Goal: Task Accomplishment & Management: Manage account settings

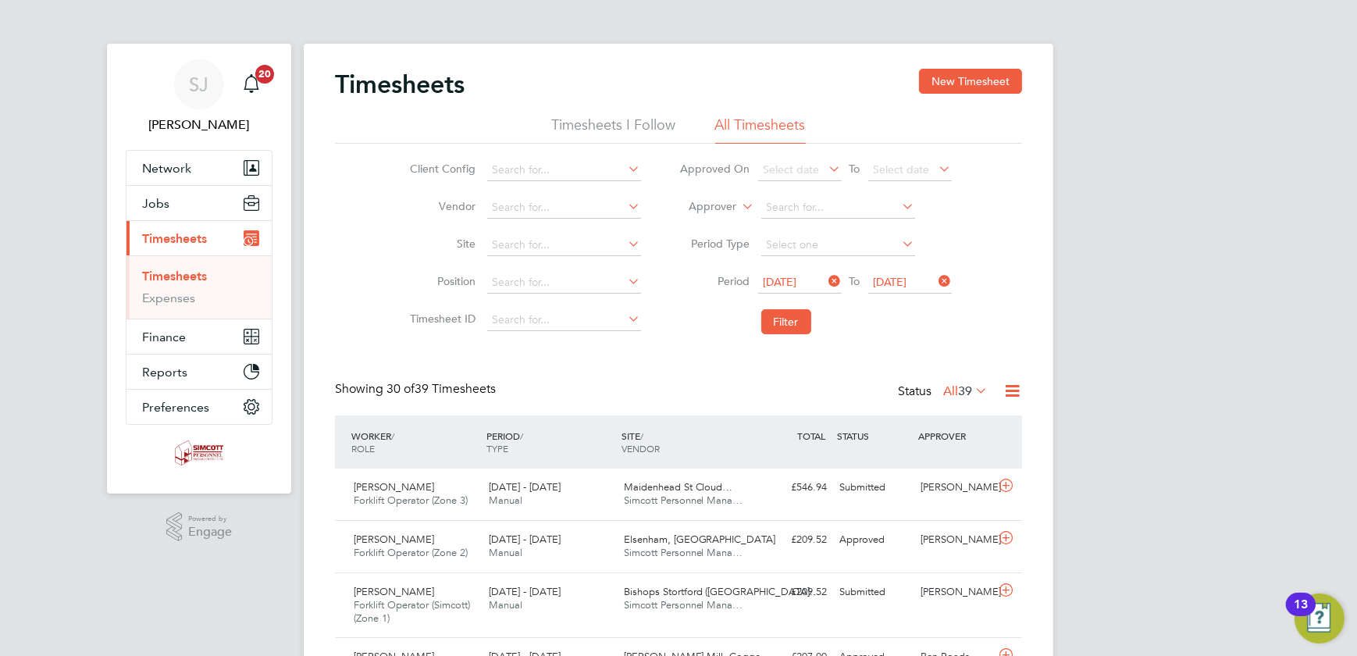
click at [177, 200] on button "Jobs" at bounding box center [199, 203] width 145 height 34
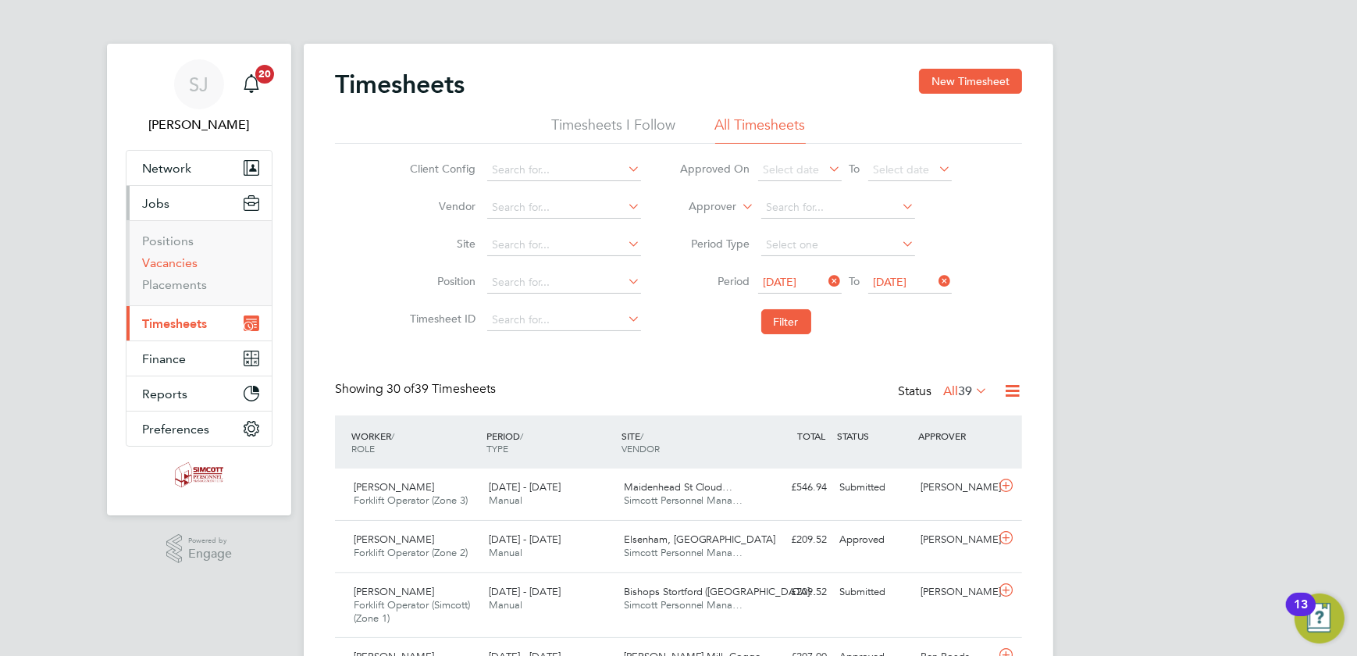
click at [174, 261] on link "Vacancies" at bounding box center [169, 262] width 55 height 15
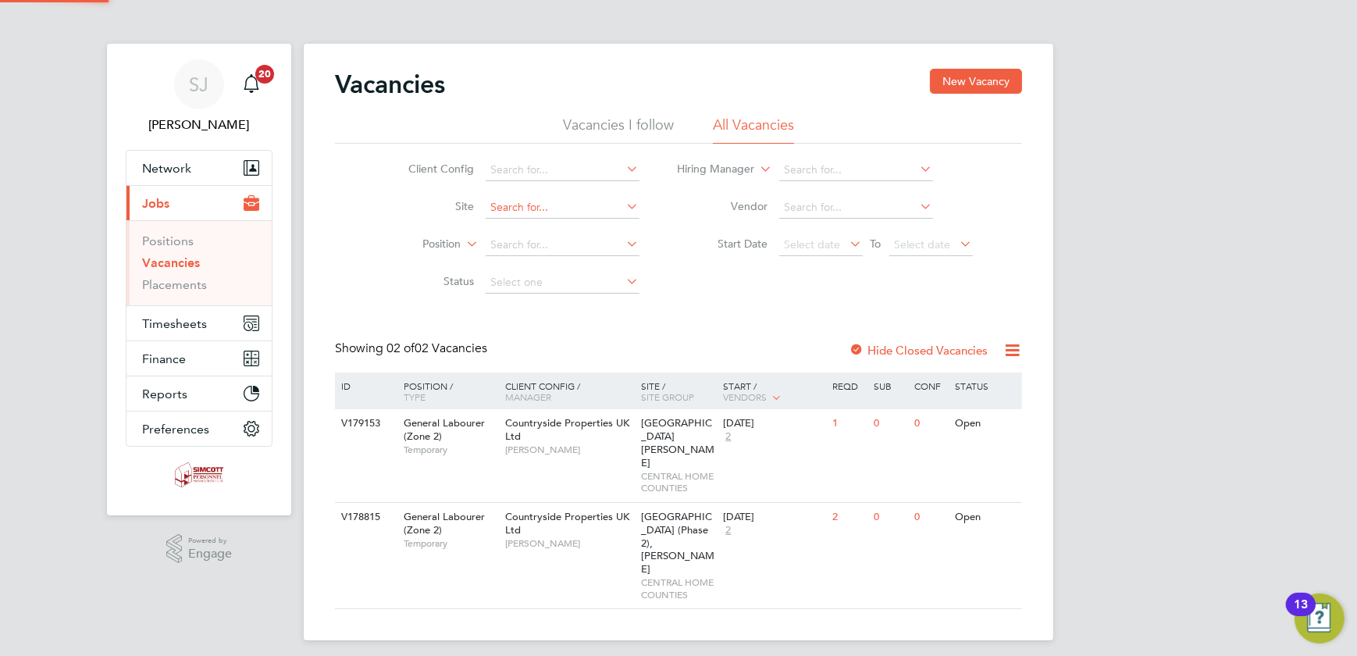
click at [559, 205] on input at bounding box center [563, 208] width 154 height 22
click at [560, 226] on li "[GEOGRAPHIC_DATA] (Phase 2), [PERSON_NAME]" at bounding box center [594, 228] width 218 height 21
type input "[GEOGRAPHIC_DATA] (Phase 2), [PERSON_NAME]"
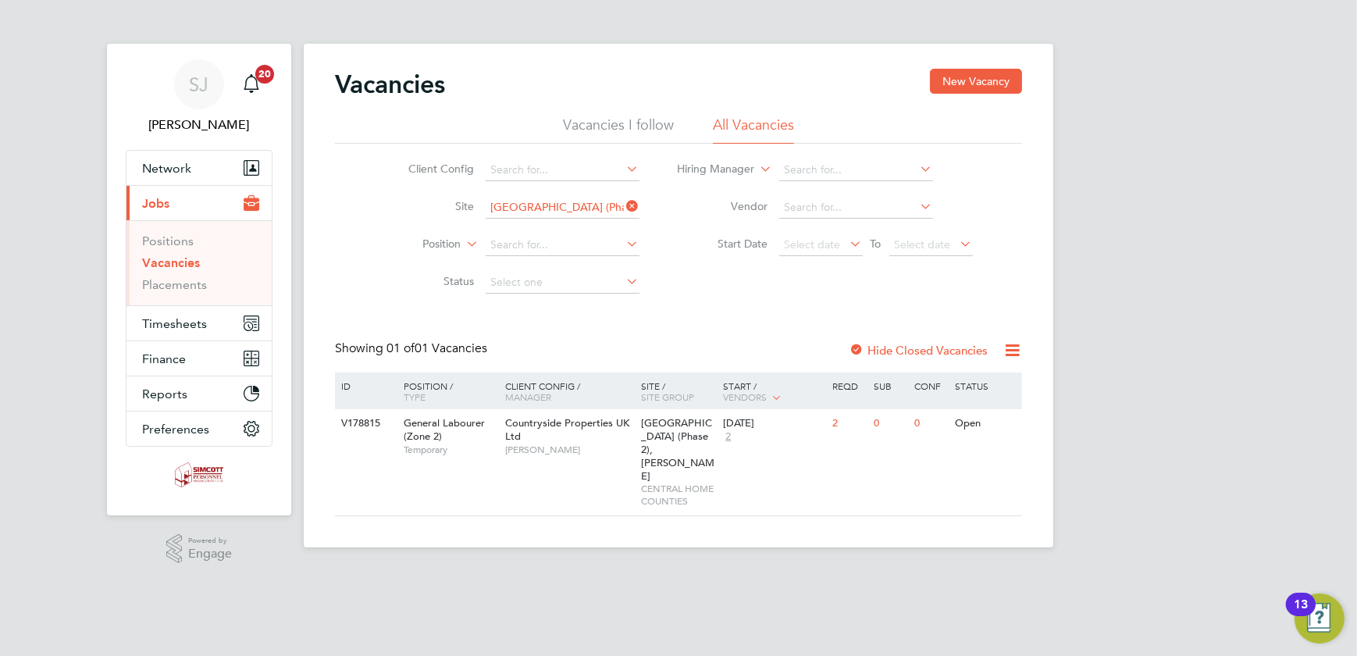
click at [894, 349] on label "Hide Closed Vacancies" at bounding box center [918, 350] width 139 height 15
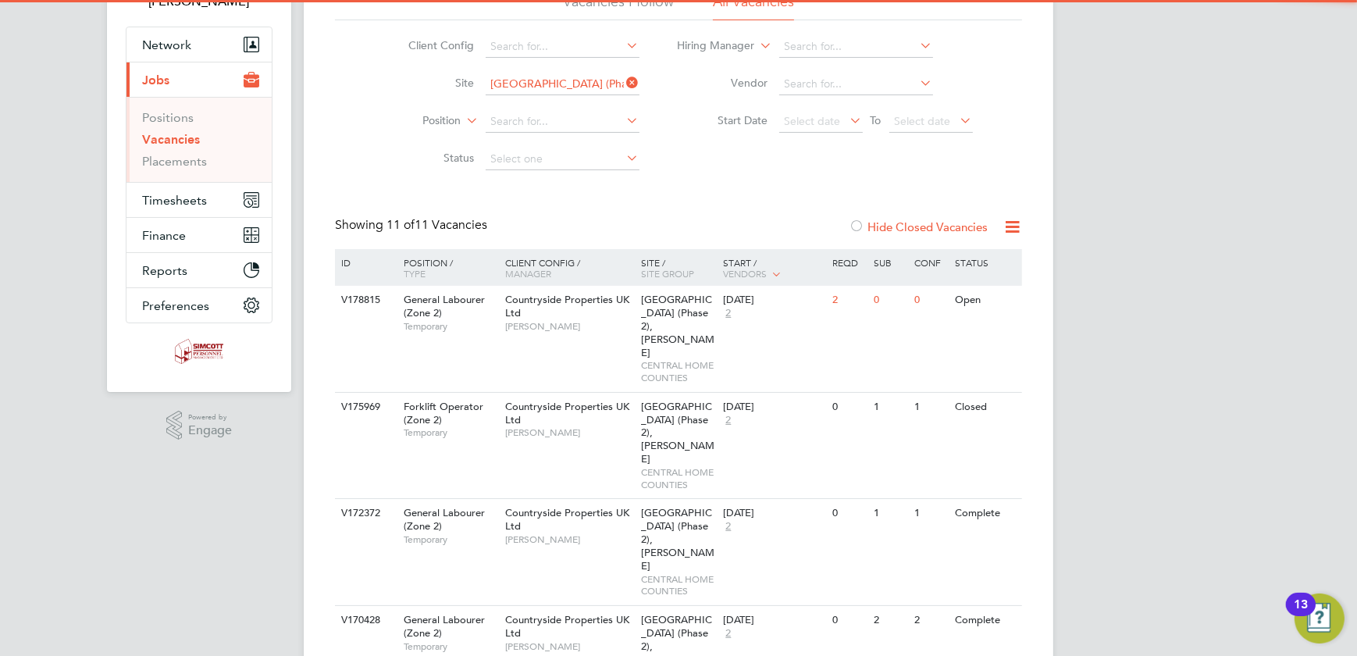
scroll to position [284, 0]
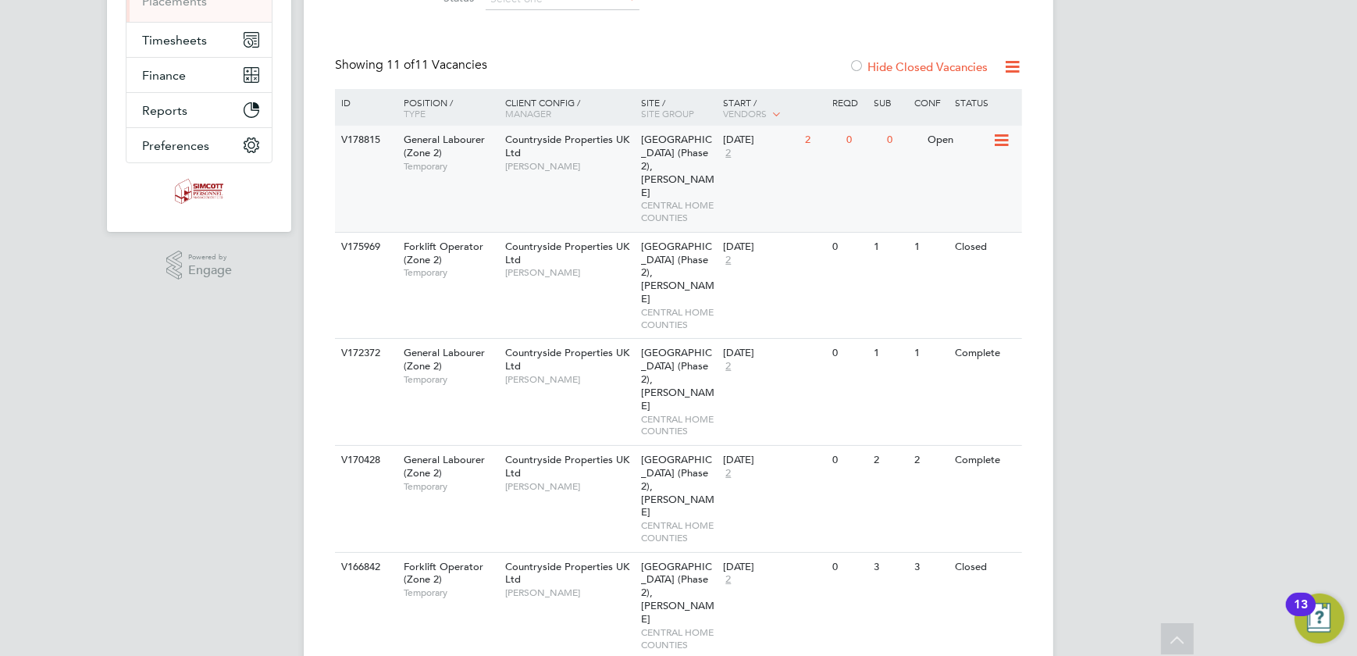
click at [653, 155] on span "[GEOGRAPHIC_DATA] (Phase 2), [PERSON_NAME]" at bounding box center [678, 166] width 73 height 66
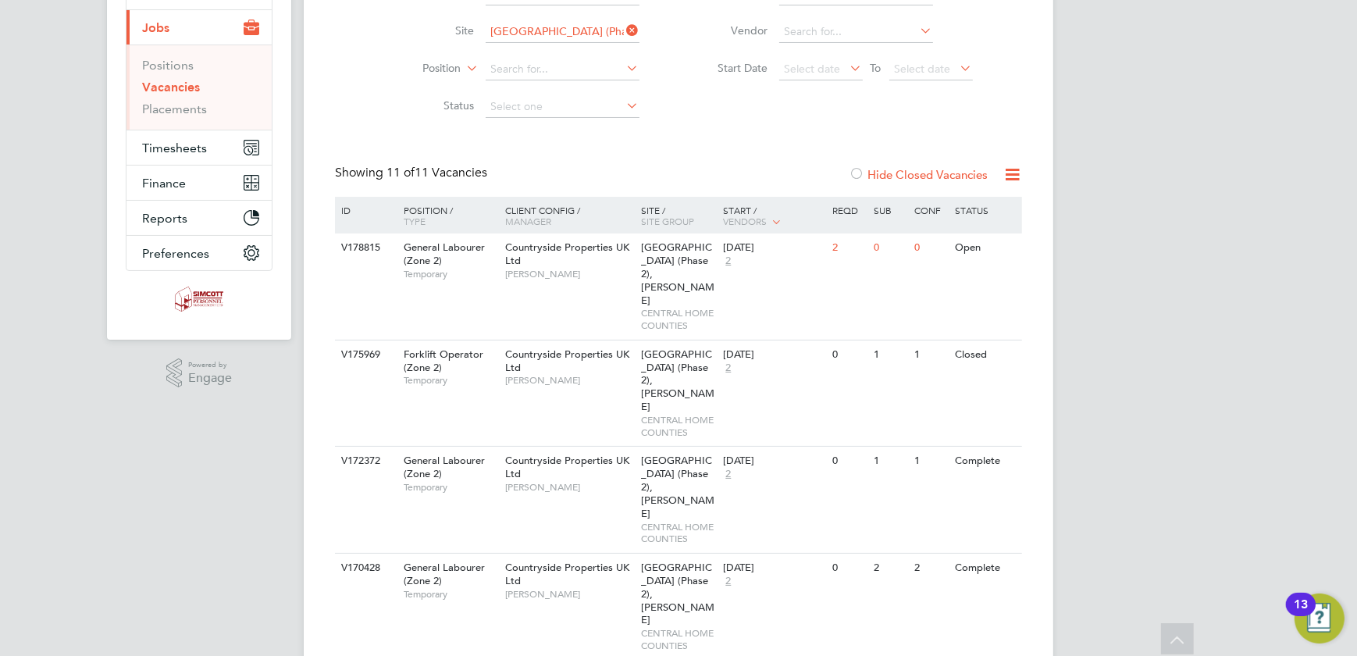
scroll to position [0, 0]
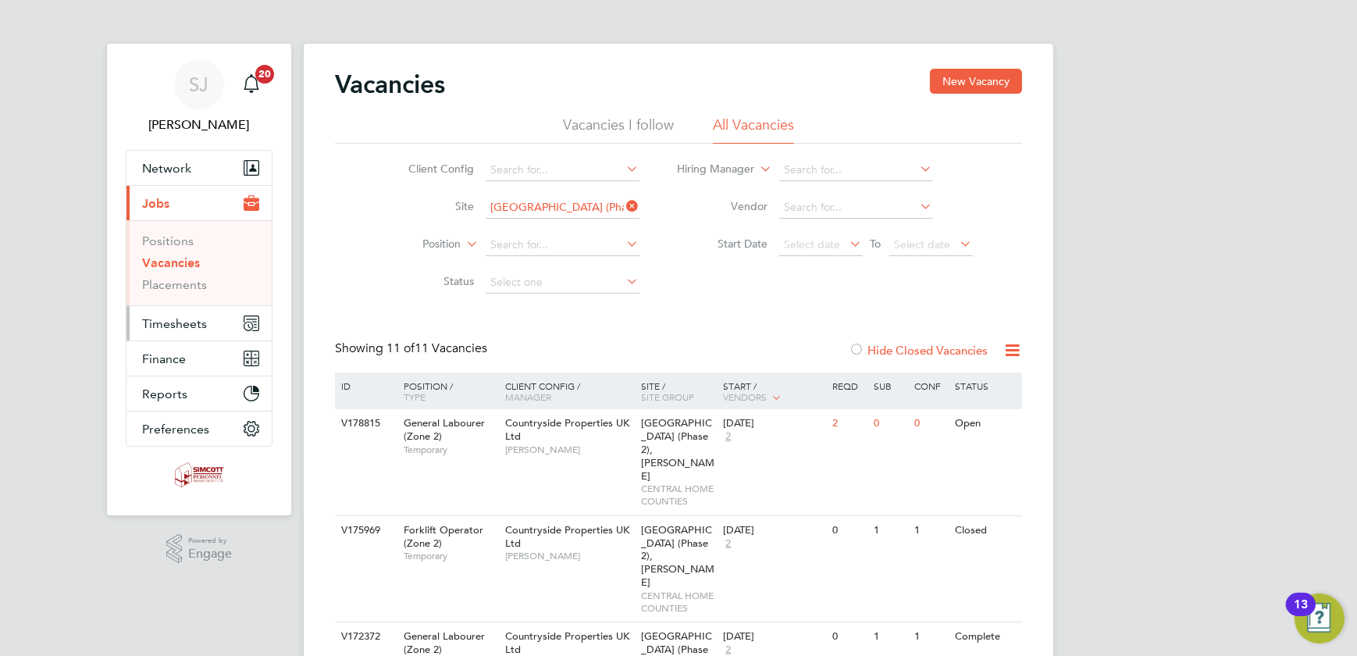
click at [169, 321] on span "Timesheets" at bounding box center [174, 323] width 65 height 15
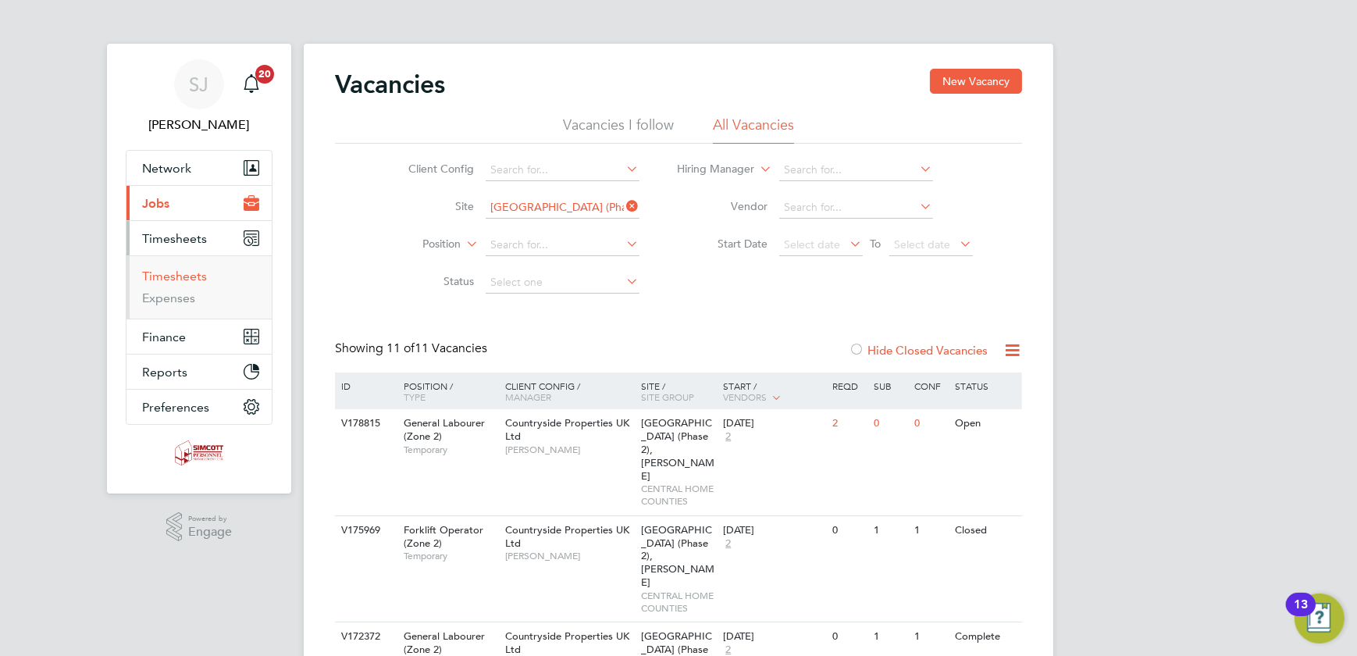
click at [166, 278] on link "Timesheets" at bounding box center [174, 276] width 65 height 15
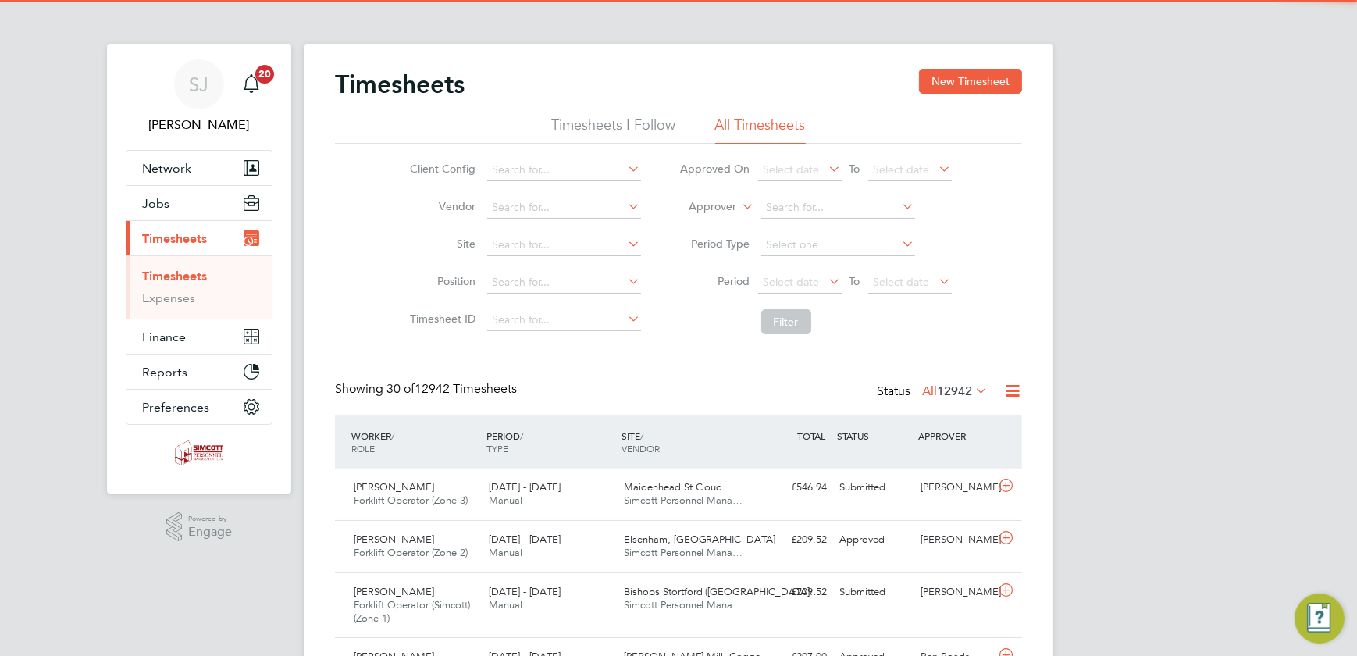
scroll to position [53, 135]
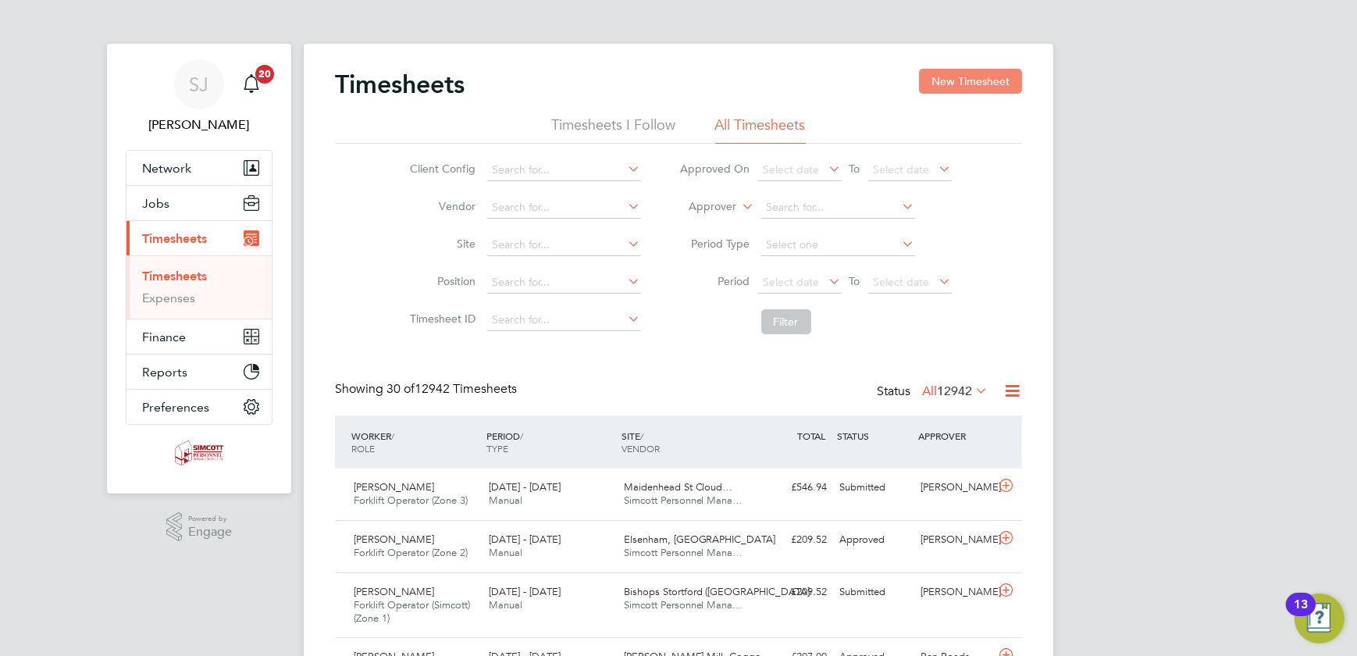
click at [954, 83] on button "New Timesheet" at bounding box center [970, 81] width 103 height 25
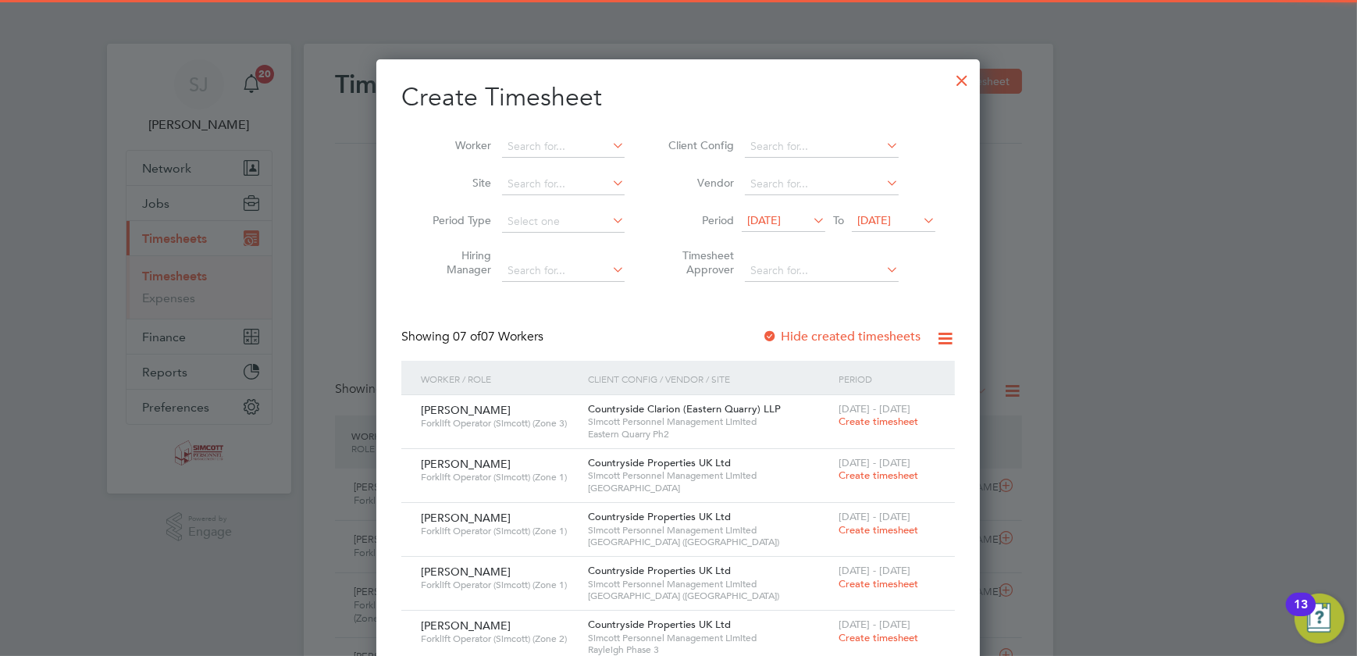
click at [922, 205] on ul "Client Config Vendor Period [DATE] To [DATE] Timesheet Approver" at bounding box center [799, 209] width 311 height 162
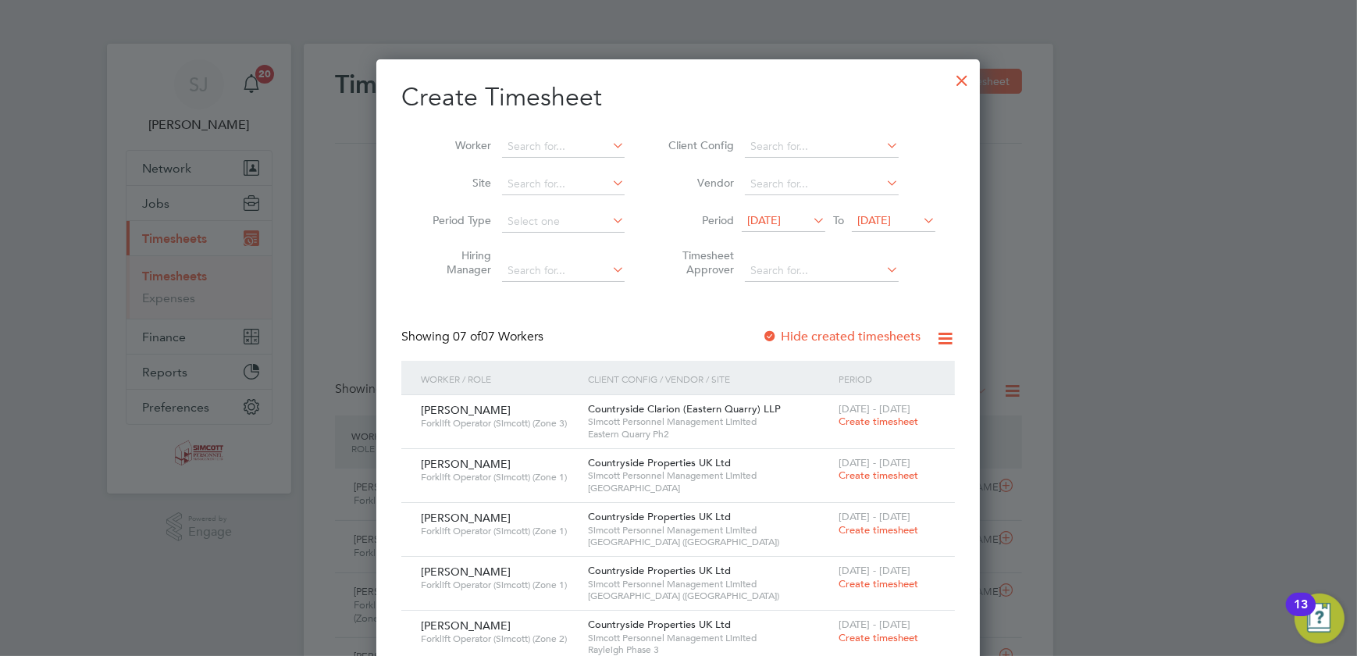
drag, startPoint x: 921, startPoint y: 205, endPoint x: 890, endPoint y: 223, distance: 35.8
click at [890, 216] on span "[DATE]" at bounding box center [875, 220] width 34 height 14
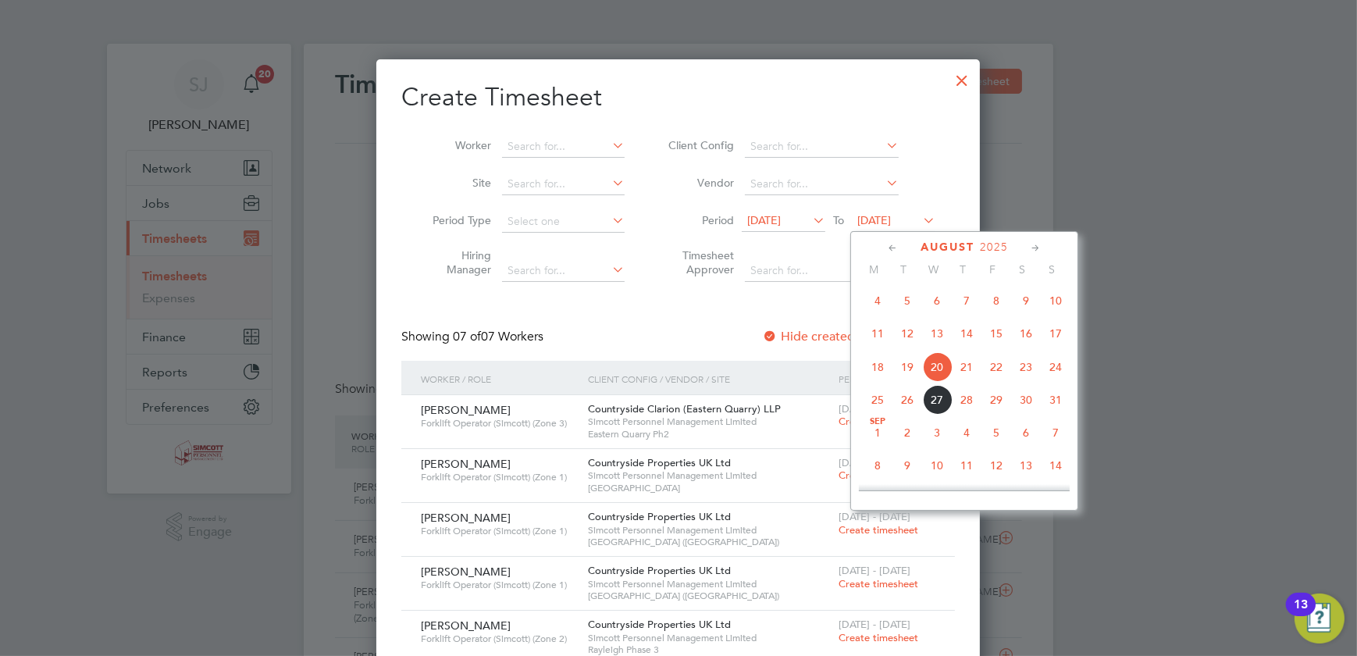
click at [1054, 367] on span "24" at bounding box center [1056, 367] width 30 height 30
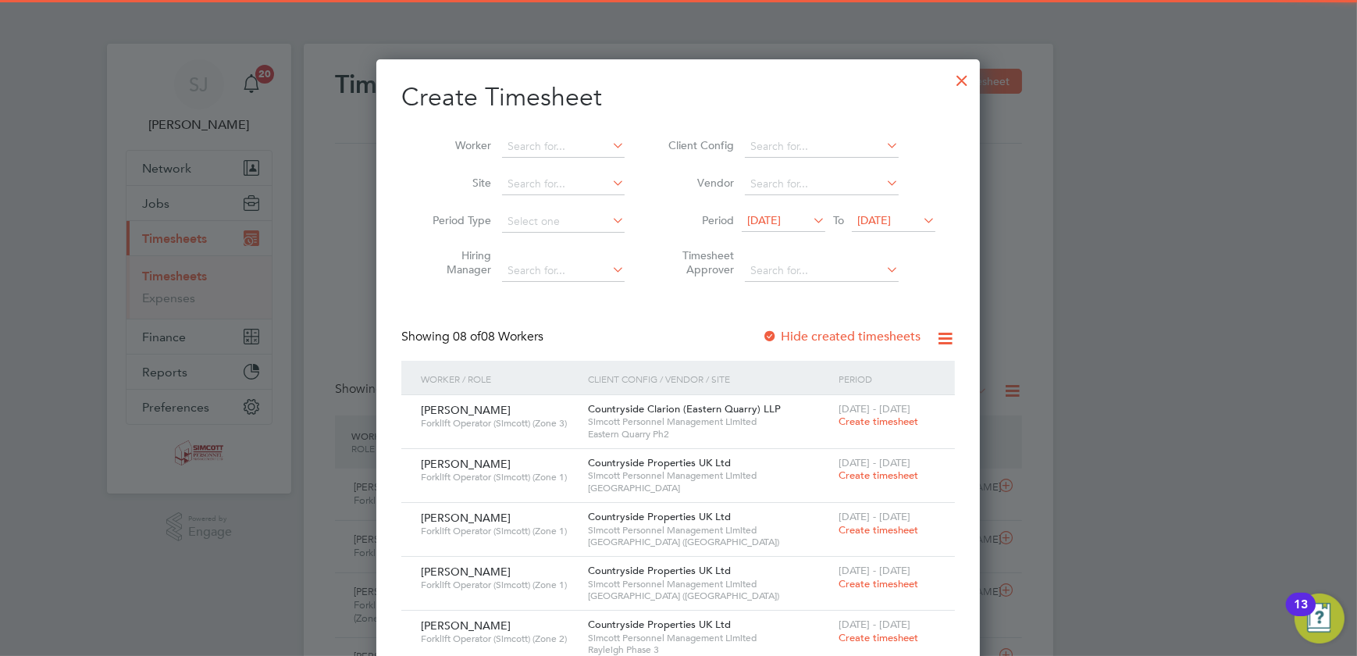
click at [781, 222] on span "[DATE]" at bounding box center [764, 220] width 34 height 14
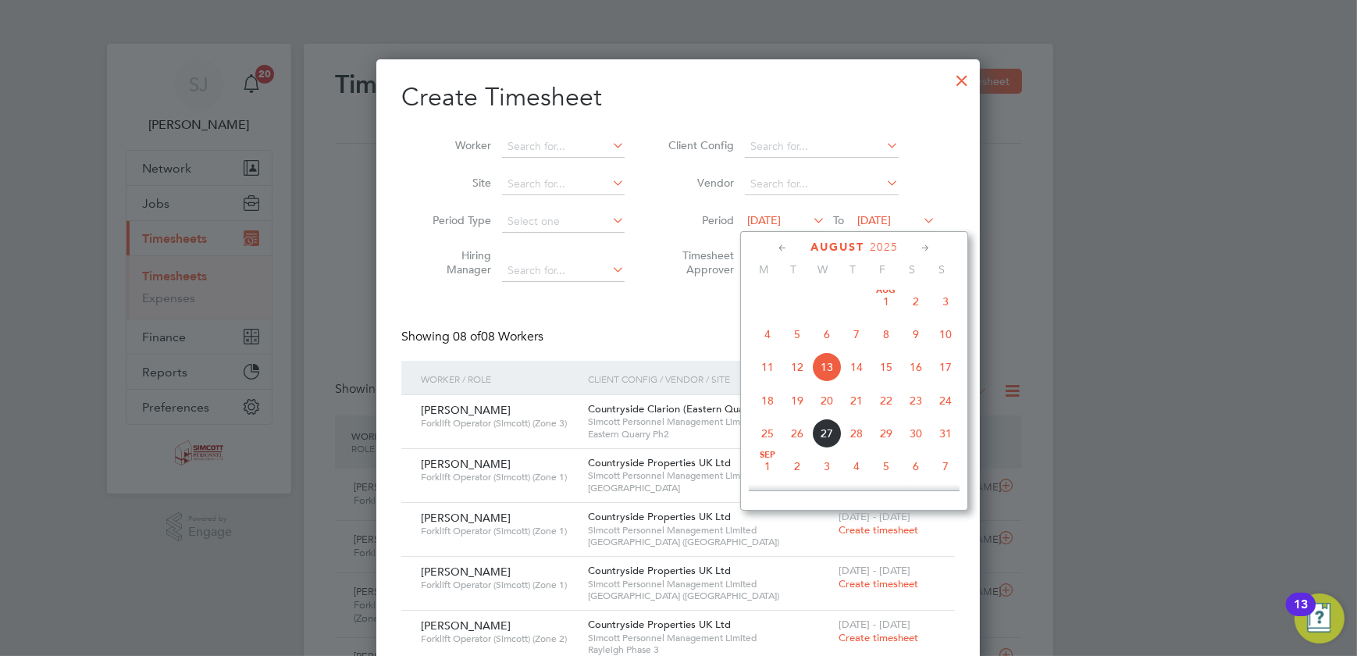
click at [765, 405] on span "18" at bounding box center [768, 401] width 30 height 30
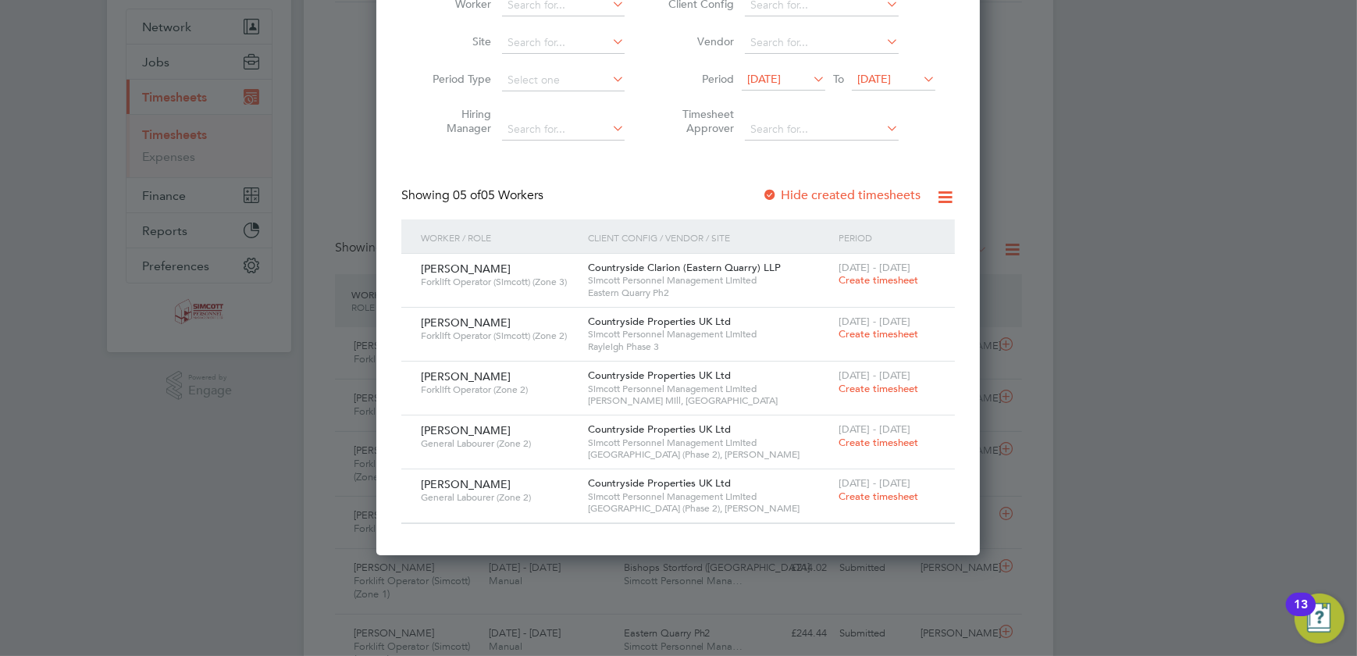
click at [883, 438] on span "Create timesheet" at bounding box center [879, 442] width 80 height 13
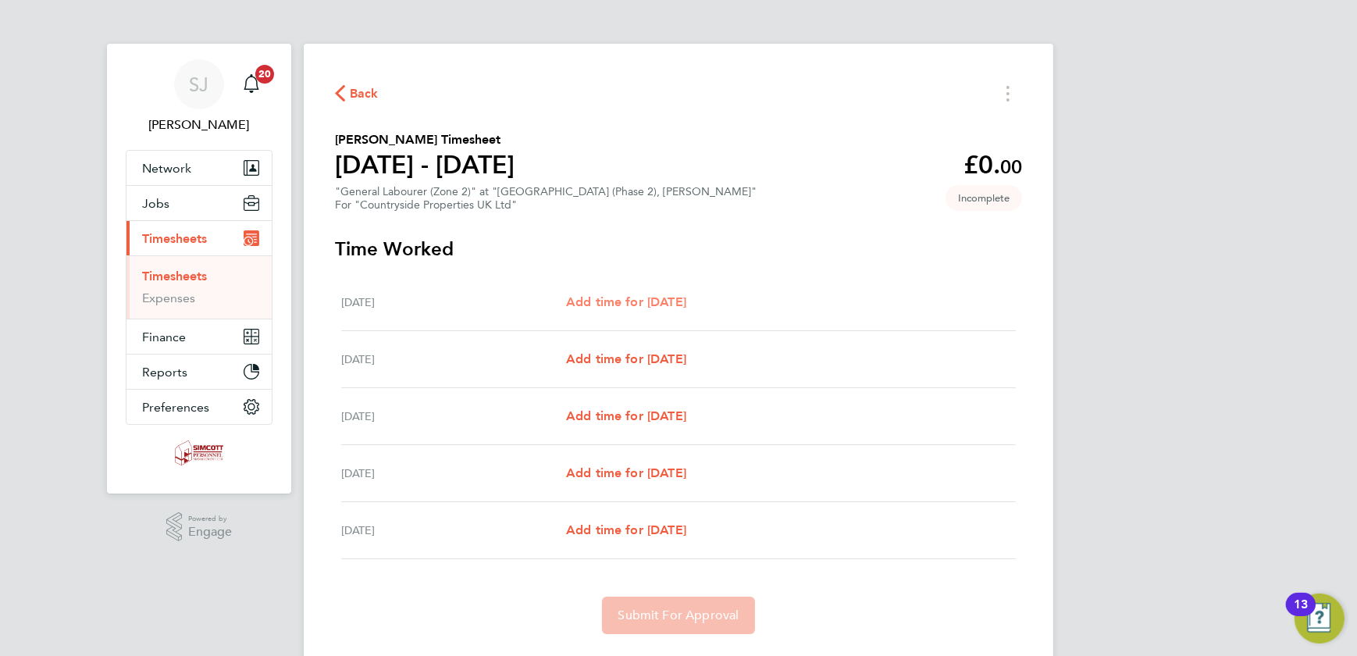
click at [651, 294] on link "Add time for [DATE]" at bounding box center [626, 302] width 120 height 19
select select "30"
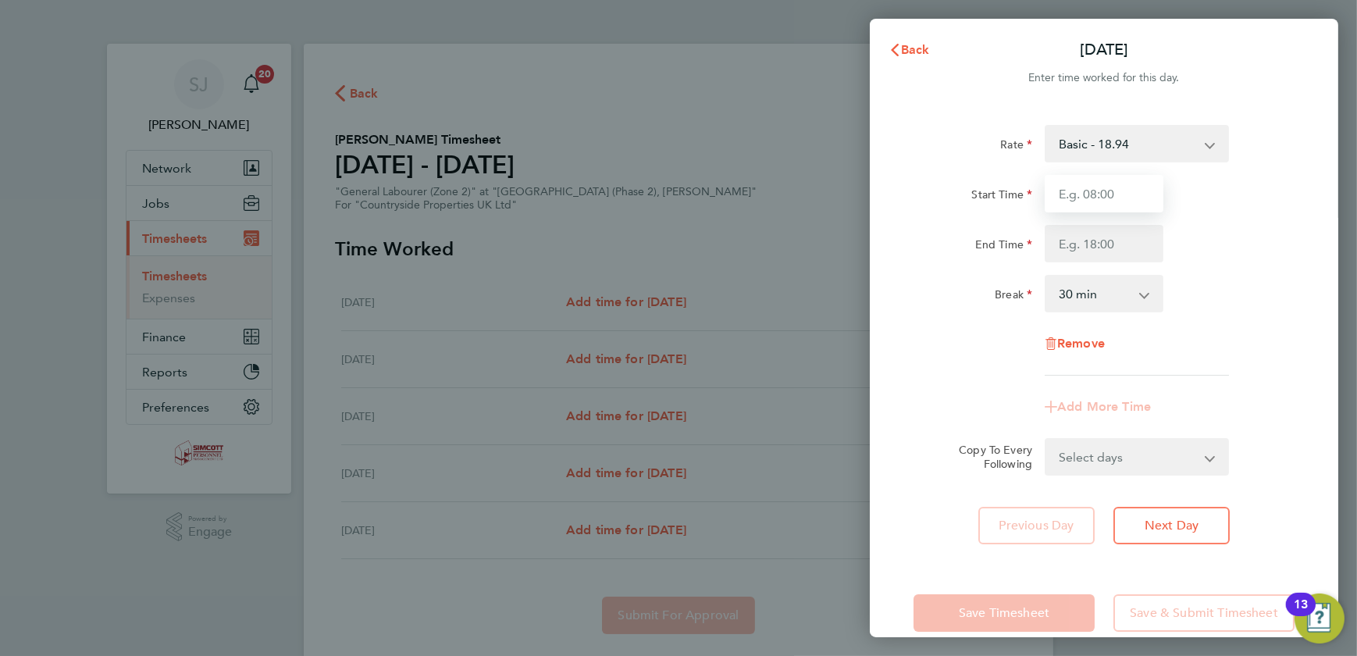
click at [1117, 185] on input "Start Time" at bounding box center [1104, 193] width 119 height 37
type input "07:30"
type input "17:00"
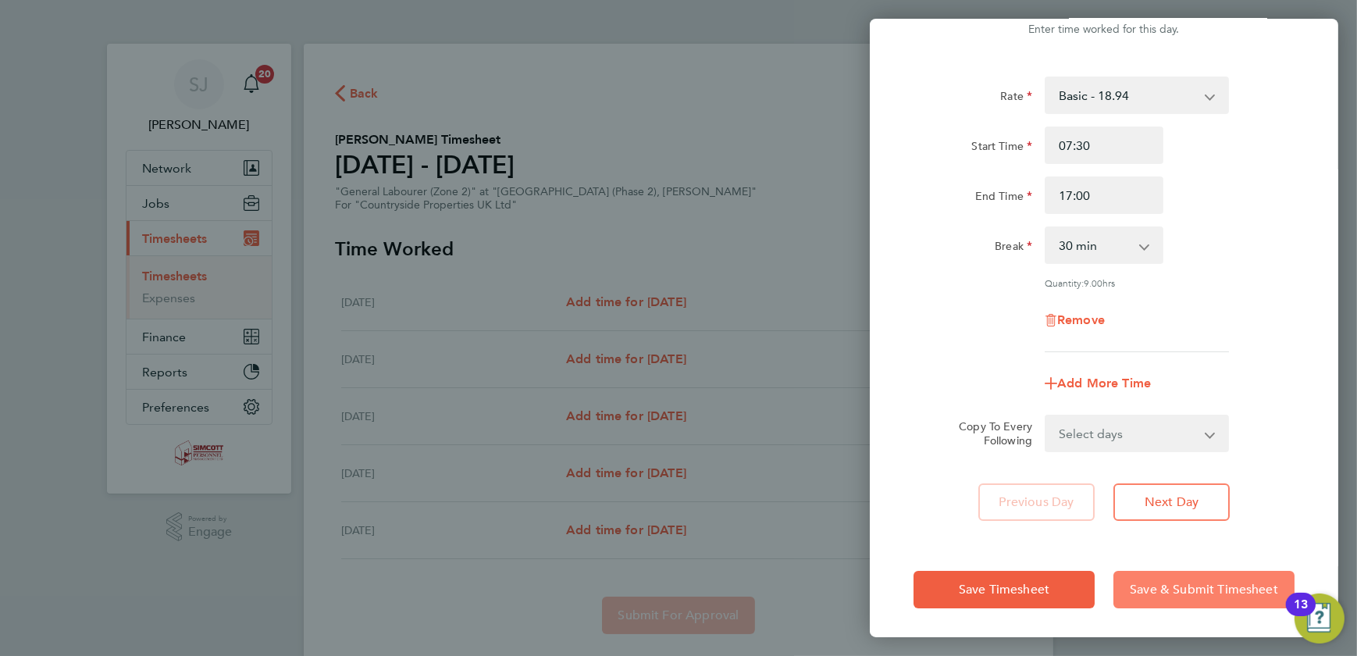
click at [1206, 577] on button "Save & Submit Timesheet" at bounding box center [1204, 589] width 181 height 37
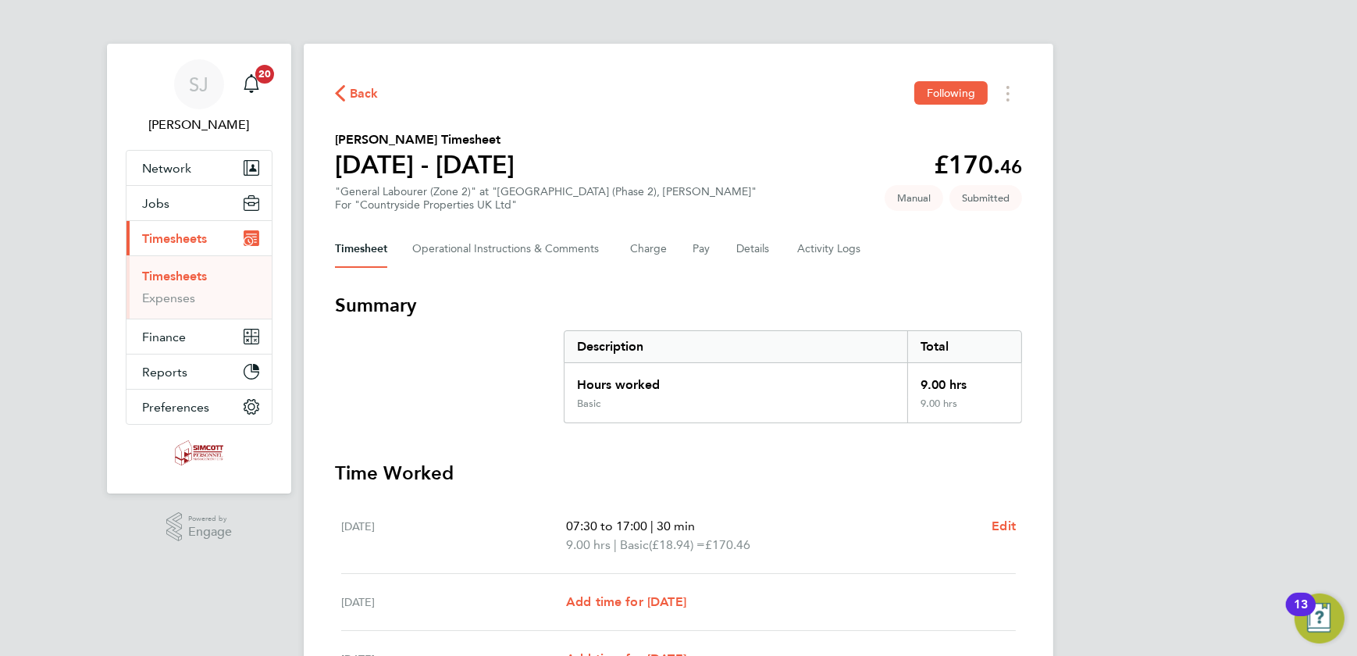
click at [151, 273] on link "Timesheets" at bounding box center [174, 276] width 65 height 15
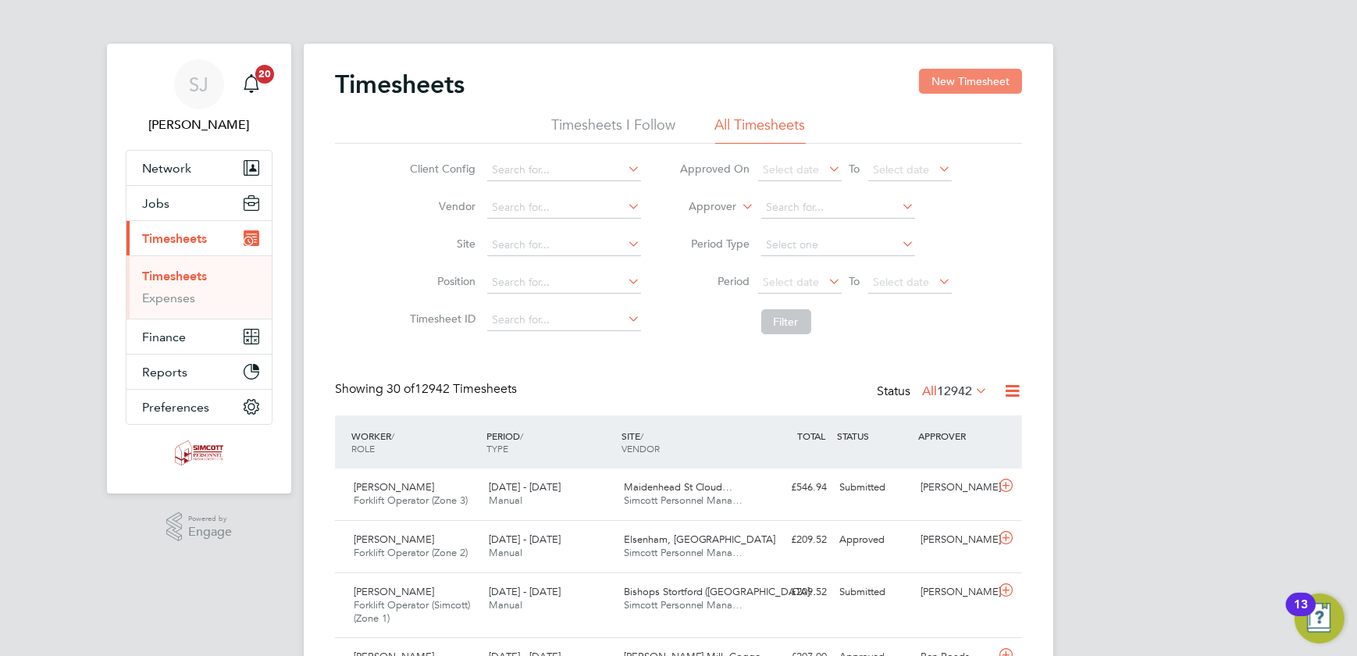
click at [958, 80] on button "New Timesheet" at bounding box center [970, 81] width 103 height 25
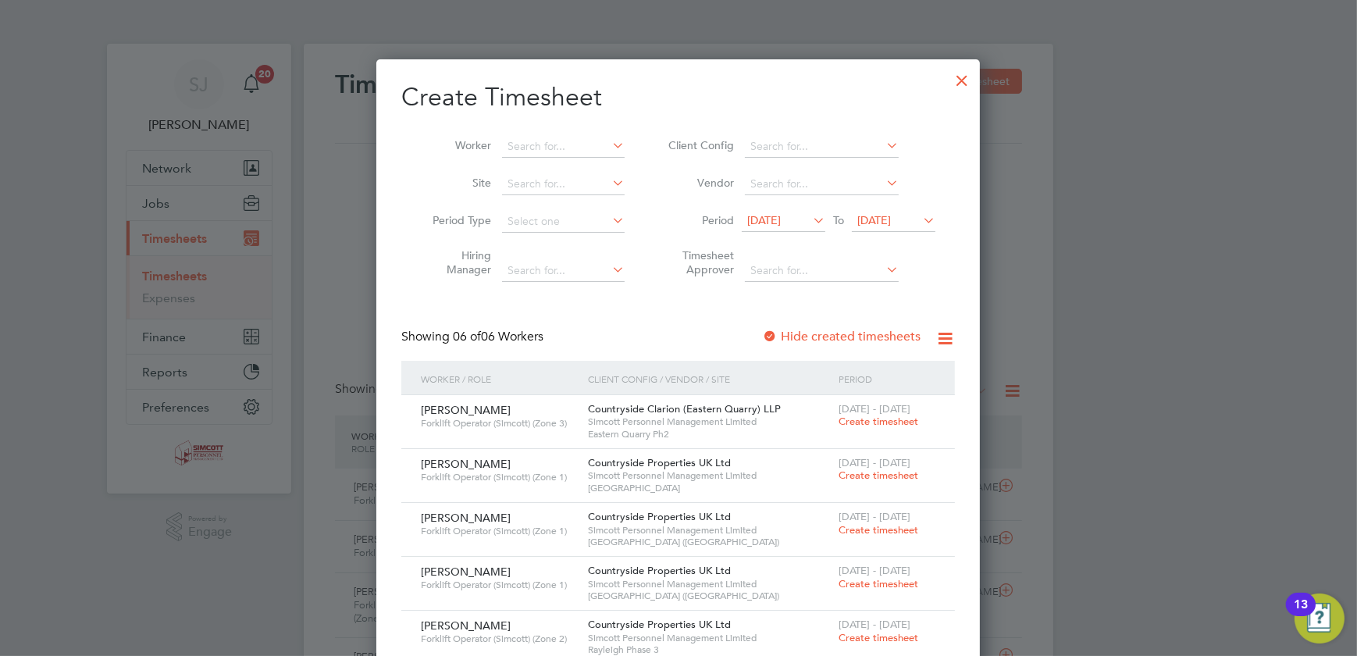
click at [891, 213] on span "[DATE]" at bounding box center [875, 220] width 34 height 14
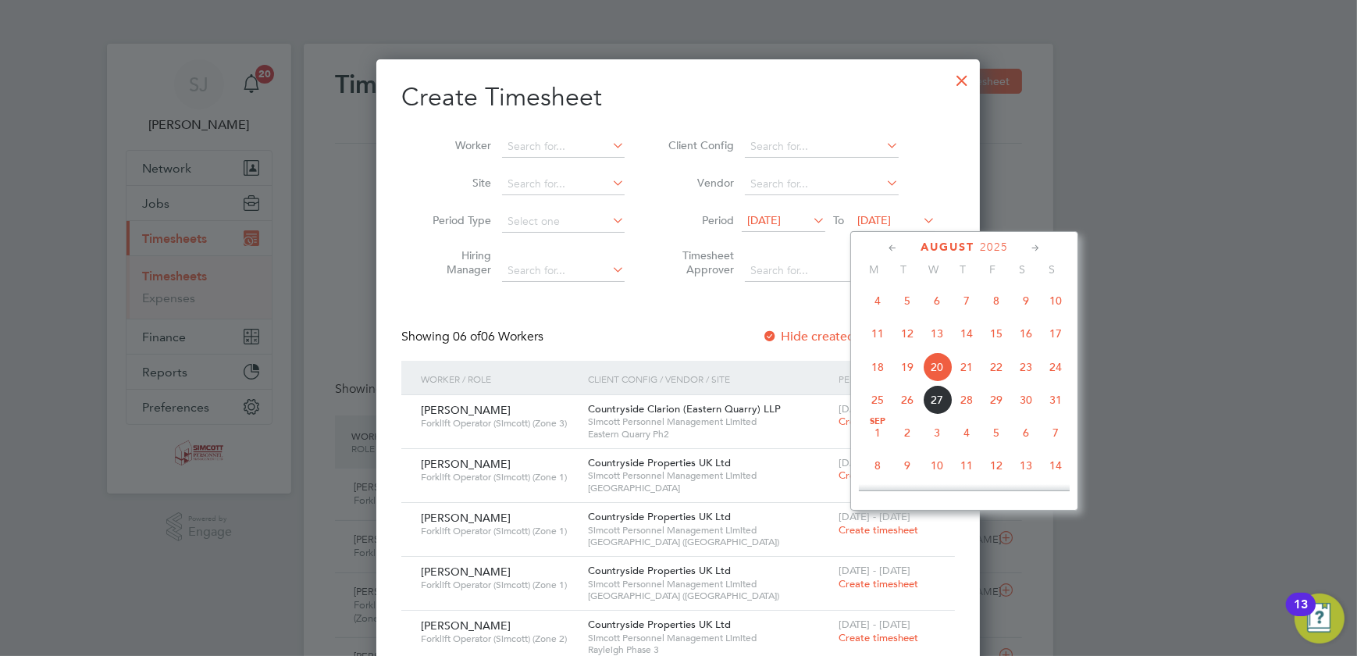
drag, startPoint x: 1058, startPoint y: 372, endPoint x: 1007, endPoint y: 343, distance: 58.4
click at [1058, 368] on span "24" at bounding box center [1056, 367] width 30 height 30
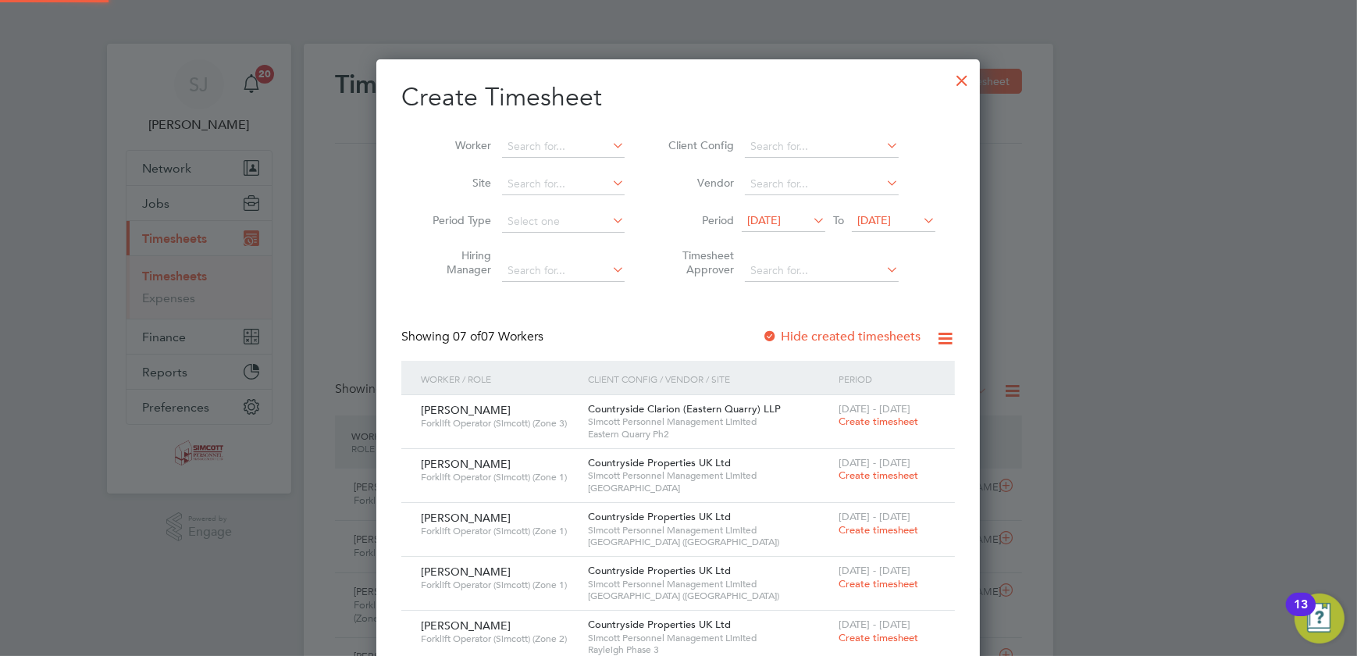
click at [749, 212] on span "[DATE]" at bounding box center [784, 221] width 84 height 21
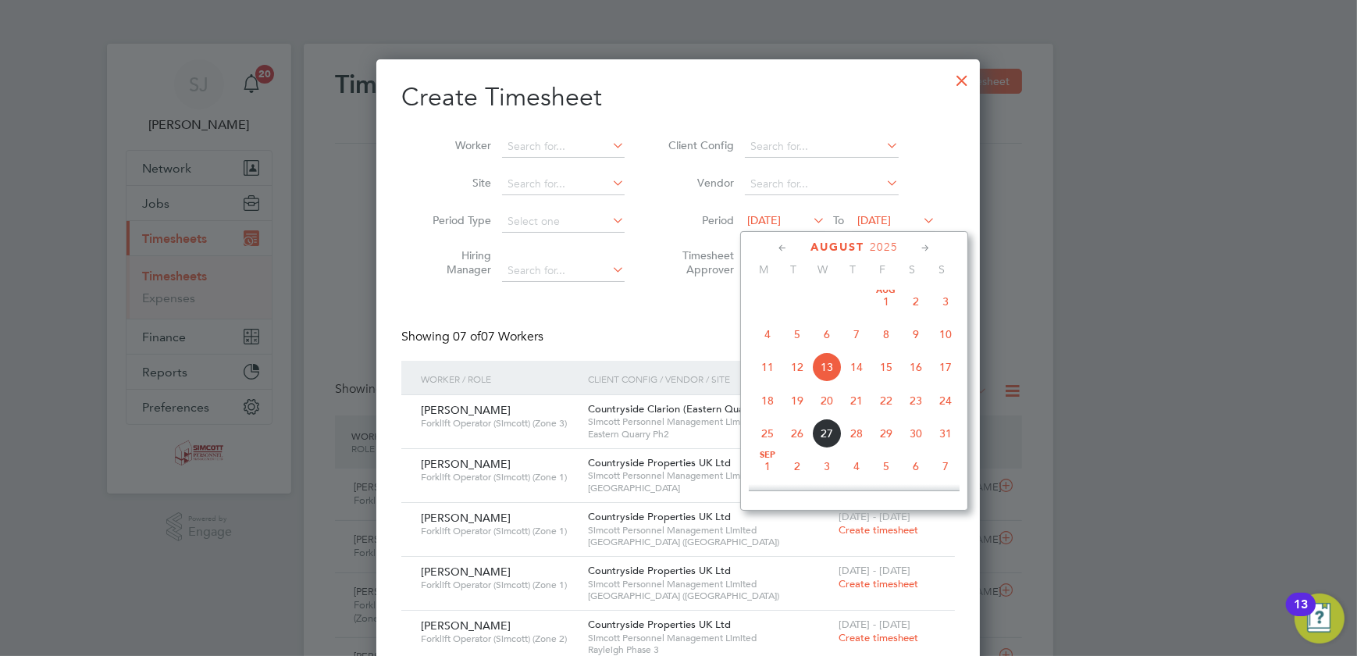
drag, startPoint x: 771, startPoint y: 406, endPoint x: 761, endPoint y: 406, distance: 10.2
click at [770, 406] on span "18" at bounding box center [768, 401] width 30 height 30
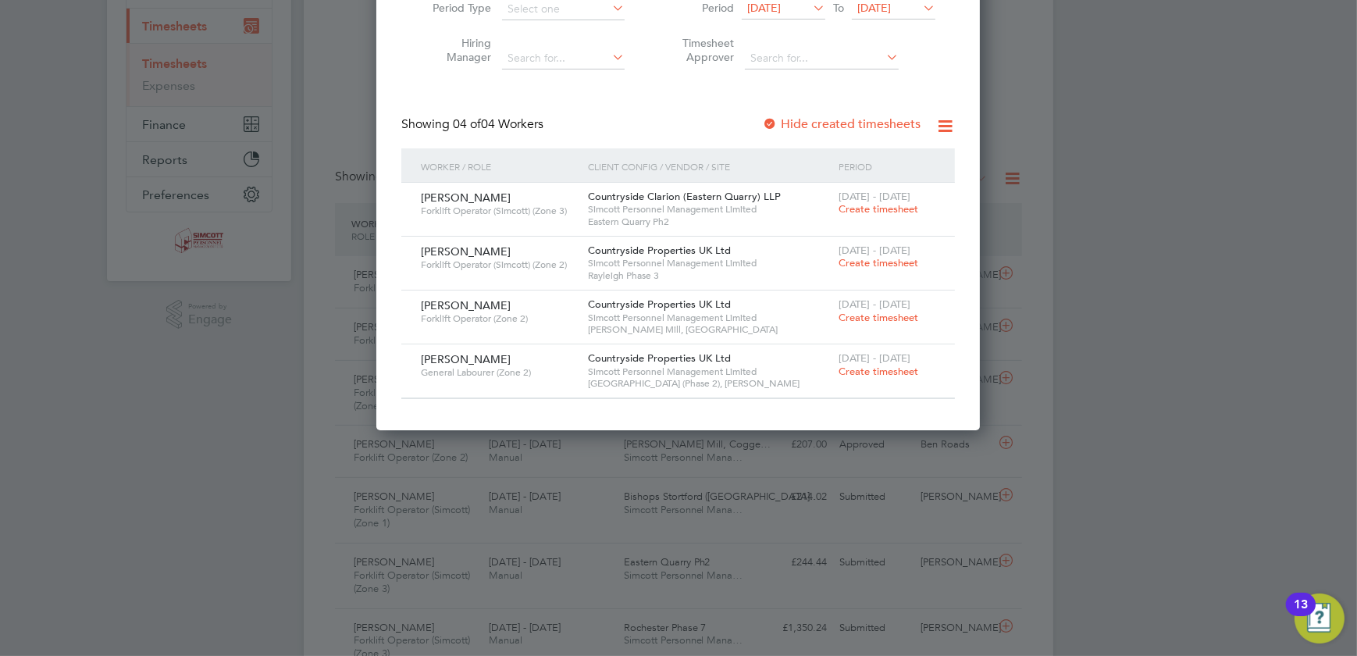
drag, startPoint x: 848, startPoint y: 367, endPoint x: 617, endPoint y: 334, distance: 233.5
click at [850, 367] on span "Create timesheet" at bounding box center [879, 371] width 80 height 13
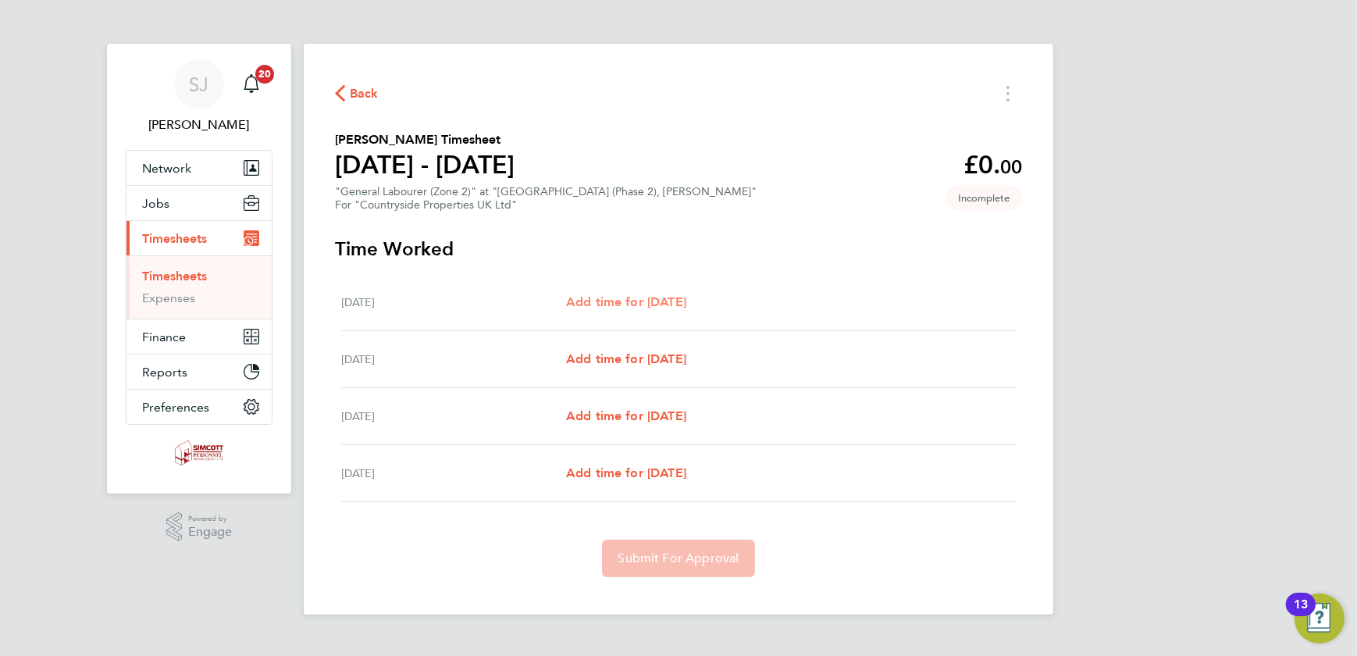
click at [651, 297] on span "Add time for [DATE]" at bounding box center [626, 301] width 120 height 15
select select "30"
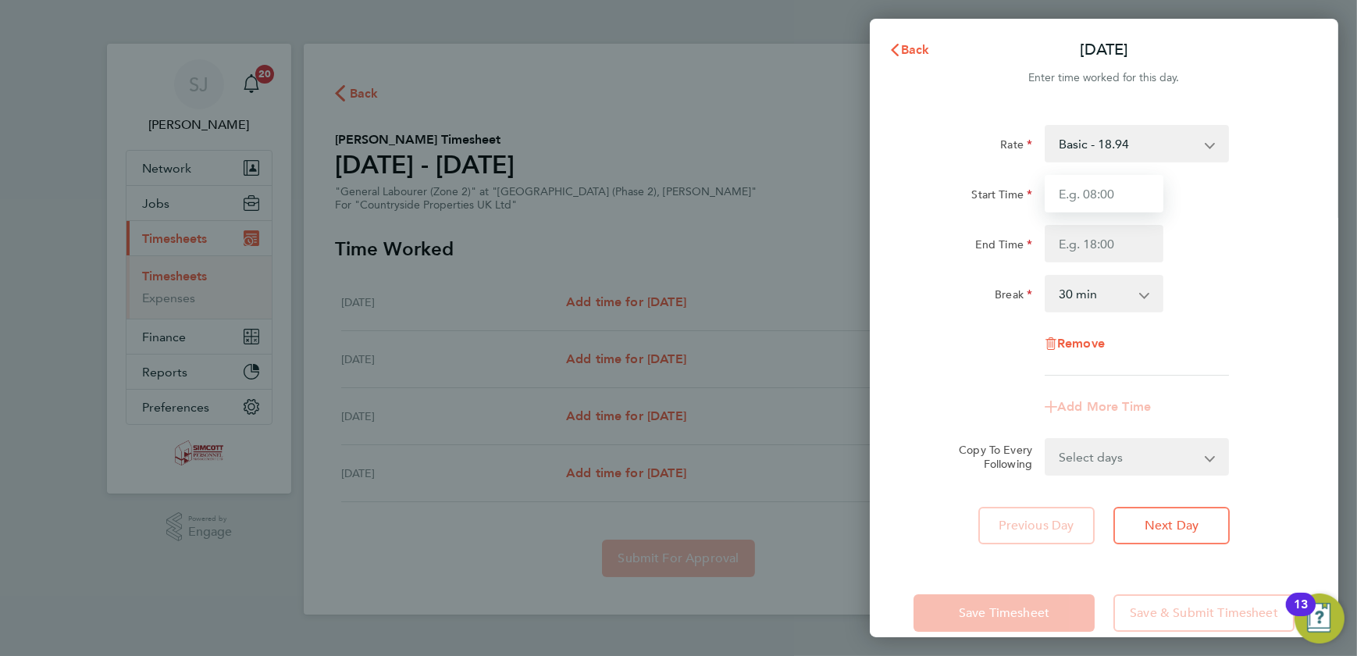
drag, startPoint x: 1116, startPoint y: 204, endPoint x: 1101, endPoint y: 205, distance: 15.6
click at [1112, 204] on input "Start Time" at bounding box center [1104, 193] width 119 height 37
type input "07:30"
type input "17:00"
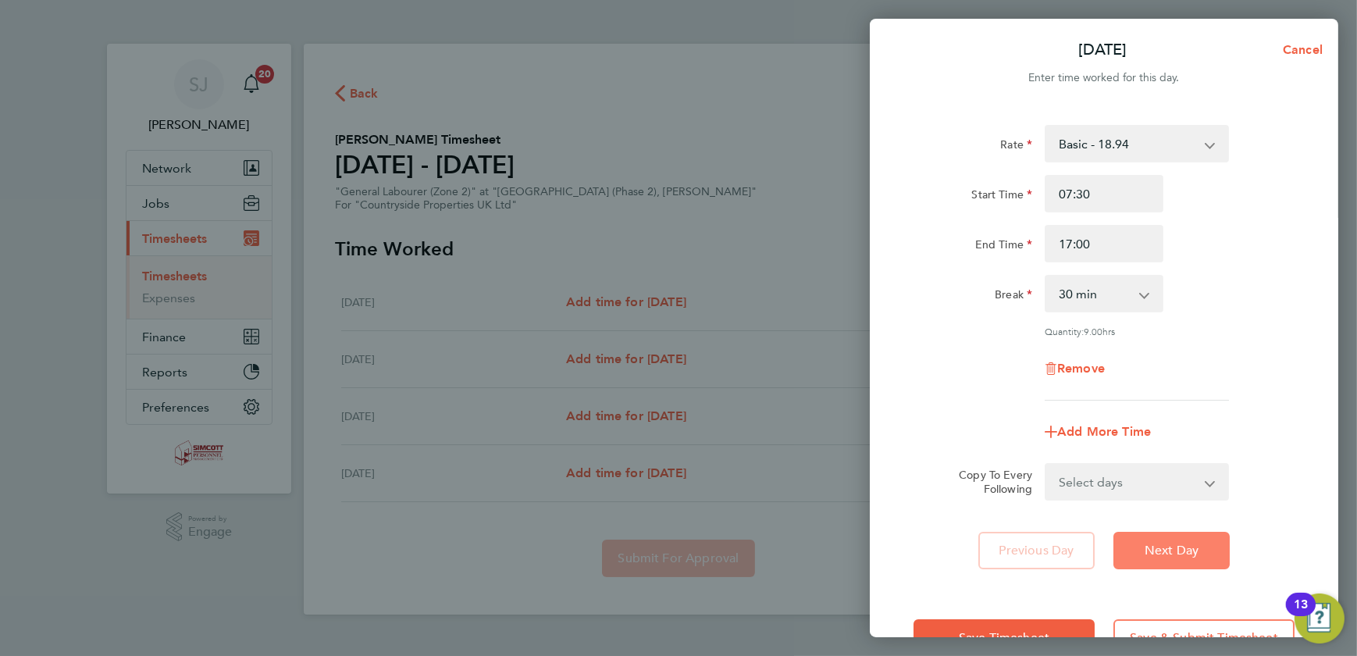
click at [1180, 551] on span "Next Day" at bounding box center [1172, 551] width 54 height 16
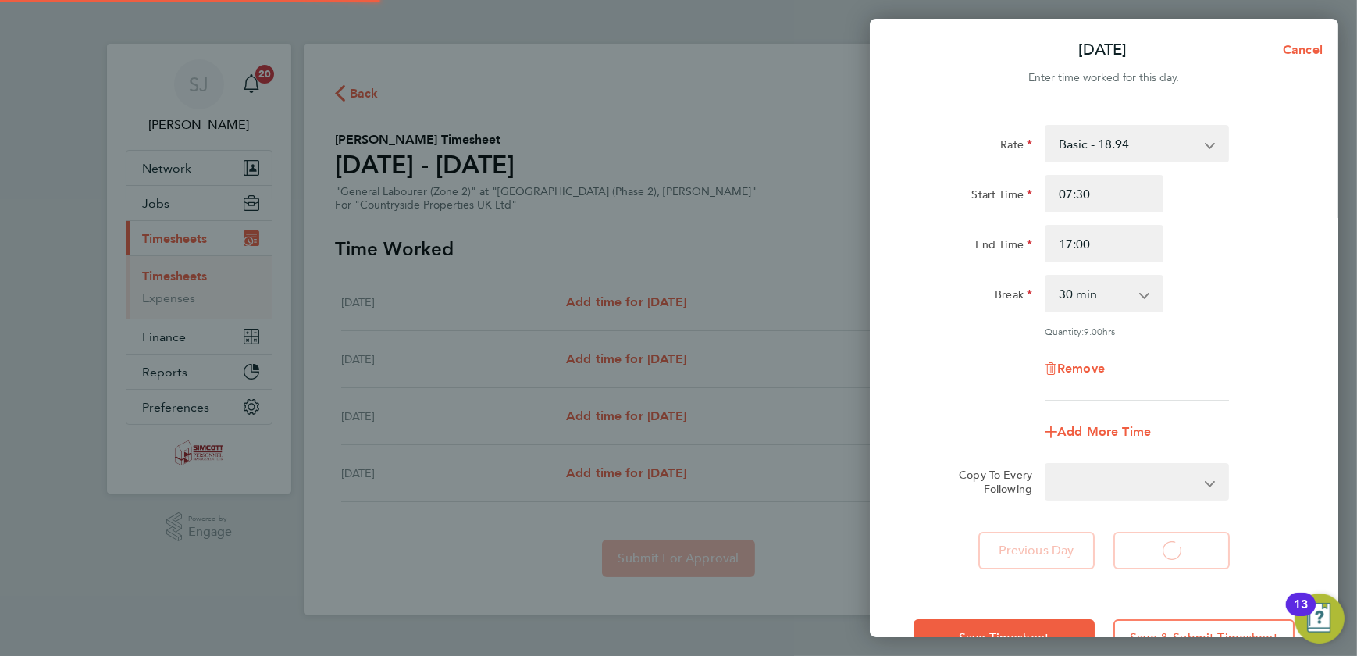
select select "30"
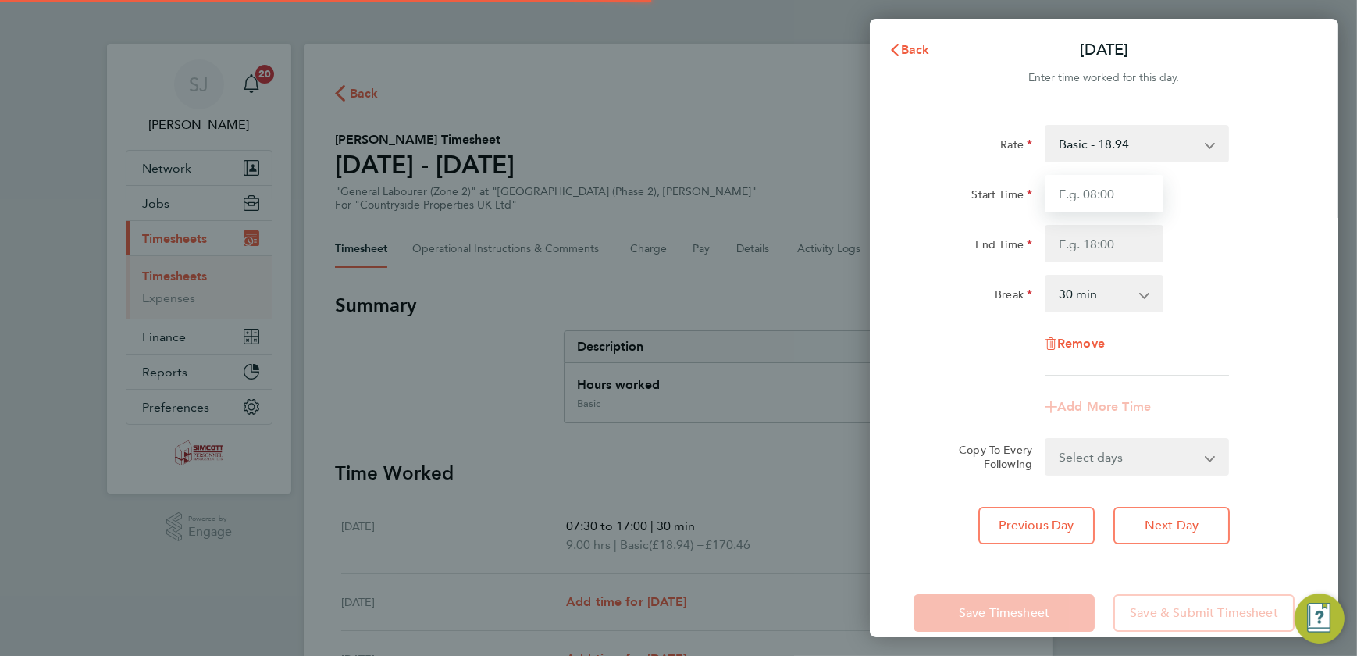
click at [1097, 202] on input "Start Time" at bounding box center [1104, 193] width 119 height 37
type input "07:30"
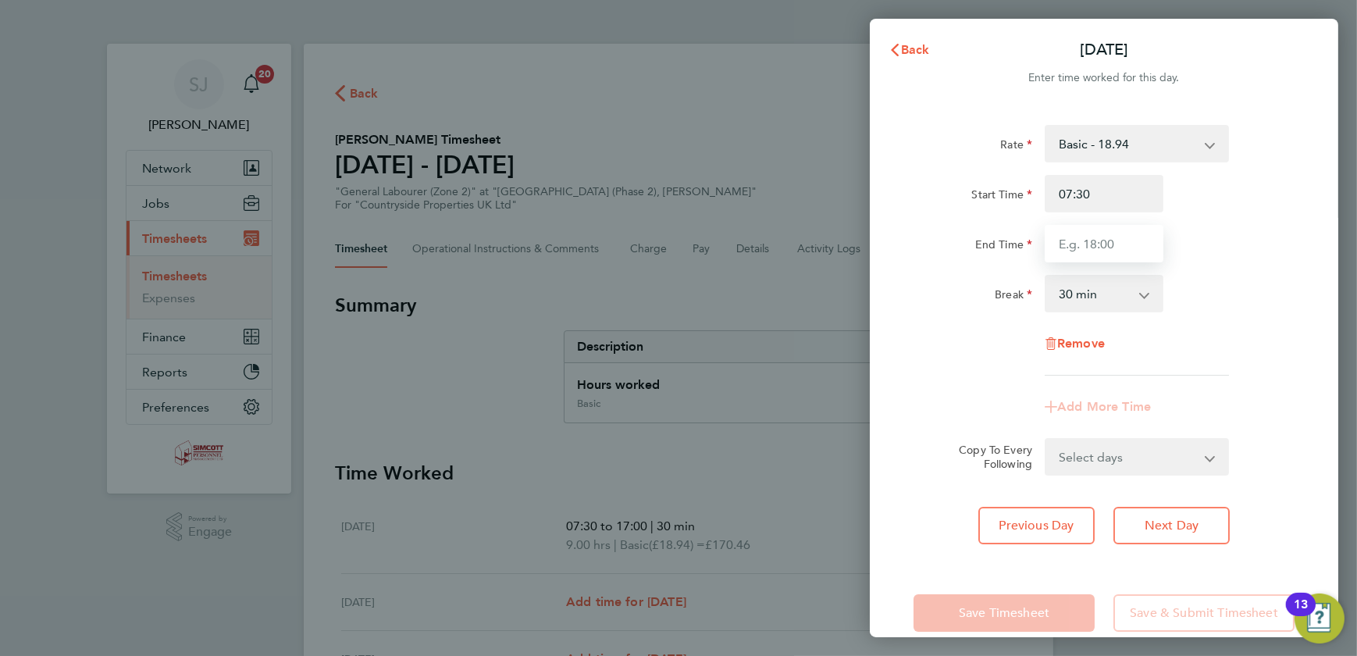
type input "17:00"
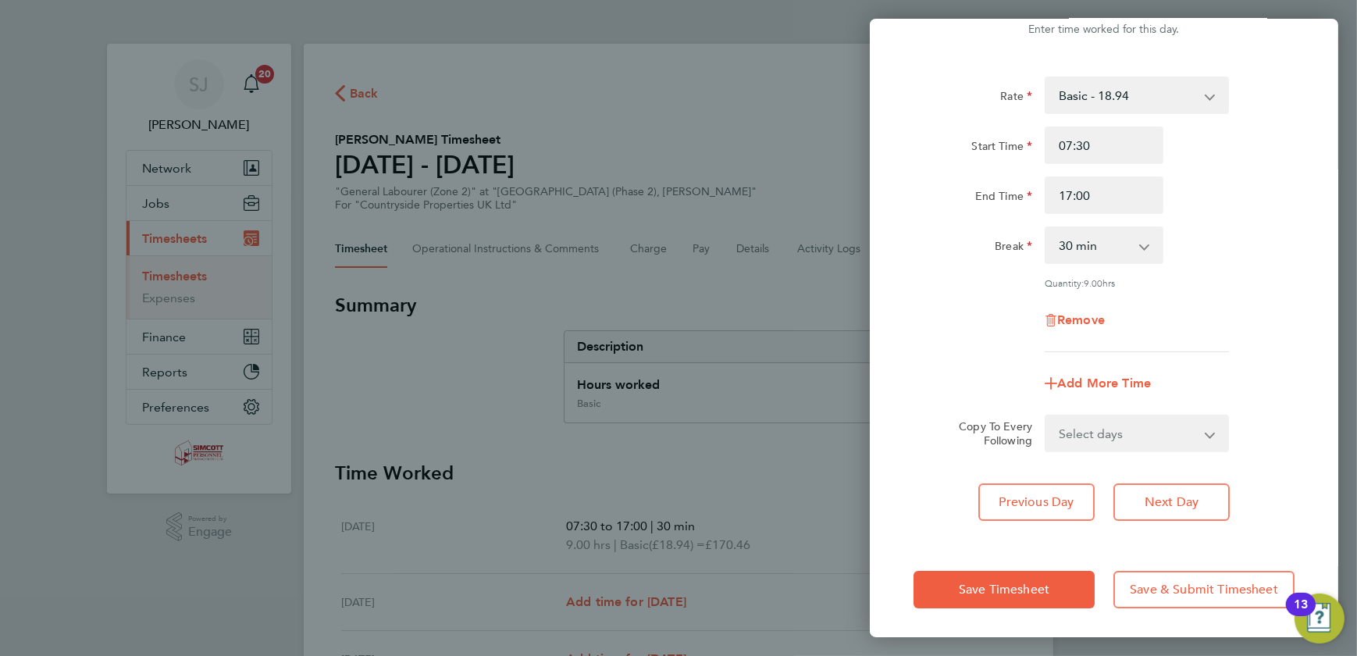
click at [1172, 568] on div "Save Timesheet Save & Submit Timesheet" at bounding box center [1104, 590] width 469 height 100
click at [1172, 582] on span "Save & Submit Timesheet" at bounding box center [1204, 590] width 148 height 16
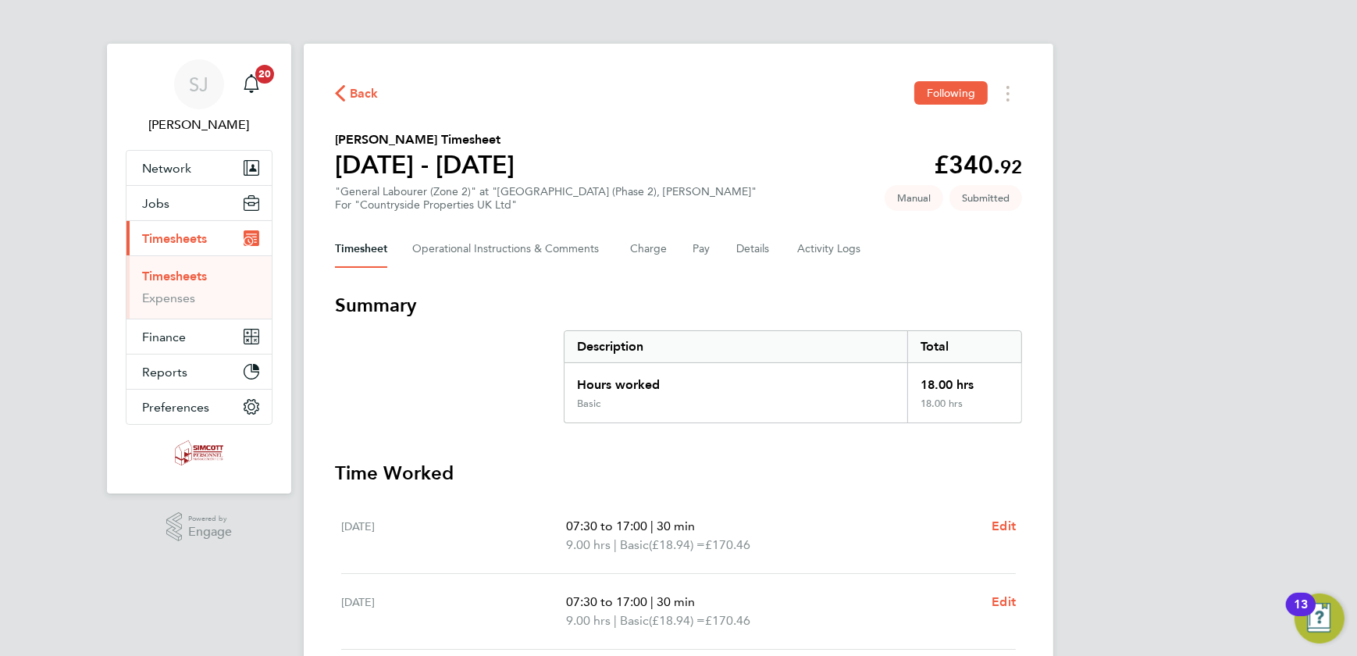
click at [185, 281] on link "Timesheets" at bounding box center [174, 276] width 65 height 15
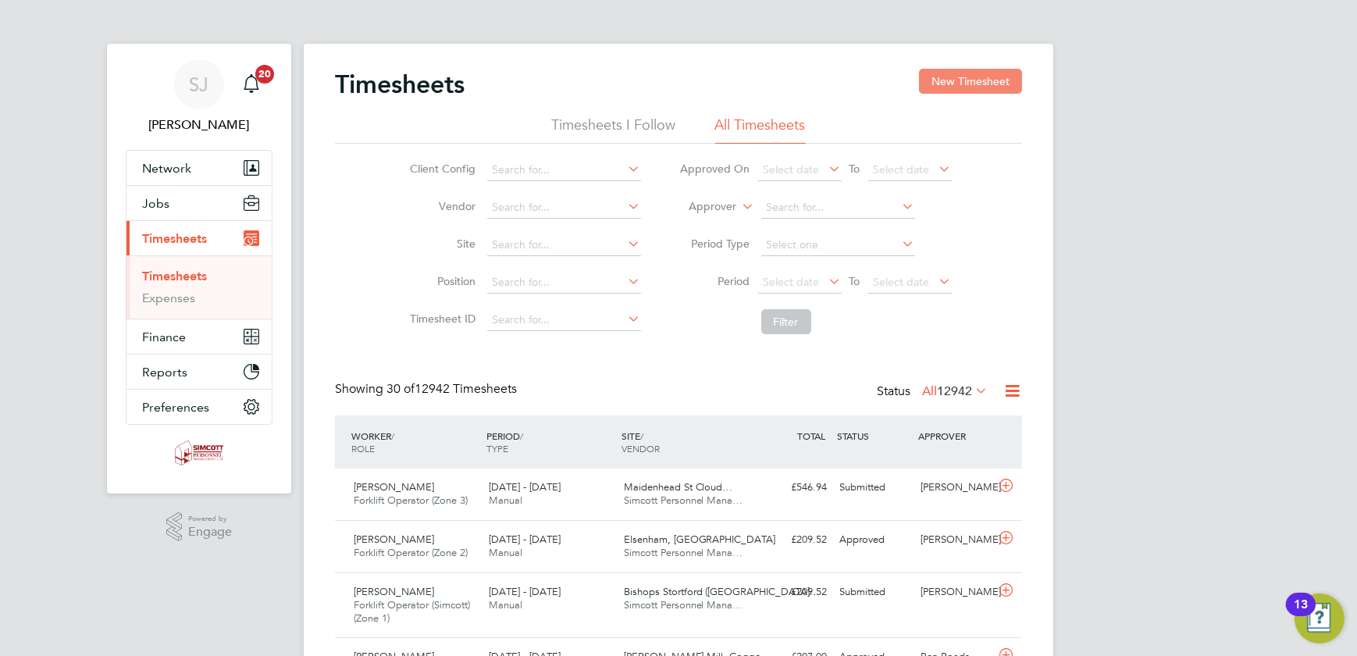
click at [961, 92] on div "Timesheets New Timesheet" at bounding box center [678, 92] width 687 height 47
click at [954, 84] on button "New Timesheet" at bounding box center [970, 81] width 103 height 25
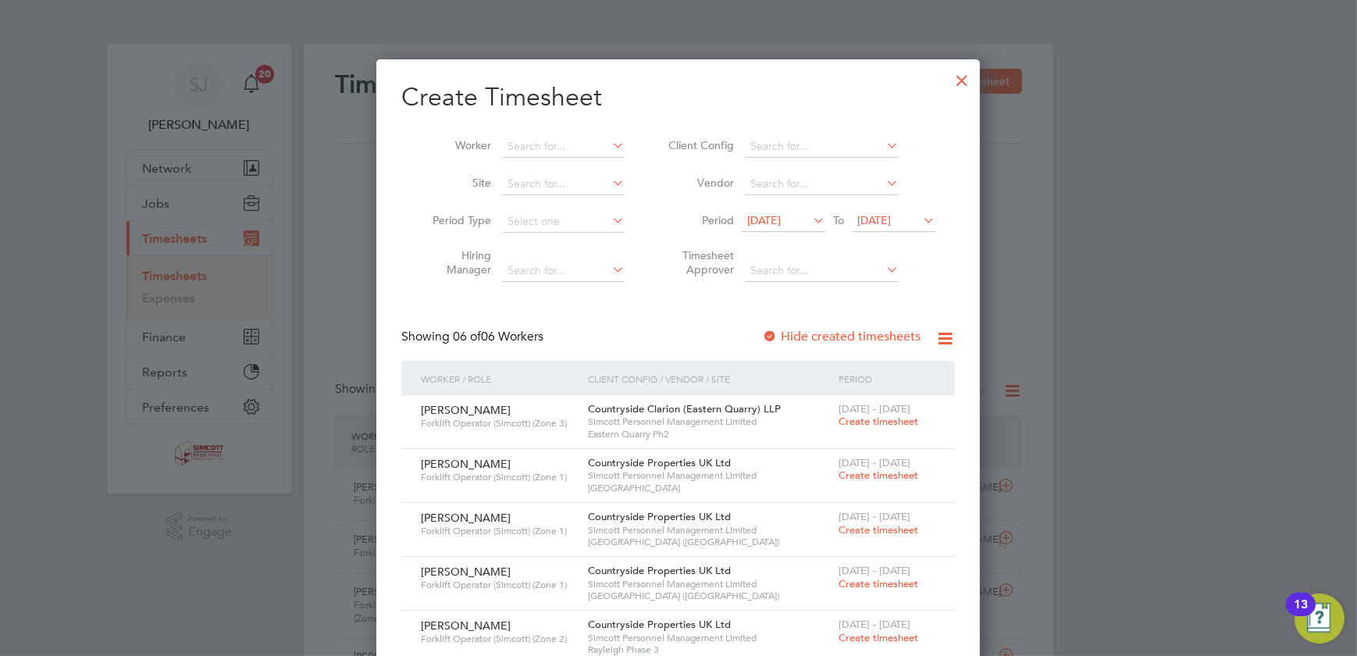
click at [891, 221] on span "[DATE]" at bounding box center [875, 220] width 34 height 14
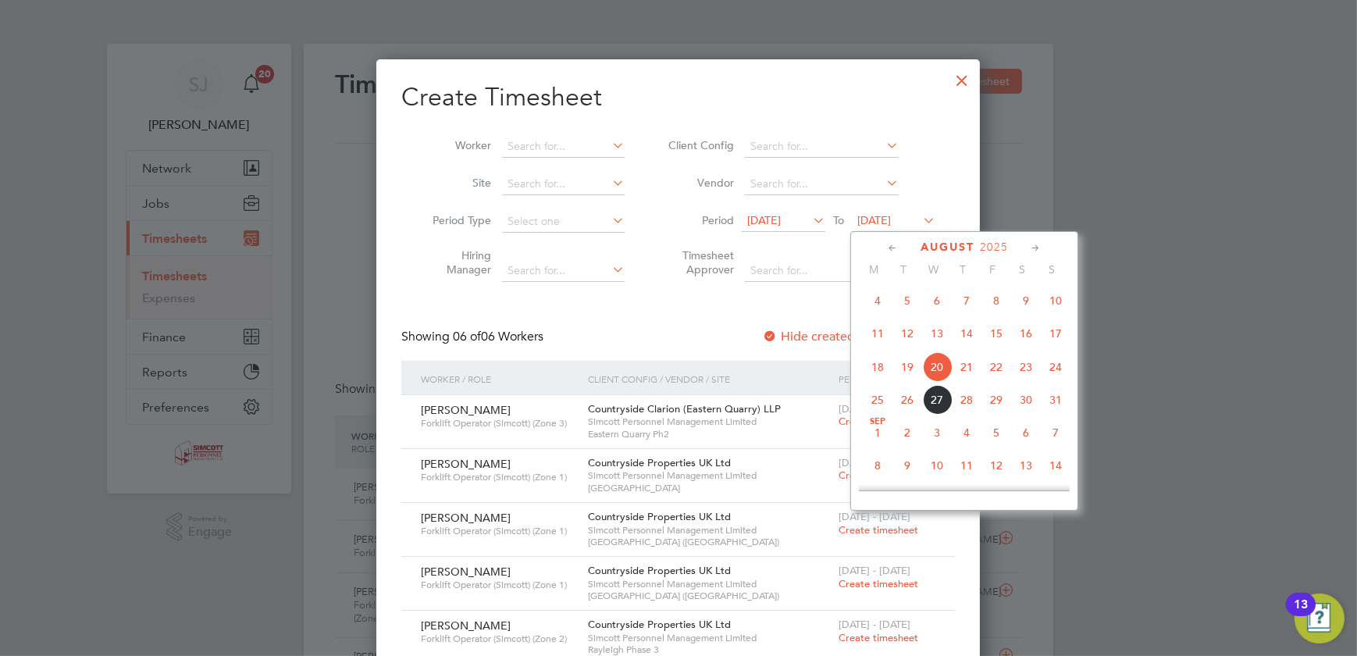
click at [1058, 373] on span "24" at bounding box center [1056, 367] width 30 height 30
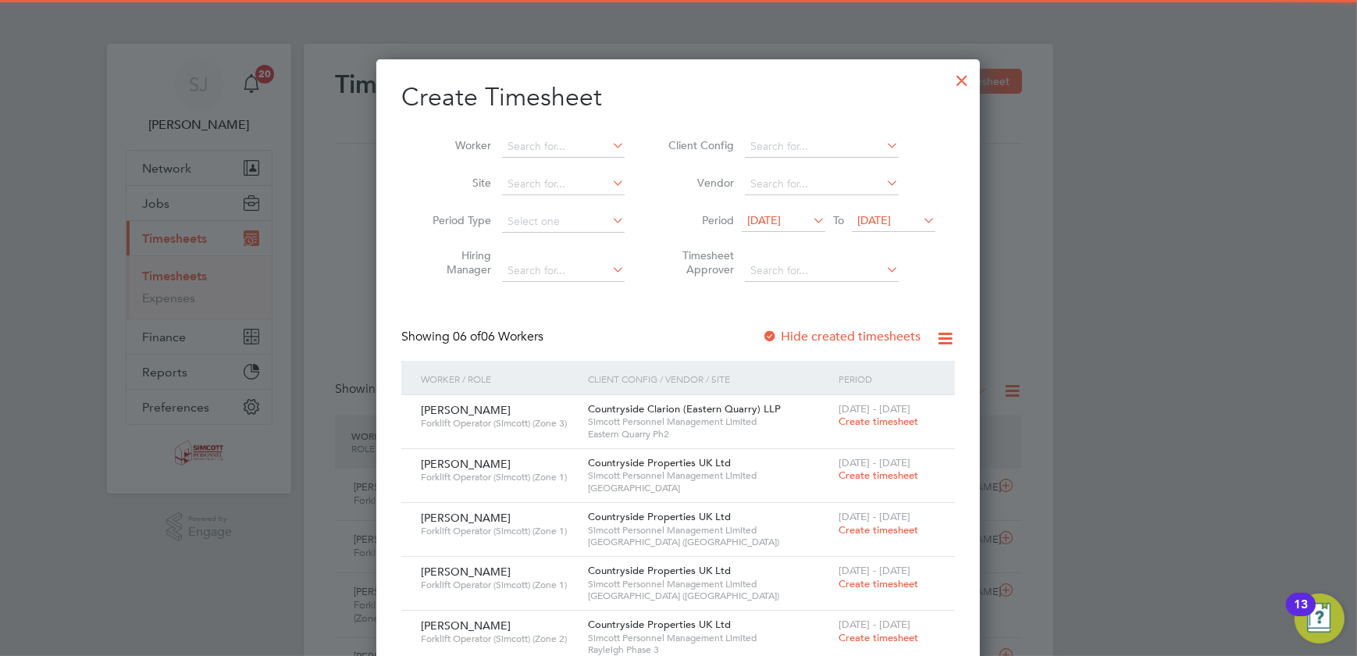
click at [801, 233] on li "Period [DATE] To [DATE]" at bounding box center [799, 221] width 311 height 37
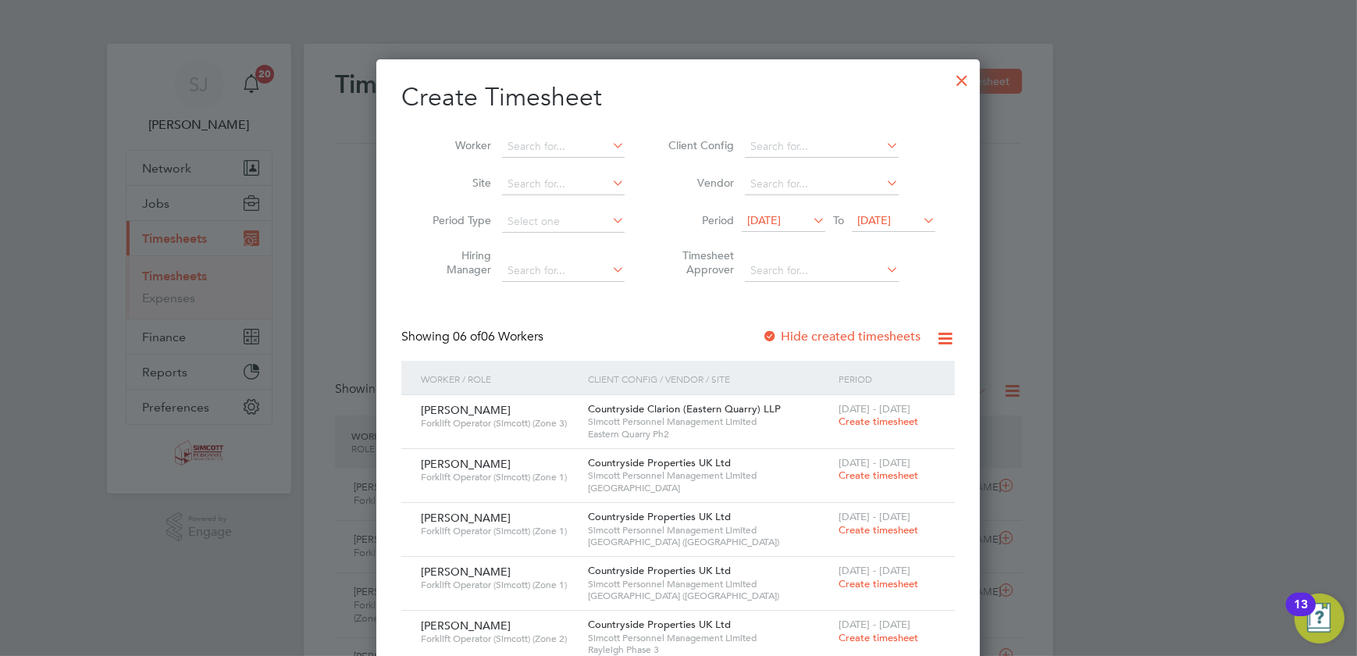
click at [781, 223] on span "[DATE]" at bounding box center [764, 220] width 34 height 14
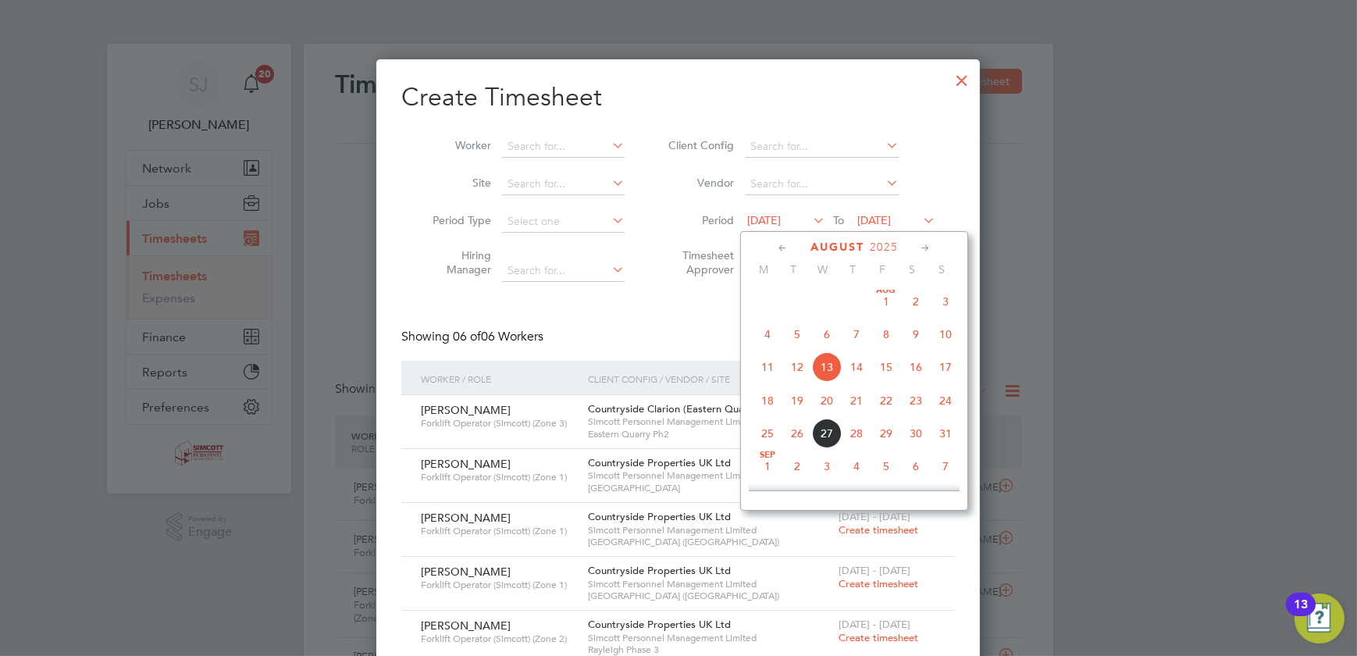
click at [768, 404] on span "18" at bounding box center [768, 401] width 30 height 30
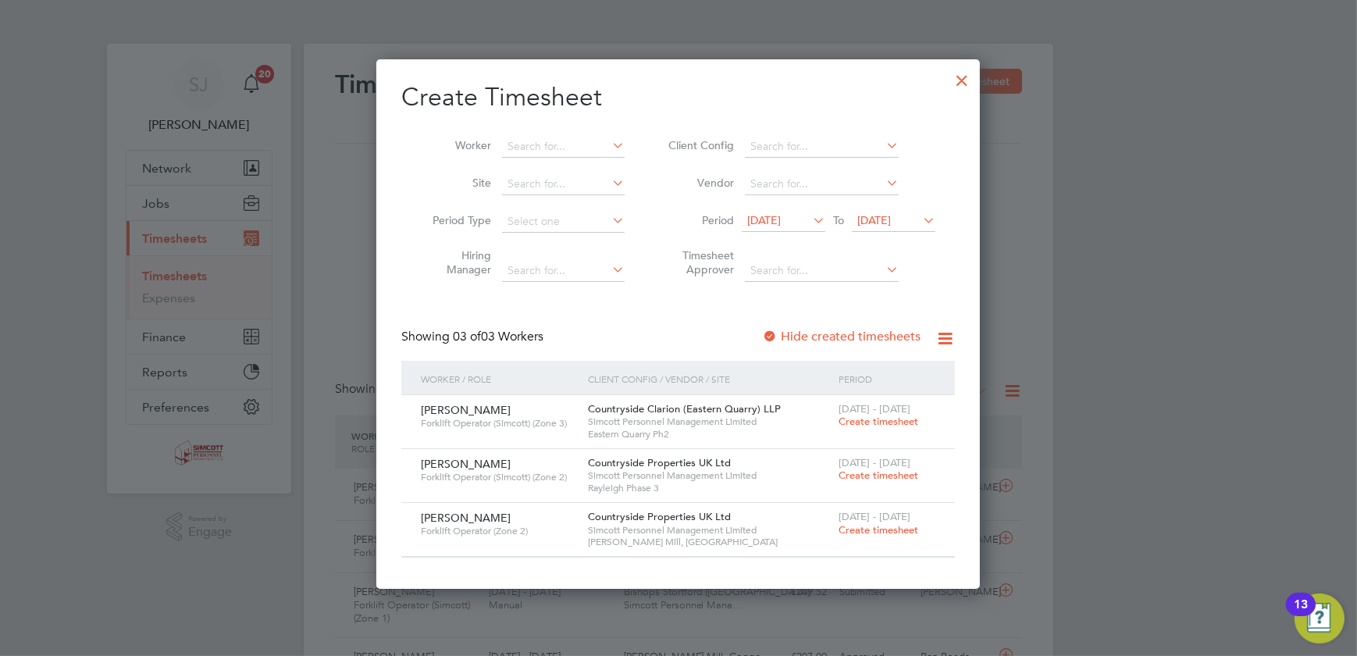
click at [887, 422] on span "Create timesheet" at bounding box center [879, 421] width 80 height 13
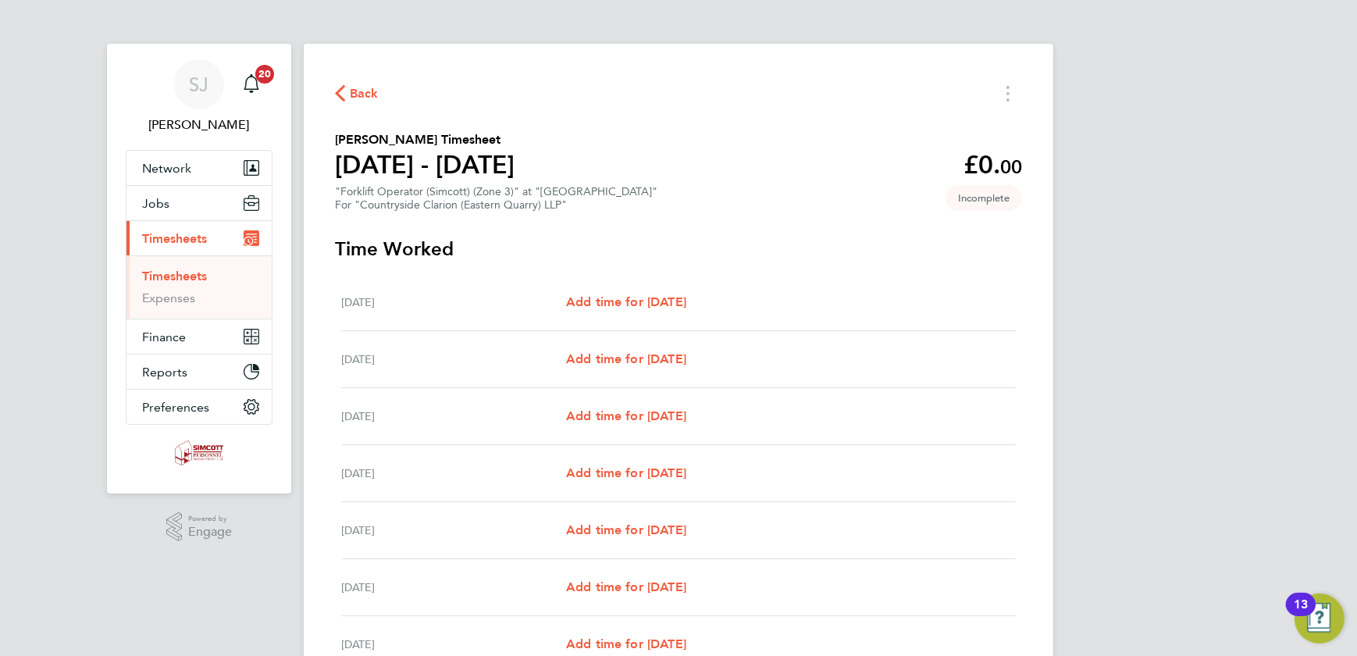
click at [1012, 75] on div "Back [PERSON_NAME] Timesheet [DATE] - [DATE] £0. 00 "Forklift Operator (Simcott…" at bounding box center [679, 415] width 750 height 742
click at [1011, 91] on button "Timesheets Menu" at bounding box center [1008, 93] width 28 height 24
click at [914, 127] on button "Mark as absent" at bounding box center [928, 127] width 187 height 31
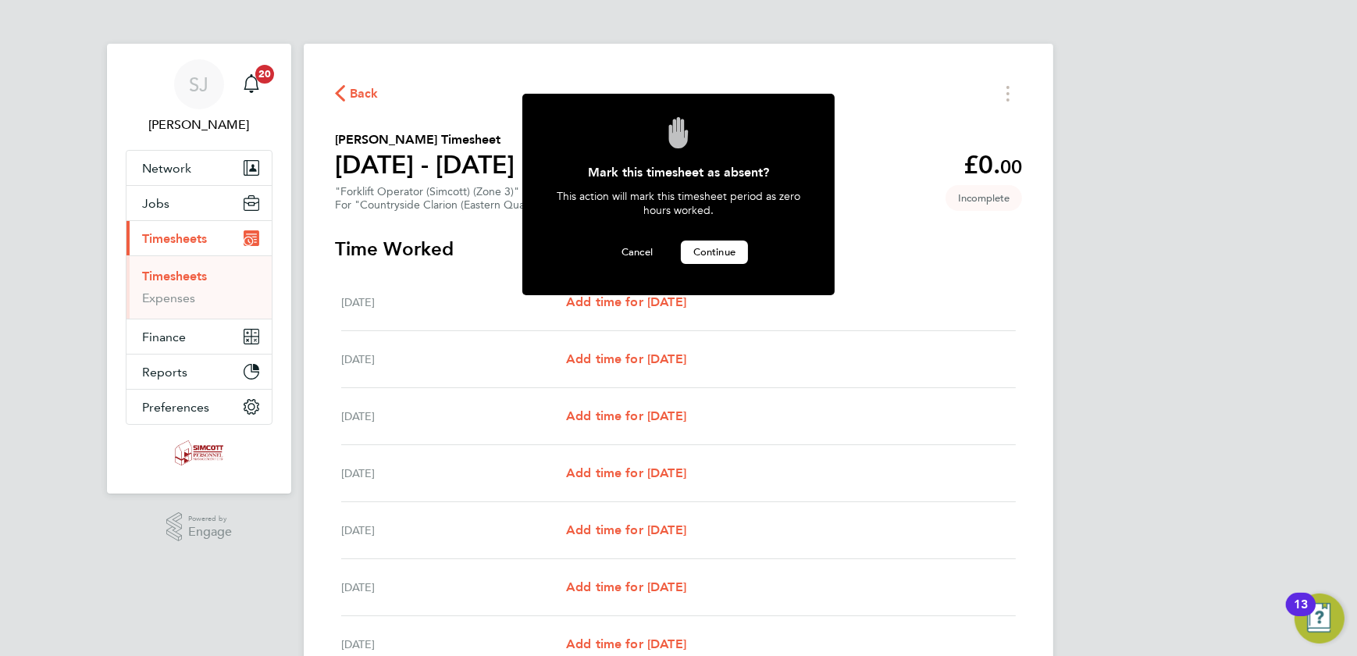
click at [738, 254] on button "Continue" at bounding box center [714, 252] width 67 height 23
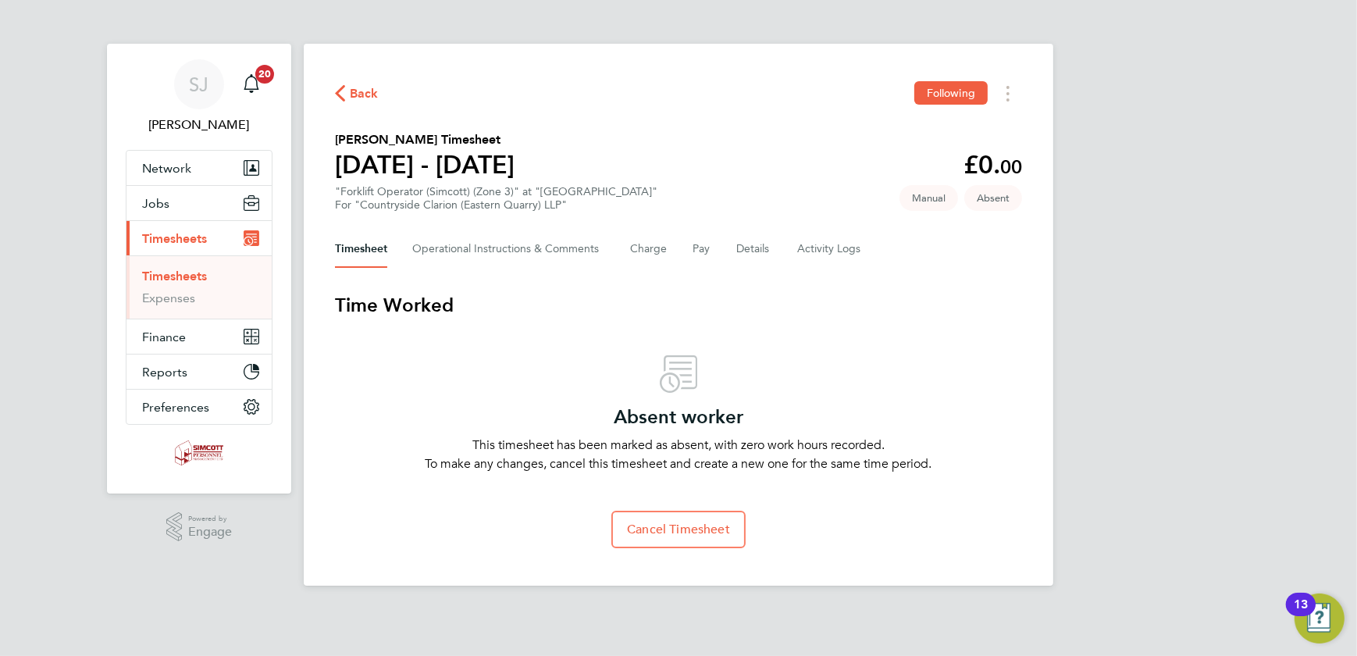
click at [184, 279] on link "Timesheets" at bounding box center [174, 276] width 65 height 15
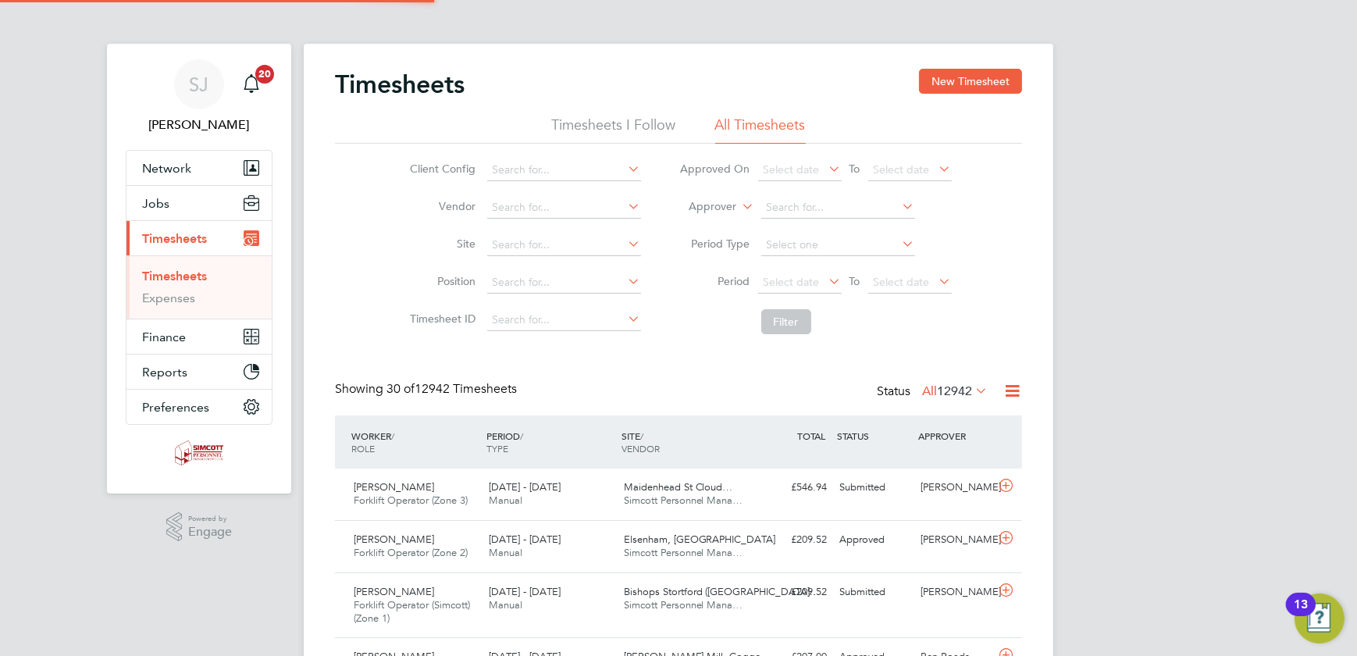
scroll to position [53, 135]
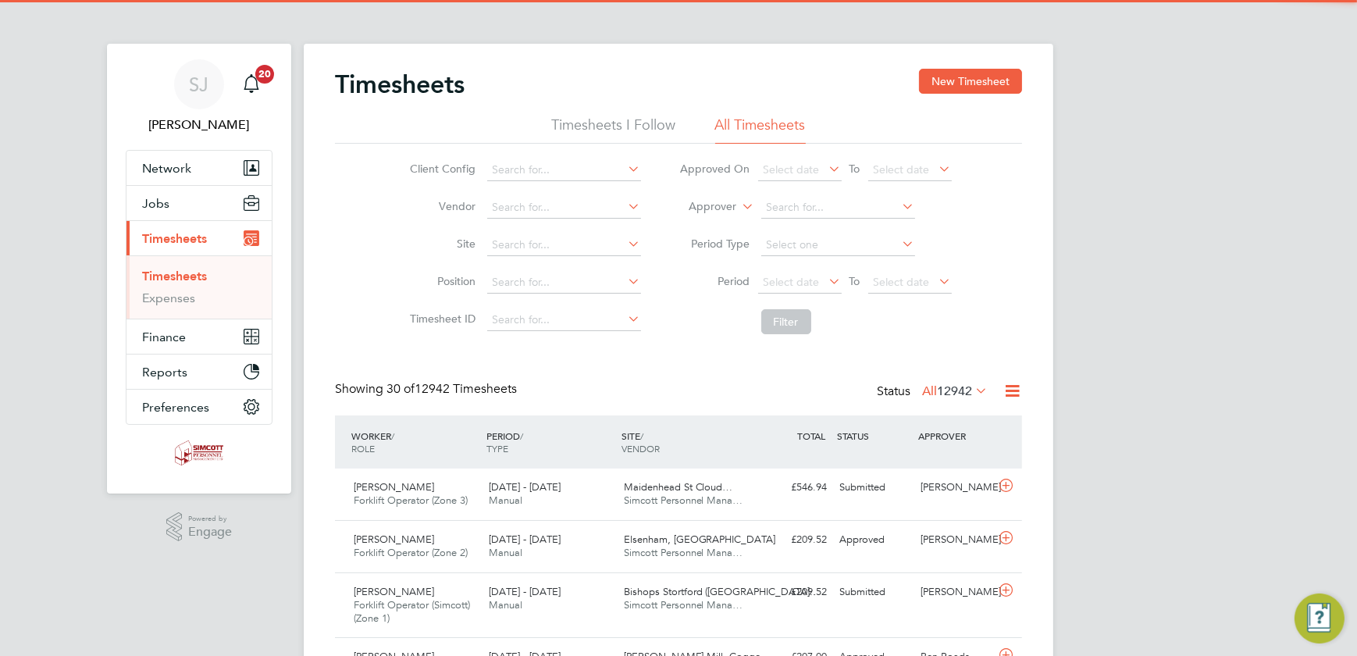
click at [184, 266] on ul "Timesheets Expenses" at bounding box center [199, 286] width 145 height 63
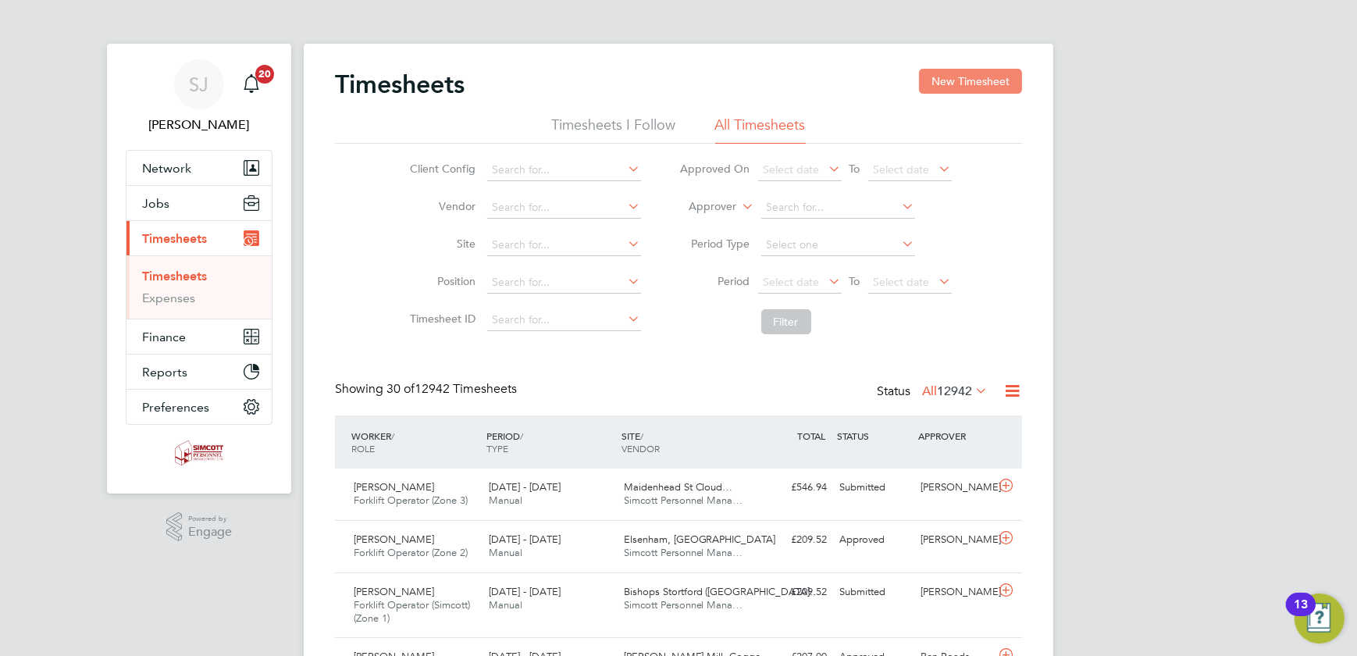
click at [960, 83] on button "New Timesheet" at bounding box center [970, 81] width 103 height 25
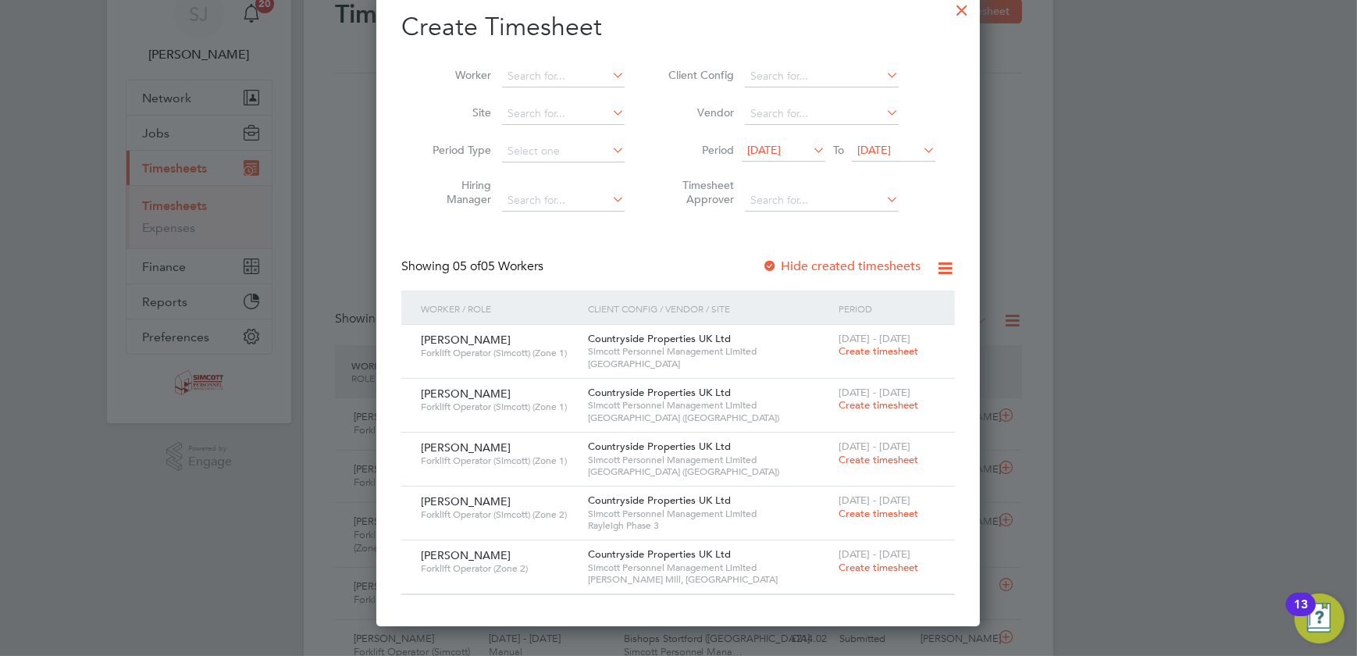
click at [891, 143] on span "[DATE]" at bounding box center [875, 150] width 34 height 14
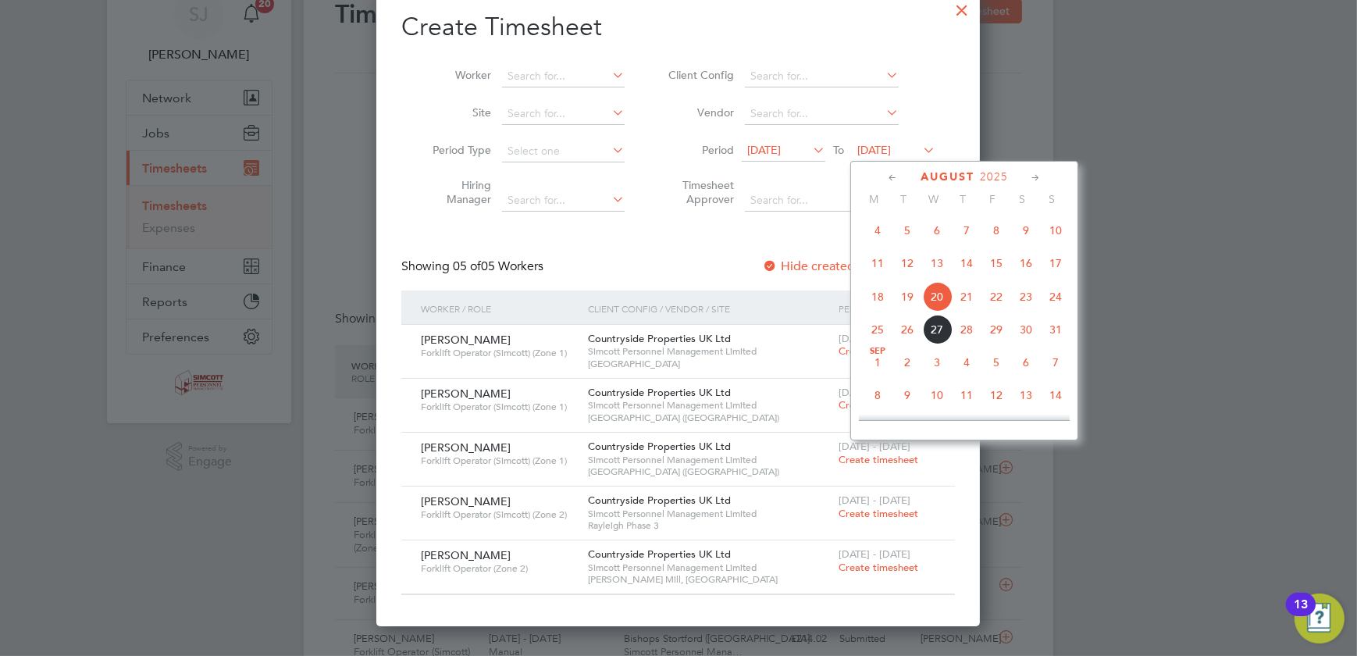
click at [1060, 295] on span "24" at bounding box center [1056, 297] width 30 height 30
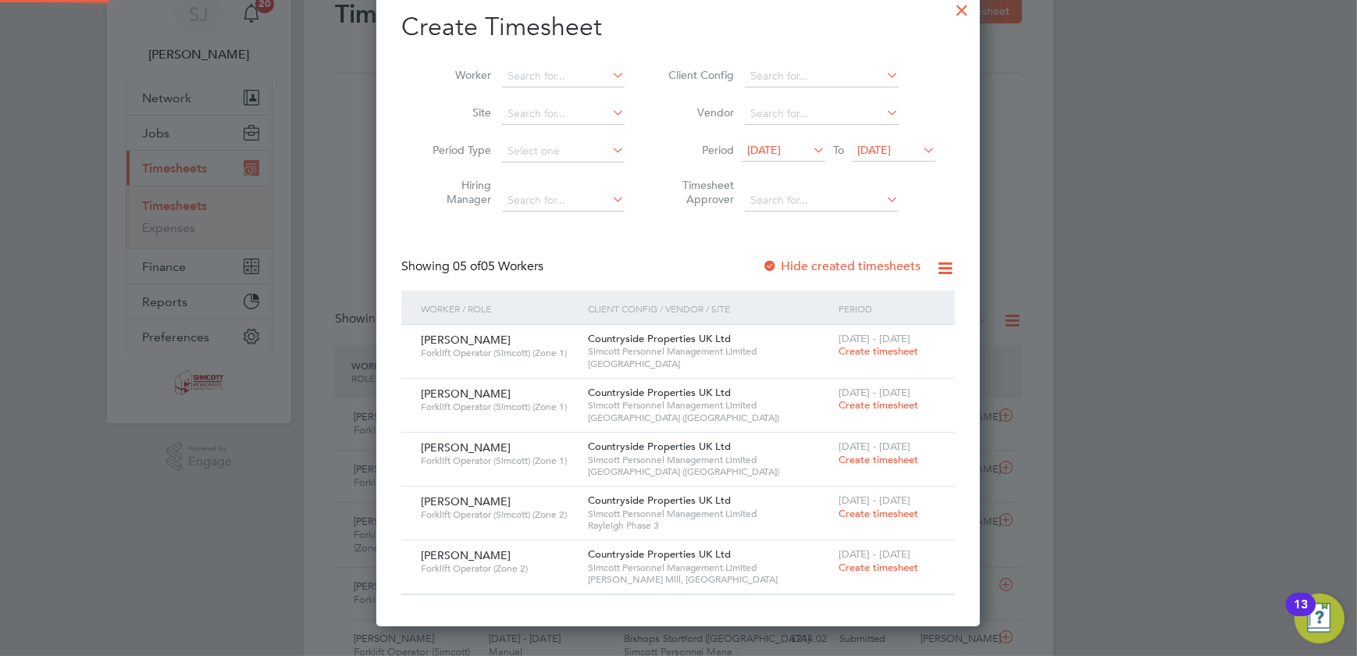
click at [781, 144] on span "[DATE]" at bounding box center [764, 150] width 34 height 14
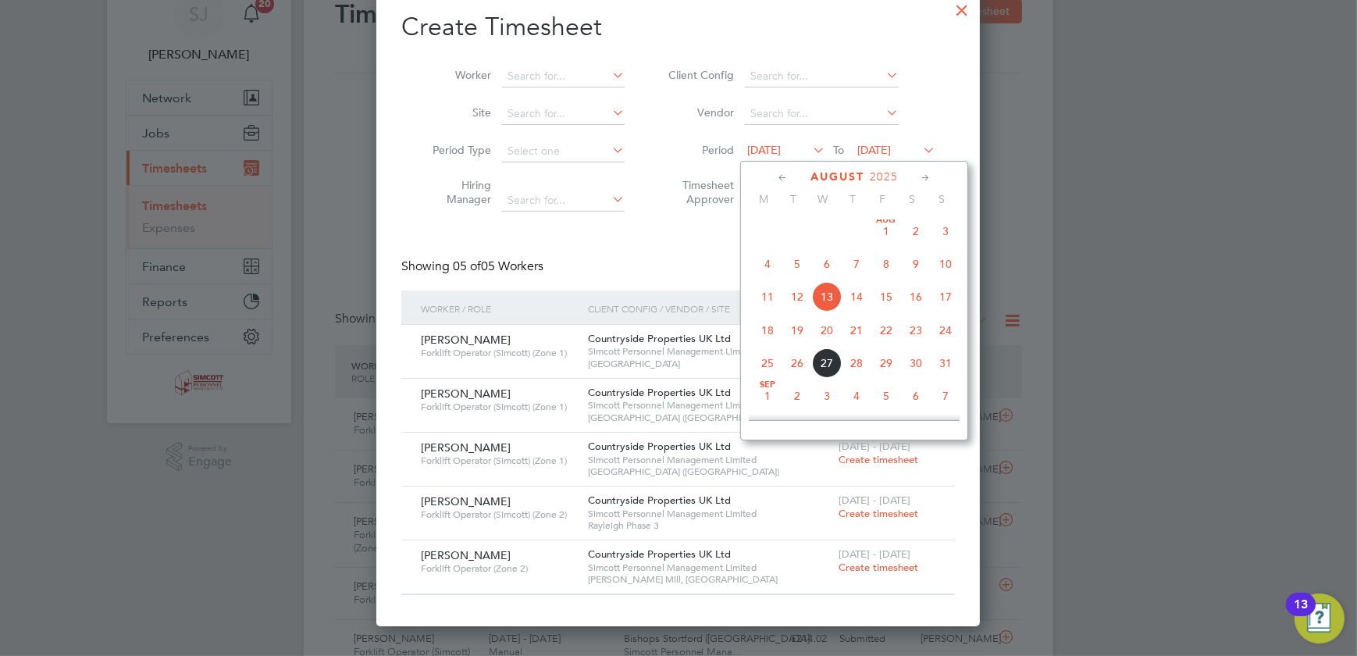
click at [765, 323] on span "18" at bounding box center [768, 331] width 30 height 30
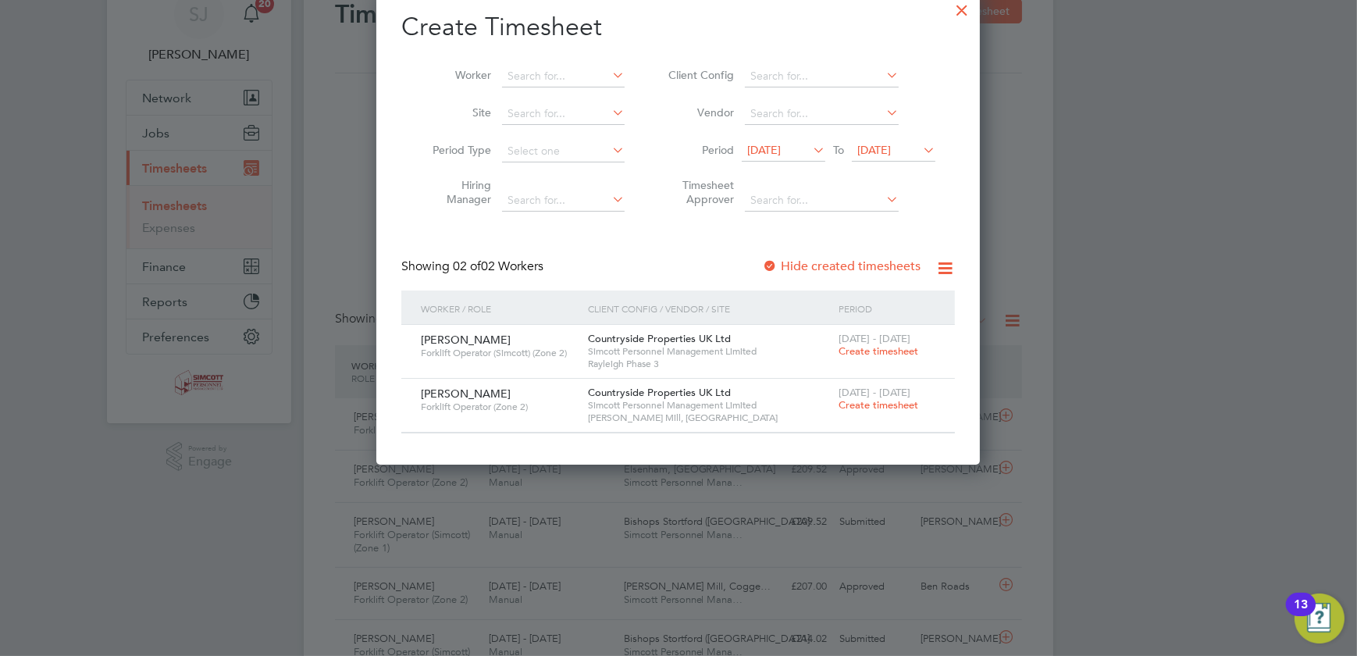
drag, startPoint x: 867, startPoint y: 355, endPoint x: 829, endPoint y: 350, distance: 38.7
click at [867, 355] on span "Create timesheet" at bounding box center [879, 350] width 80 height 13
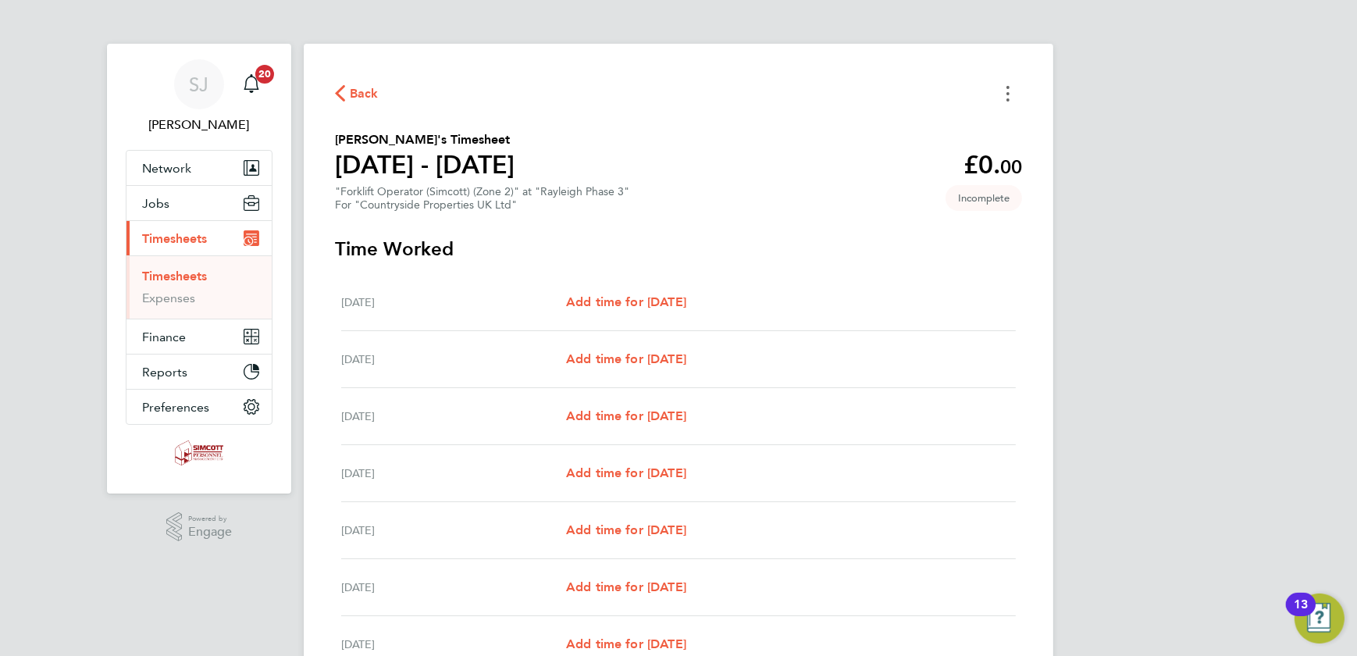
click at [1008, 88] on icon "Timesheets Menu" at bounding box center [1008, 94] width 3 height 16
click at [922, 125] on button "Mark as absent" at bounding box center [928, 127] width 187 height 31
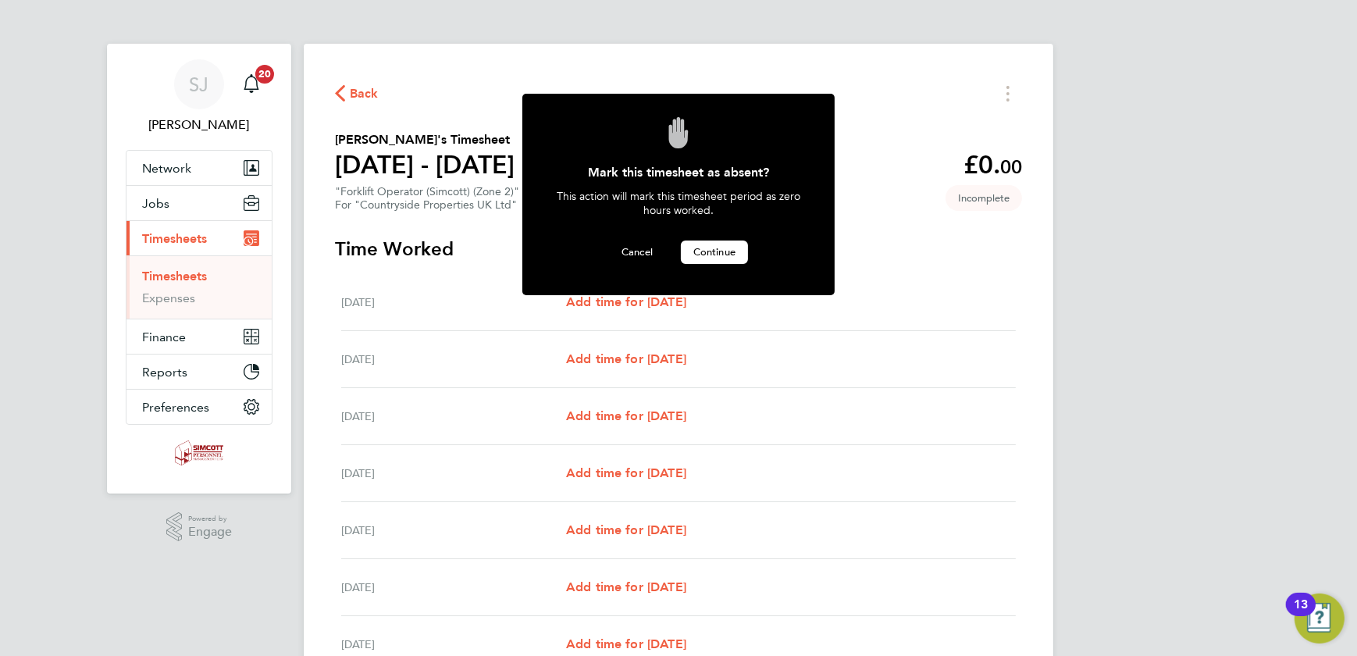
click at [730, 250] on span "Continue" at bounding box center [715, 251] width 42 height 13
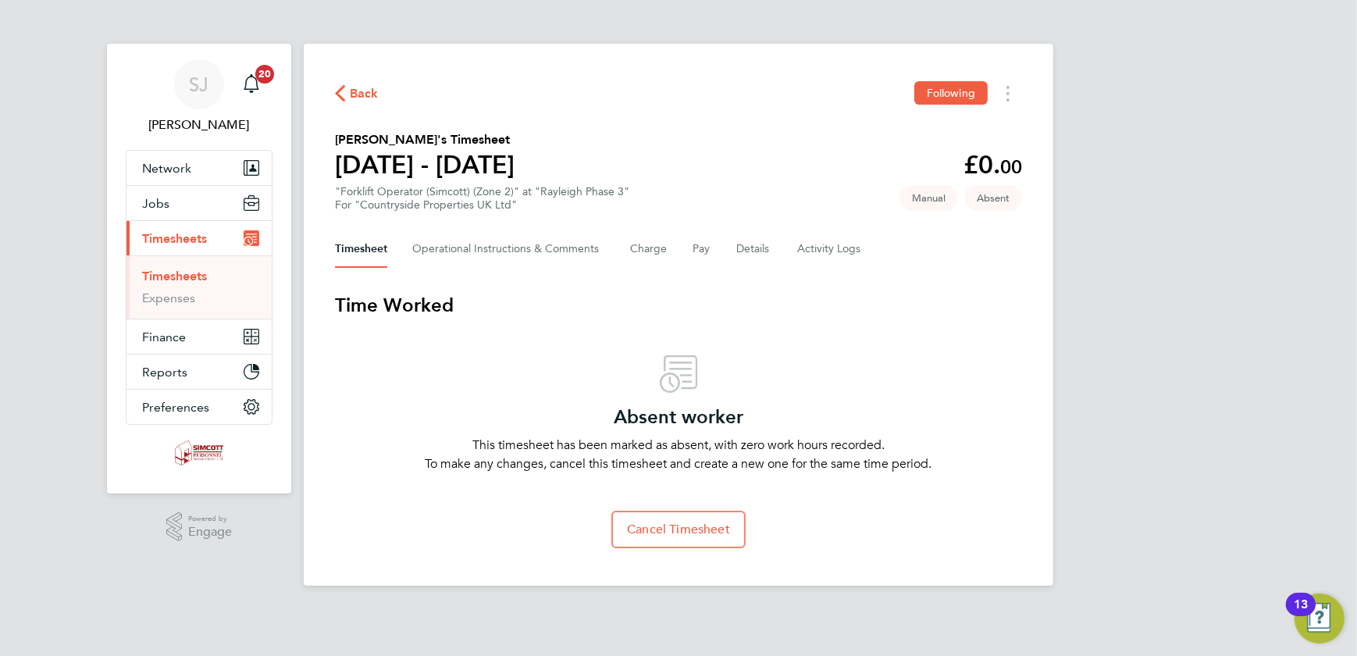
click at [152, 269] on link "Timesheets" at bounding box center [174, 276] width 65 height 15
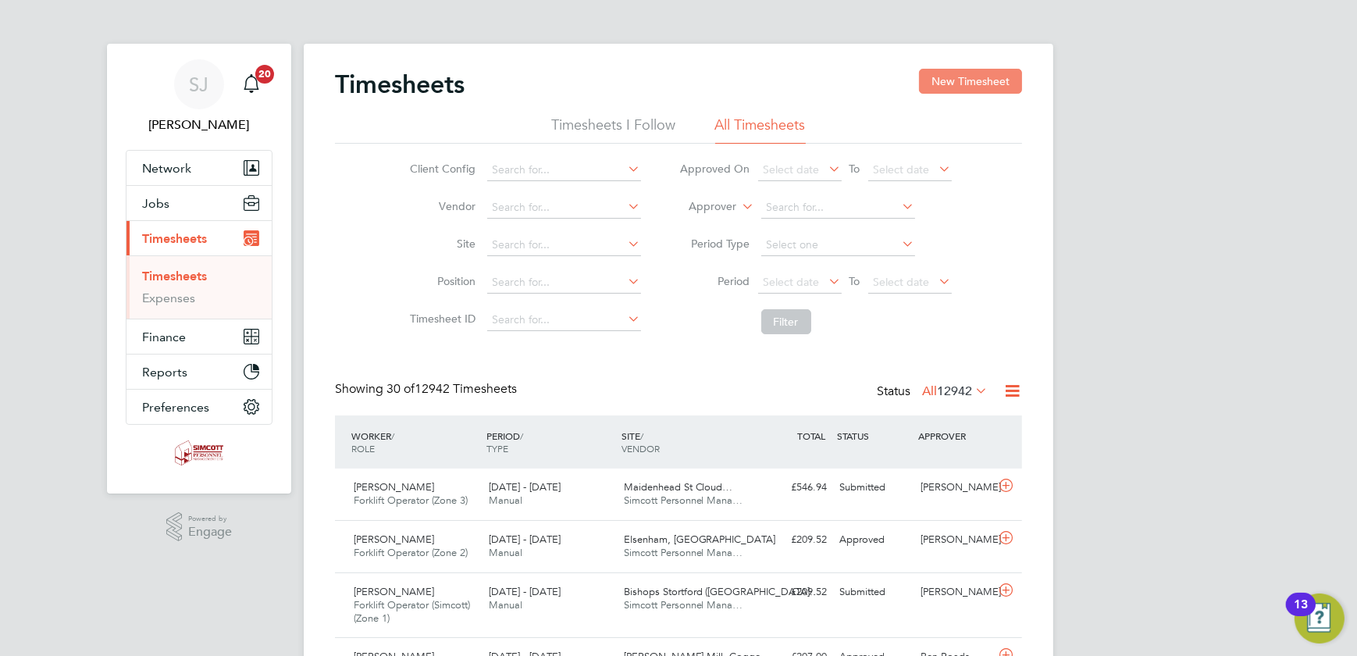
click at [947, 73] on button "New Timesheet" at bounding box center [970, 81] width 103 height 25
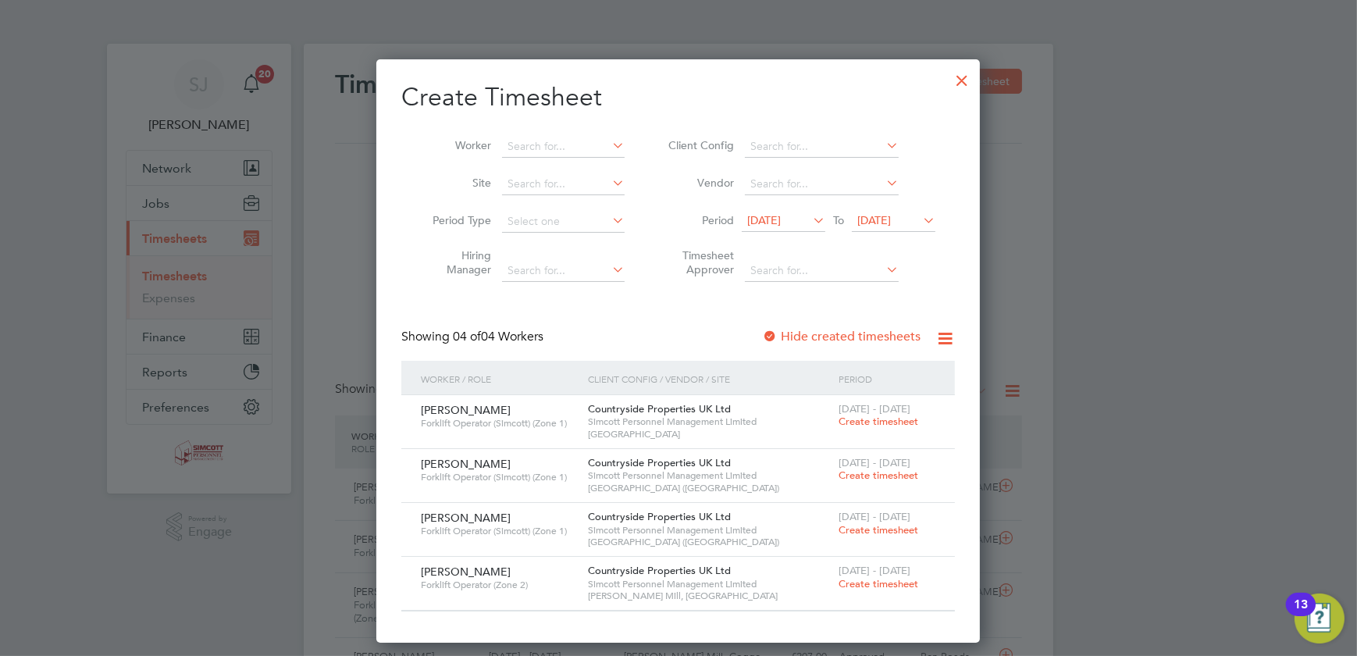
click at [891, 221] on span "[DATE]" at bounding box center [875, 220] width 34 height 14
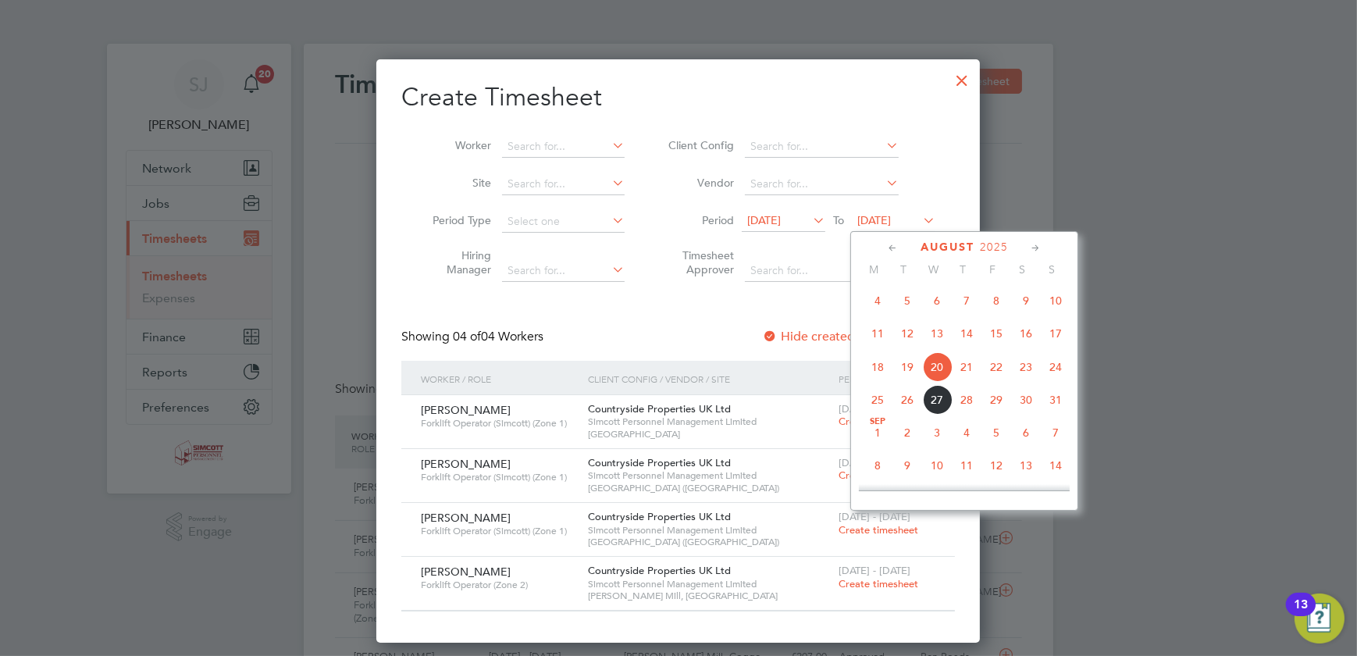
click at [1061, 369] on span "24" at bounding box center [1056, 367] width 30 height 30
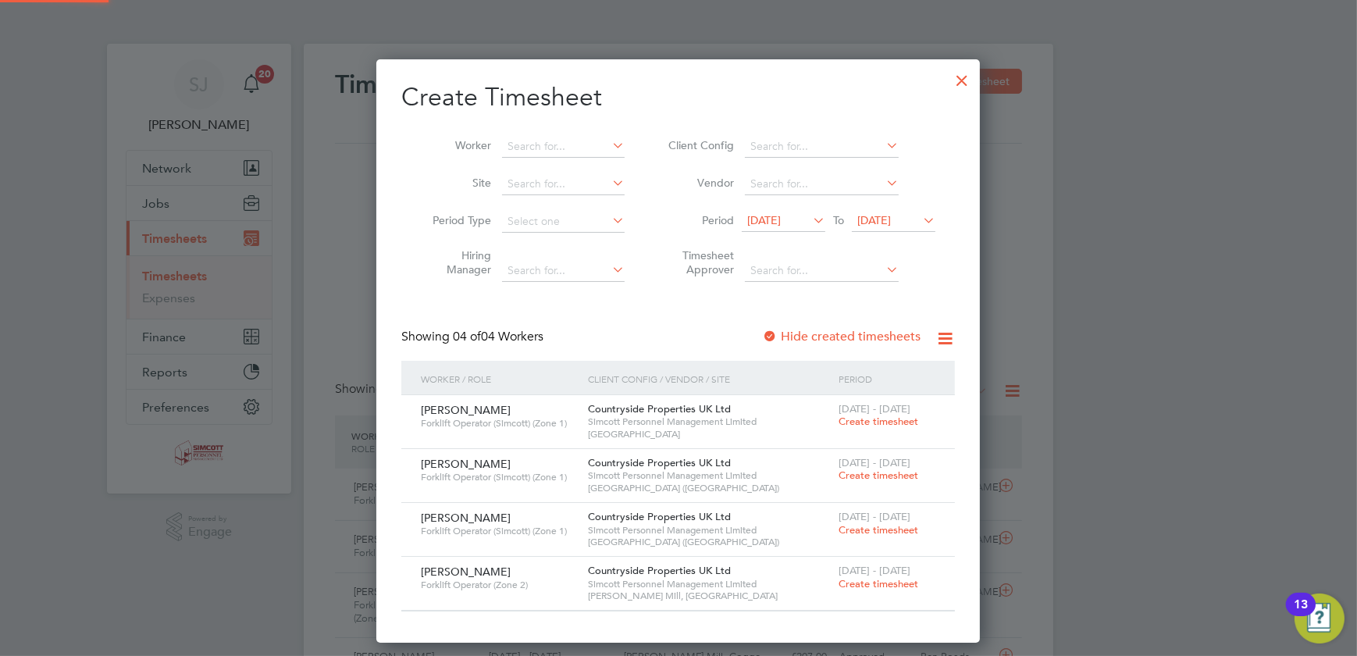
click at [781, 213] on span "[DATE]" at bounding box center [764, 220] width 34 height 14
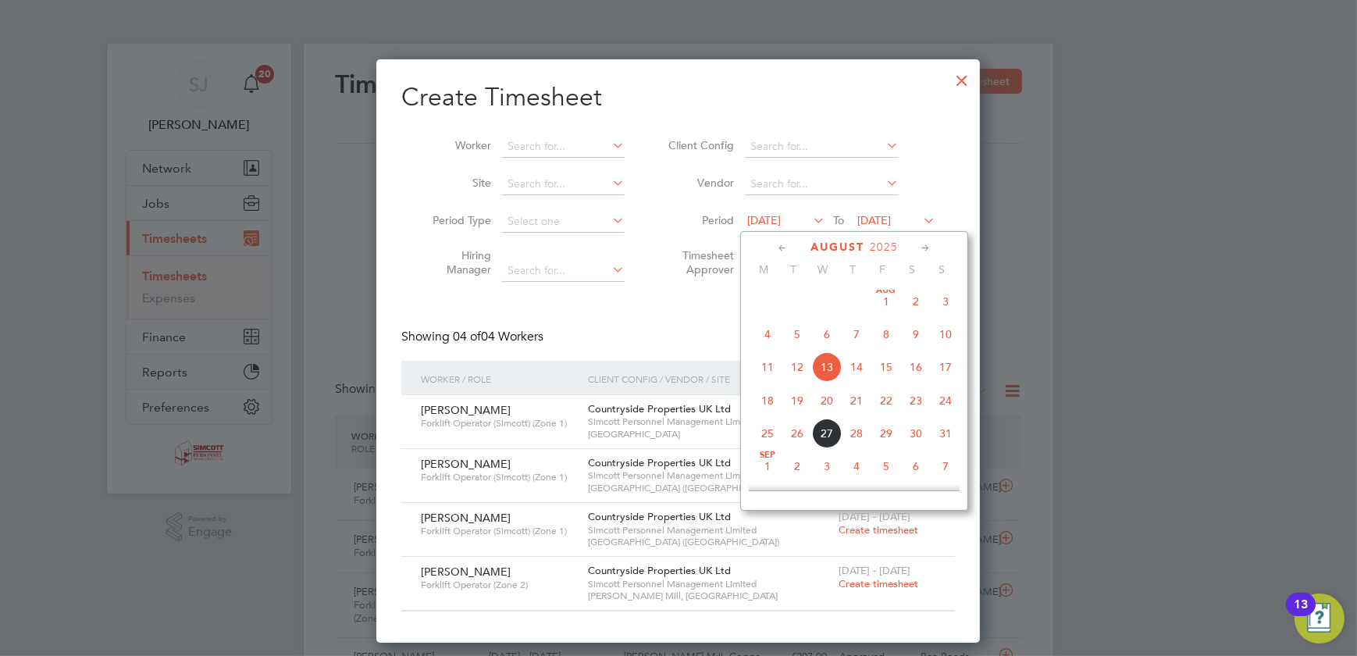
click at [771, 410] on span "18" at bounding box center [768, 401] width 30 height 30
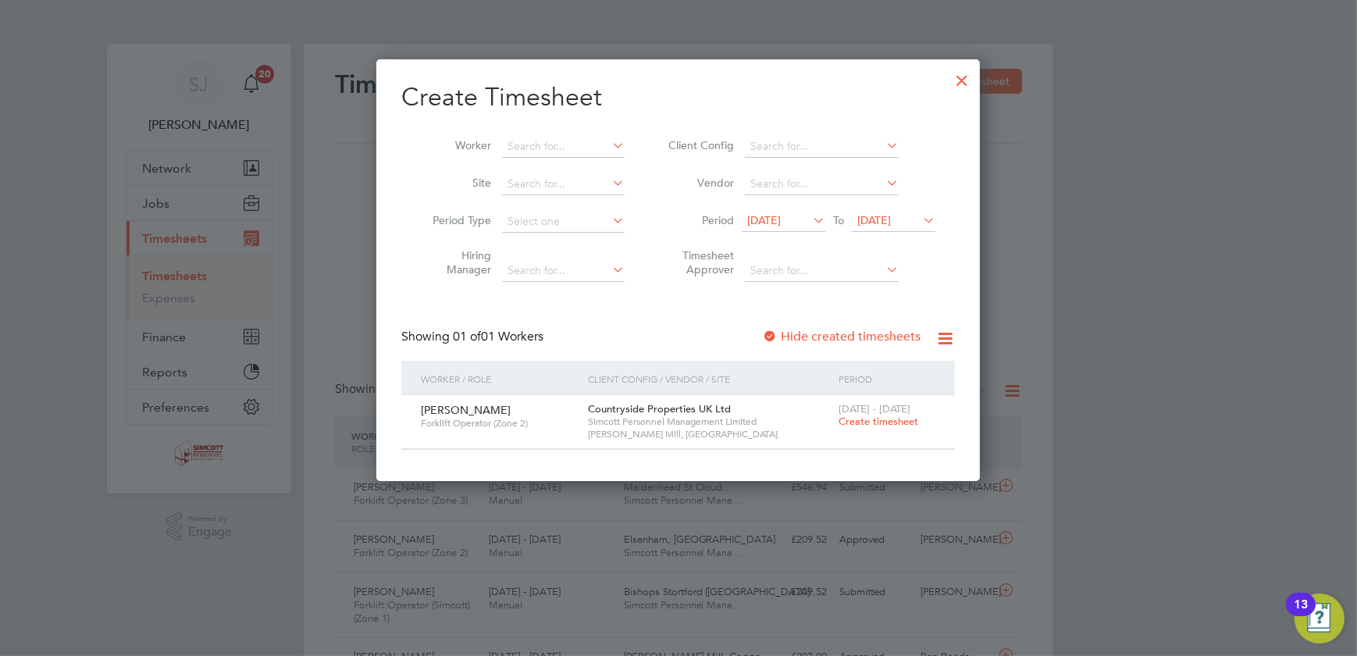
click at [873, 419] on span "Create timesheet" at bounding box center [879, 421] width 80 height 13
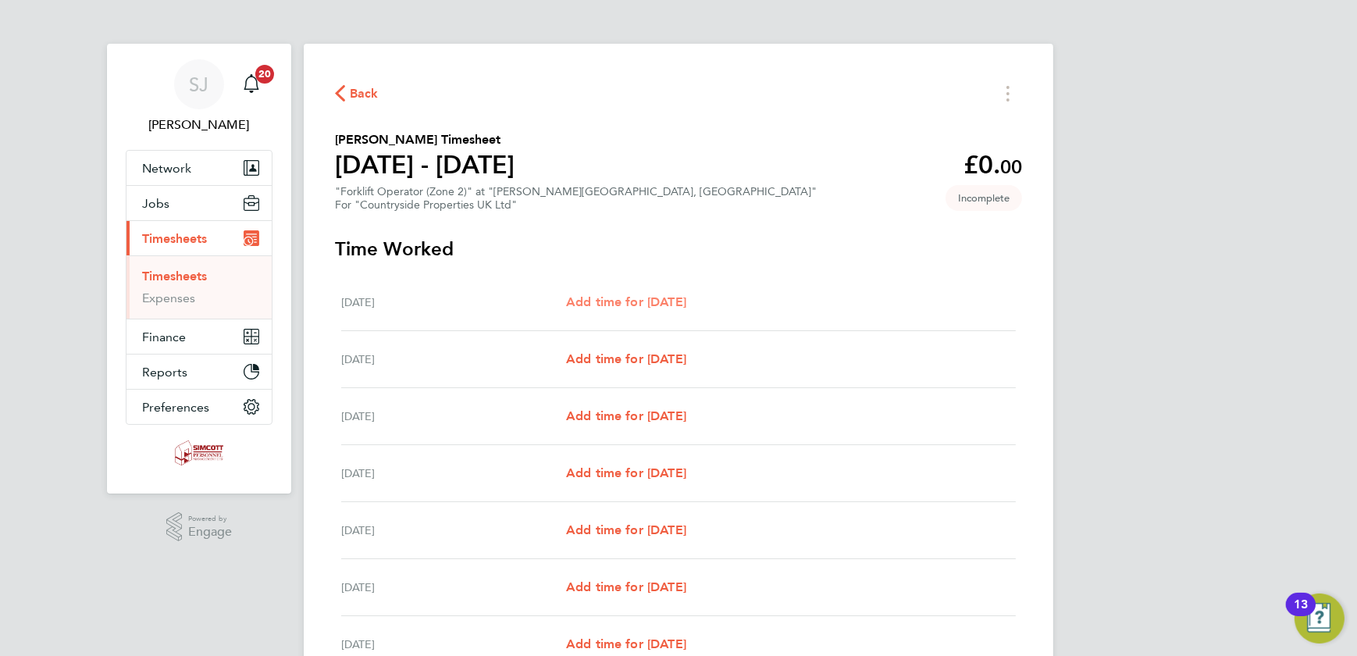
click at [662, 300] on span "Add time for [DATE]" at bounding box center [626, 301] width 120 height 15
select select "30"
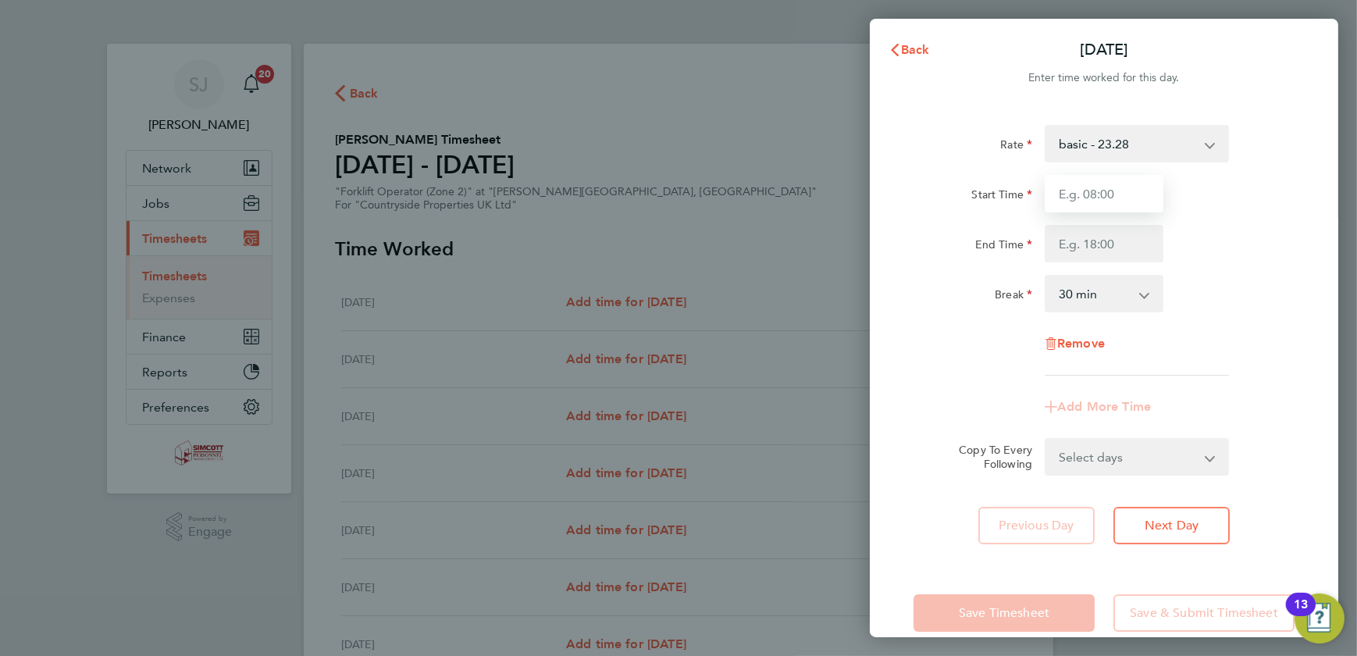
click at [1118, 200] on input "Start Time" at bounding box center [1104, 193] width 119 height 37
type input "07:30"
type input "17:00"
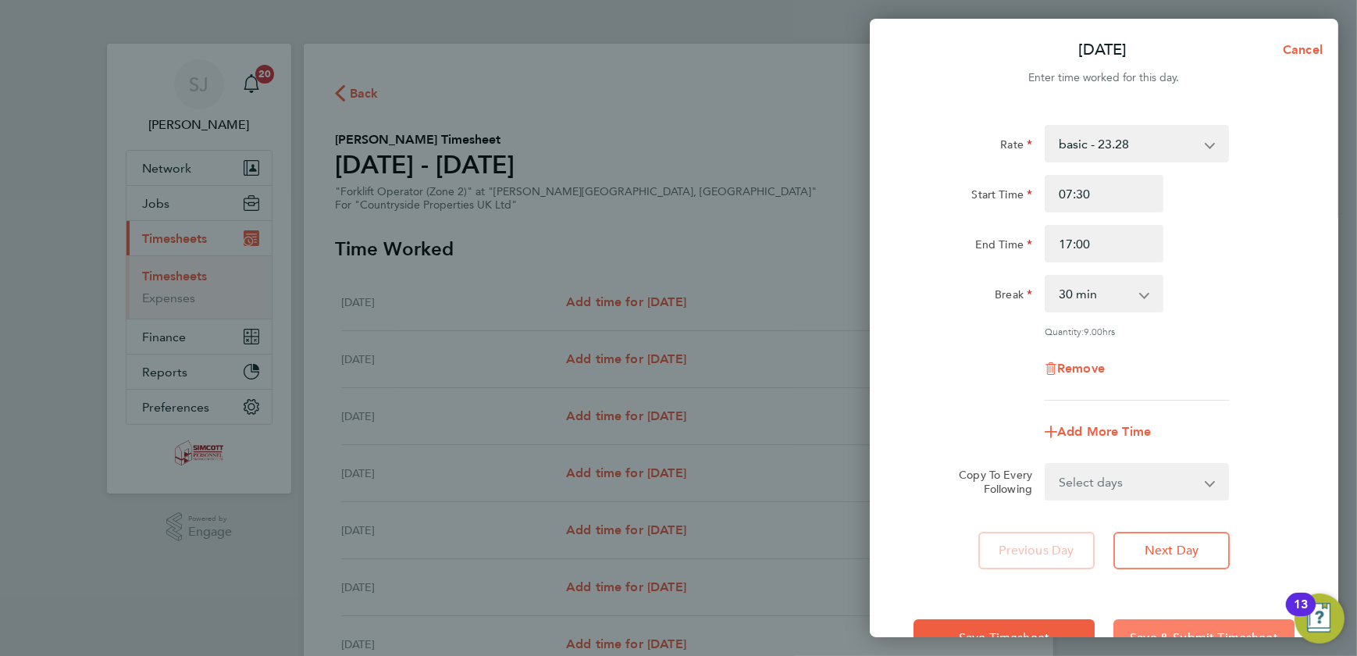
click at [1176, 623] on button "Save & Submit Timesheet" at bounding box center [1204, 637] width 181 height 37
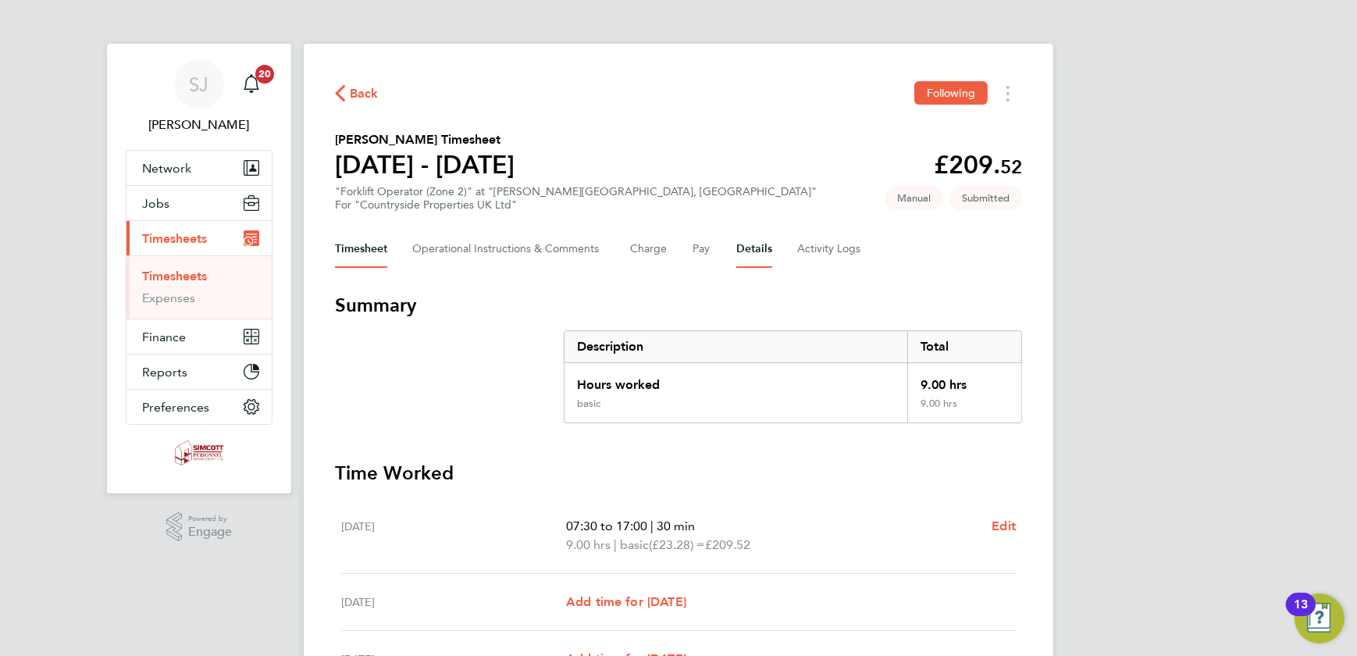
click at [754, 250] on button "Details" at bounding box center [755, 248] width 36 height 37
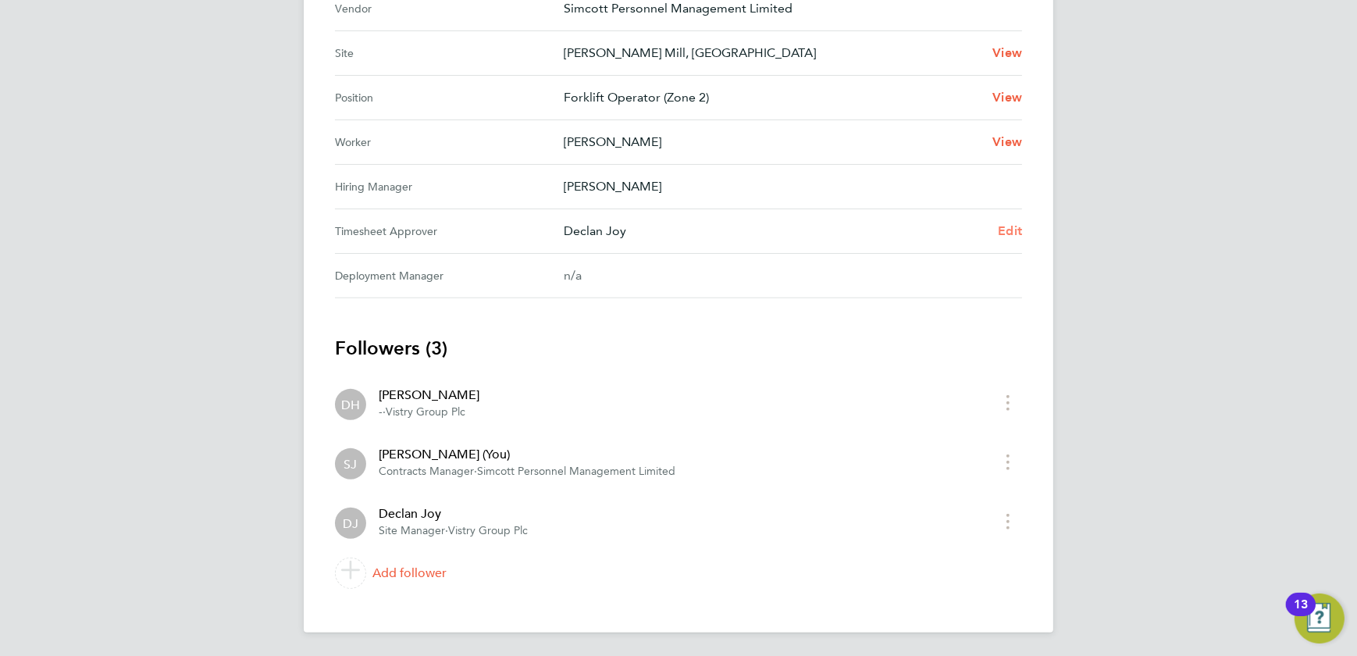
click at [1015, 228] on span "Edit" at bounding box center [1010, 230] width 24 height 15
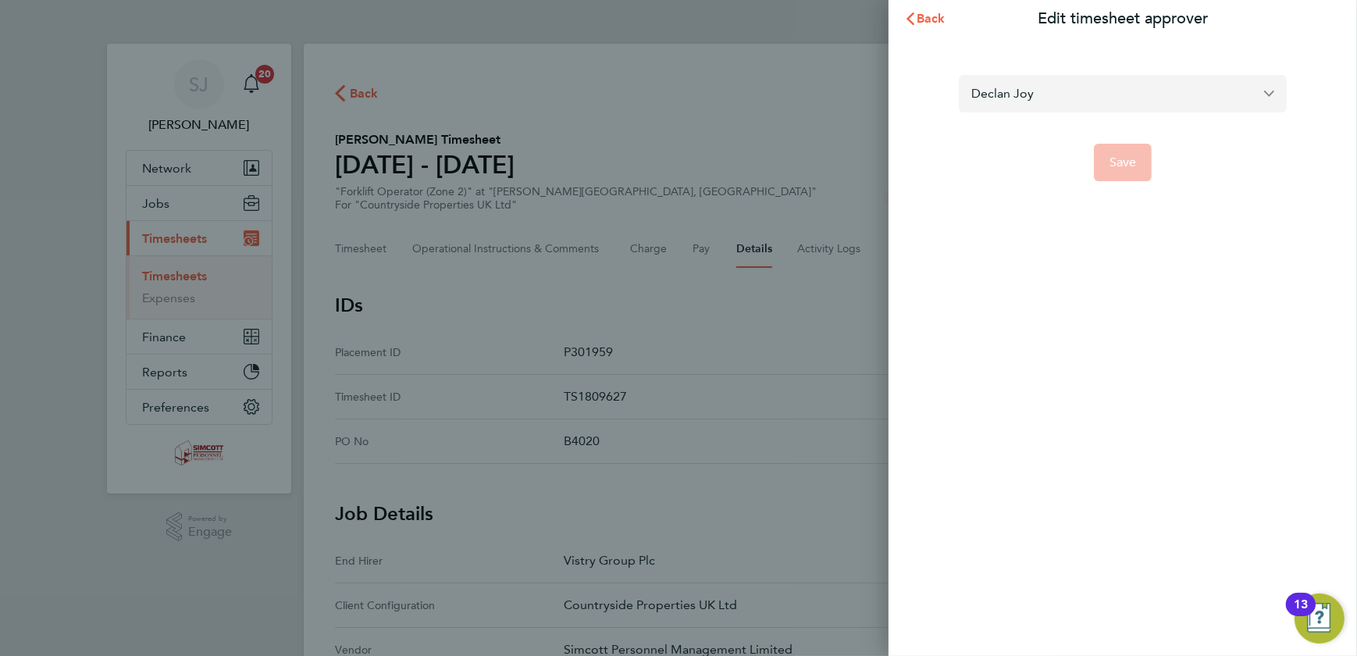
click at [1041, 99] on input "Declan Joy" at bounding box center [1123, 93] width 328 height 37
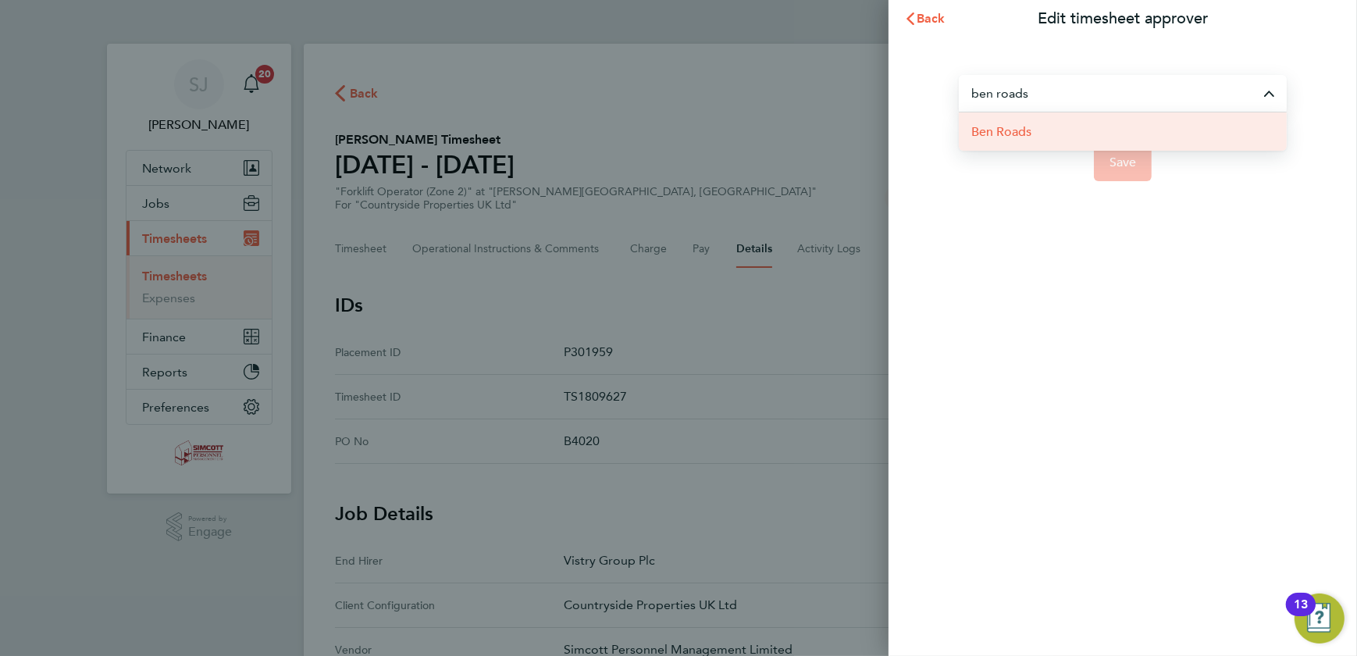
click at [968, 134] on li "Ben Roads" at bounding box center [1123, 131] width 328 height 38
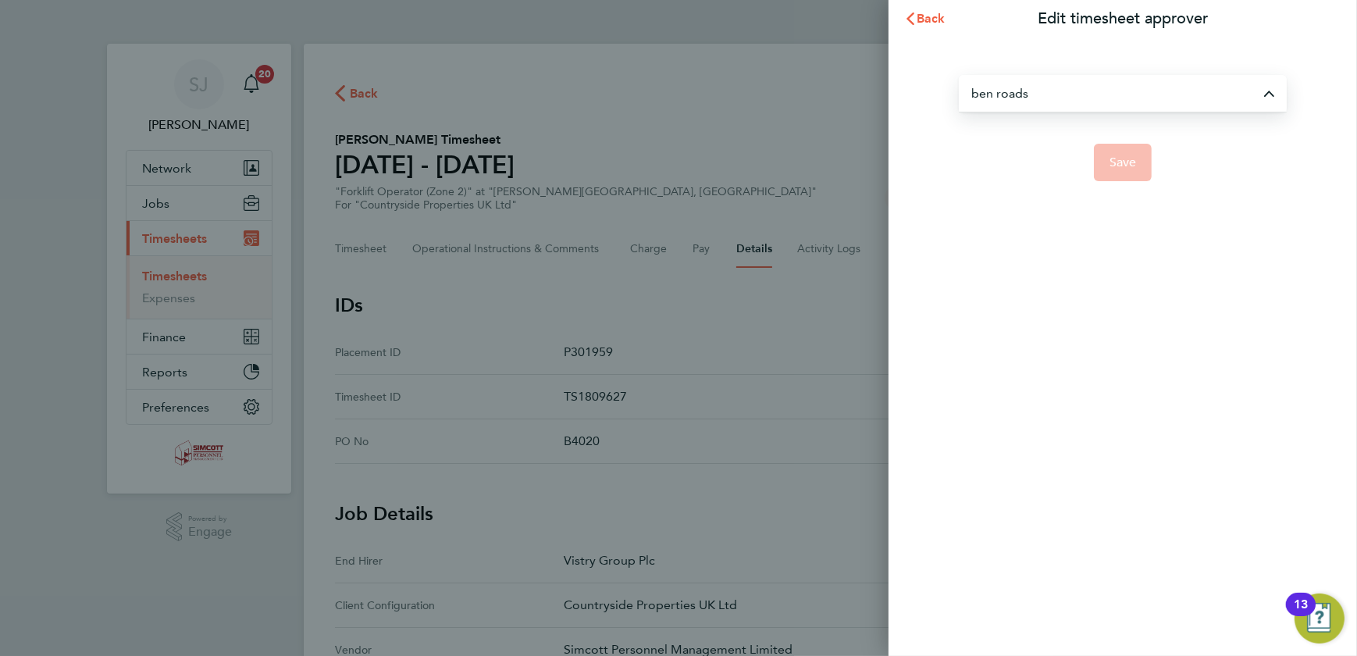
type input "Ben Roads"
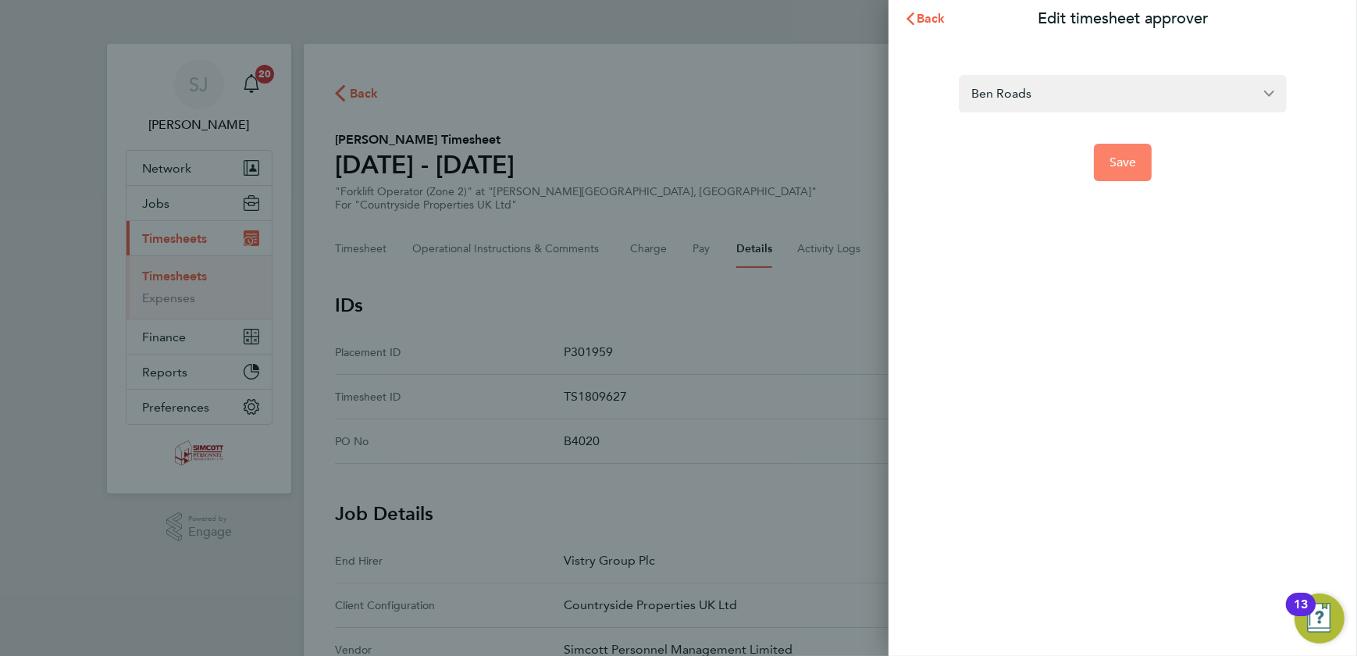
click at [1102, 170] on button "Save" at bounding box center [1123, 162] width 59 height 37
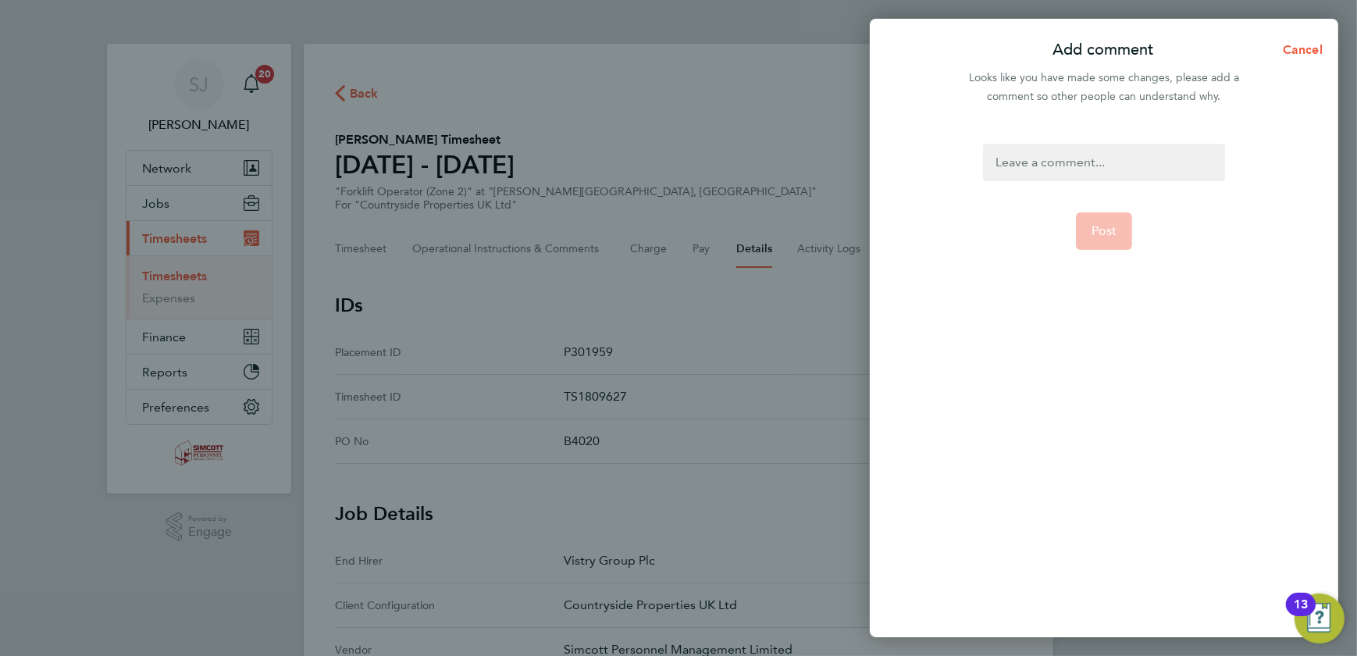
click at [1086, 162] on div at bounding box center [1103, 162] width 241 height 37
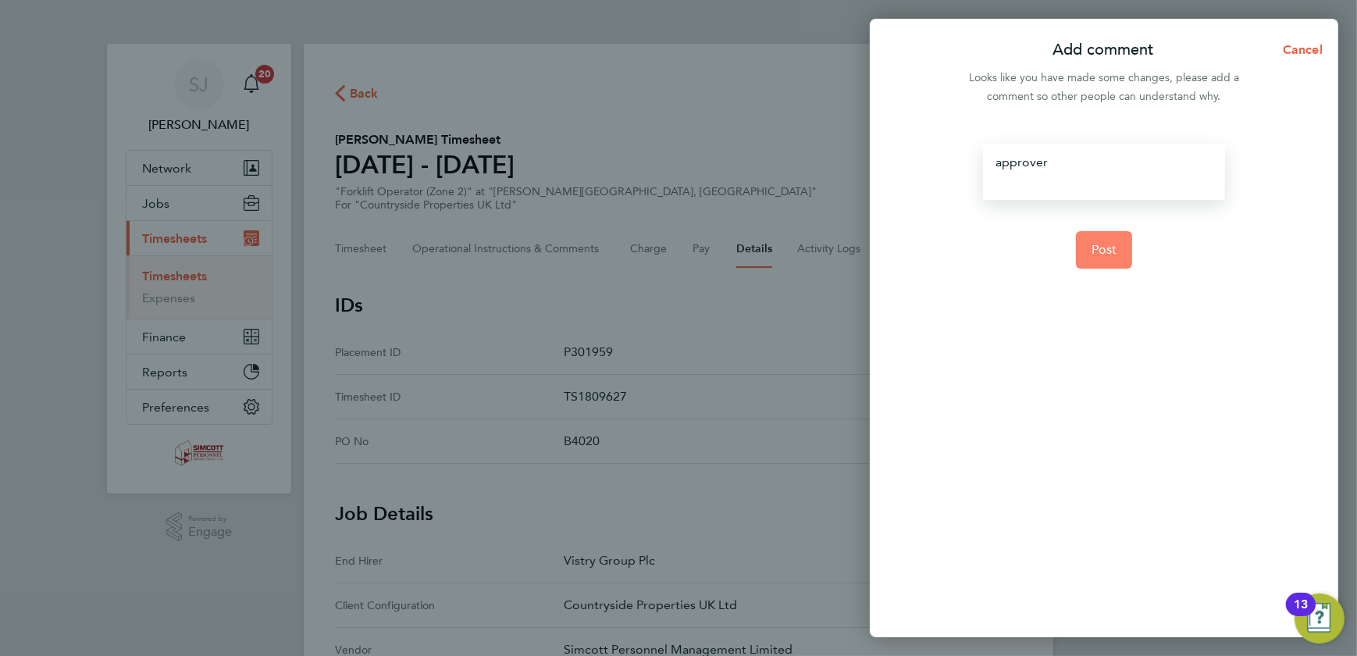
click at [1111, 256] on span "Post" at bounding box center [1105, 250] width 26 height 16
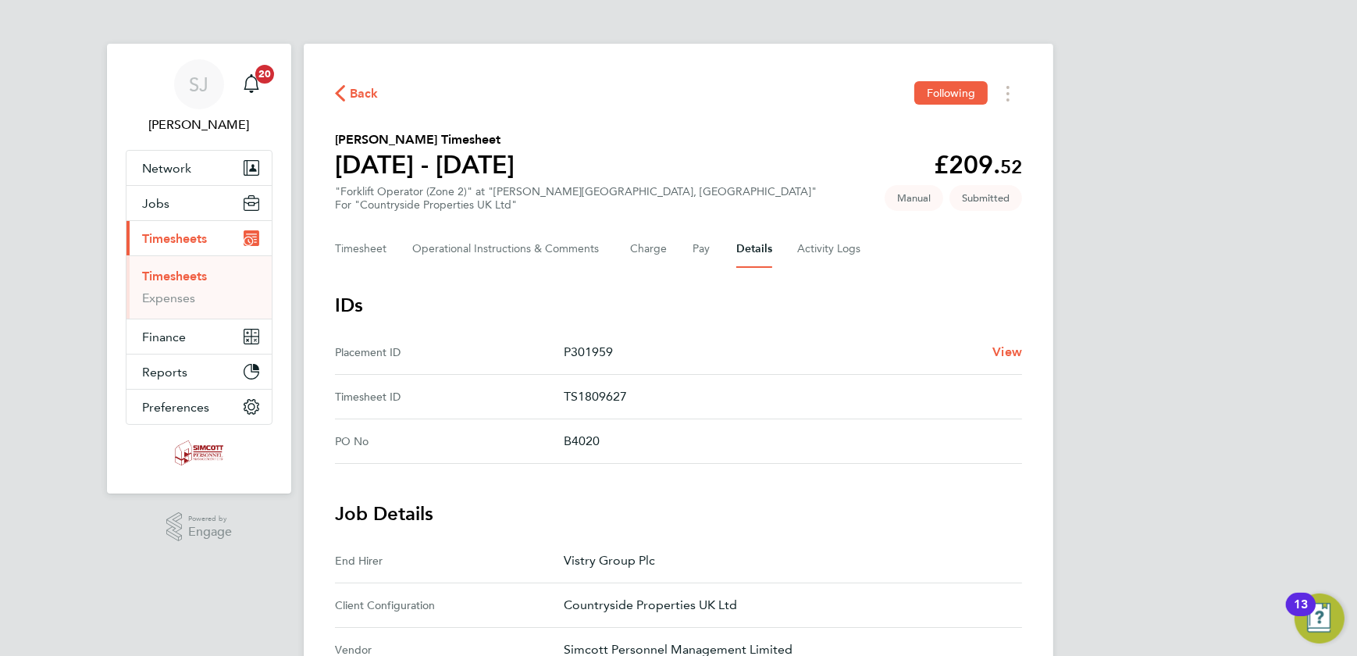
click at [183, 274] on link "Timesheets" at bounding box center [174, 276] width 65 height 15
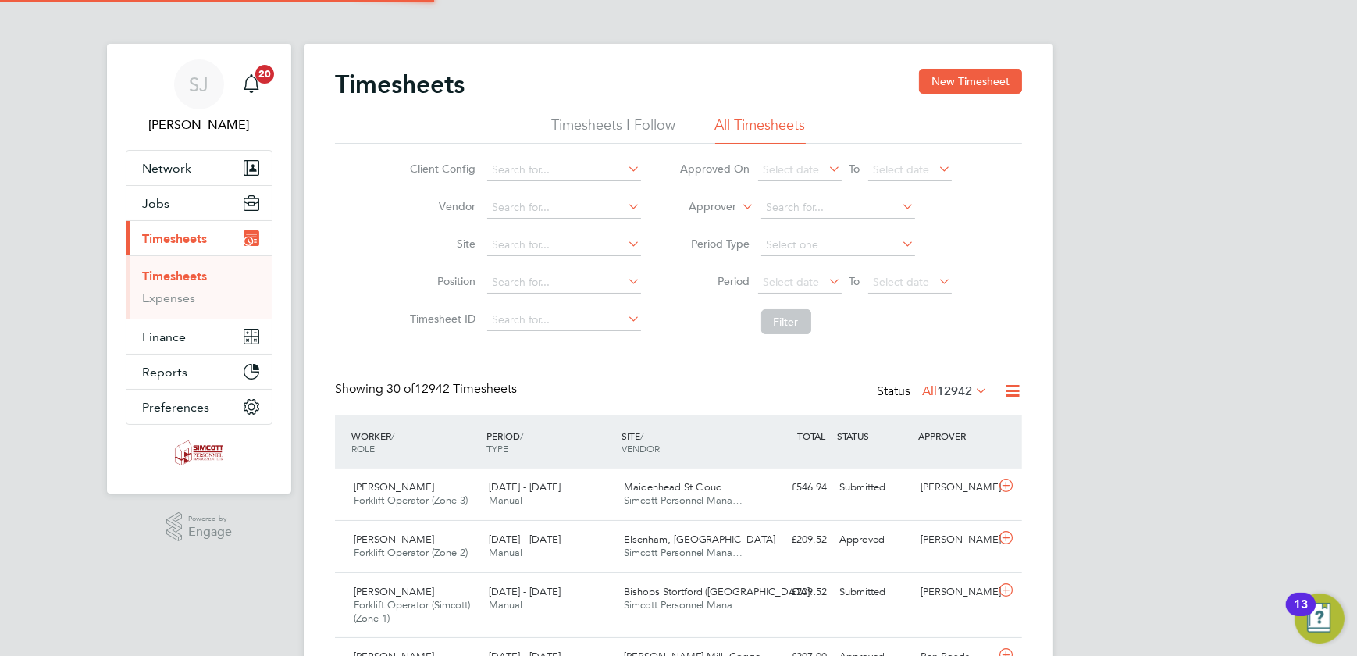
scroll to position [53, 135]
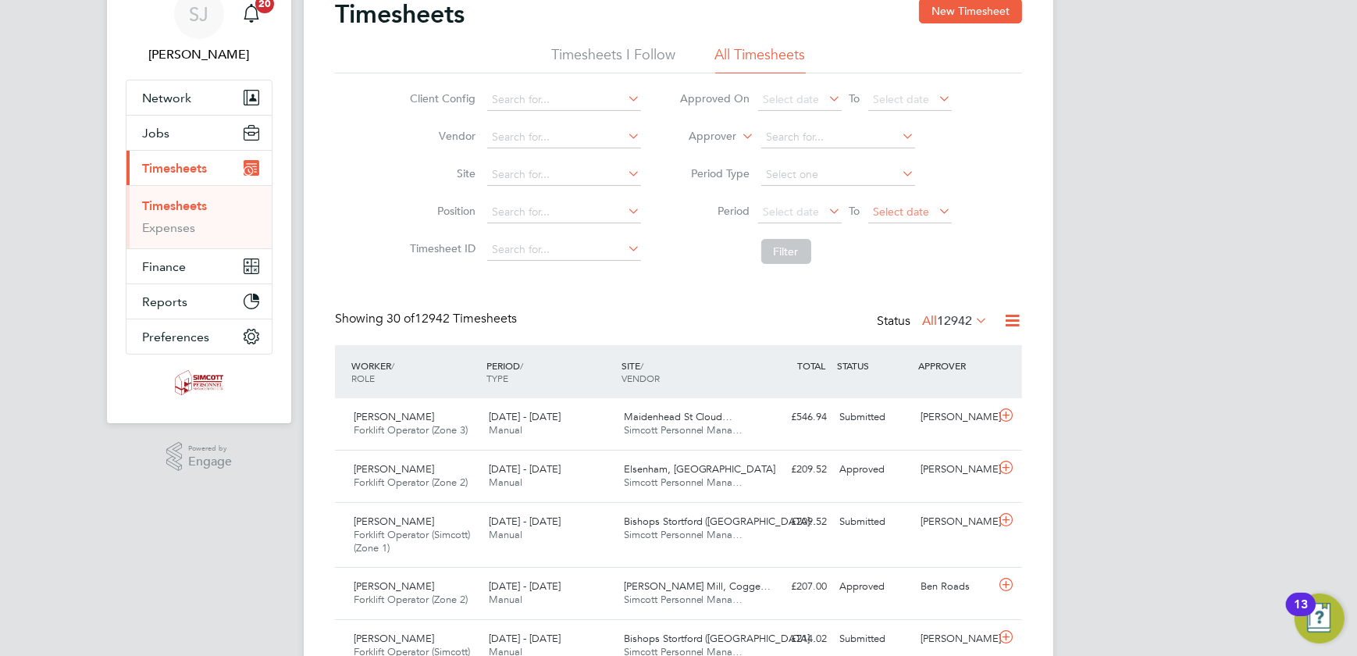
click at [892, 207] on span "Select date" at bounding box center [902, 212] width 56 height 14
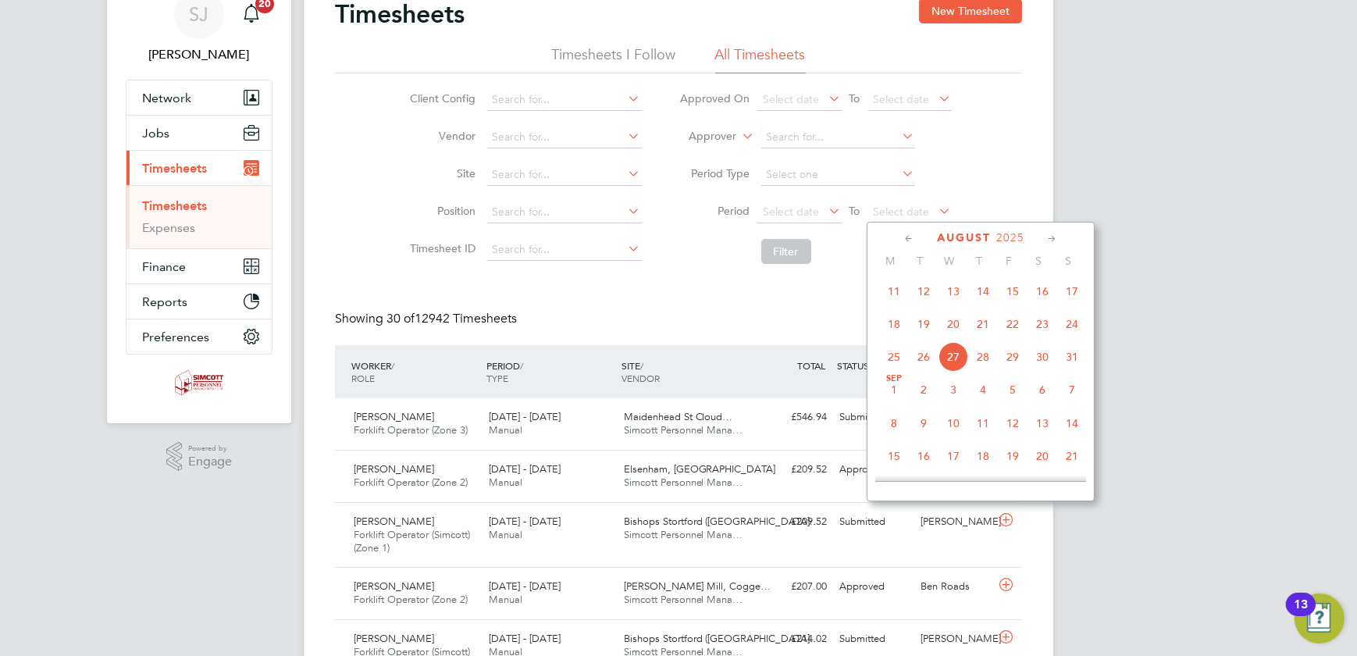
click at [1070, 330] on span "24" at bounding box center [1073, 324] width 30 height 30
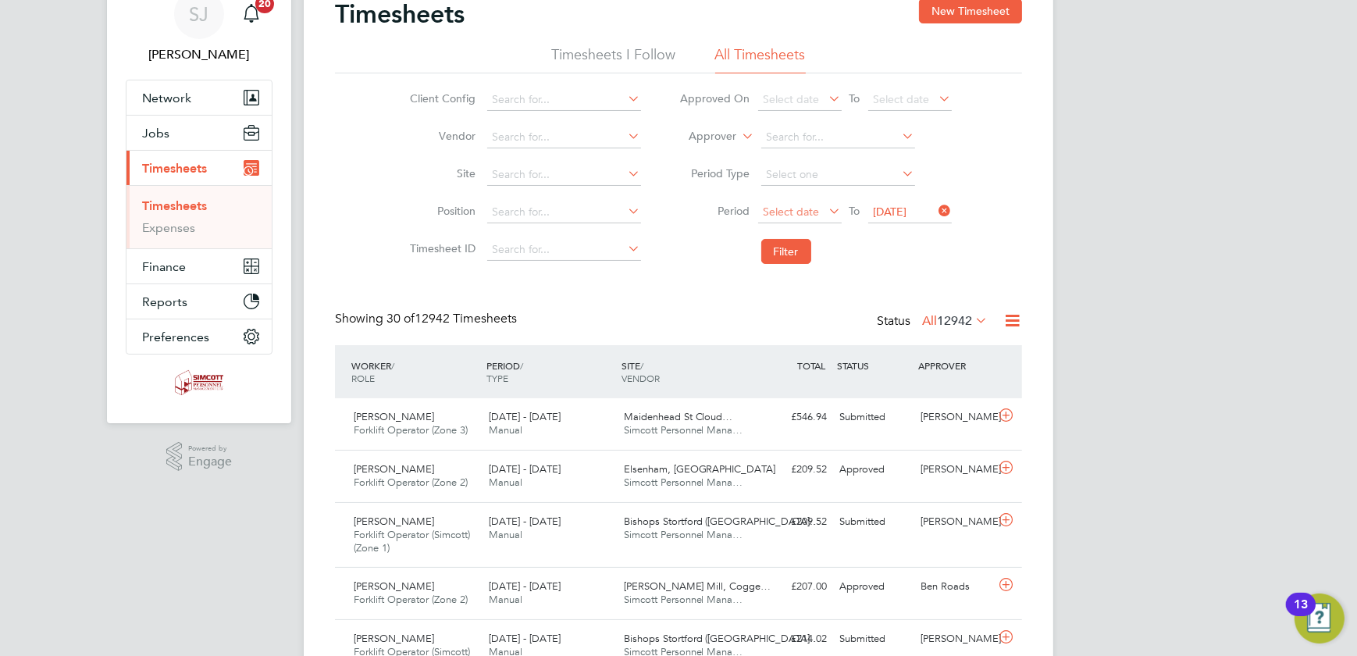
click at [800, 207] on span "Select date" at bounding box center [792, 212] width 56 height 14
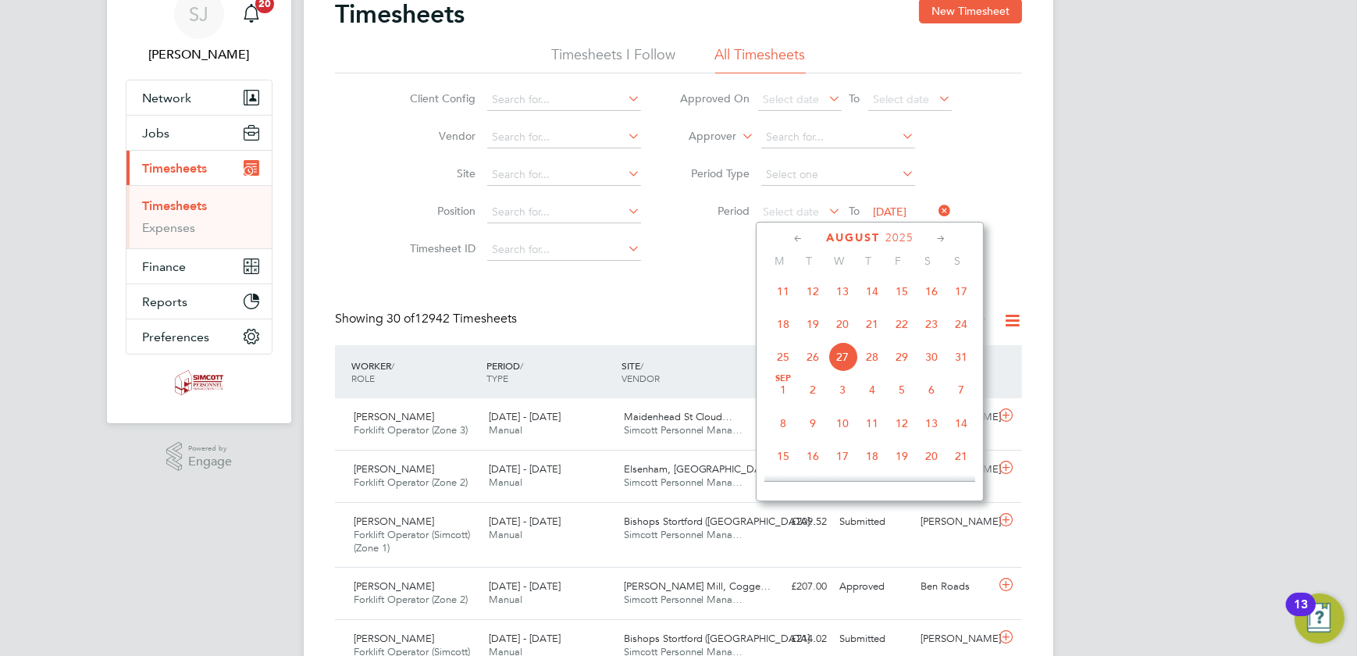
click at [784, 319] on span "18" at bounding box center [784, 324] width 30 height 30
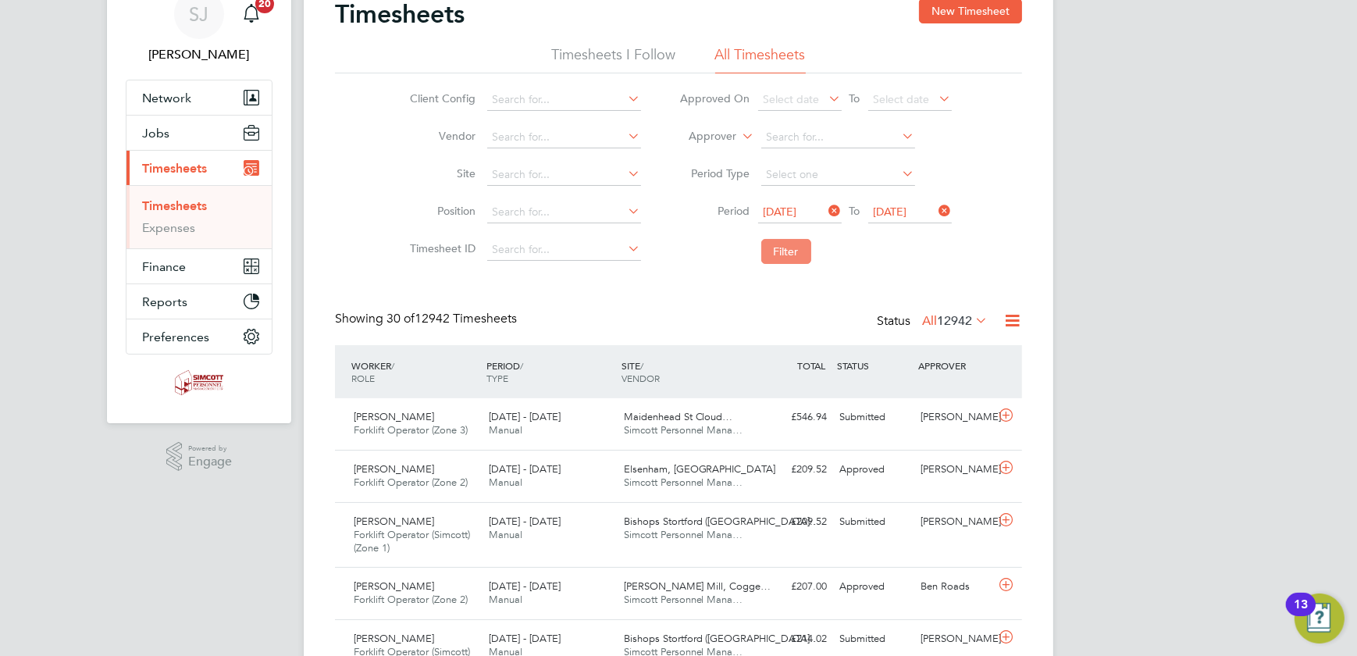
click at [783, 244] on button "Filter" at bounding box center [787, 251] width 50 height 25
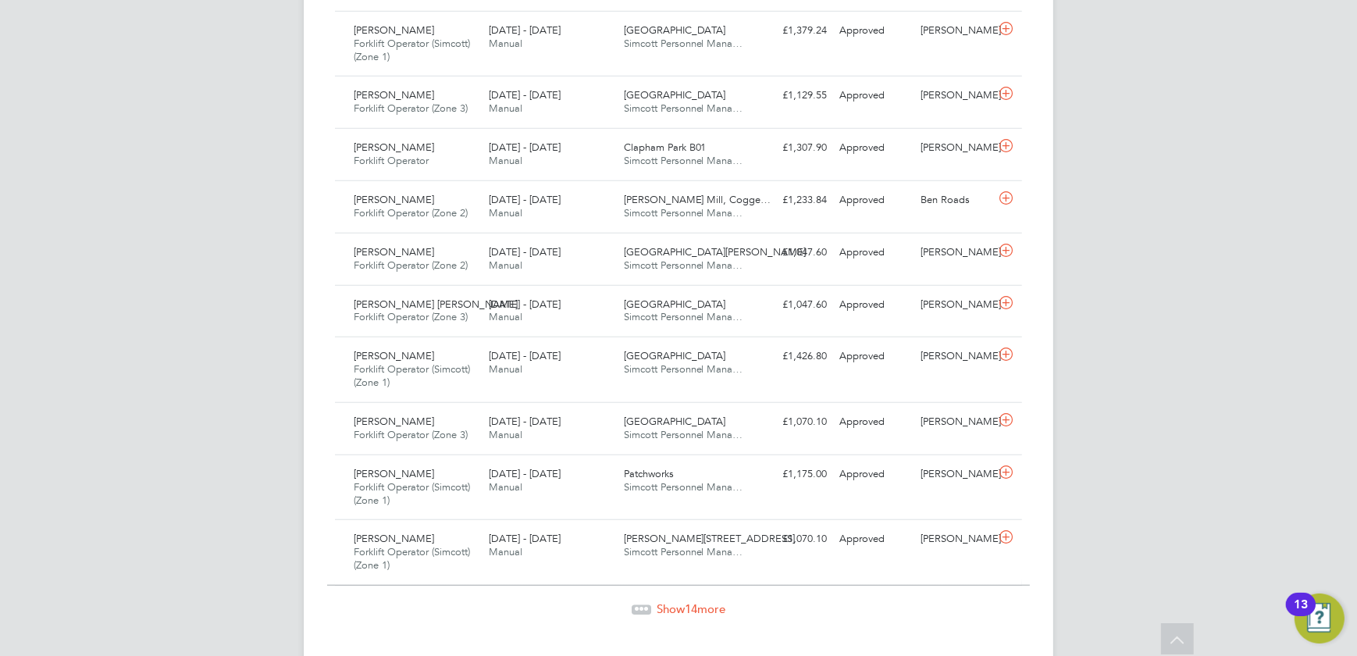
click at [687, 601] on span "14" at bounding box center [691, 608] width 12 height 15
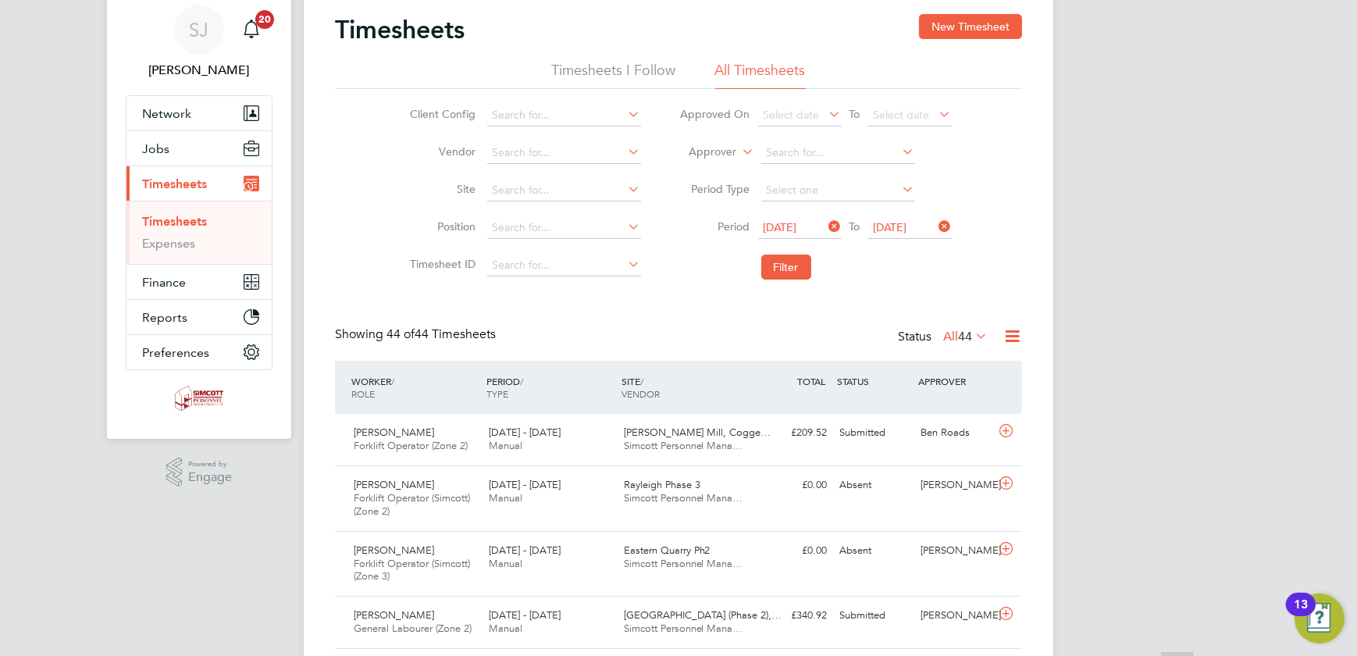
scroll to position [0, 0]
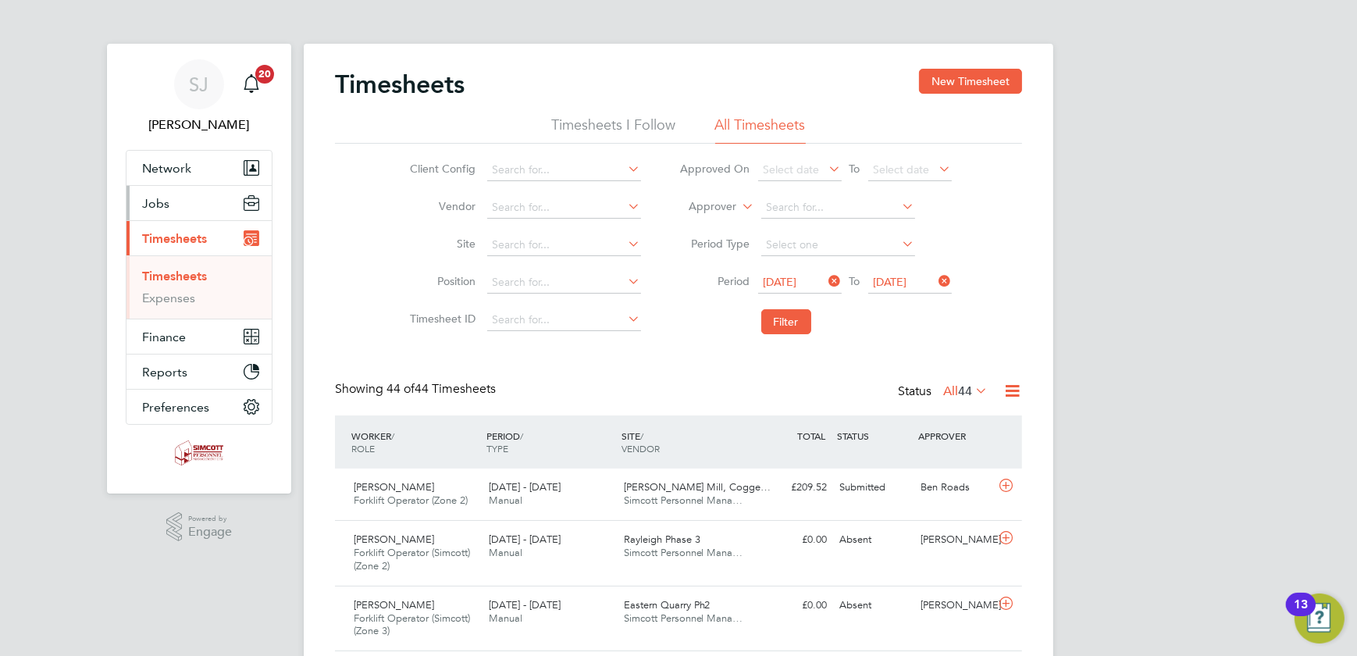
click at [215, 202] on button "Jobs" at bounding box center [199, 203] width 145 height 34
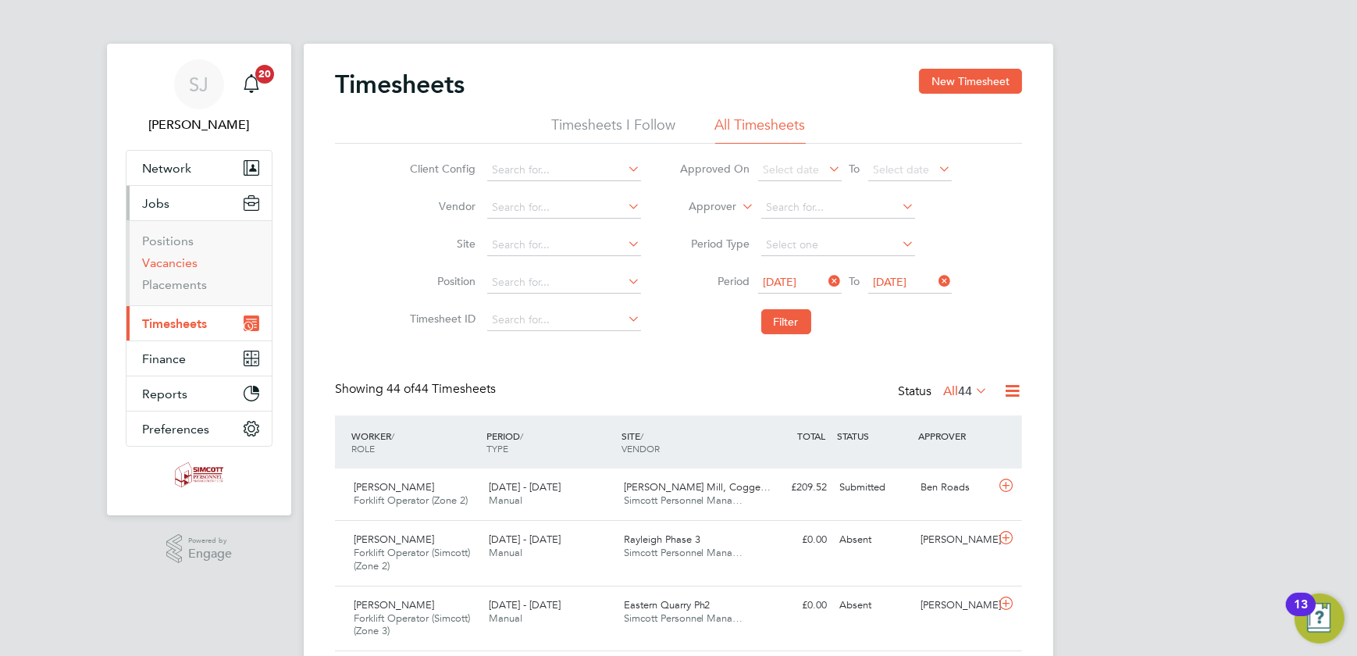
click at [170, 262] on link "Vacancies" at bounding box center [169, 262] width 55 height 15
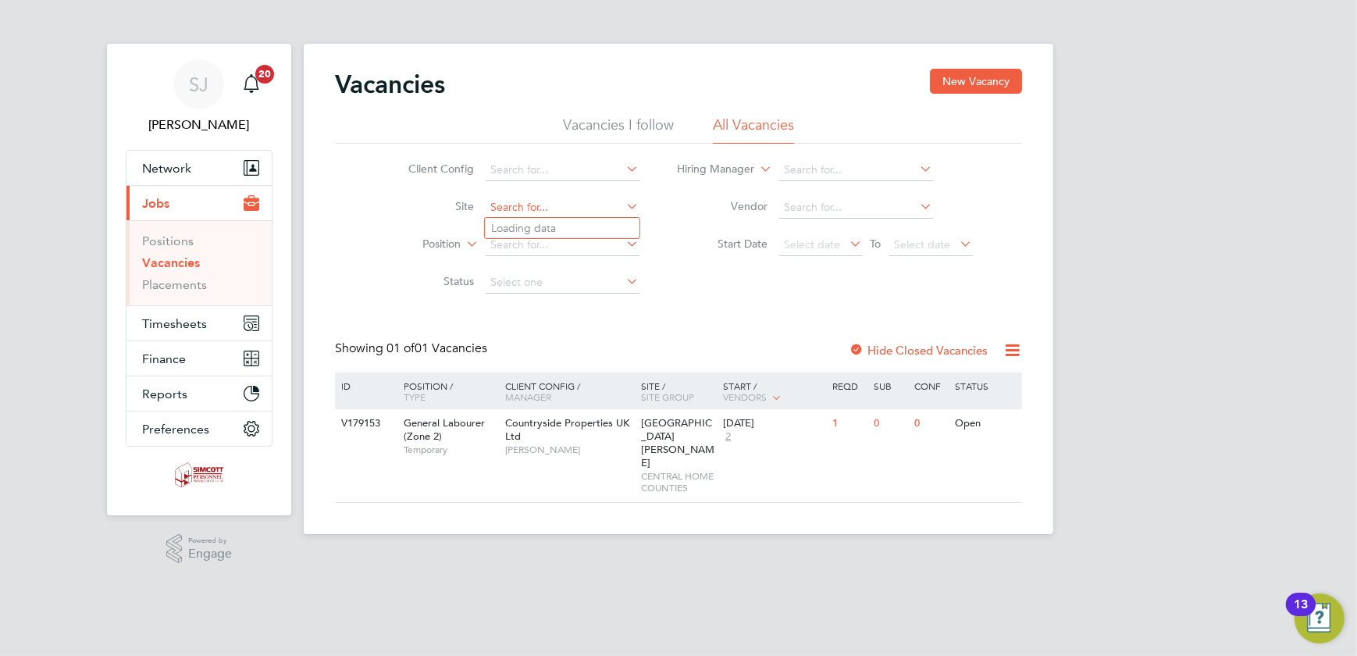
click at [573, 209] on input at bounding box center [563, 208] width 154 height 22
click at [586, 268] on li "Newh all Phase 1B" at bounding box center [562, 270] width 155 height 21
type input "Newhall Phase 1B"
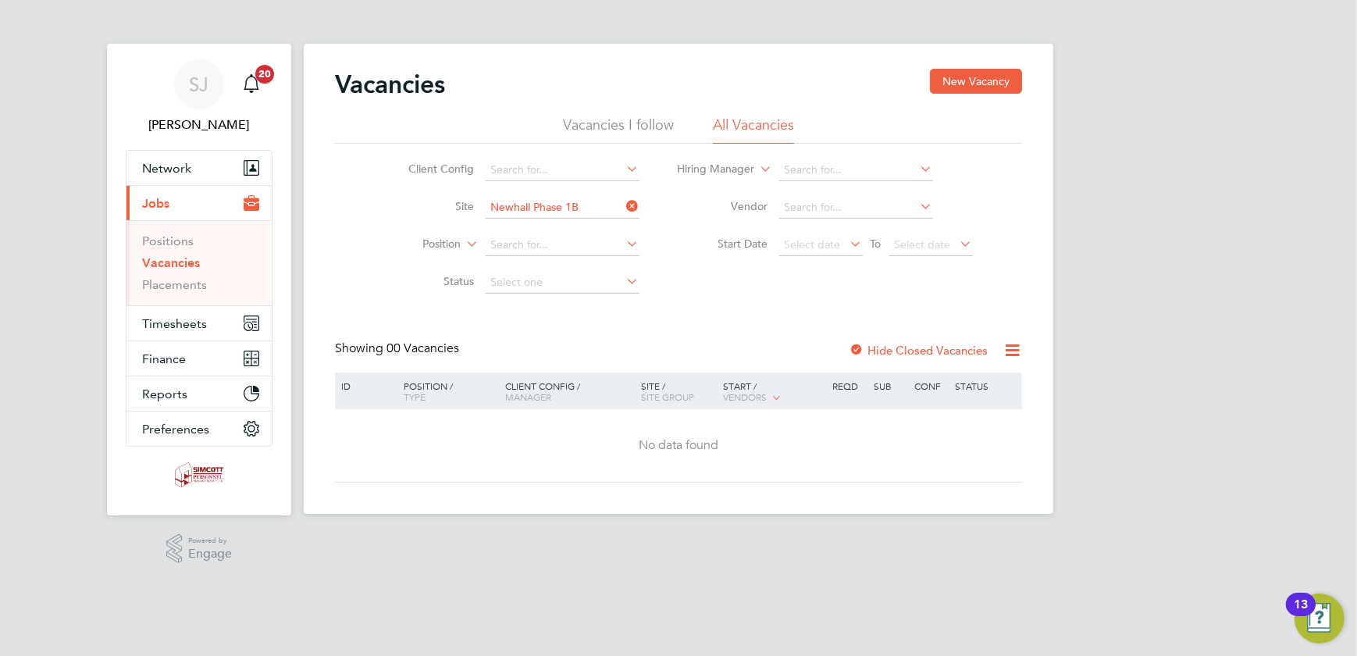
click at [891, 351] on label "Hide Closed Vacancies" at bounding box center [918, 350] width 139 height 15
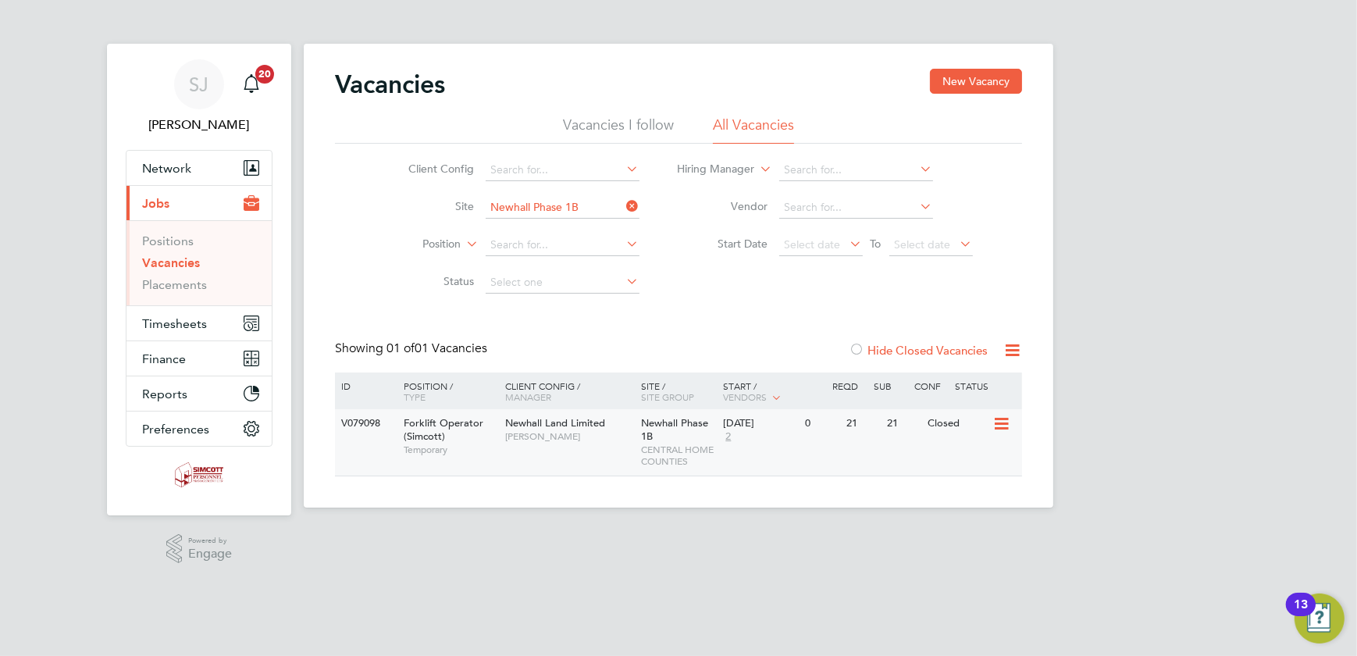
click at [654, 419] on span "Newhall Phase 1B" at bounding box center [675, 429] width 67 height 27
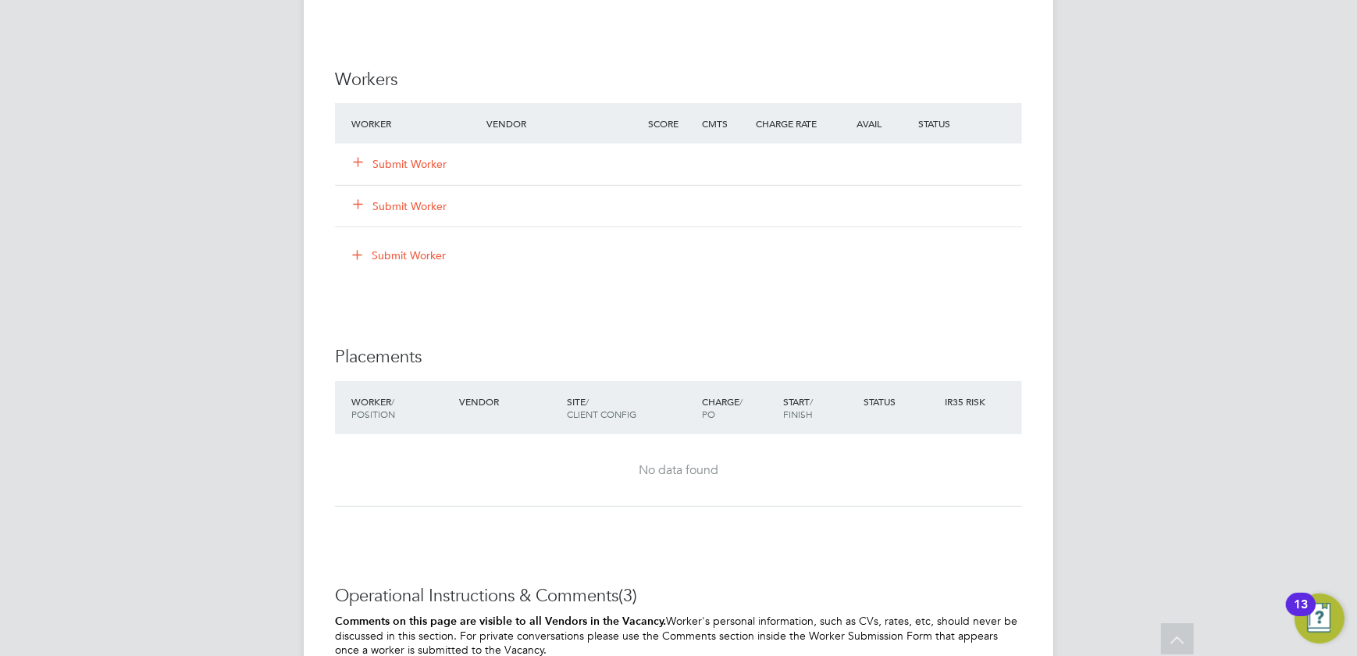
scroll to position [1065, 0]
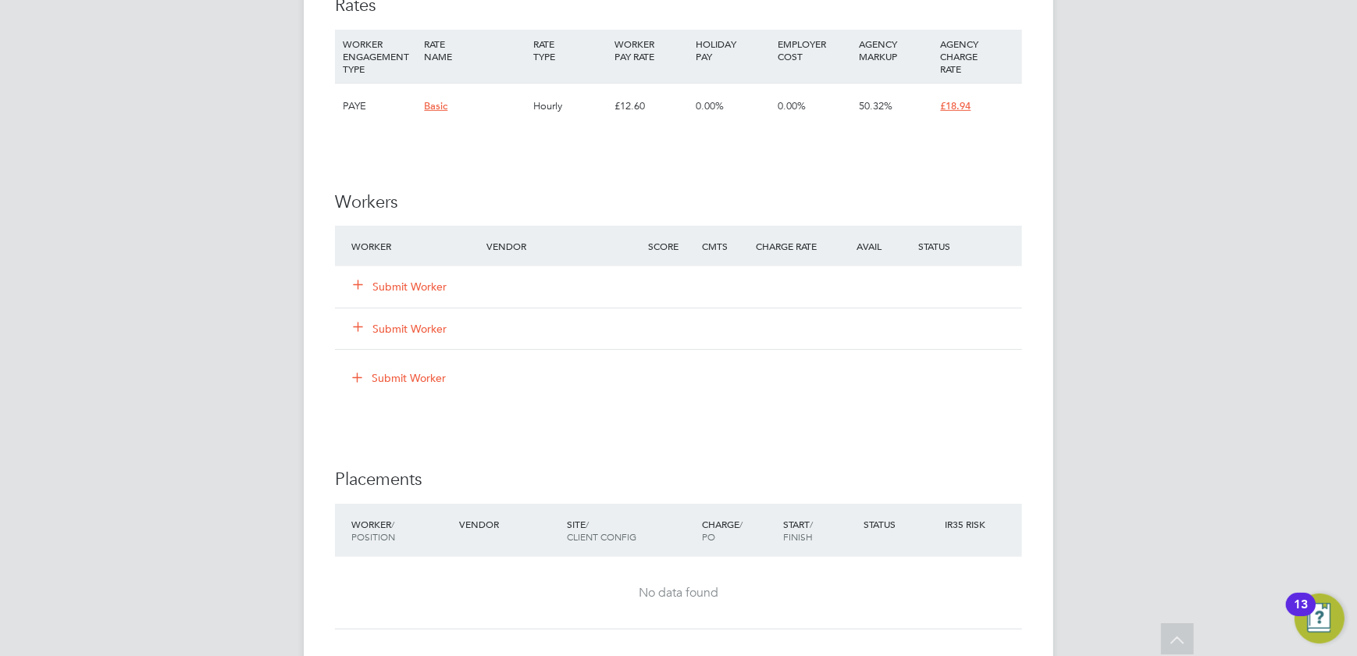
click at [398, 280] on button "Submit Worker" at bounding box center [401, 287] width 94 height 16
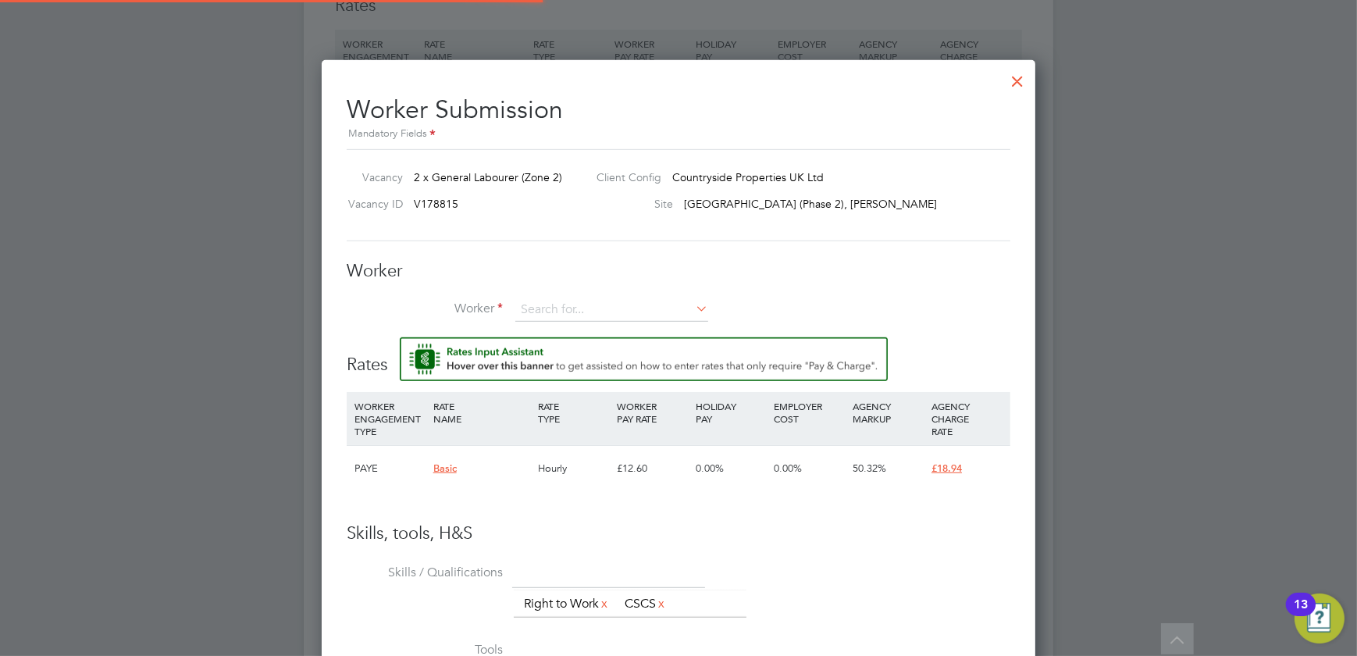
scroll to position [962, 715]
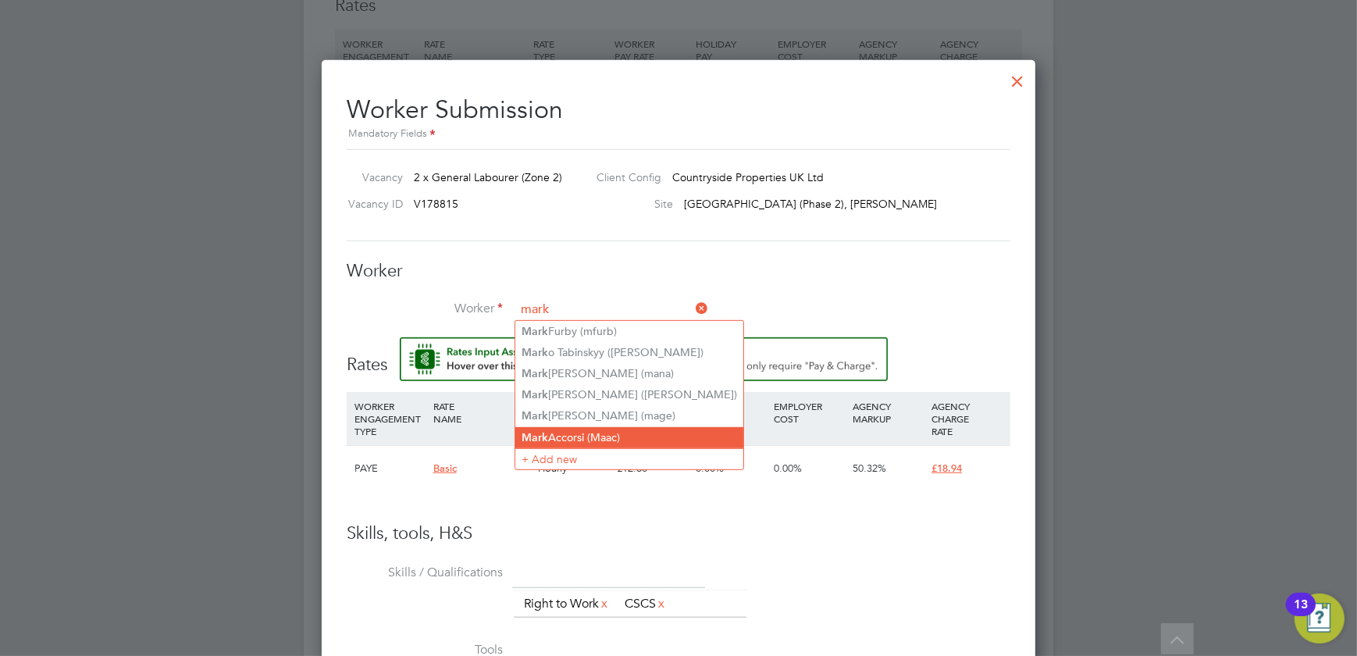
click at [614, 427] on li "Mark Accorsi (Maac)" at bounding box center [630, 437] width 228 height 21
type input "Mark Accorsi (Maac)"
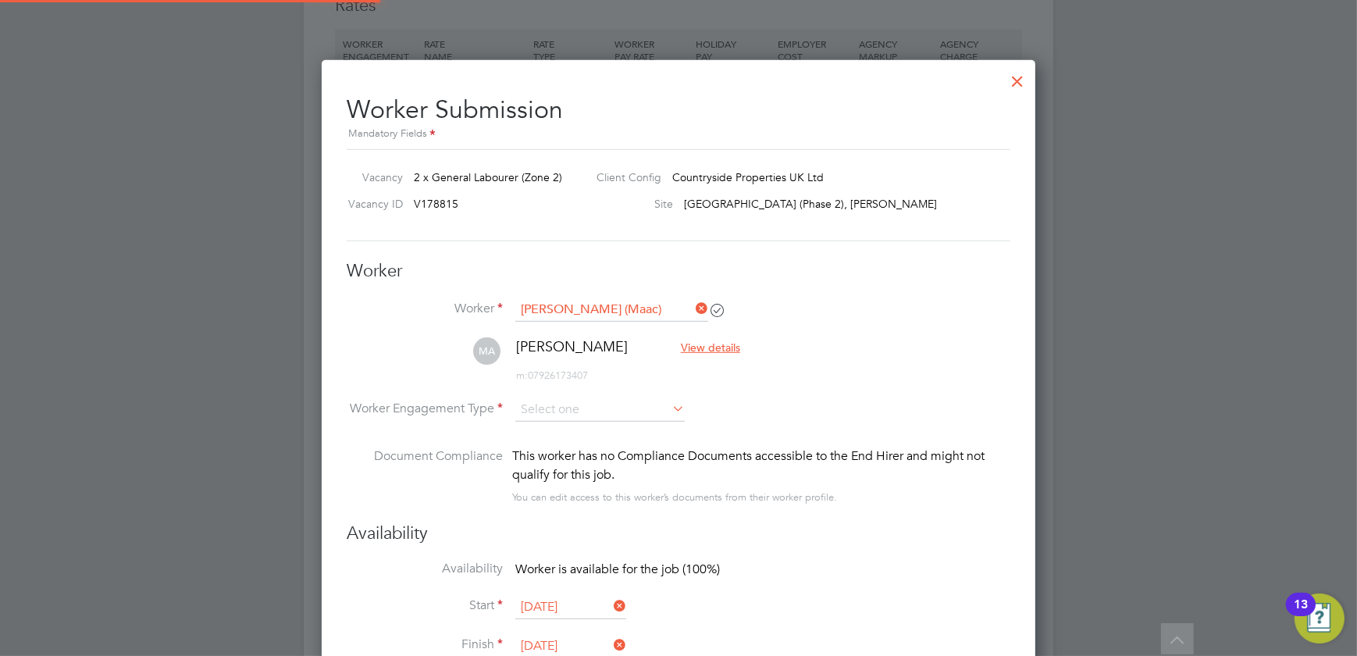
scroll to position [1297, 715]
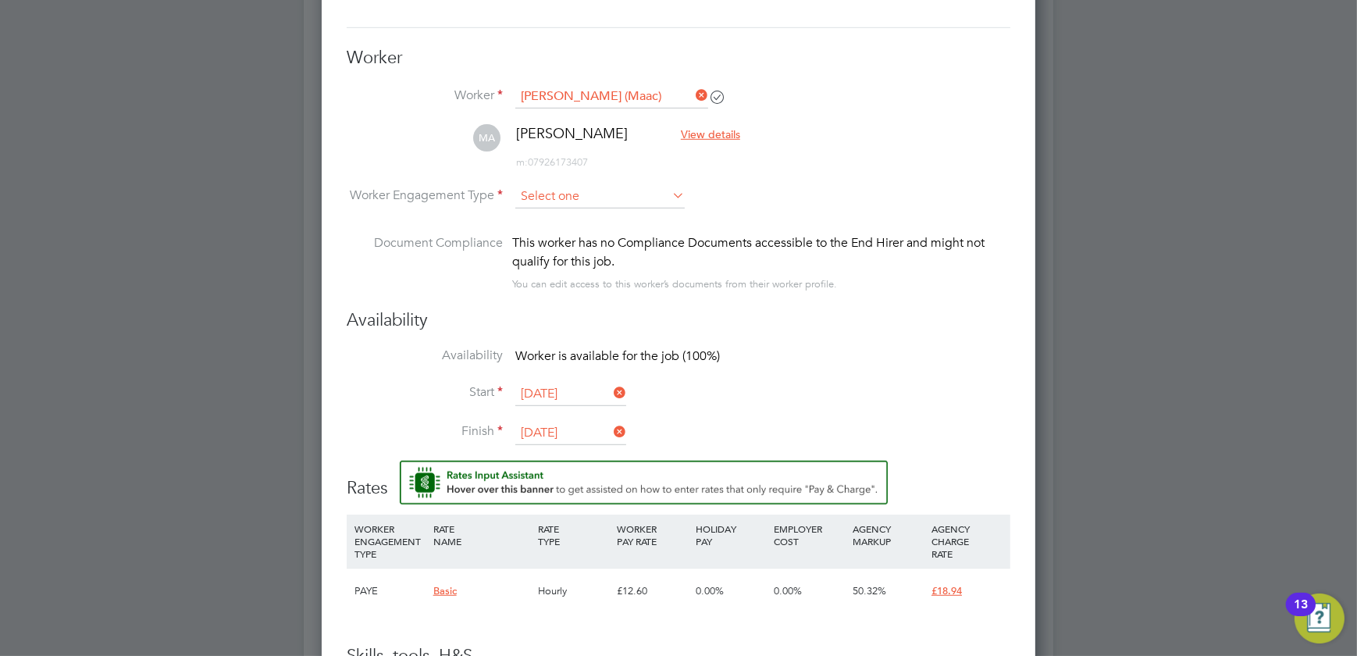
click at [615, 197] on input at bounding box center [600, 196] width 169 height 23
click at [562, 247] on li "PAYE" at bounding box center [601, 237] width 170 height 20
type input "PAYE"
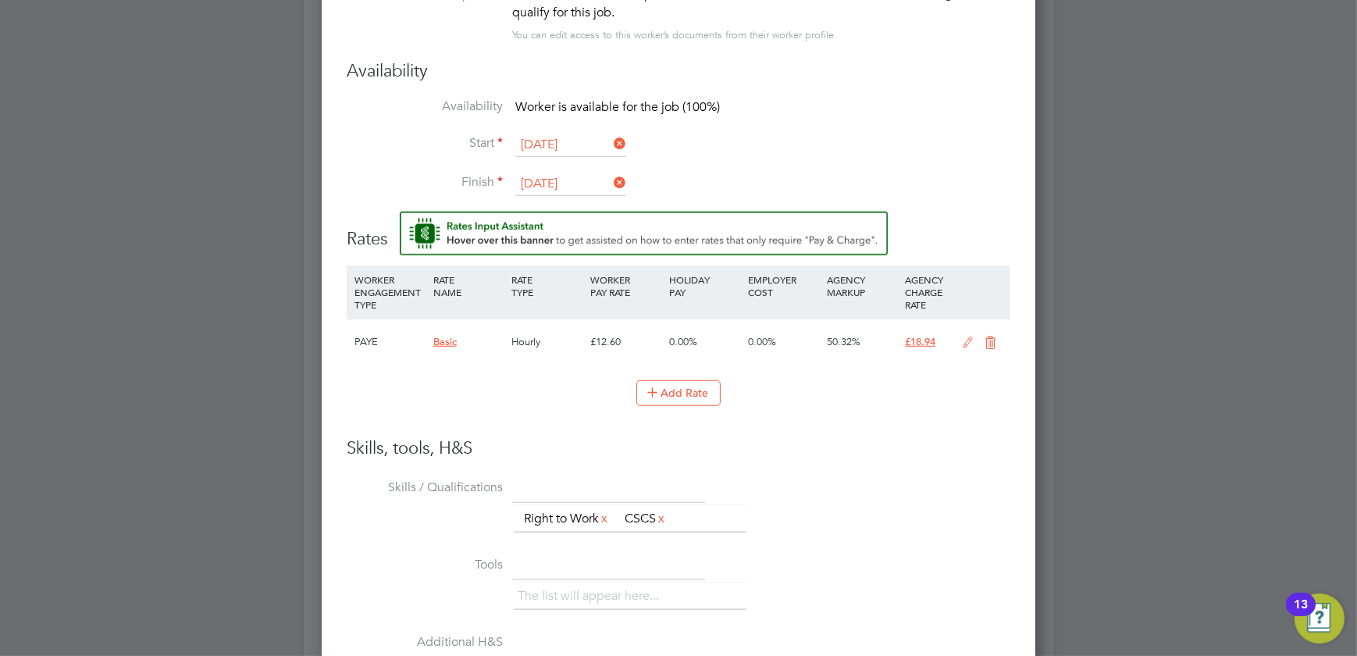
click at [972, 341] on icon at bounding box center [968, 343] width 20 height 12
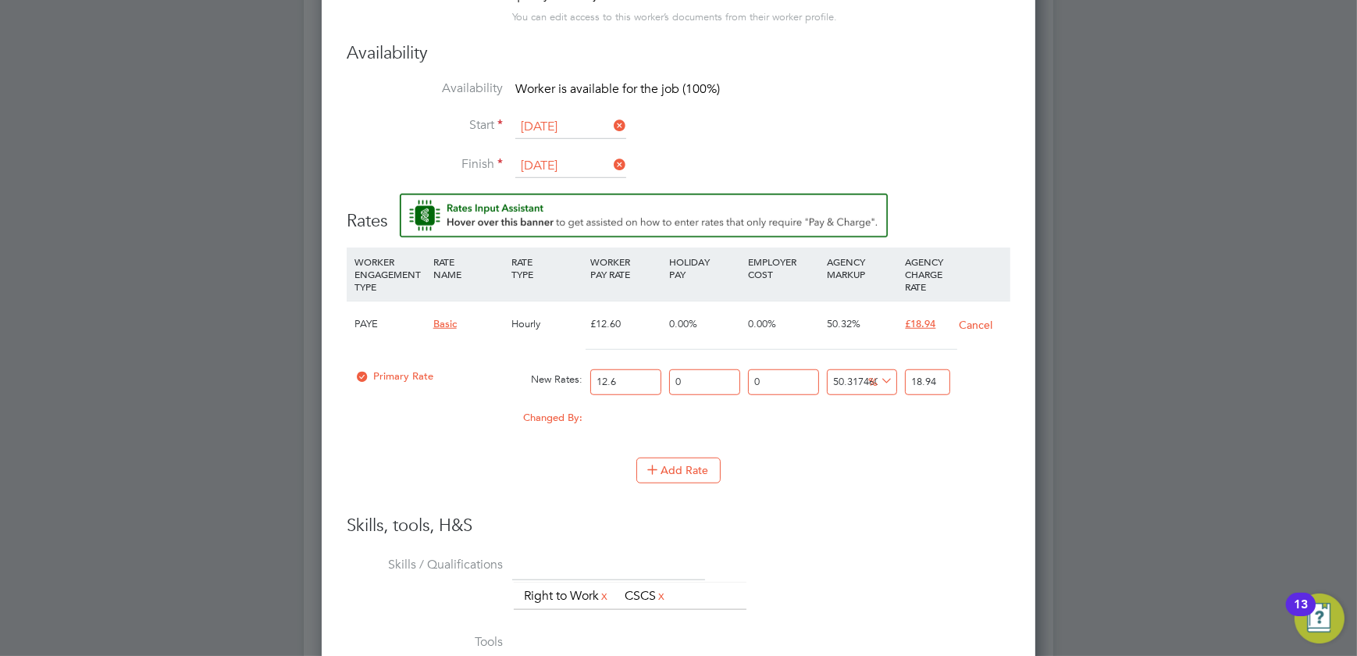
click at [639, 376] on input "12.6" at bounding box center [625, 382] width 71 height 26
type input "12"
type input "18.038095238095238"
type input "1"
type input "1.5031746031746032"
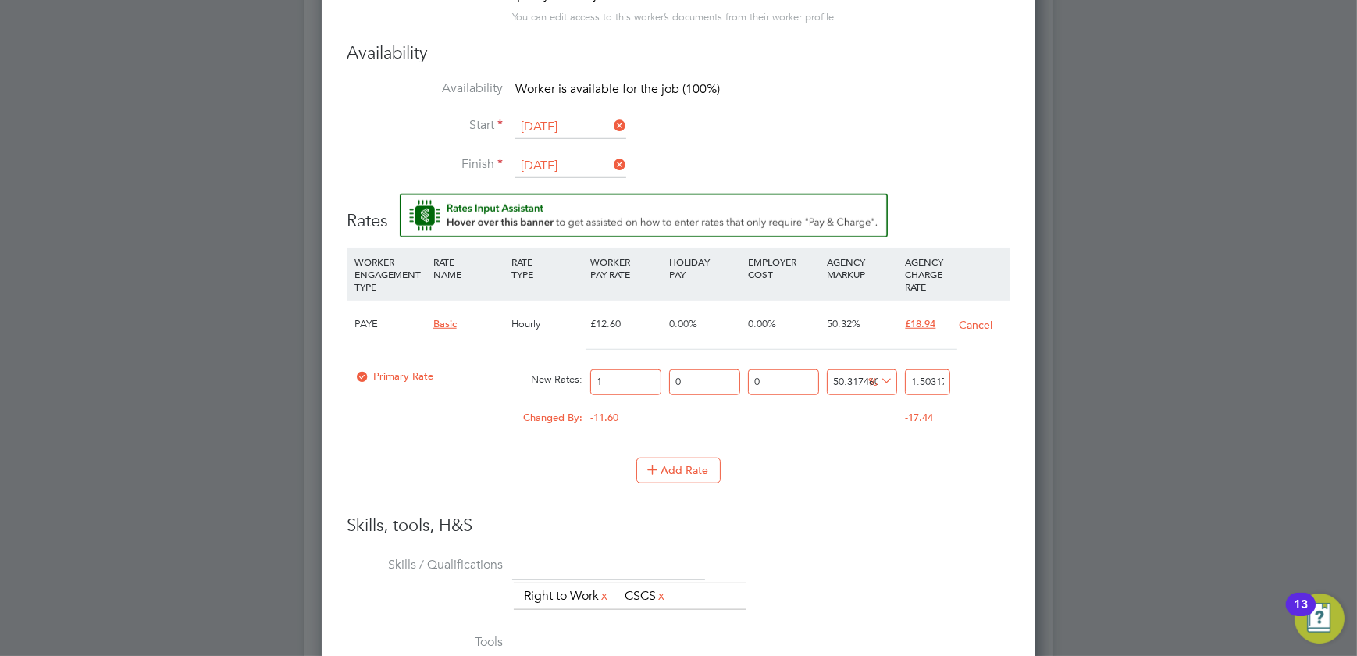
type input "15"
type input "22.547619047619047"
type input "15.7"
type input "23.59984126984127"
type input "15.75"
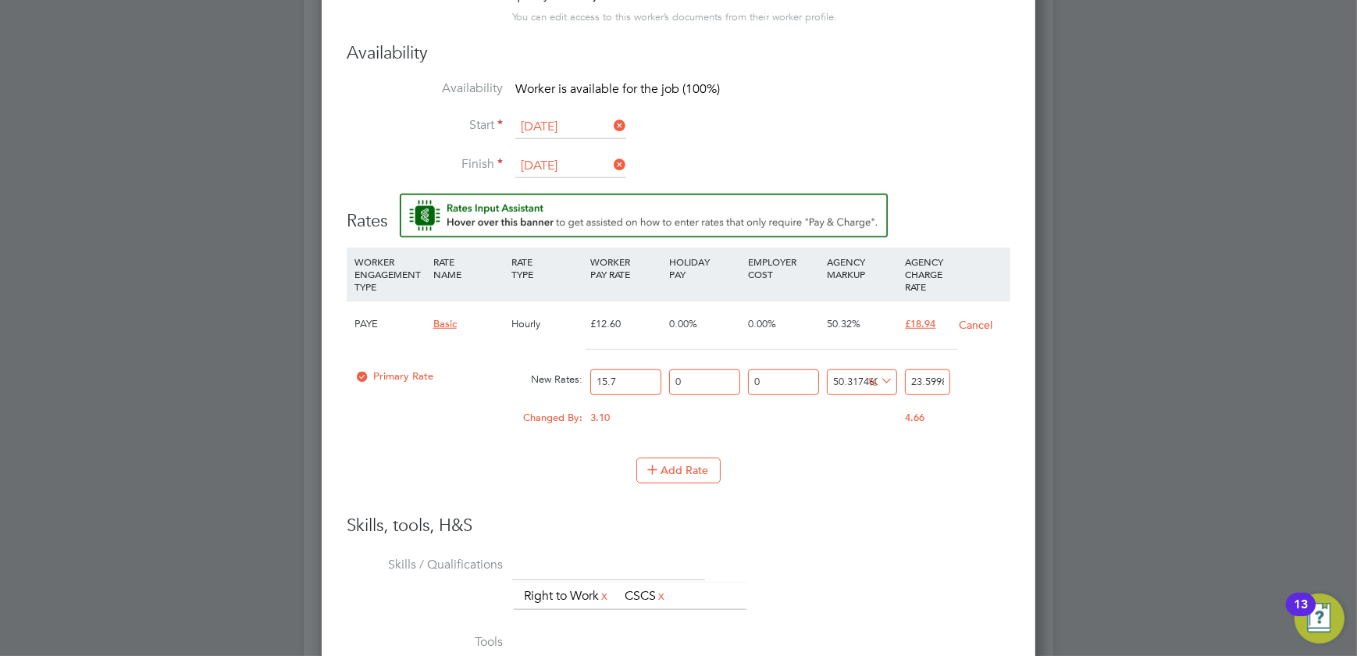
type input "23.675"
type input "15.75"
drag, startPoint x: 944, startPoint y: 379, endPoint x: 867, endPoint y: 352, distance: 81.0
click at [894, 380] on div "Primary Rate New Rates: 15.75 0 n/a 0 n/a 50.317460317460316 7.925 % 23.675" at bounding box center [679, 382] width 664 height 41
type input "-93.65079365079364"
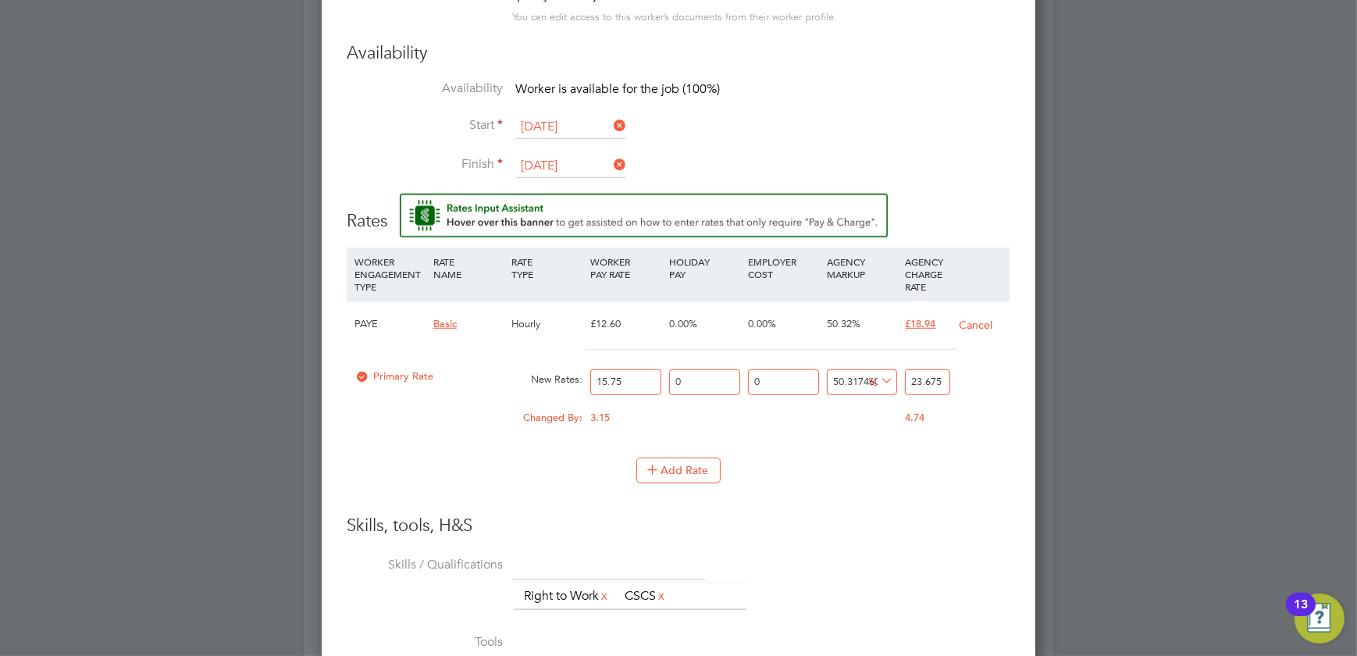
type input "1"
type input "14.285714285714286"
type input "18"
type input "20"
type input "18.9"
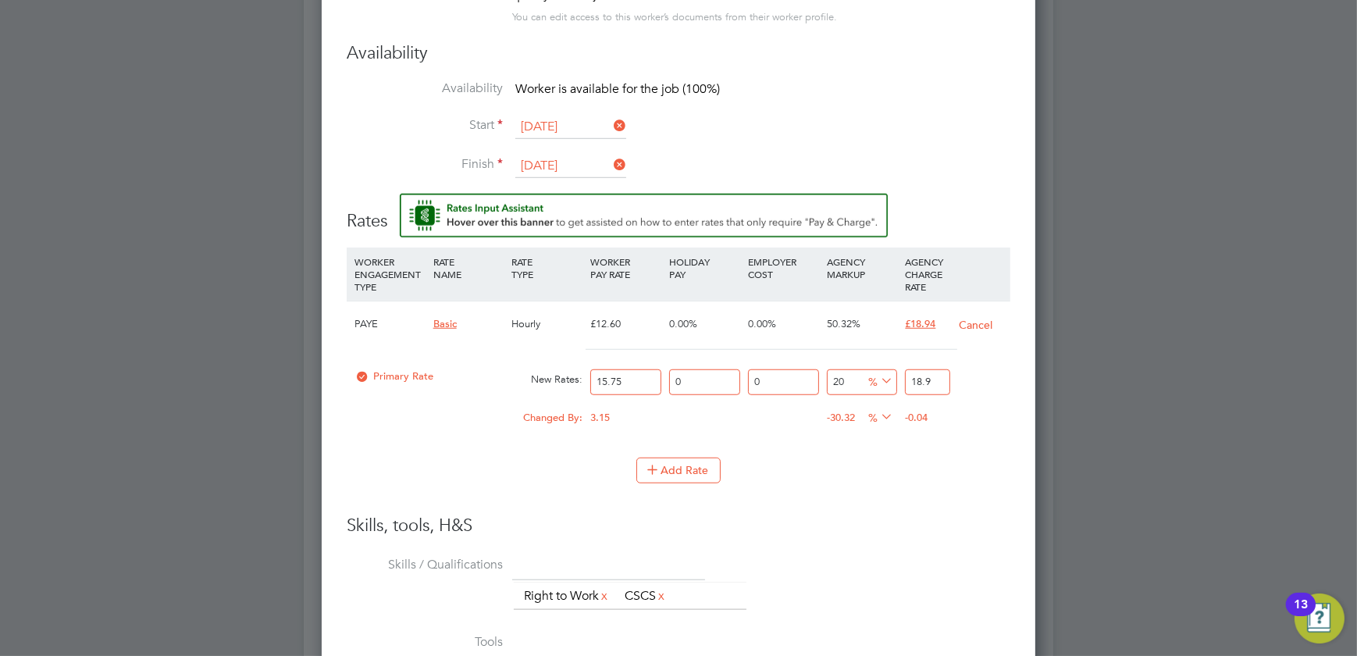
type input "20.253968253968253"
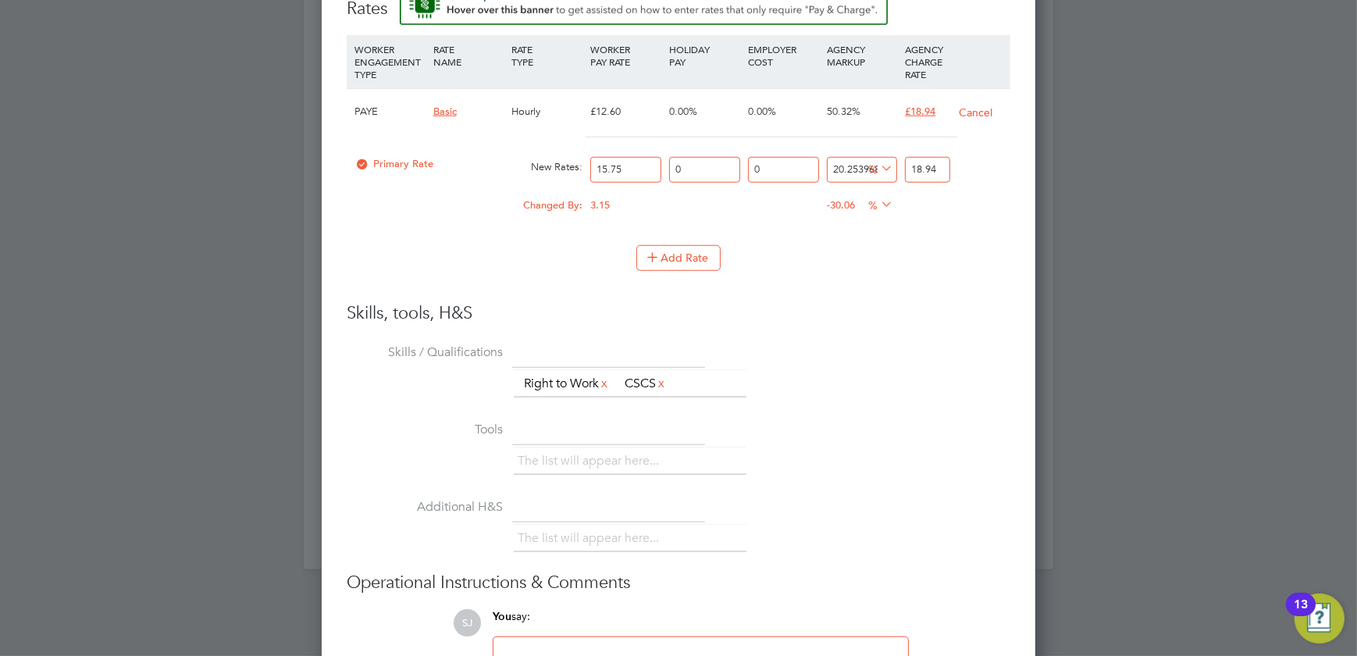
type input "18.94"
drag, startPoint x: 840, startPoint y: 301, endPoint x: 854, endPoint y: 301, distance: 14.8
click at [851, 302] on h3 "Skills, tools, H&S" at bounding box center [679, 313] width 664 height 23
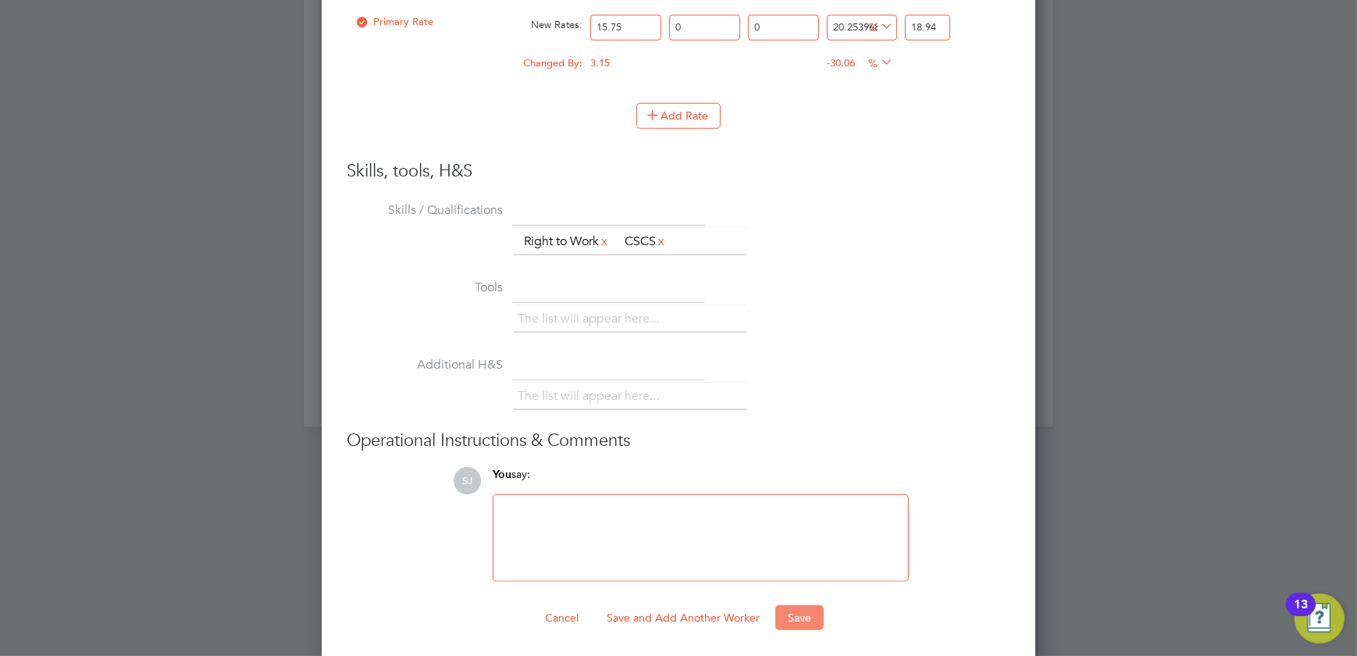
click at [797, 609] on button "Save" at bounding box center [800, 617] width 48 height 25
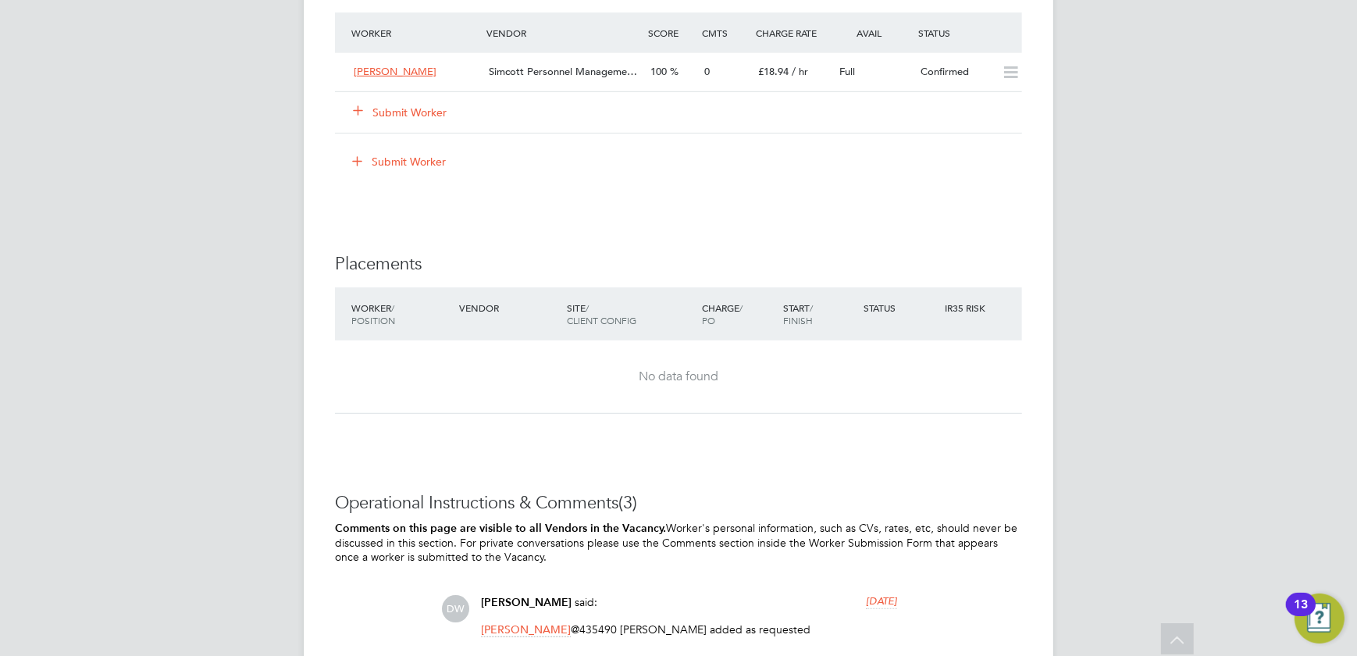
click at [408, 112] on button "Submit Worker" at bounding box center [401, 113] width 94 height 16
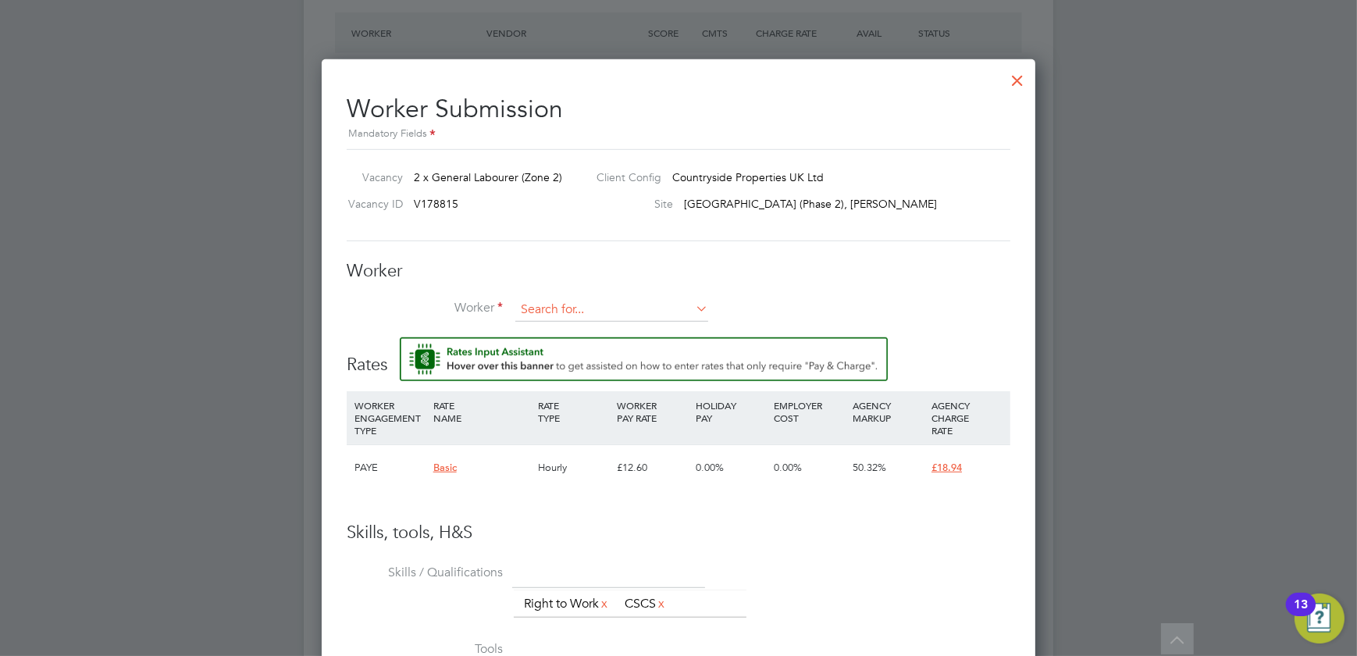
click at [610, 312] on input at bounding box center [612, 309] width 193 height 23
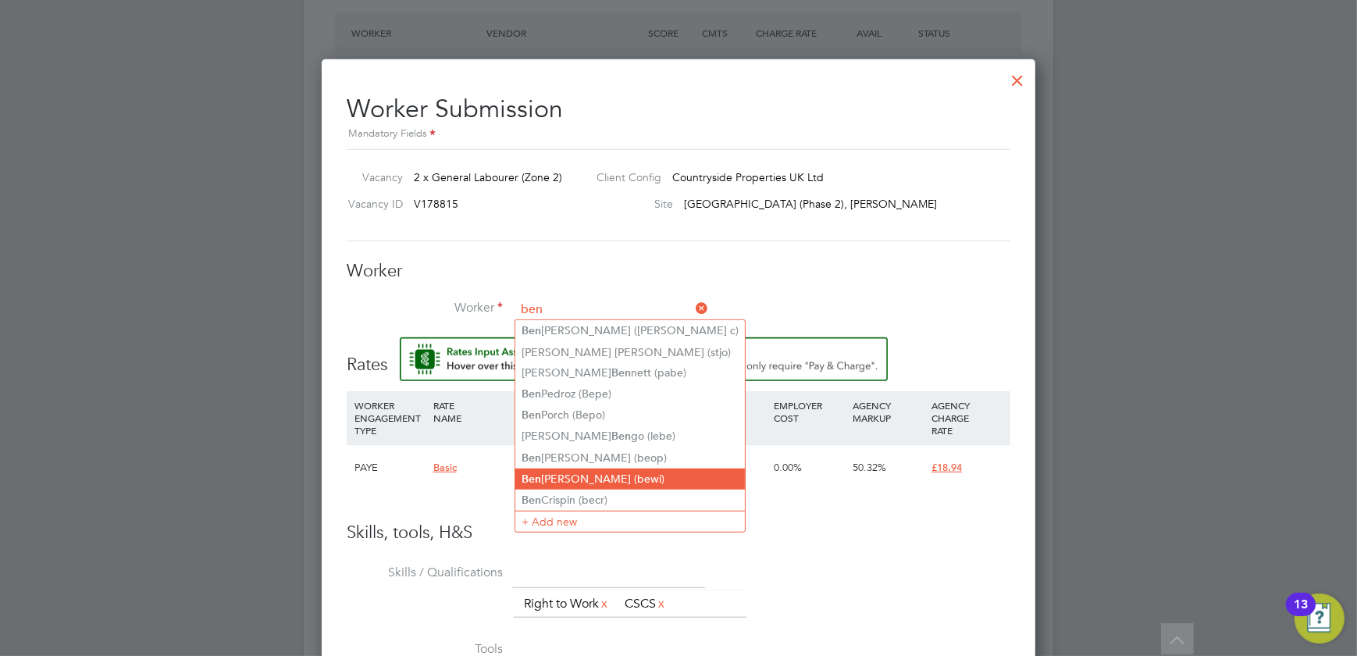
click at [571, 476] on li "Ben Wilson (bewi)" at bounding box center [631, 479] width 230 height 21
type input "Ben Wilson (bewi)"
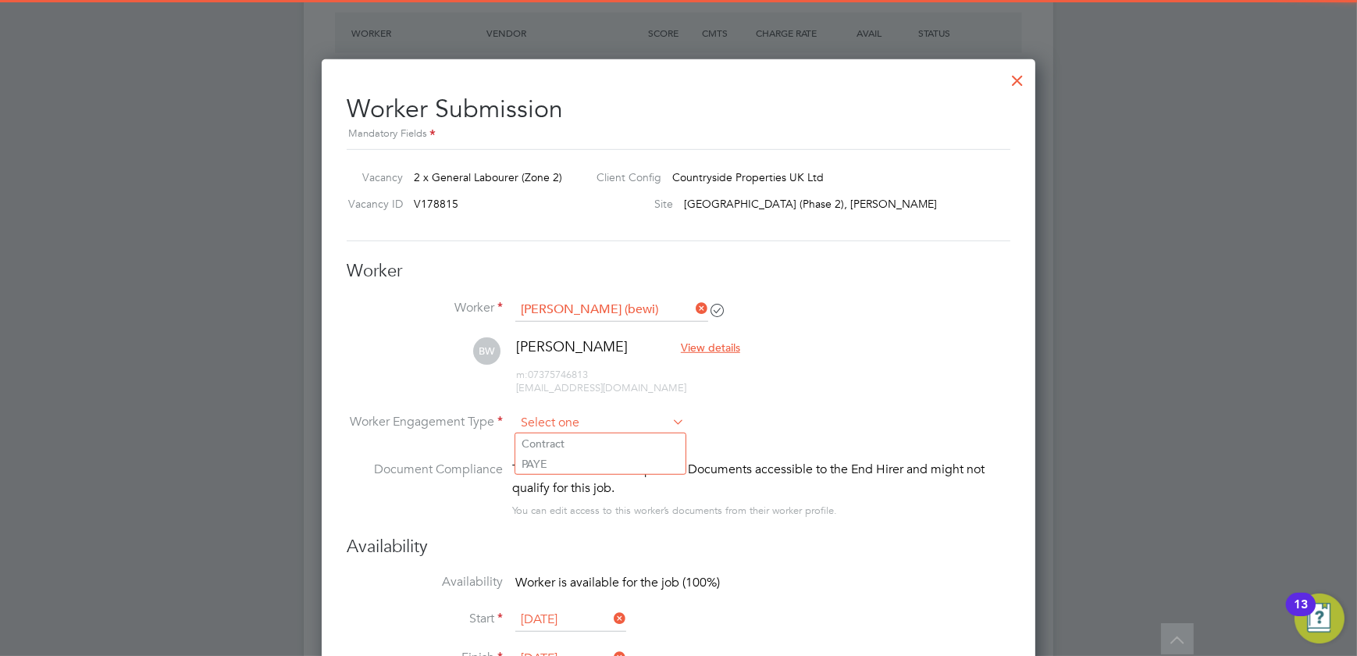
click at [596, 419] on input at bounding box center [600, 423] width 169 height 23
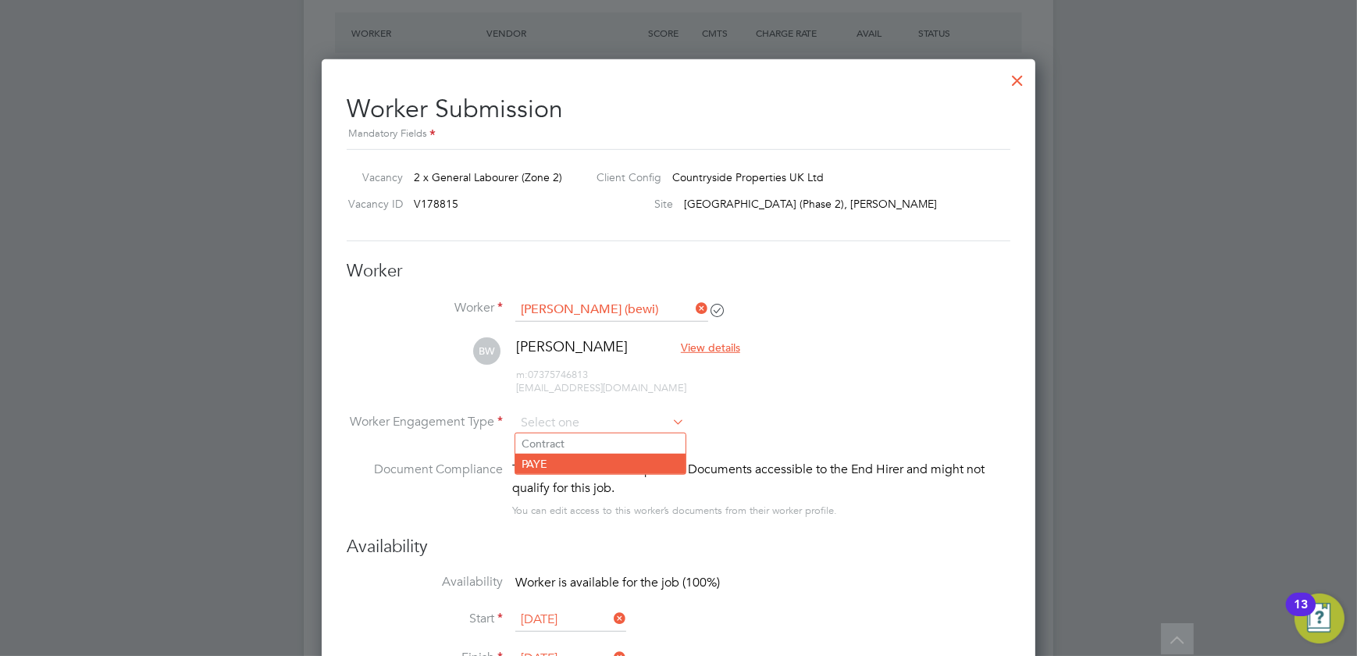
click at [581, 461] on li "PAYE" at bounding box center [601, 464] width 170 height 20
type input "PAYE"
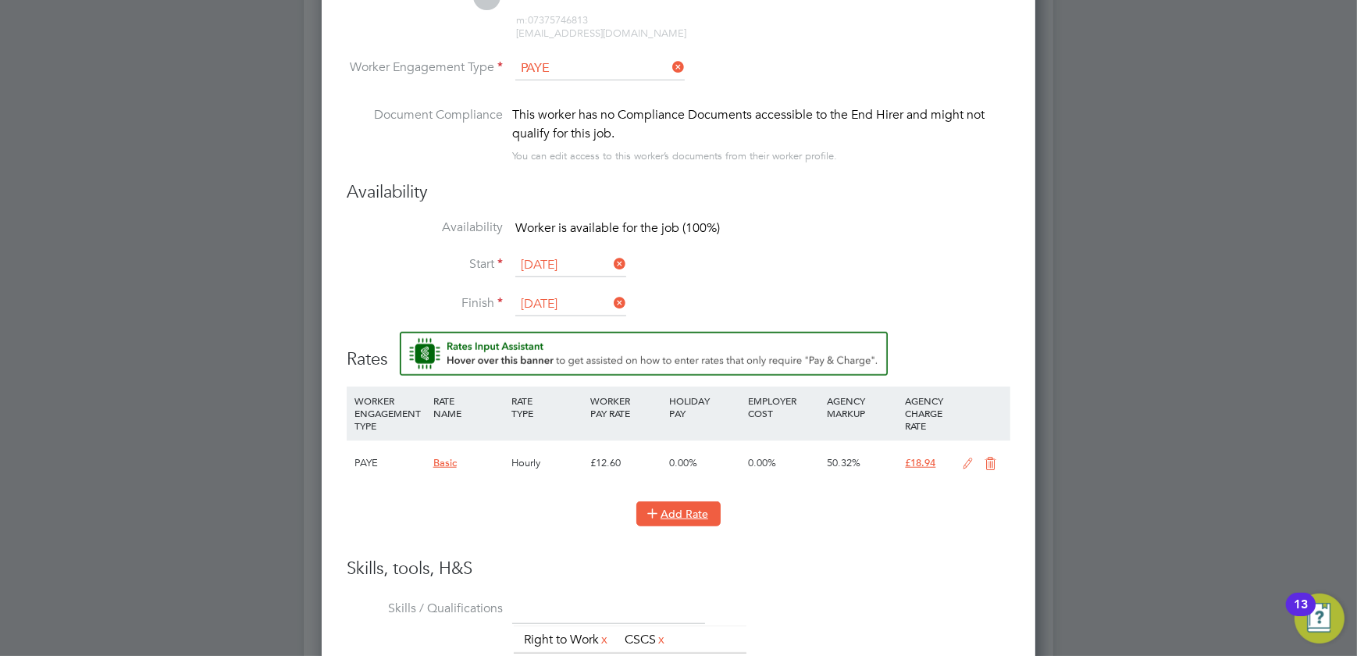
click at [672, 510] on button "Add Rate" at bounding box center [679, 513] width 84 height 25
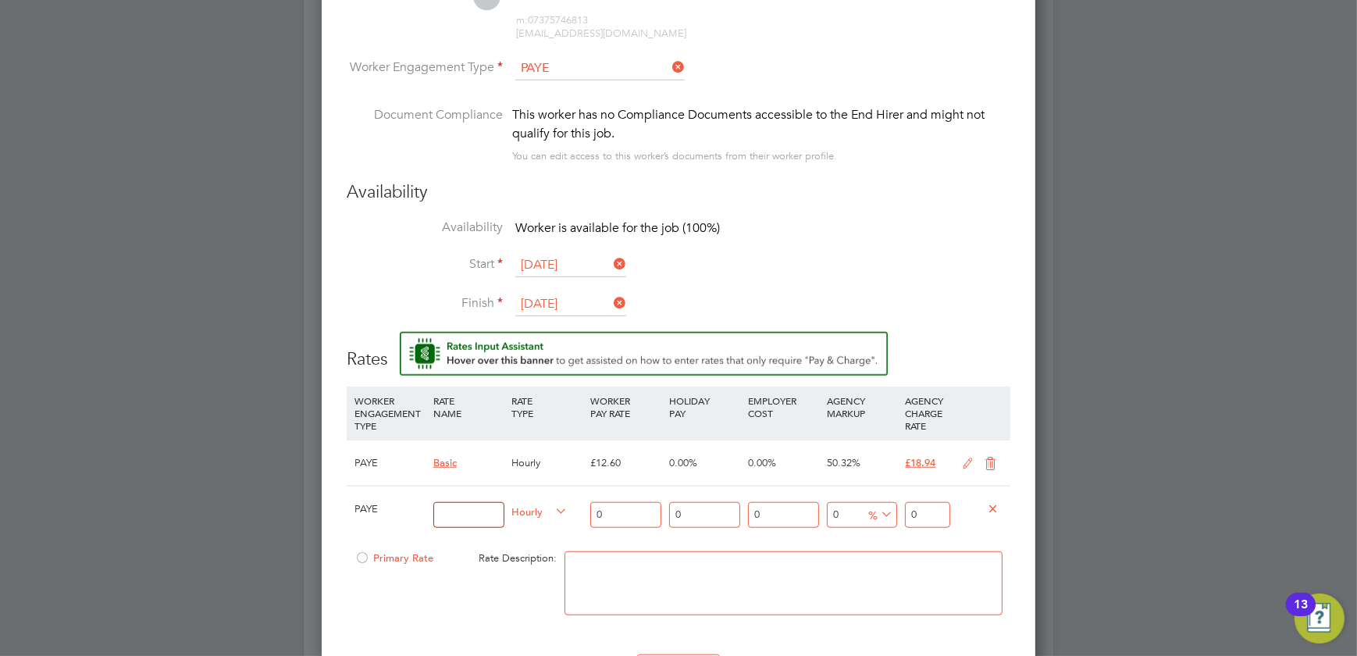
click at [483, 508] on input at bounding box center [468, 515] width 71 height 26
click at [966, 458] on icon at bounding box center [968, 464] width 20 height 12
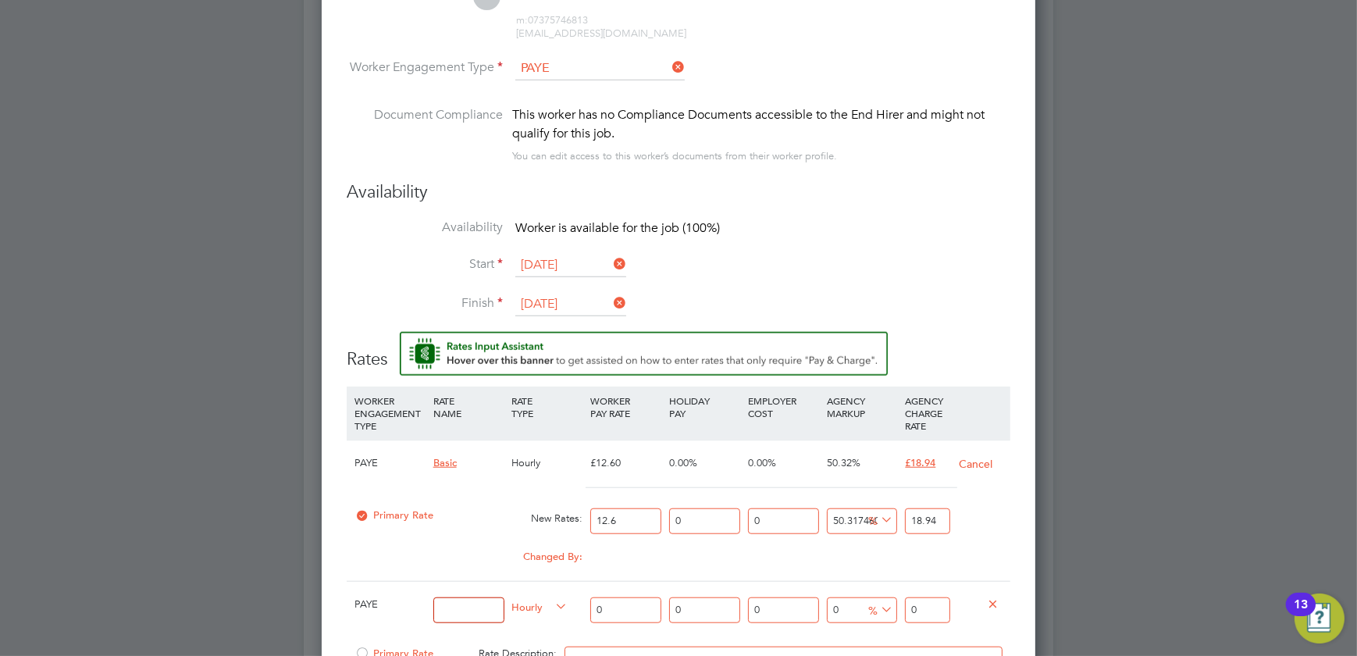
drag, startPoint x: 630, startPoint y: 516, endPoint x: 586, endPoint y: 514, distance: 43.8
click at [590, 515] on input "12.6" at bounding box center [625, 521] width 71 height 26
type input "1"
type input "1.5031746031746032"
type input "15"
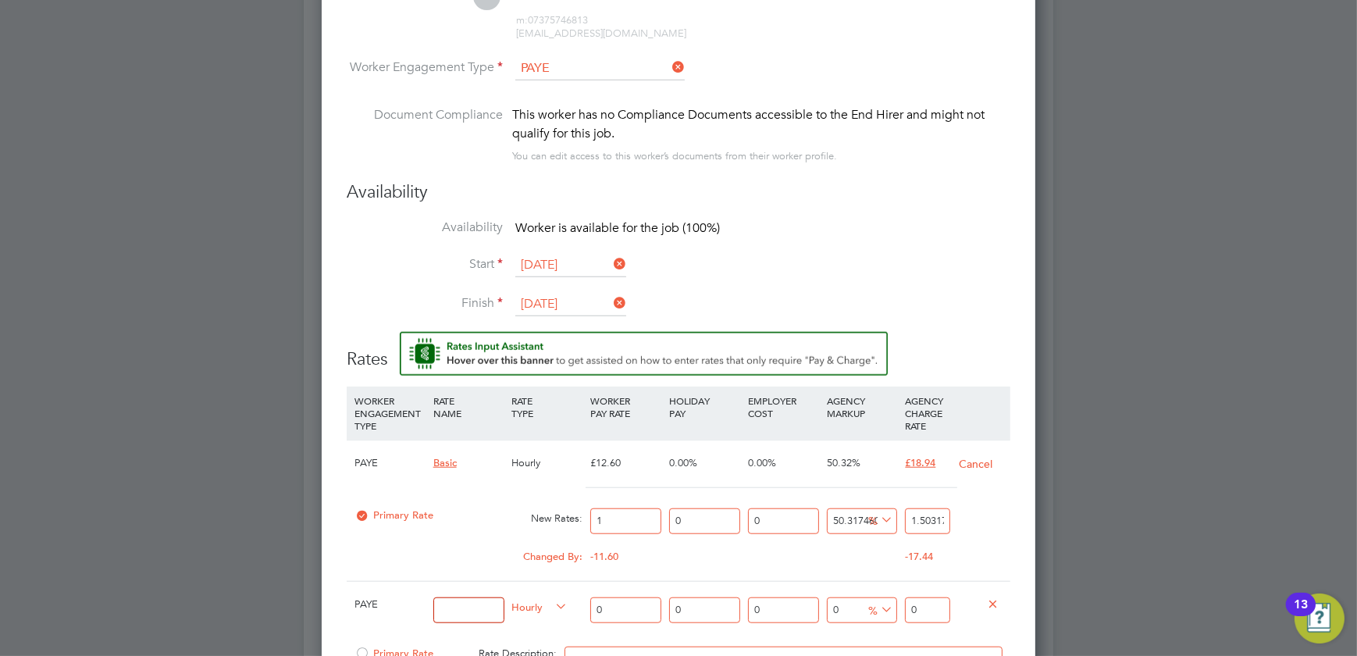
type input "22.547619047619047"
type input "15.7"
type input "23.59984126984127"
type input "15.75"
type input "23.675"
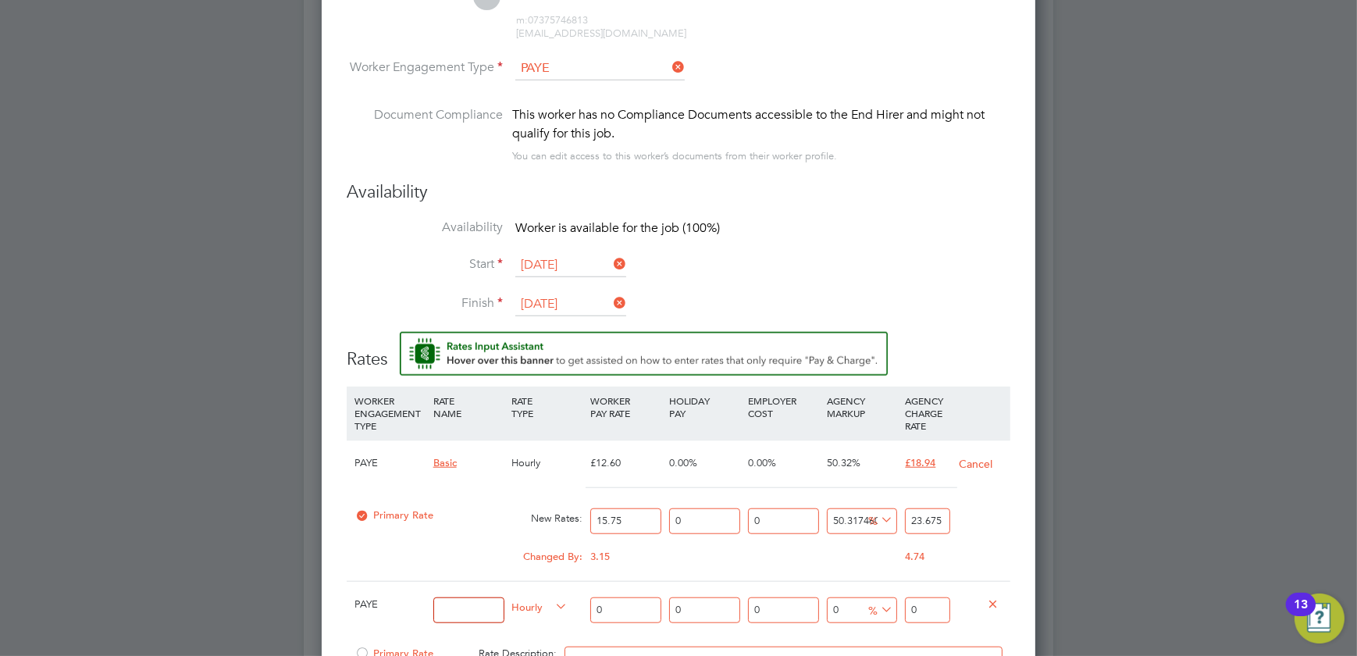
type input "15.75"
drag, startPoint x: 947, startPoint y: 512, endPoint x: 844, endPoint y: 515, distance: 103.1
click at [850, 517] on div "Primary Rate New Rates: 15.75 0 n/a 0 n/a 50.317460317460316 7.925 % 23.675" at bounding box center [679, 521] width 664 height 41
type input "-93.65079365079364"
type input "1"
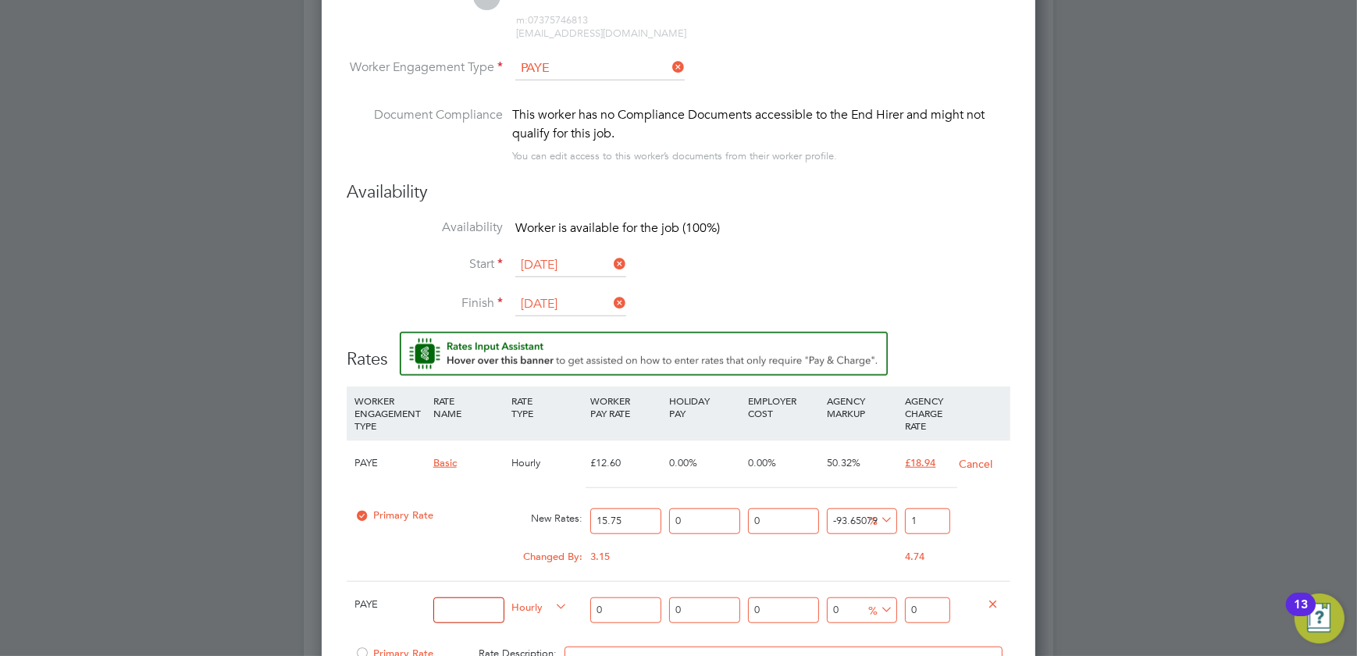
type input "14.285714285714286"
type input "18"
type input "20"
type input "18.9"
type input "20.253968253968253"
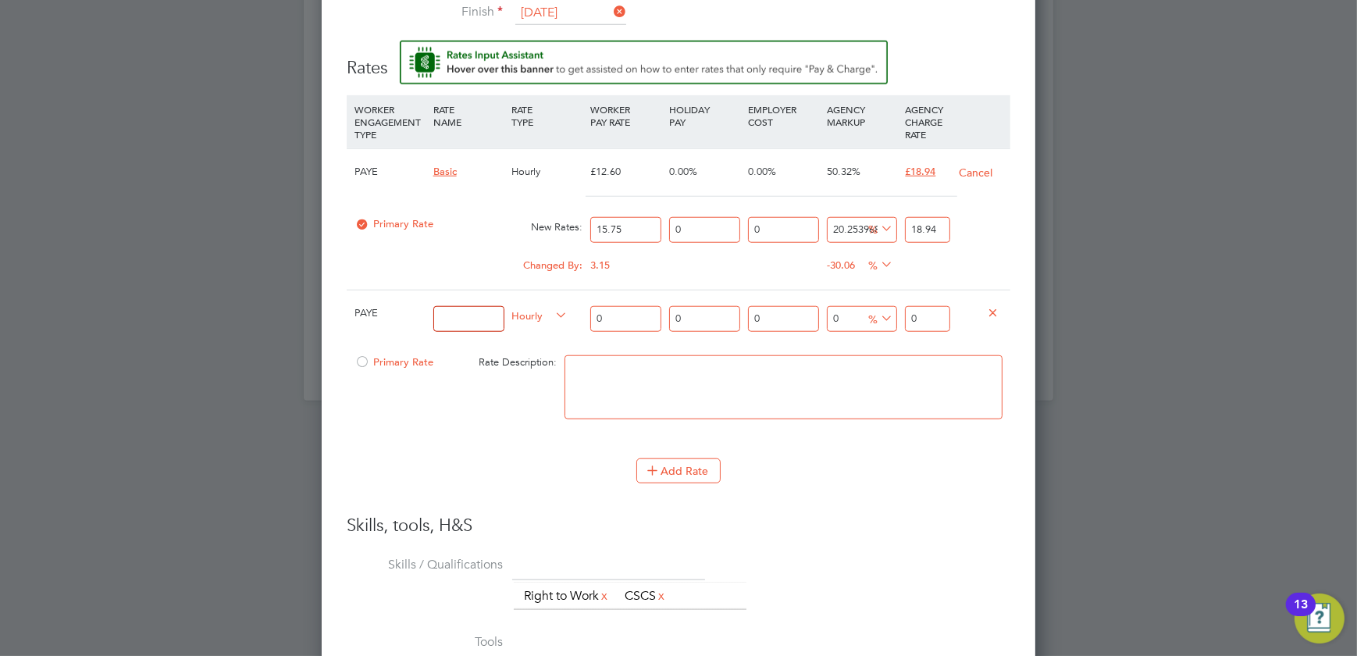
type input "18.94"
click at [994, 306] on icon at bounding box center [993, 312] width 12 height 12
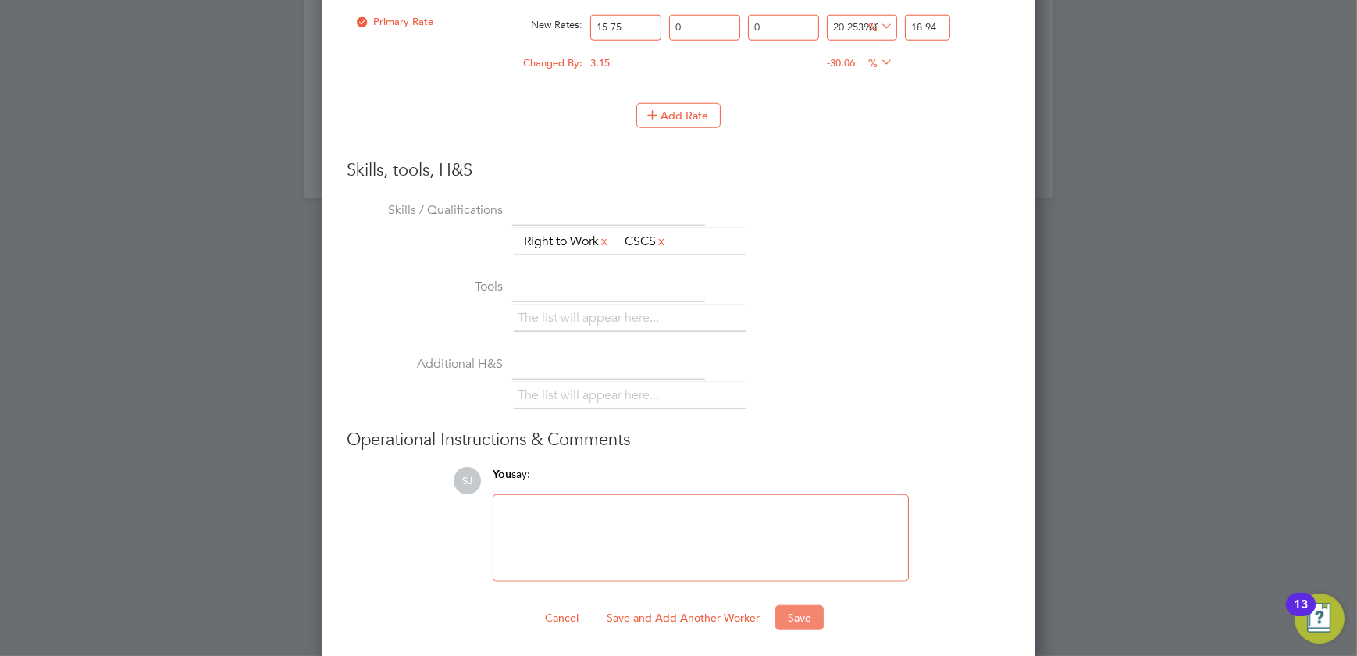
click at [784, 613] on button "Save" at bounding box center [800, 617] width 48 height 25
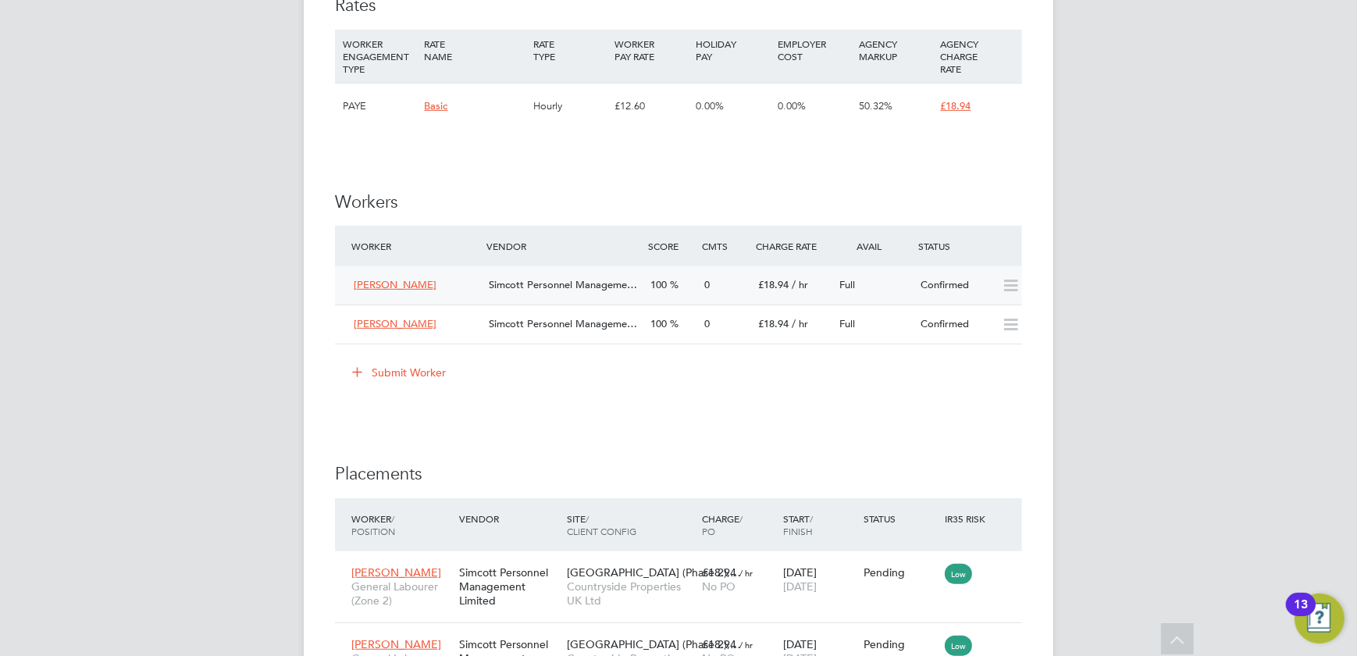
click at [712, 280] on div "0" at bounding box center [725, 286] width 54 height 26
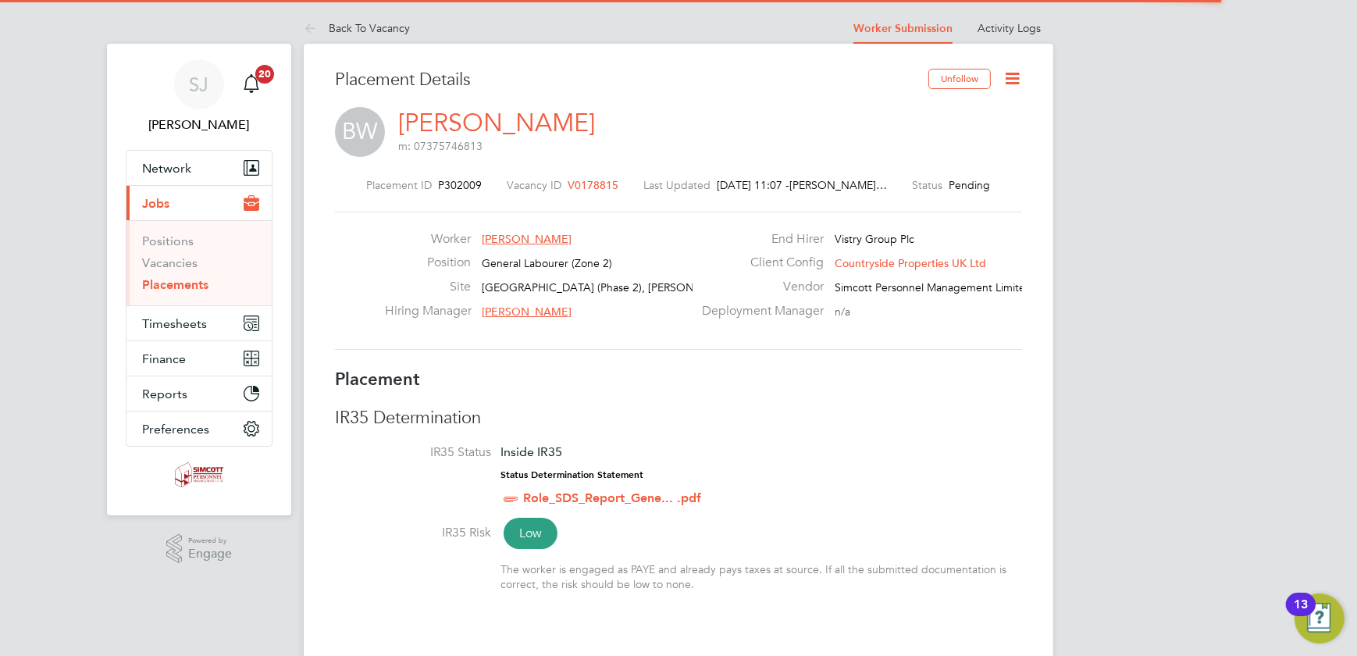
click at [1015, 78] on icon at bounding box center [1013, 79] width 20 height 20
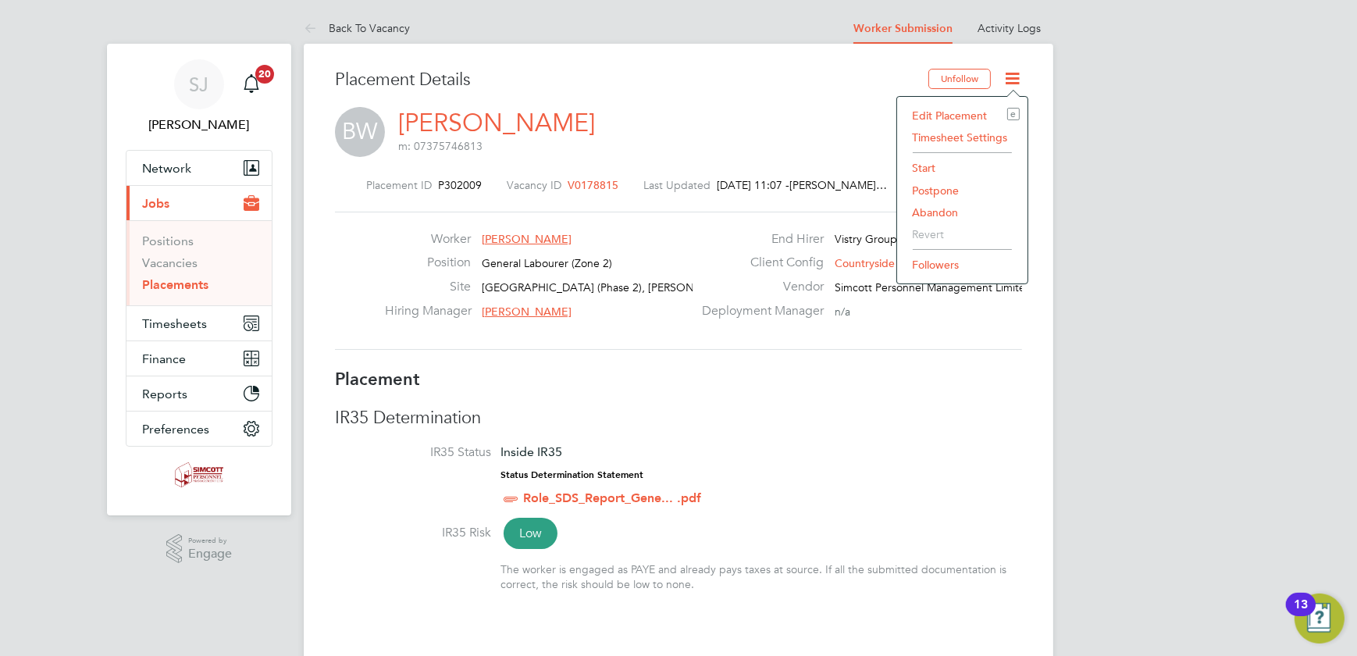
click at [930, 163] on li "Start" at bounding box center [962, 168] width 115 height 22
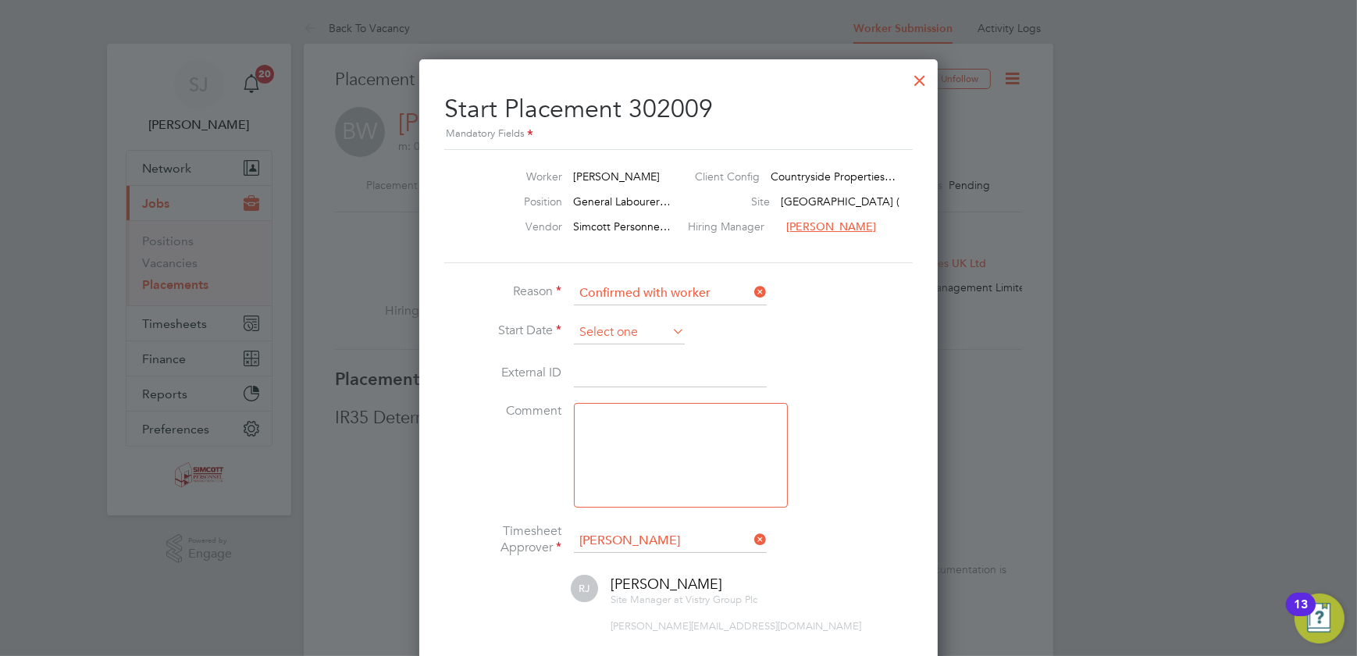
click at [607, 332] on input at bounding box center [629, 332] width 111 height 23
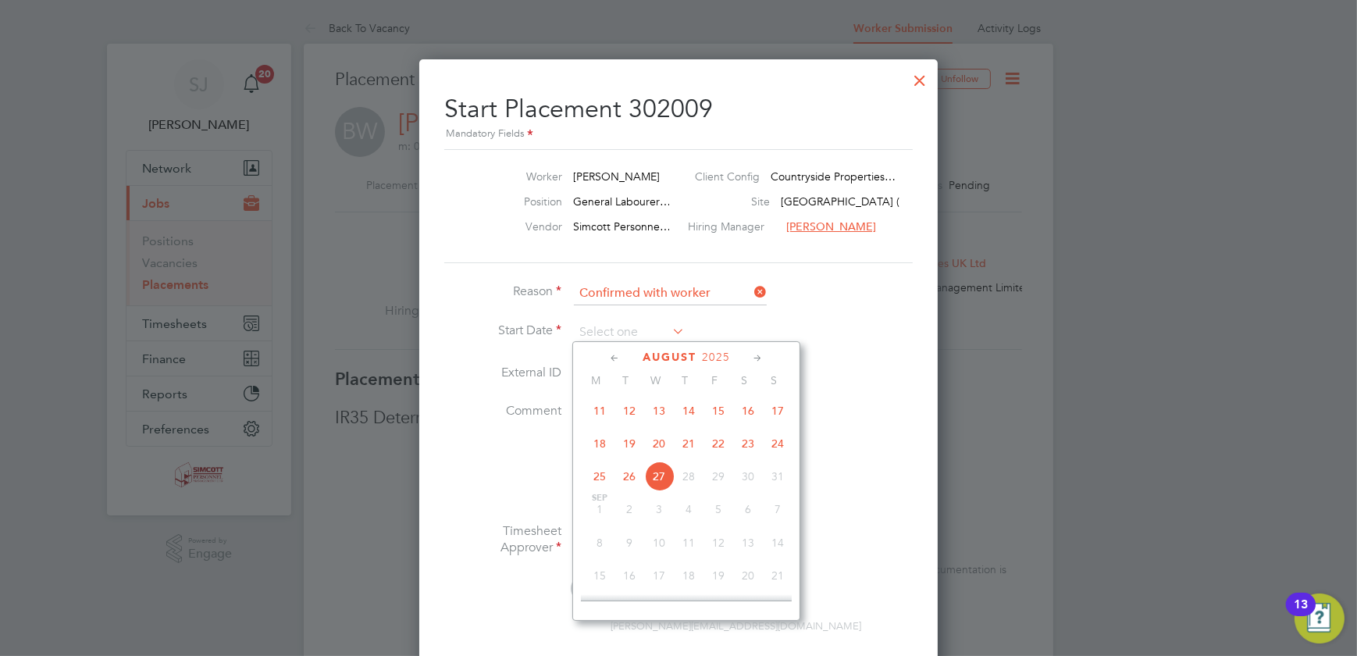
click at [686, 441] on span "21" at bounding box center [689, 444] width 30 height 30
type input "21 Aug 2025"
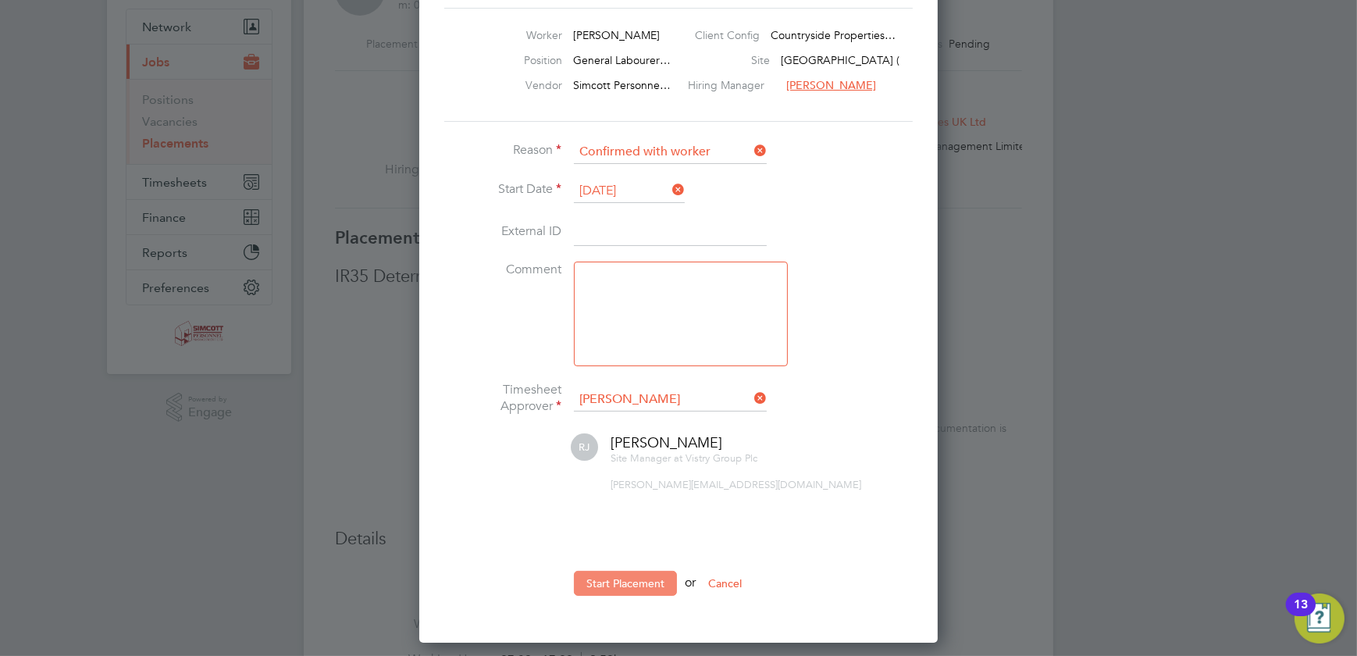
click at [650, 577] on button "Start Placement" at bounding box center [625, 583] width 103 height 25
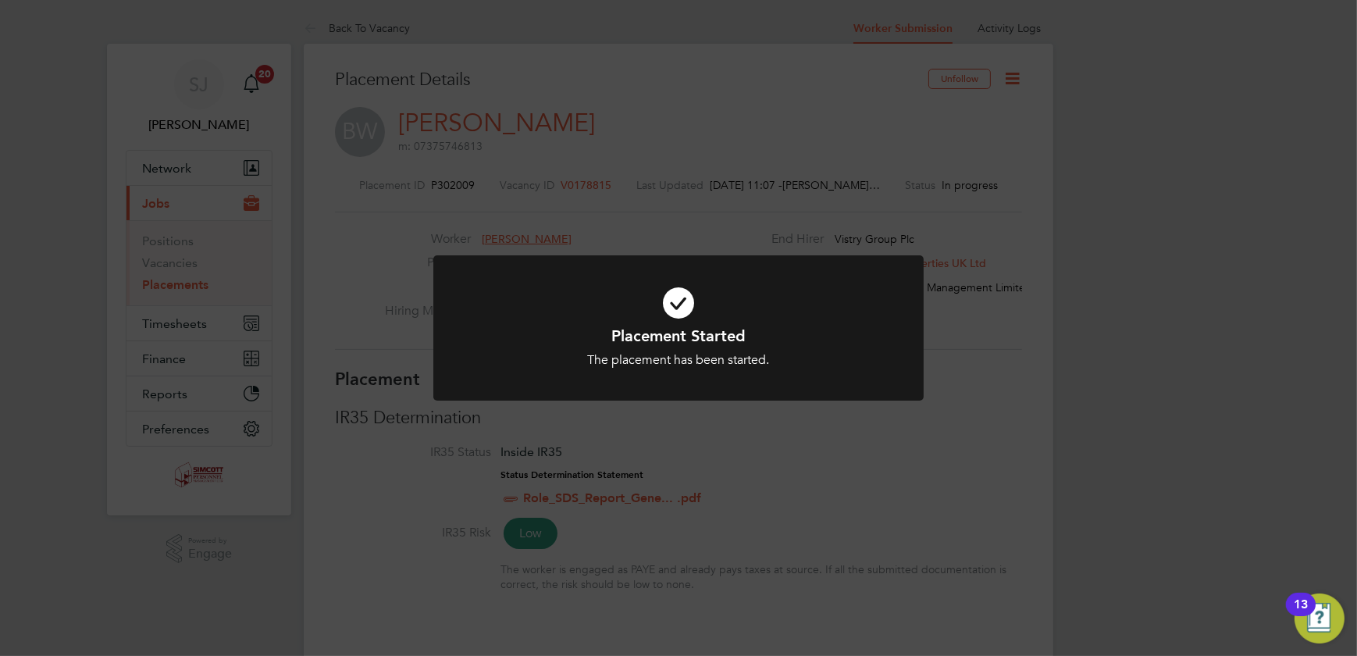
click at [992, 236] on div "Placement Started The placement has been started. Cancel Okay" at bounding box center [678, 328] width 1357 height 656
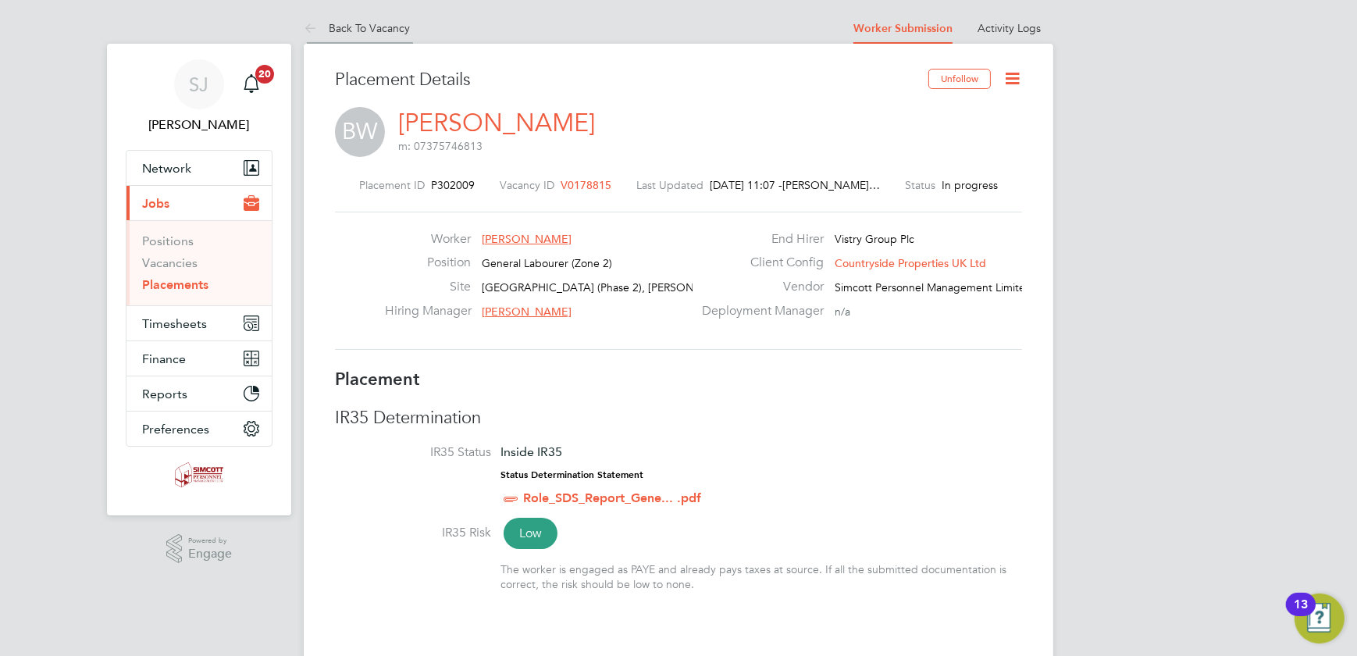
click at [385, 30] on link "Back To Vacancy" at bounding box center [357, 28] width 106 height 14
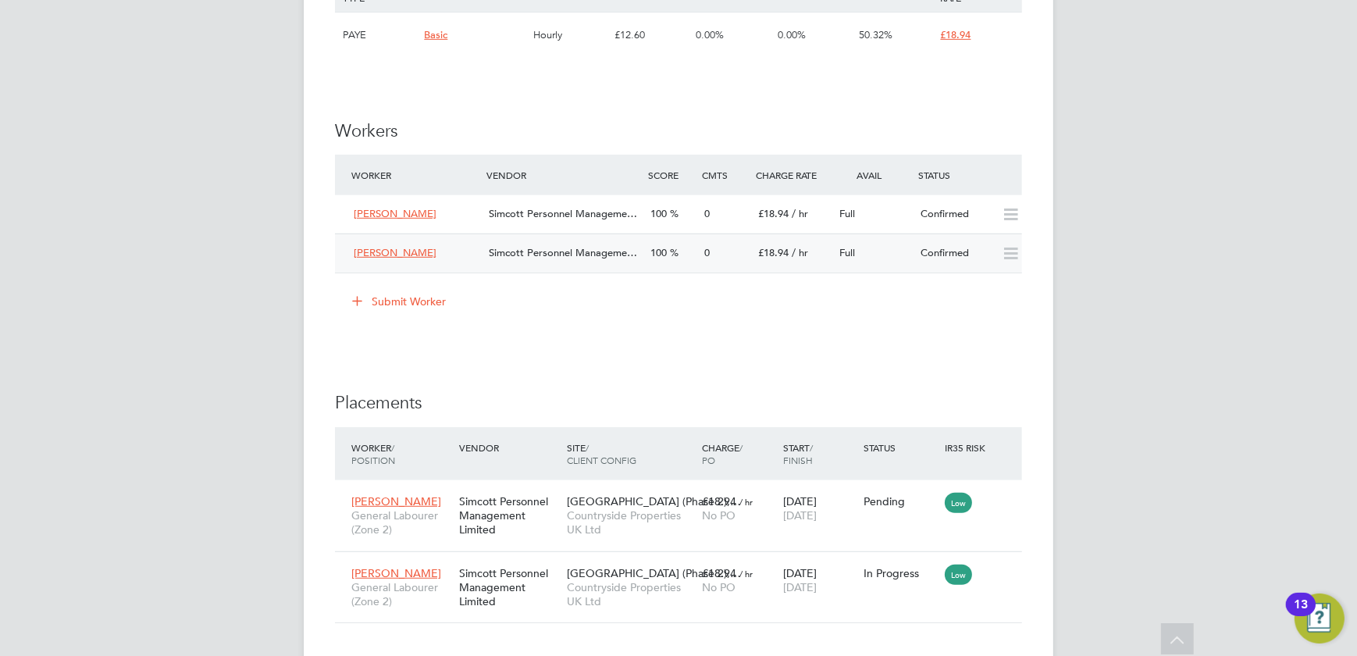
click at [749, 260] on div "0" at bounding box center [725, 254] width 54 height 26
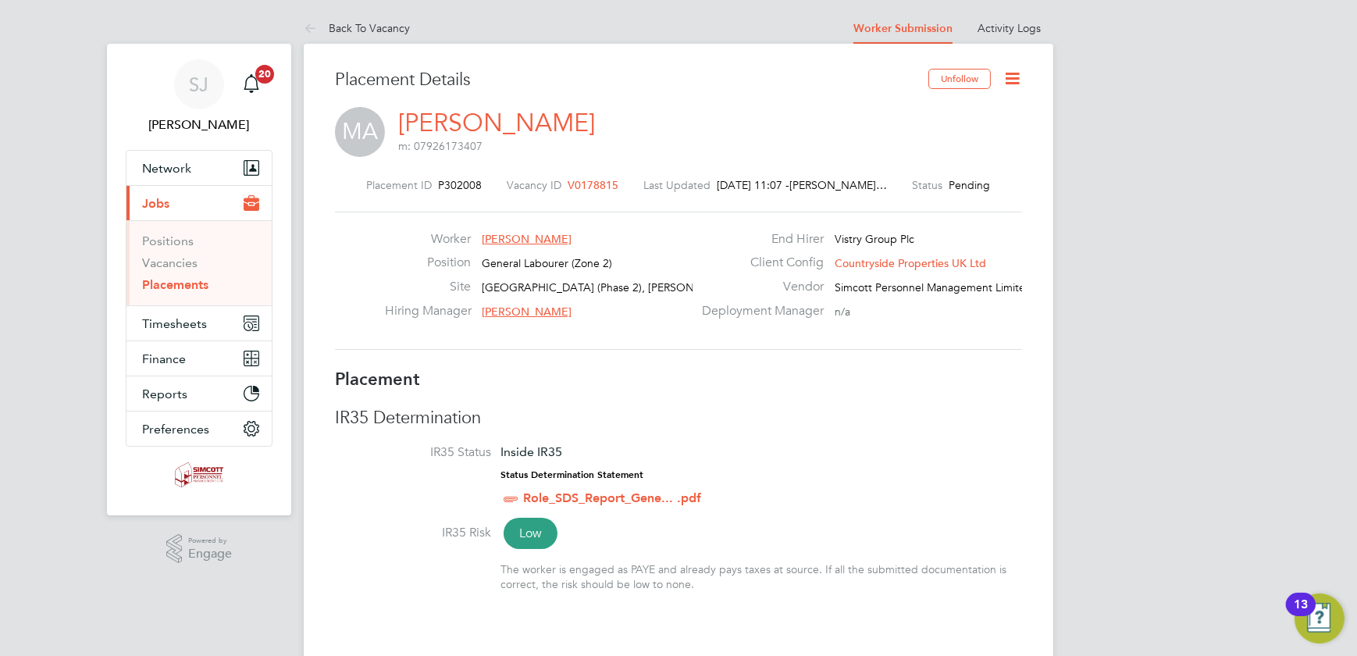
click at [1012, 71] on icon at bounding box center [1013, 79] width 20 height 20
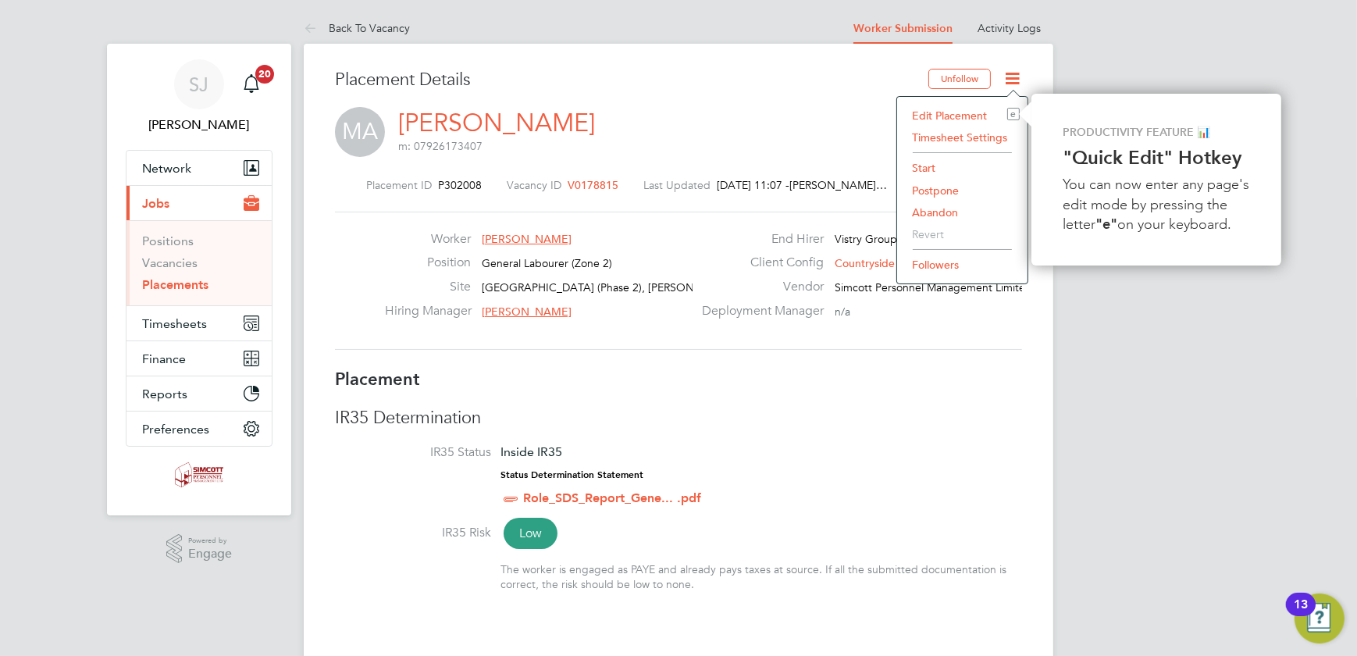
click at [929, 169] on li "Start" at bounding box center [962, 168] width 115 height 22
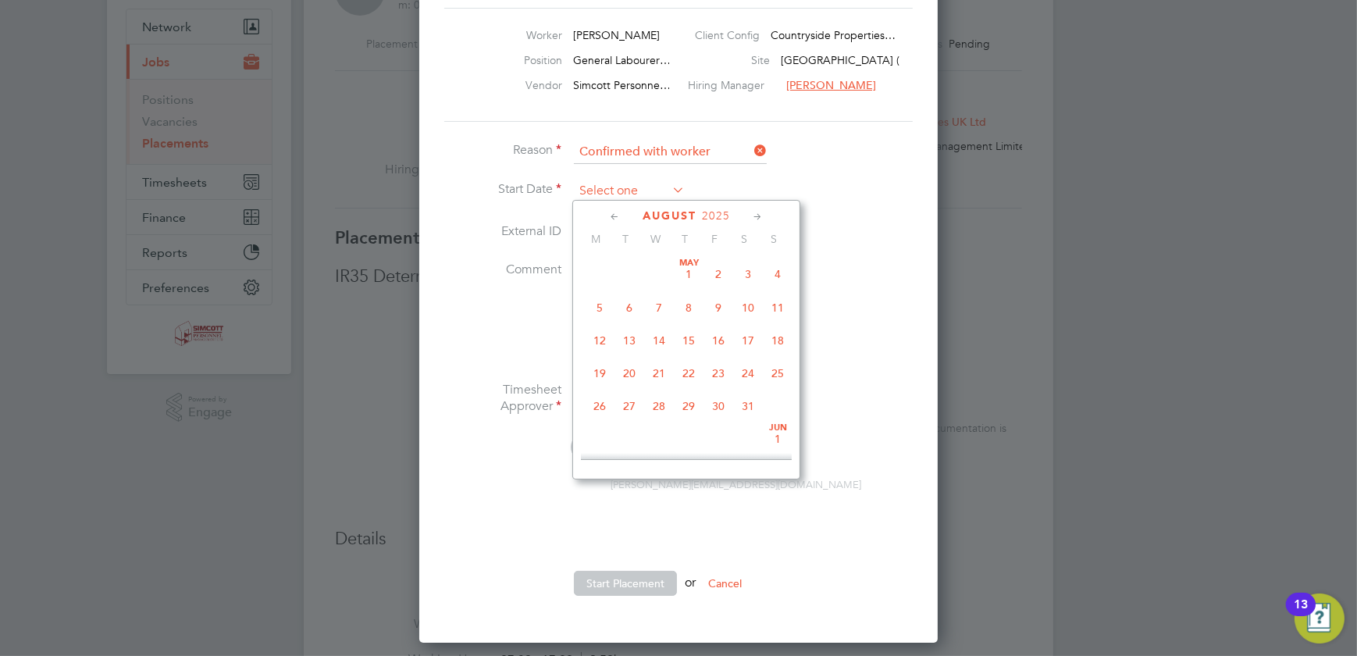
click at [635, 189] on input at bounding box center [629, 191] width 111 height 23
click at [662, 304] on span "20" at bounding box center [659, 302] width 30 height 30
type input "[DATE]"
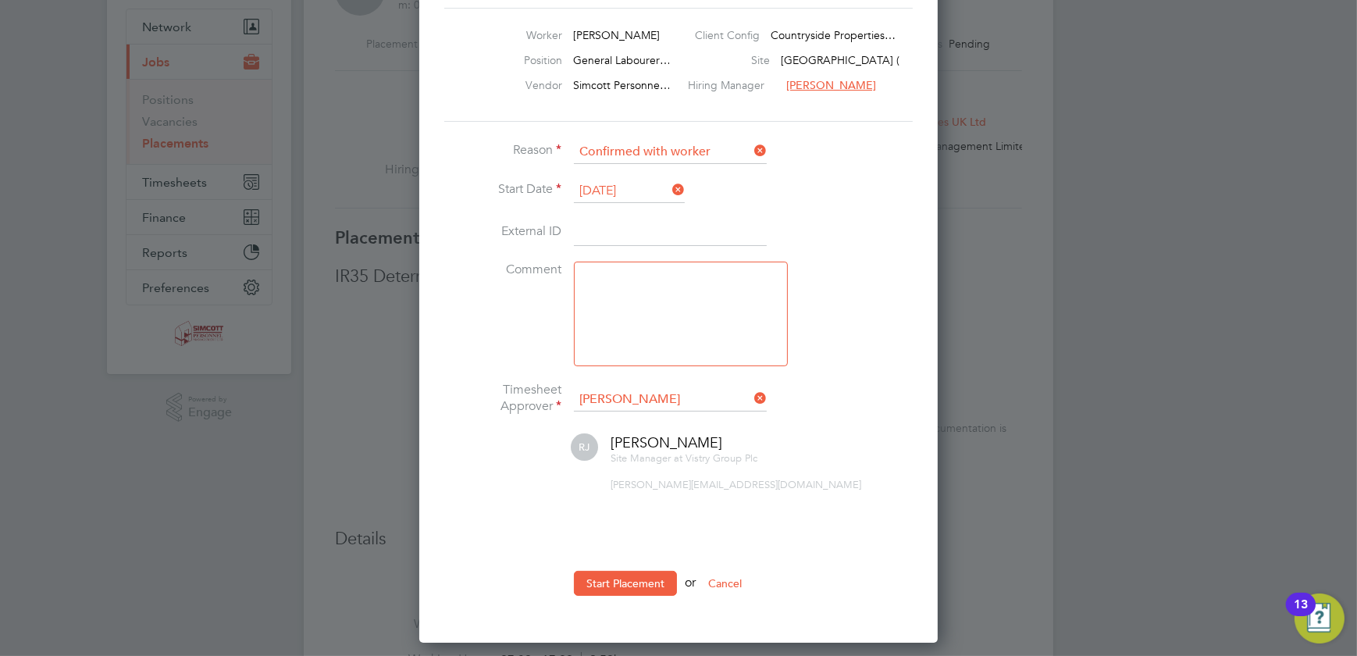
click at [621, 594] on li "Start Placement or Cancel" at bounding box center [678, 591] width 469 height 41
click at [626, 573] on button "Start Placement" at bounding box center [625, 583] width 103 height 25
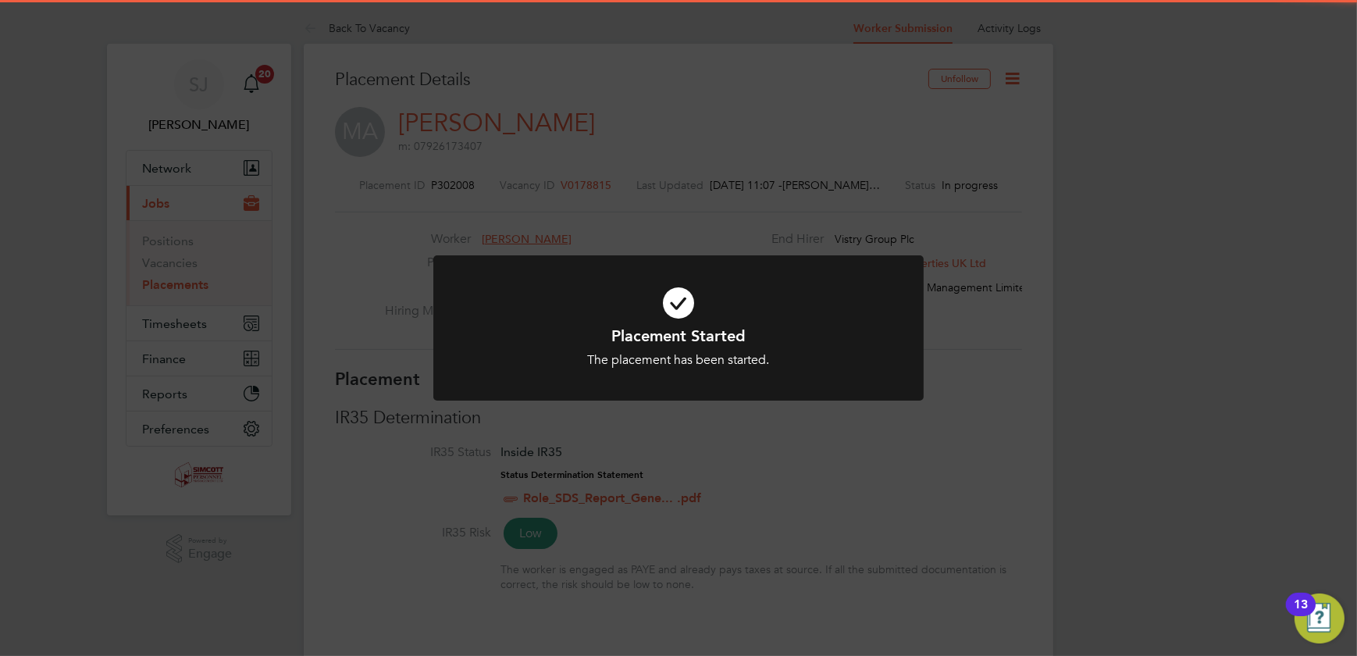
click at [976, 343] on div "Placement Started The placement has been started. Cancel Okay" at bounding box center [678, 328] width 1357 height 656
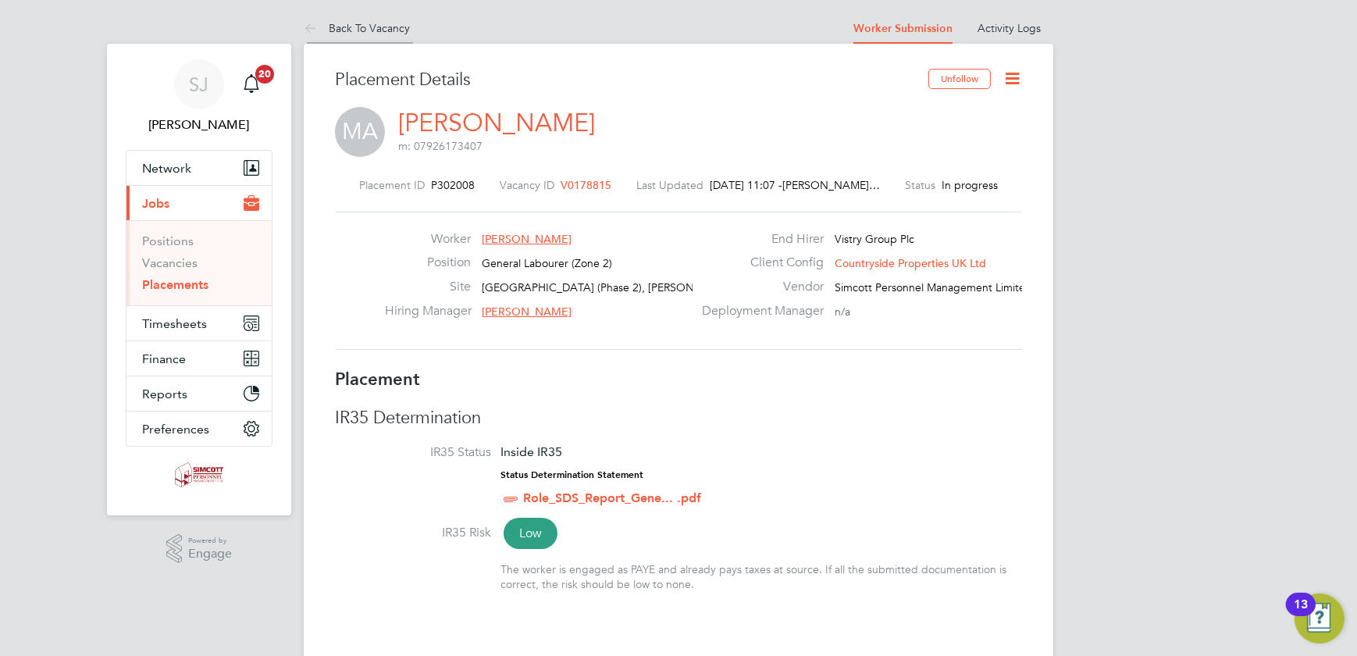
drag, startPoint x: 377, startPoint y: 27, endPoint x: 346, endPoint y: 7, distance: 37.3
click at [378, 27] on link "Back To Vacancy" at bounding box center [357, 28] width 106 height 14
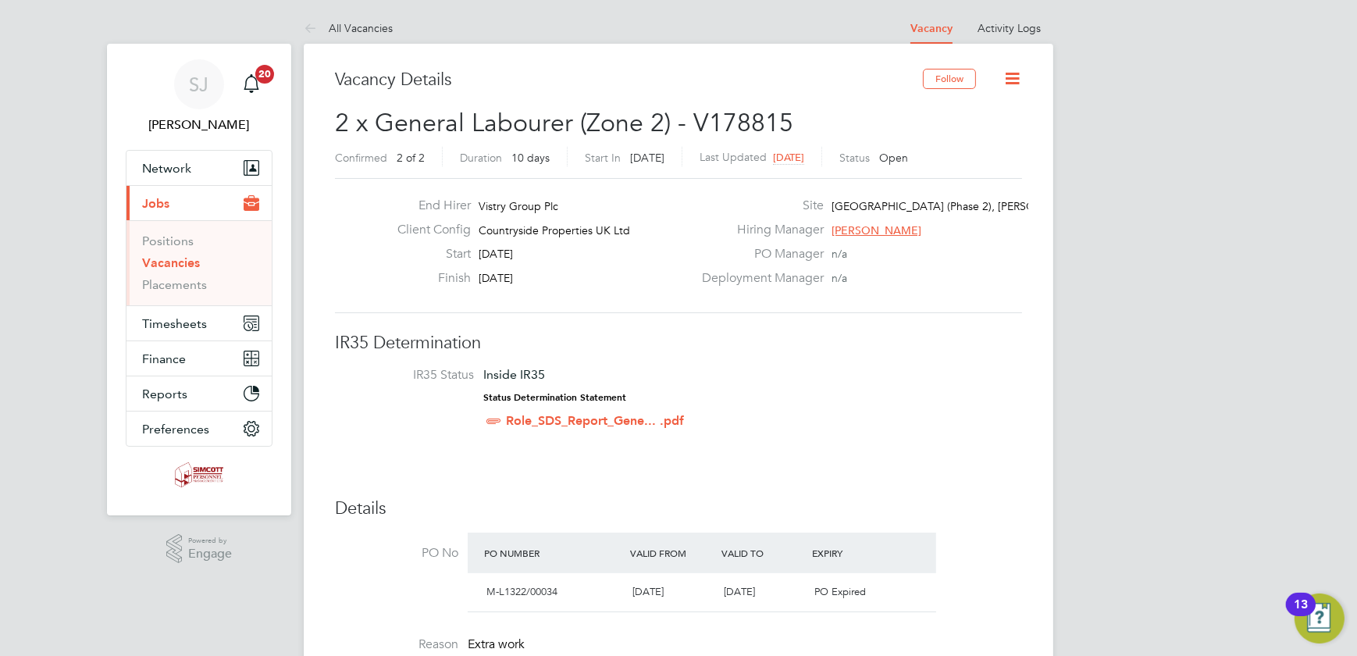
click at [1011, 78] on icon at bounding box center [1013, 79] width 20 height 20
click at [967, 140] on li "Update Status" at bounding box center [974, 138] width 91 height 22
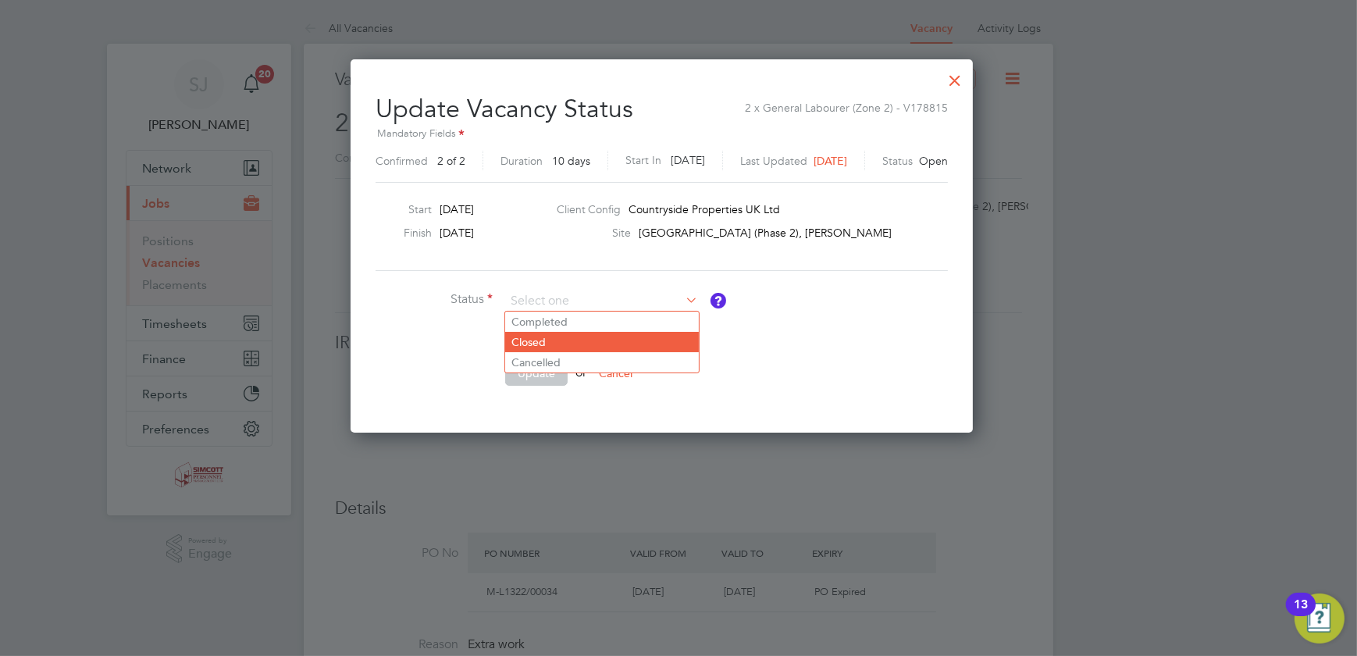
click at [540, 337] on li "Closed" at bounding box center [602, 342] width 194 height 20
type input "Closed"
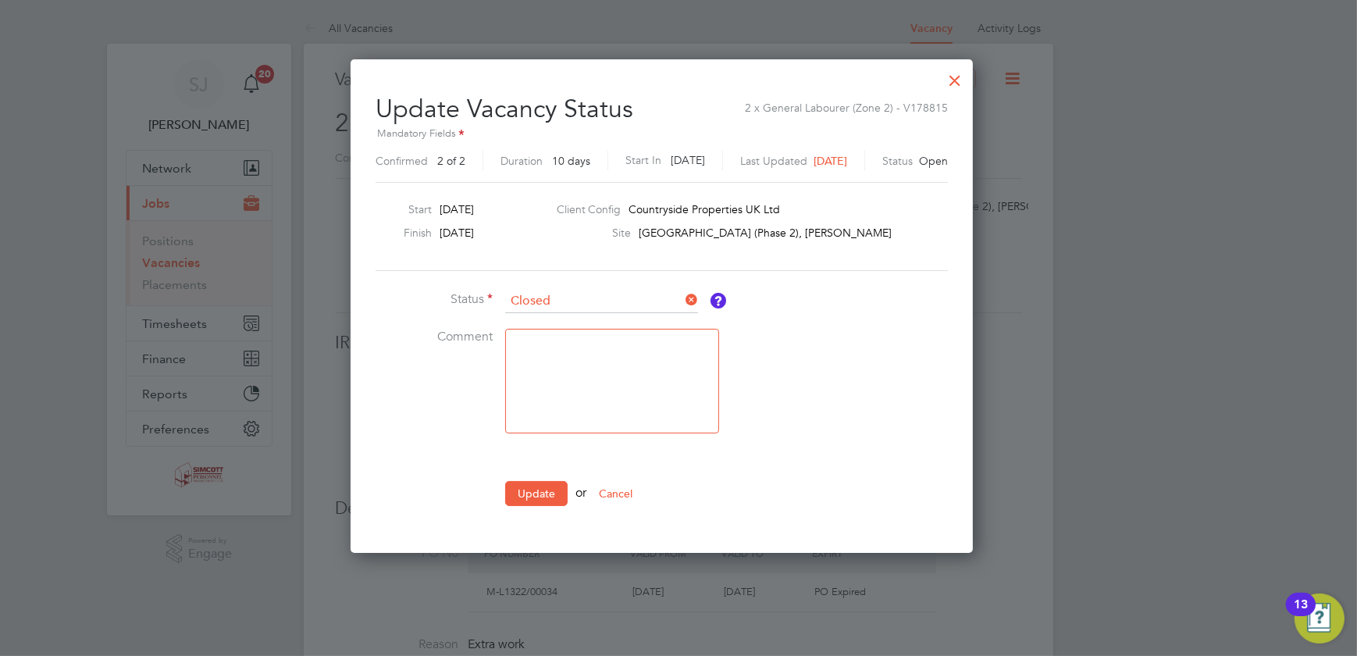
click at [555, 498] on button "Update" at bounding box center [536, 493] width 62 height 25
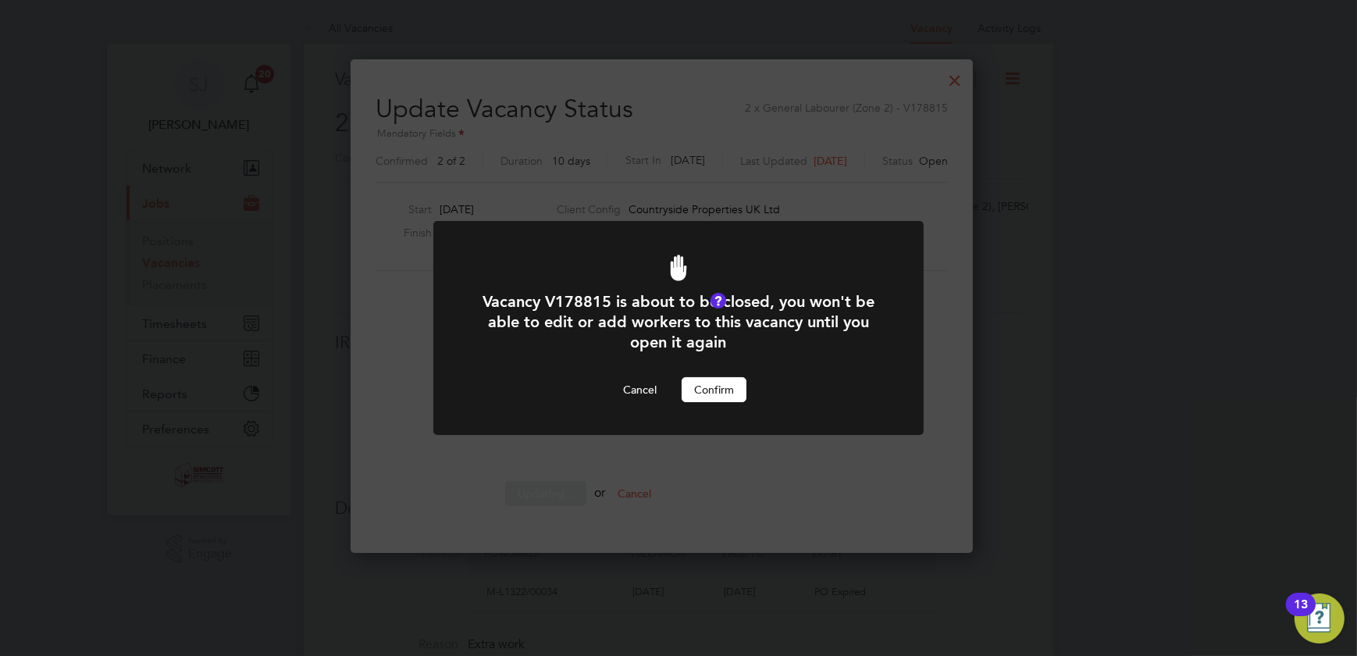
click at [723, 380] on button "Confirm" at bounding box center [714, 389] width 65 height 25
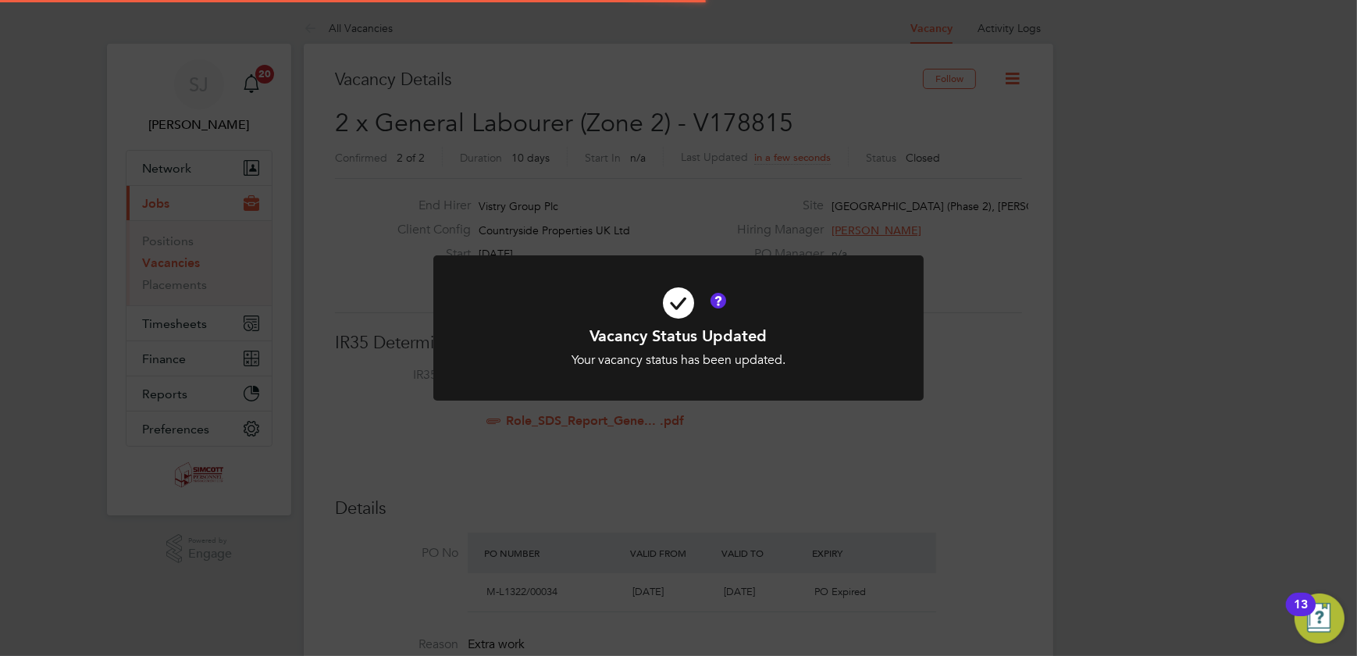
click at [968, 273] on div "Vacancy Status Updated Your vacancy status has been updated. Cancel Okay" at bounding box center [678, 328] width 1357 height 656
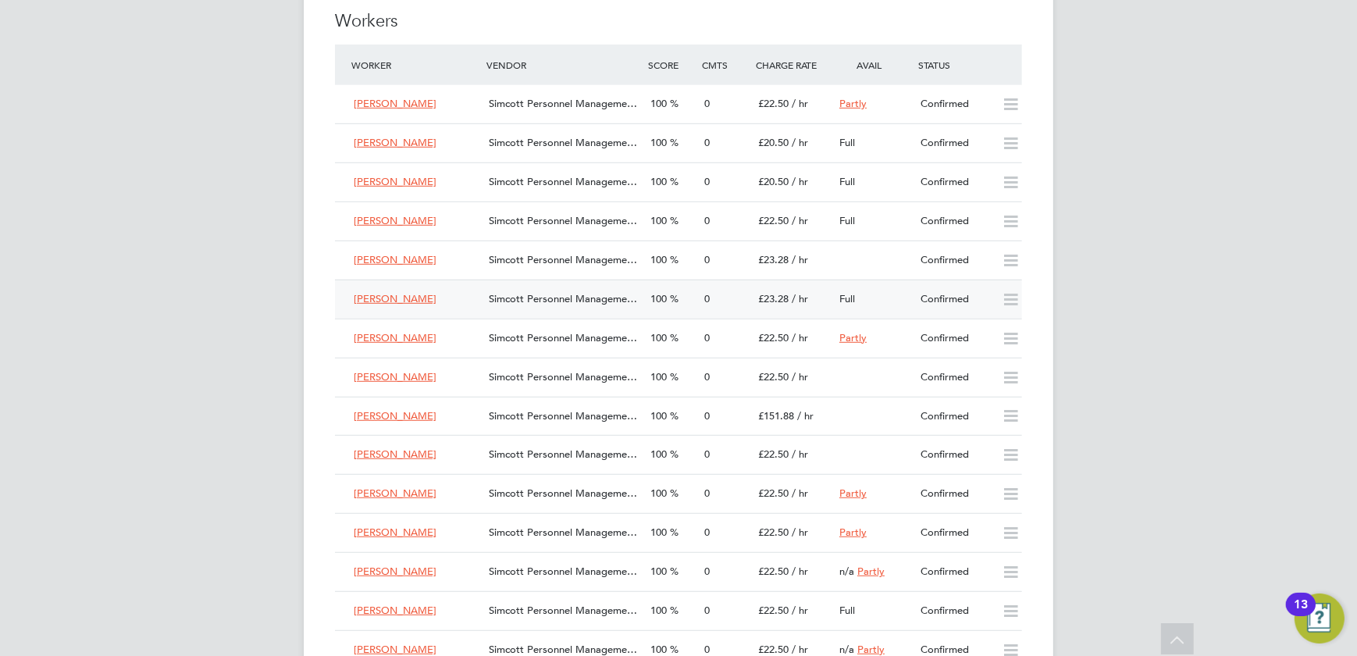
click at [688, 296] on div "100" at bounding box center [671, 300] width 54 height 26
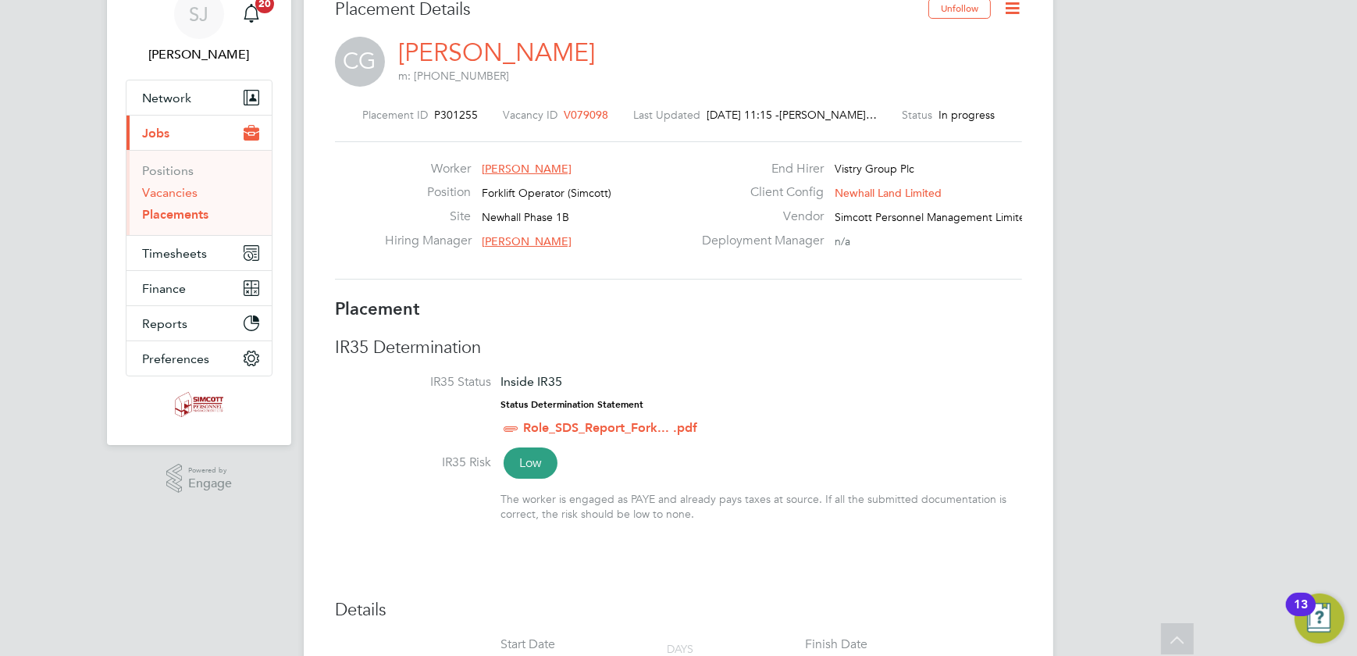
click at [173, 187] on link "Vacancies" at bounding box center [169, 192] width 55 height 15
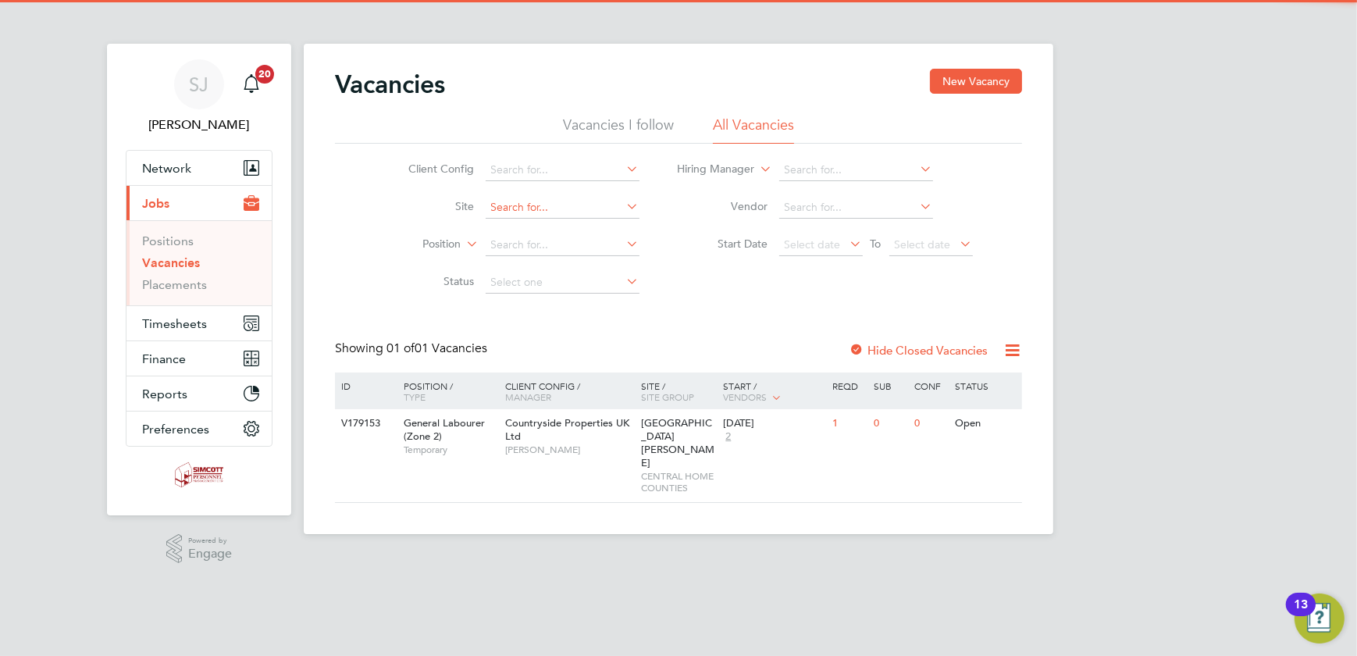
click at [577, 197] on input at bounding box center [563, 208] width 154 height 22
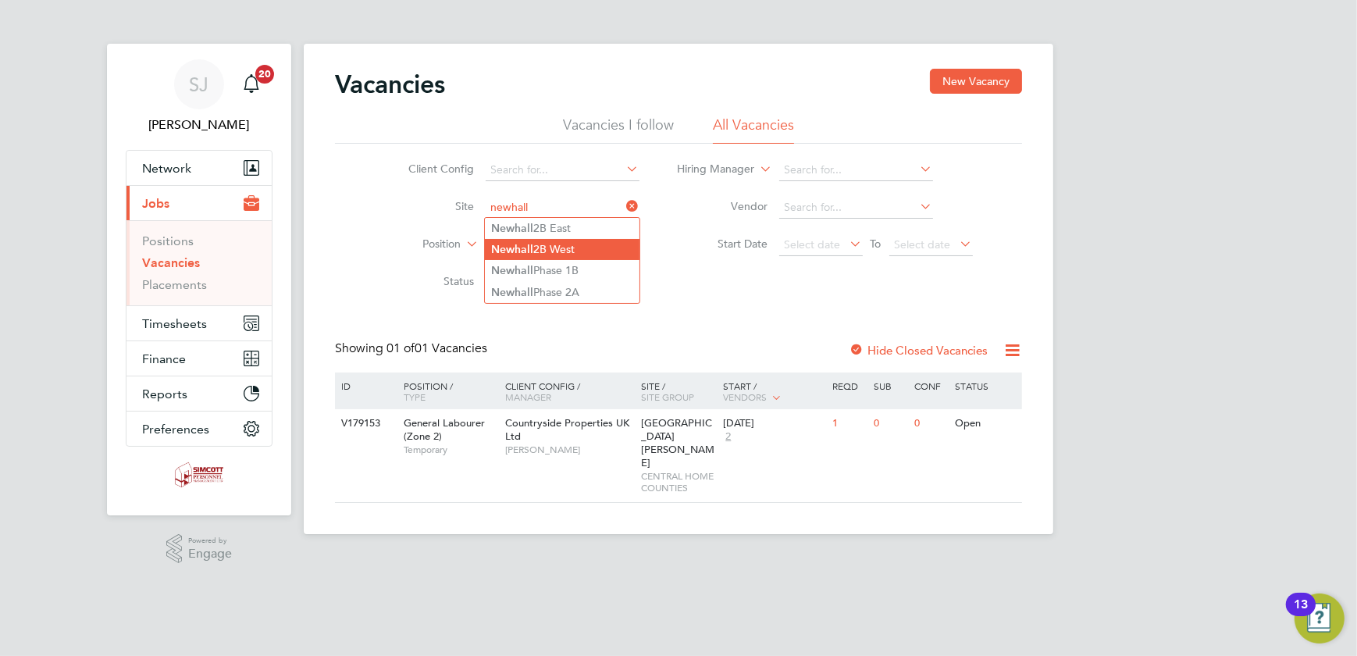
click at [573, 248] on li "Newhall 2B West" at bounding box center [562, 249] width 155 height 21
type input "[GEOGRAPHIC_DATA]"
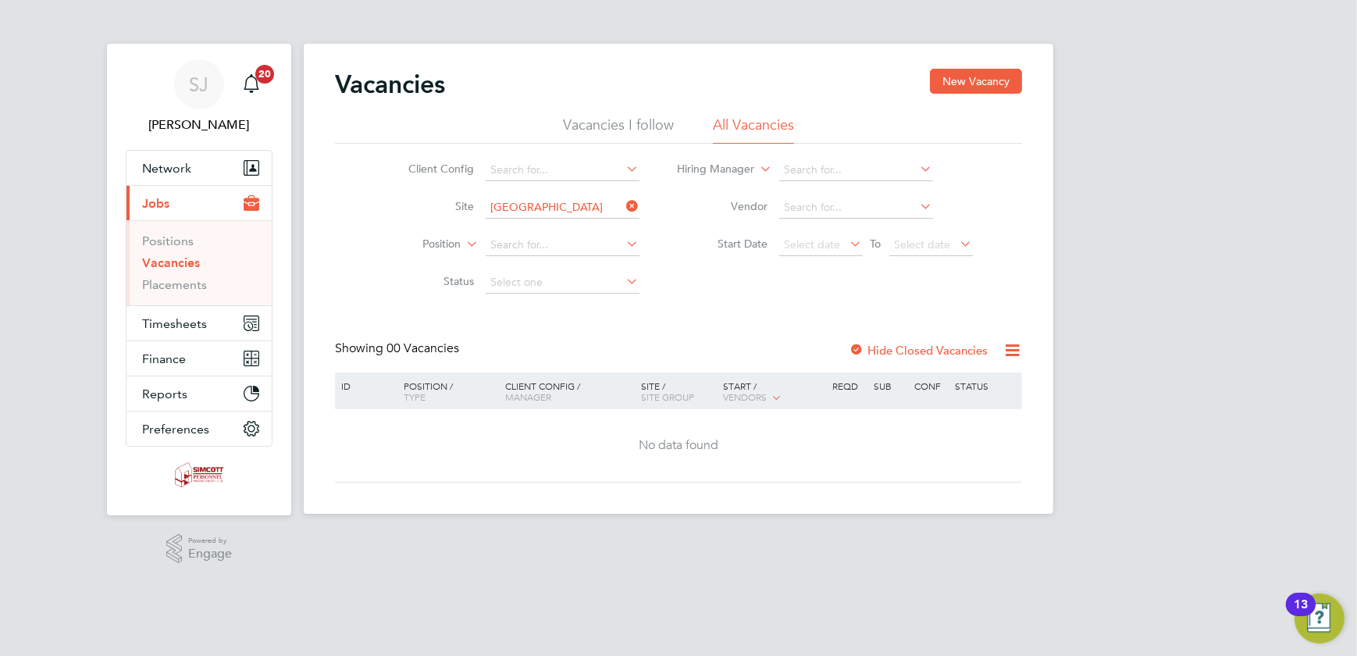
click at [915, 341] on div "Hide Closed Vacancies" at bounding box center [914, 351] width 154 height 20
click at [913, 343] on label "Hide Closed Vacancies" at bounding box center [918, 350] width 139 height 15
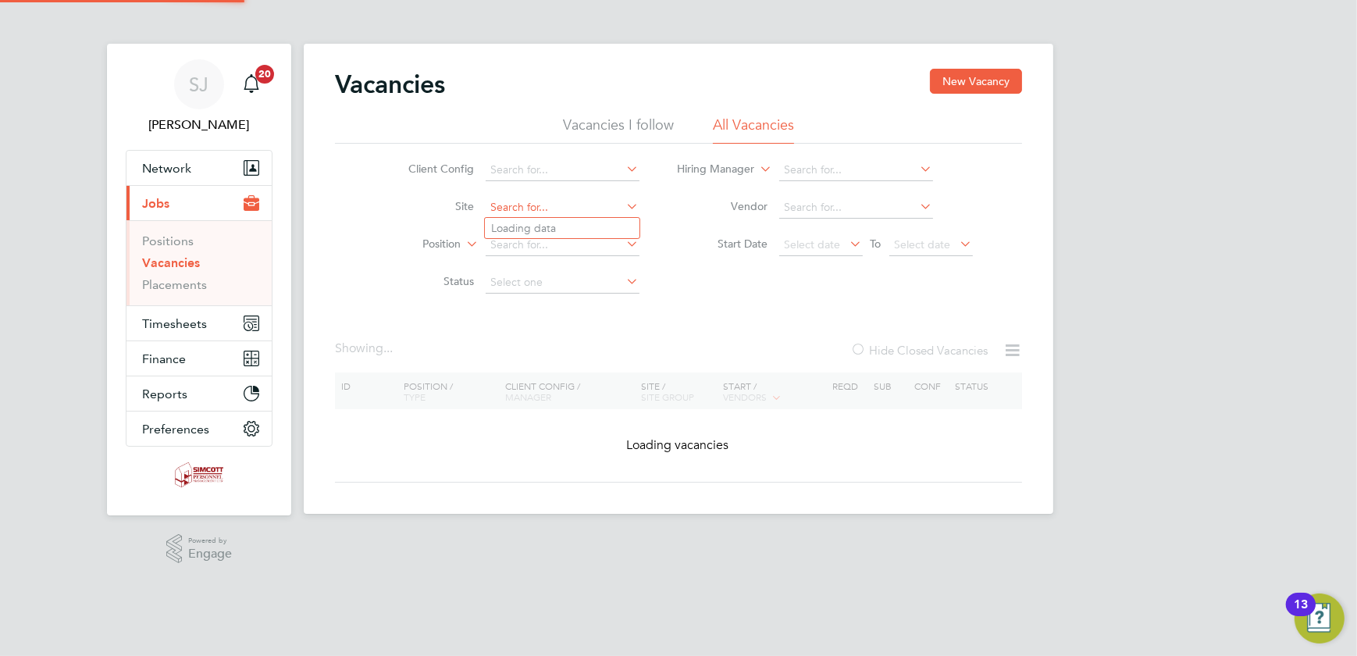
click at [578, 207] on input at bounding box center [563, 208] width 154 height 22
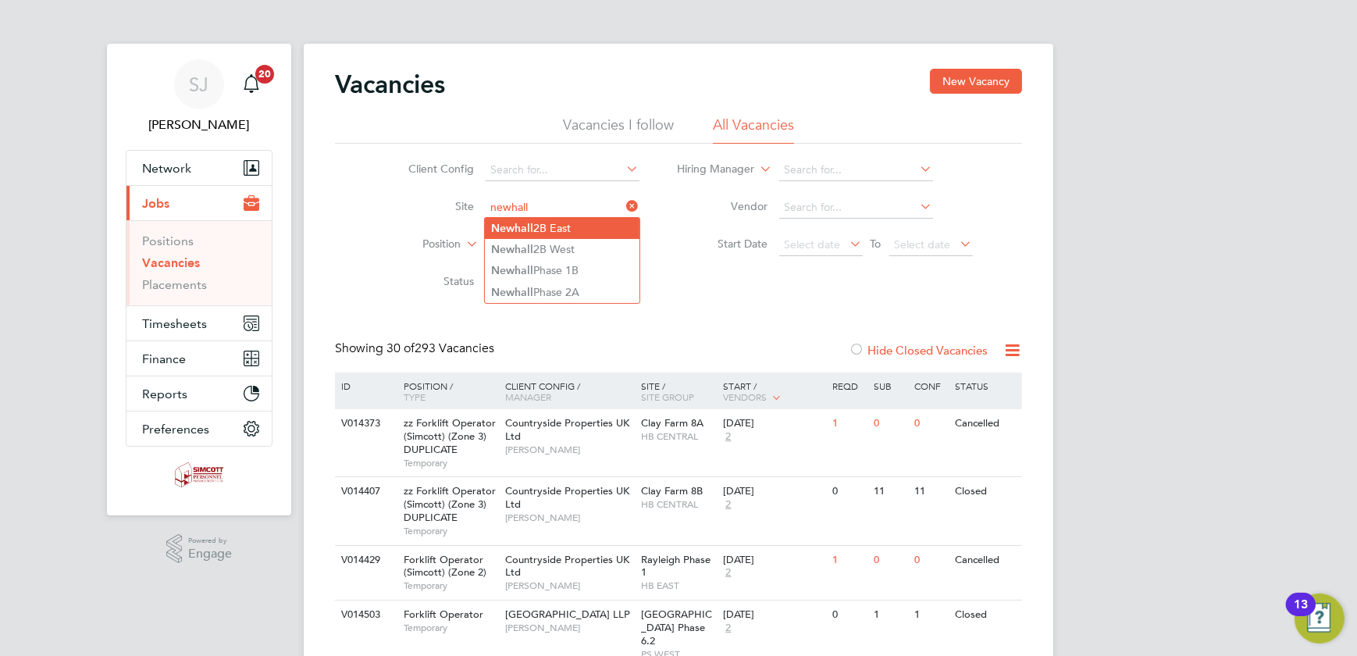
click at [570, 222] on li "Newhall 2B East" at bounding box center [562, 228] width 155 height 21
type input "Newhall 2B East"
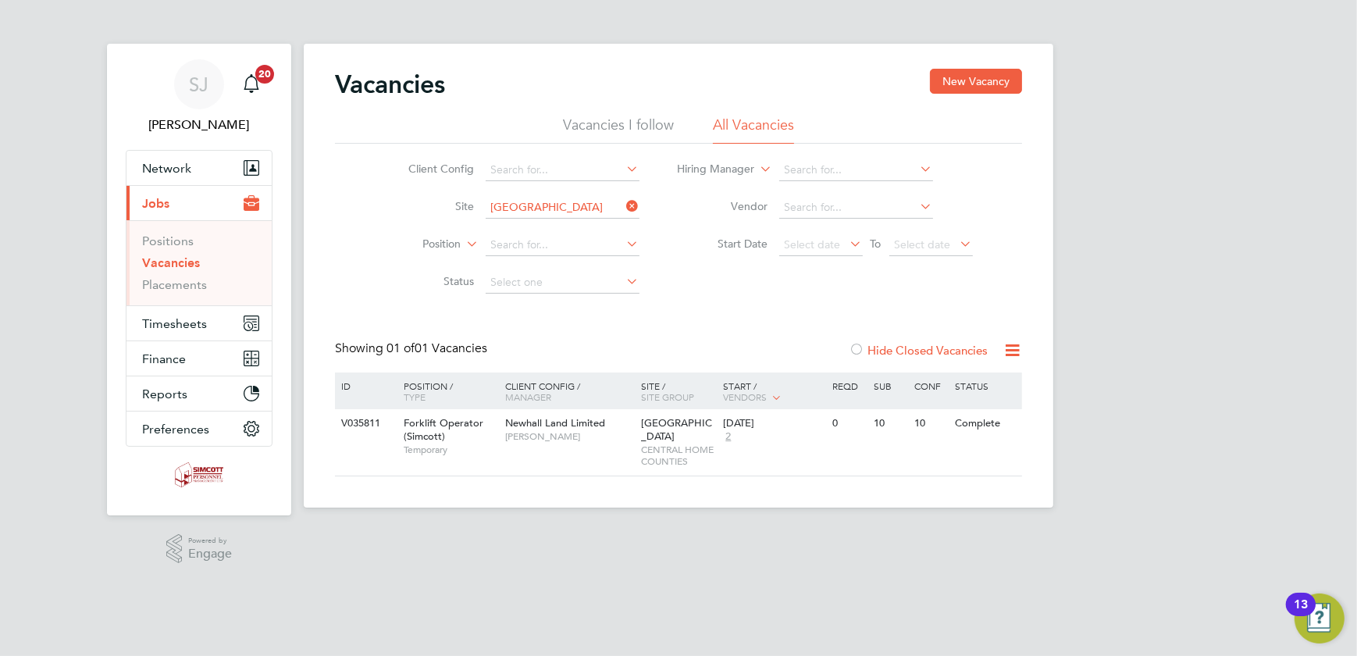
click at [624, 202] on icon at bounding box center [624, 206] width 0 height 22
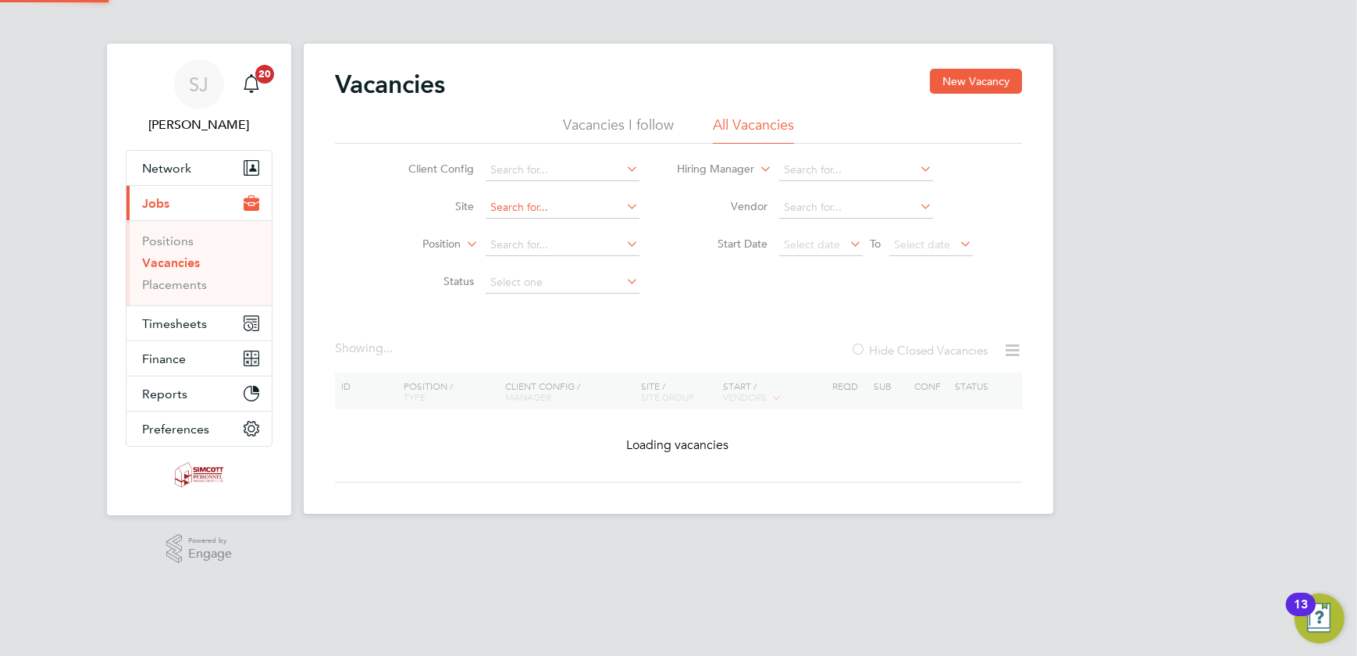
click at [581, 214] on input at bounding box center [563, 208] width 154 height 22
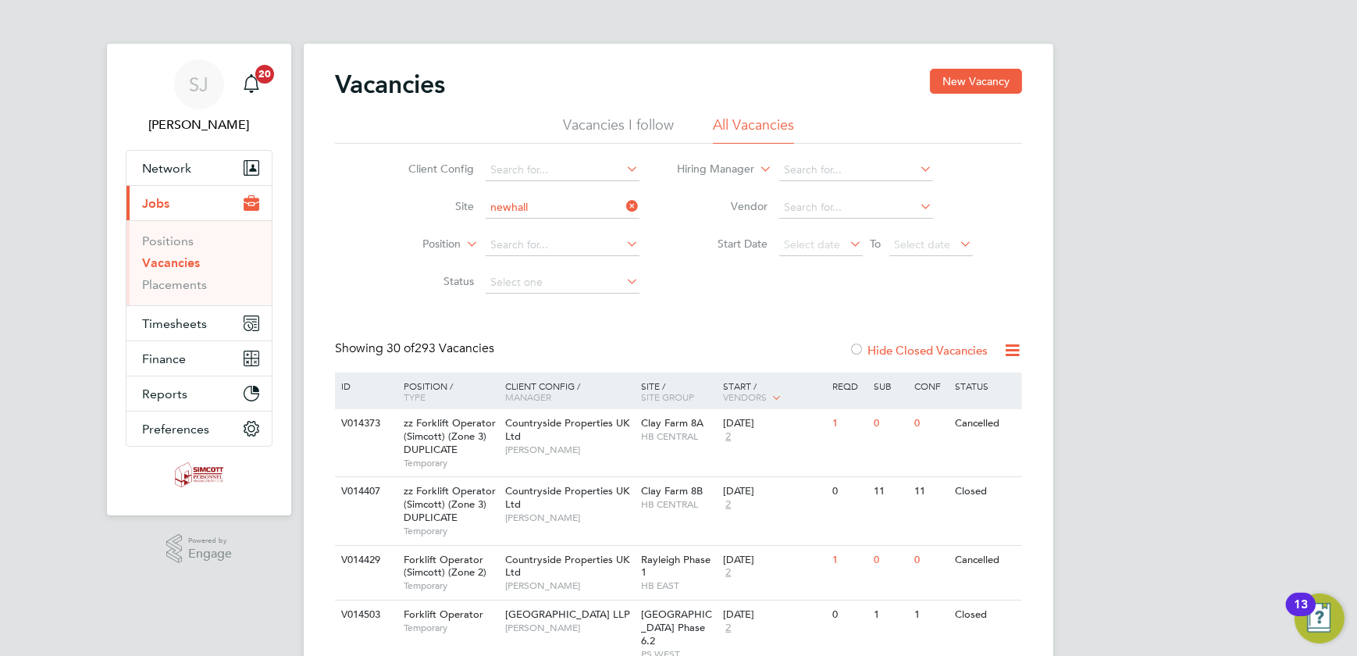
click at [559, 294] on li "Newhall Phase 2A" at bounding box center [562, 292] width 155 height 21
type input "Newhall Phase 2A"
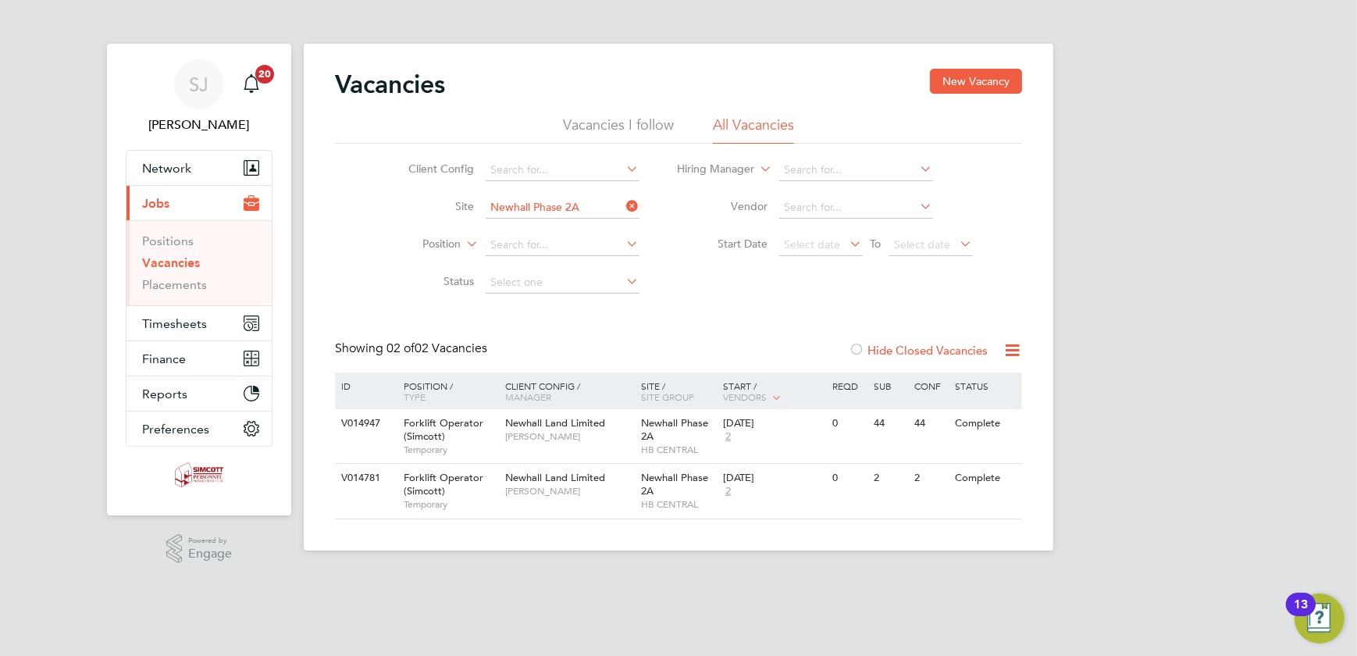
click at [624, 202] on icon at bounding box center [624, 206] width 0 height 22
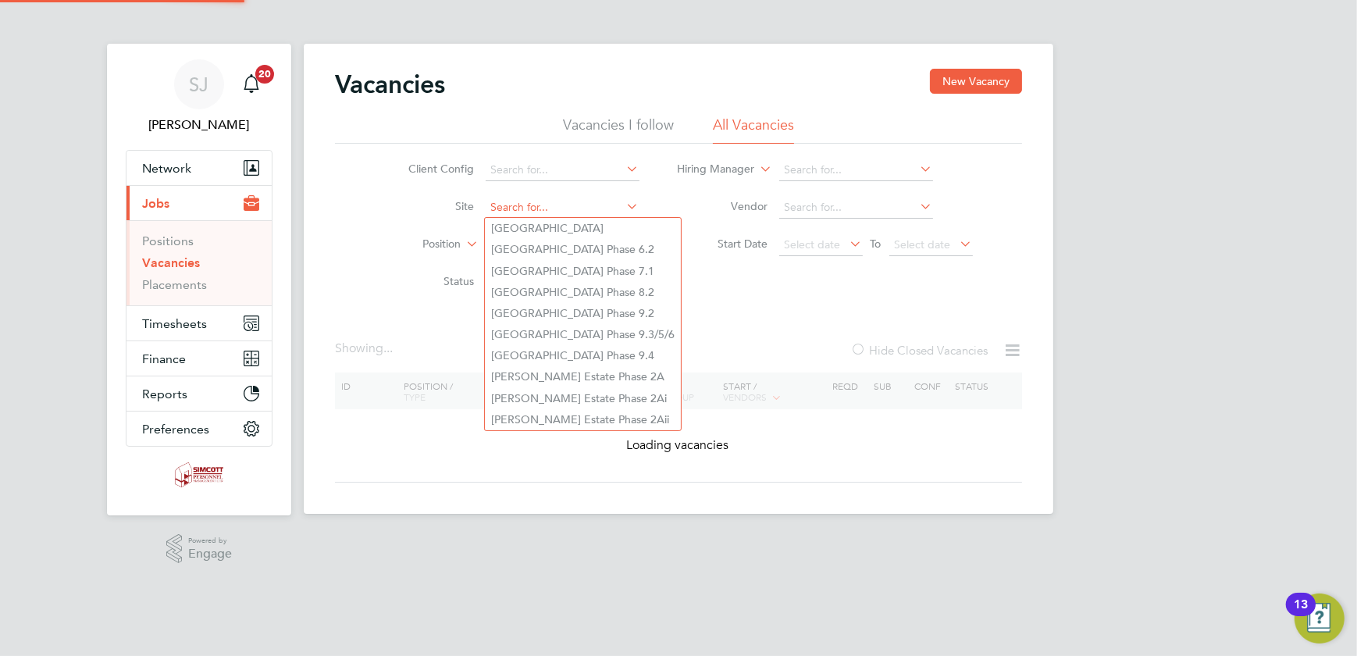
click at [580, 206] on input at bounding box center [563, 208] width 154 height 22
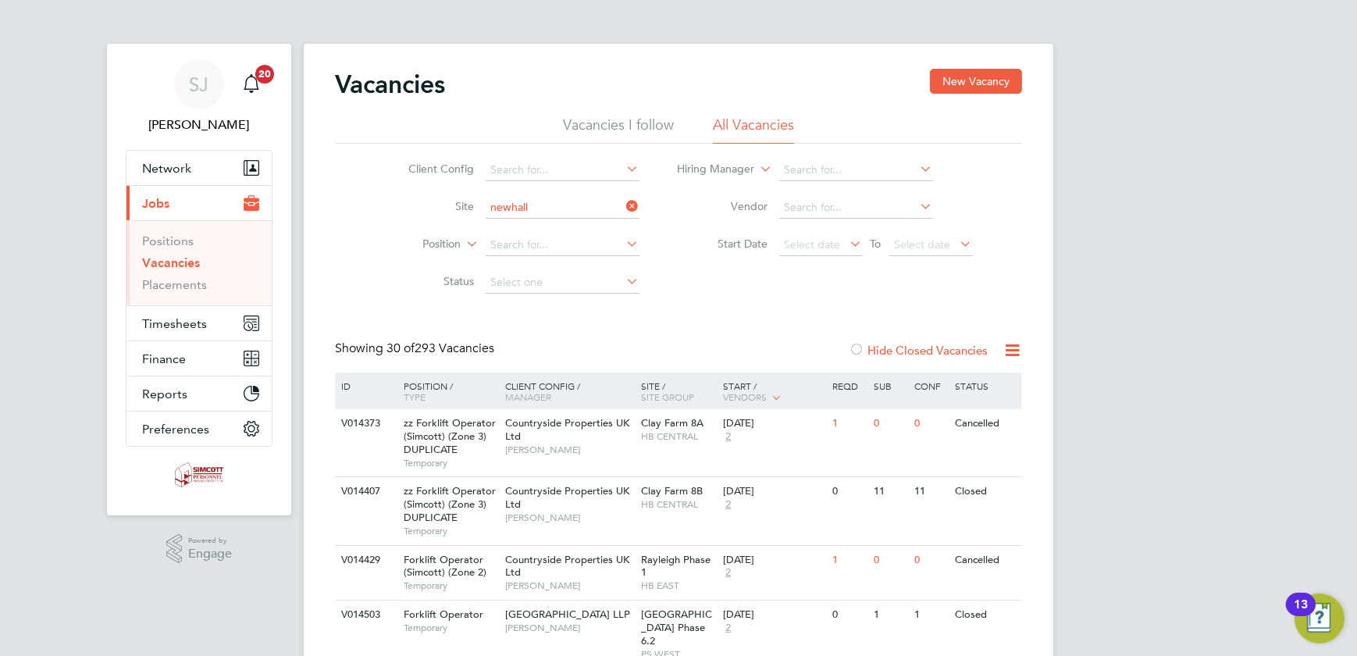
click at [570, 245] on li "Newhall 2B West" at bounding box center [562, 249] width 155 height 21
type input "[GEOGRAPHIC_DATA]"
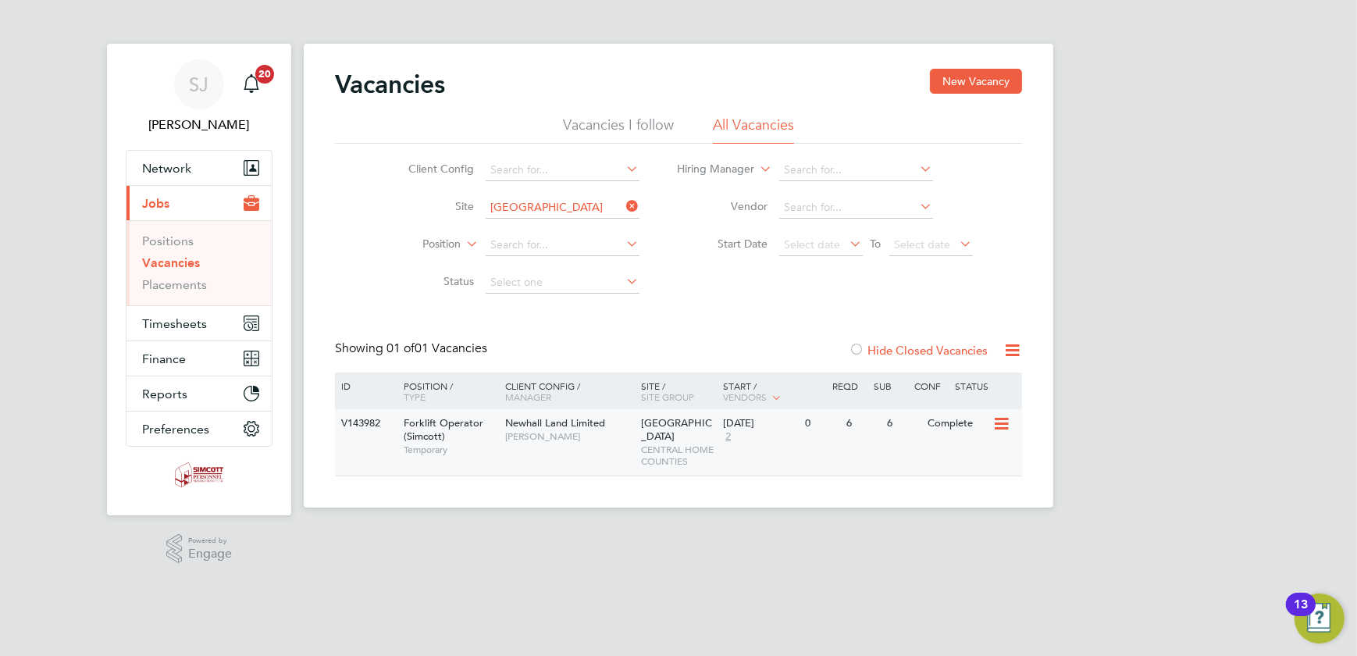
click at [743, 437] on div "07 Oct 2024 2" at bounding box center [760, 430] width 82 height 42
click at [190, 319] on span "Timesheets" at bounding box center [174, 323] width 65 height 15
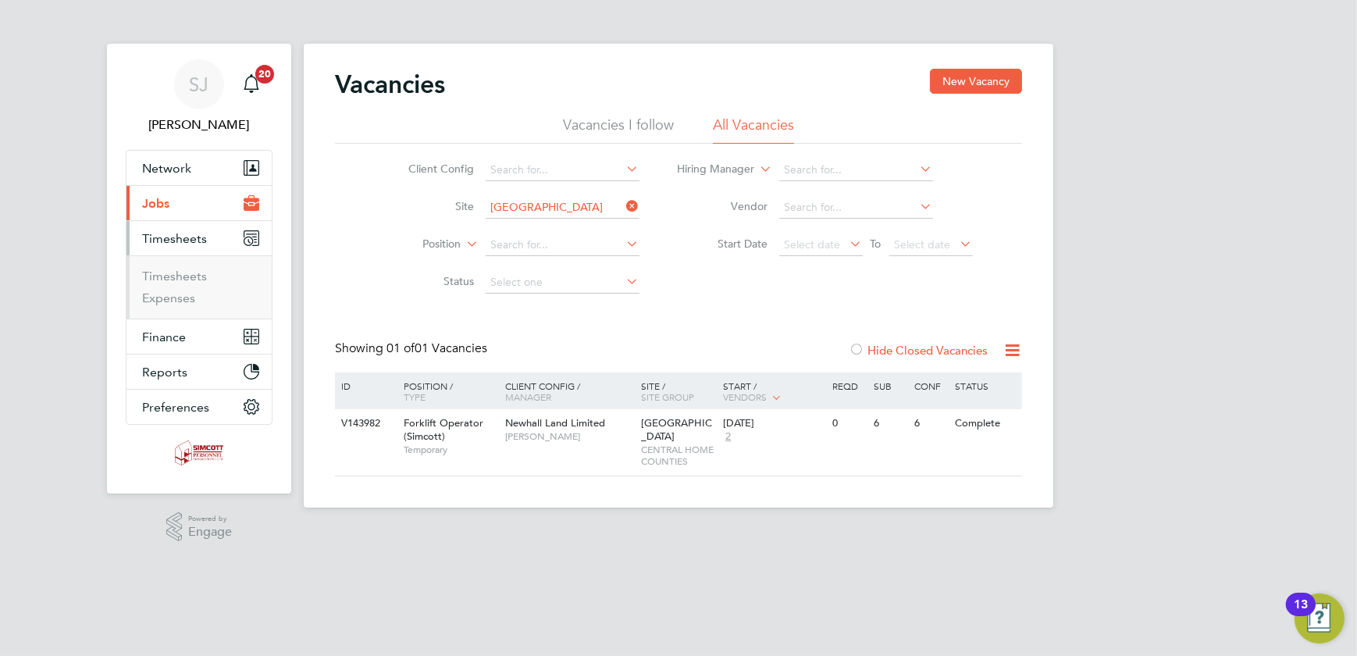
click at [168, 266] on ul "Timesheets Expenses" at bounding box center [199, 286] width 145 height 63
click at [167, 270] on link "Timesheets" at bounding box center [174, 276] width 65 height 15
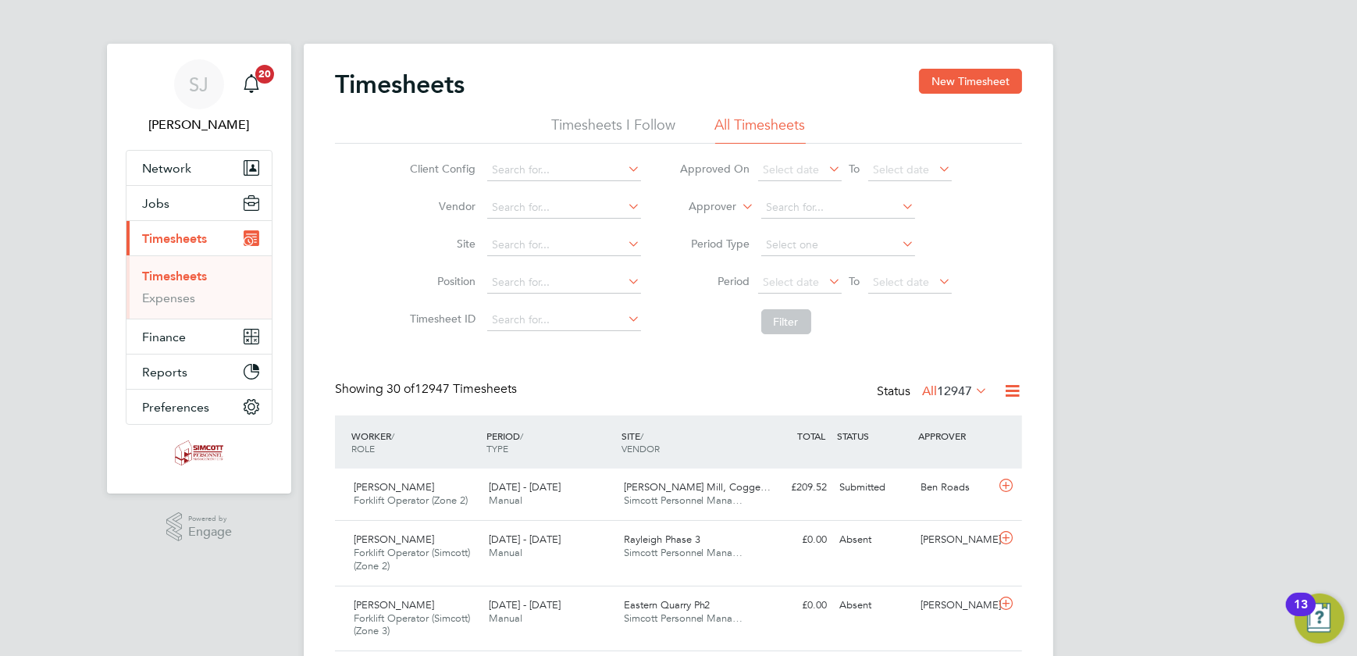
scroll to position [53, 135]
click at [975, 79] on button "New Timesheet" at bounding box center [970, 81] width 103 height 25
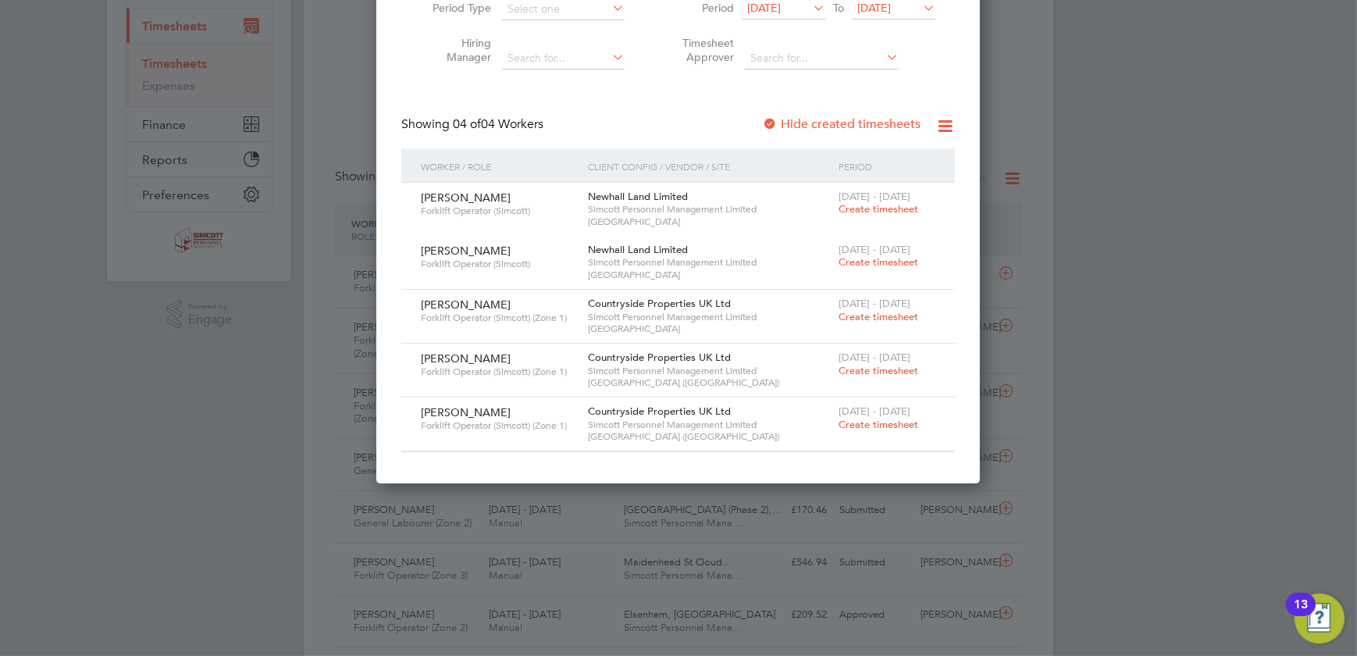
click at [872, 260] on span "Create timesheet" at bounding box center [879, 261] width 80 height 13
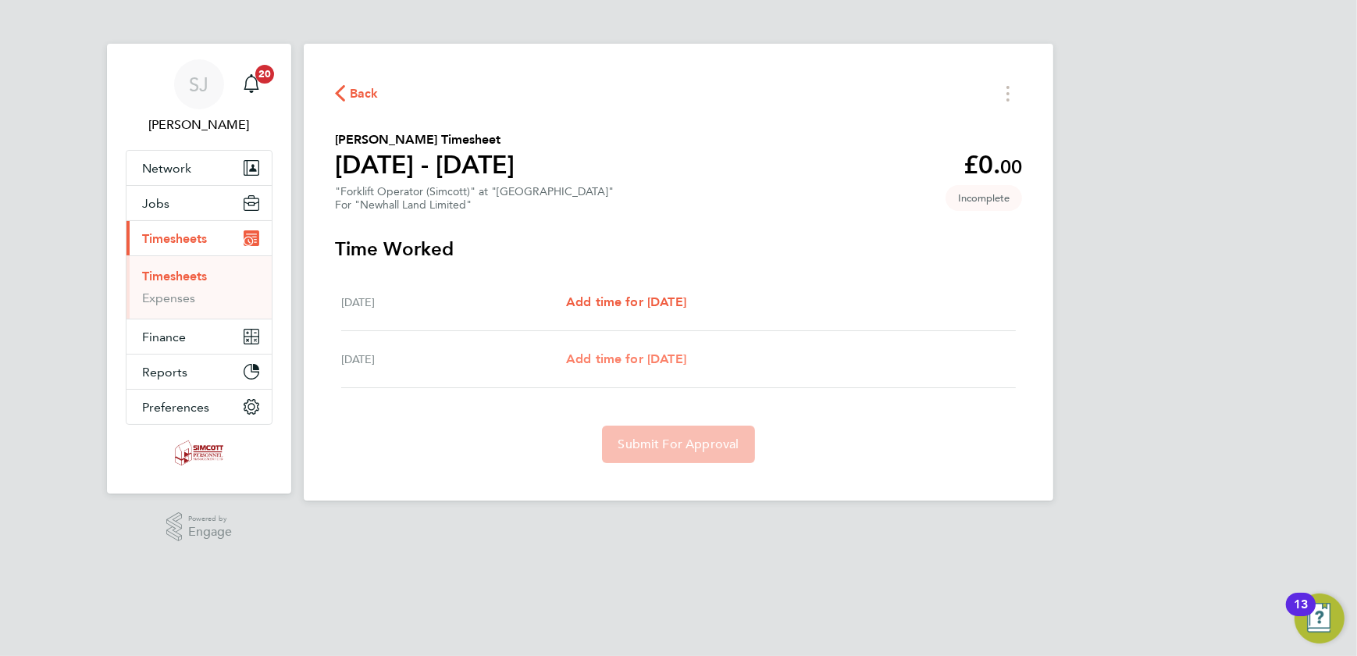
click at [648, 359] on span "Add time for [DATE]" at bounding box center [626, 358] width 120 height 15
select select "30"
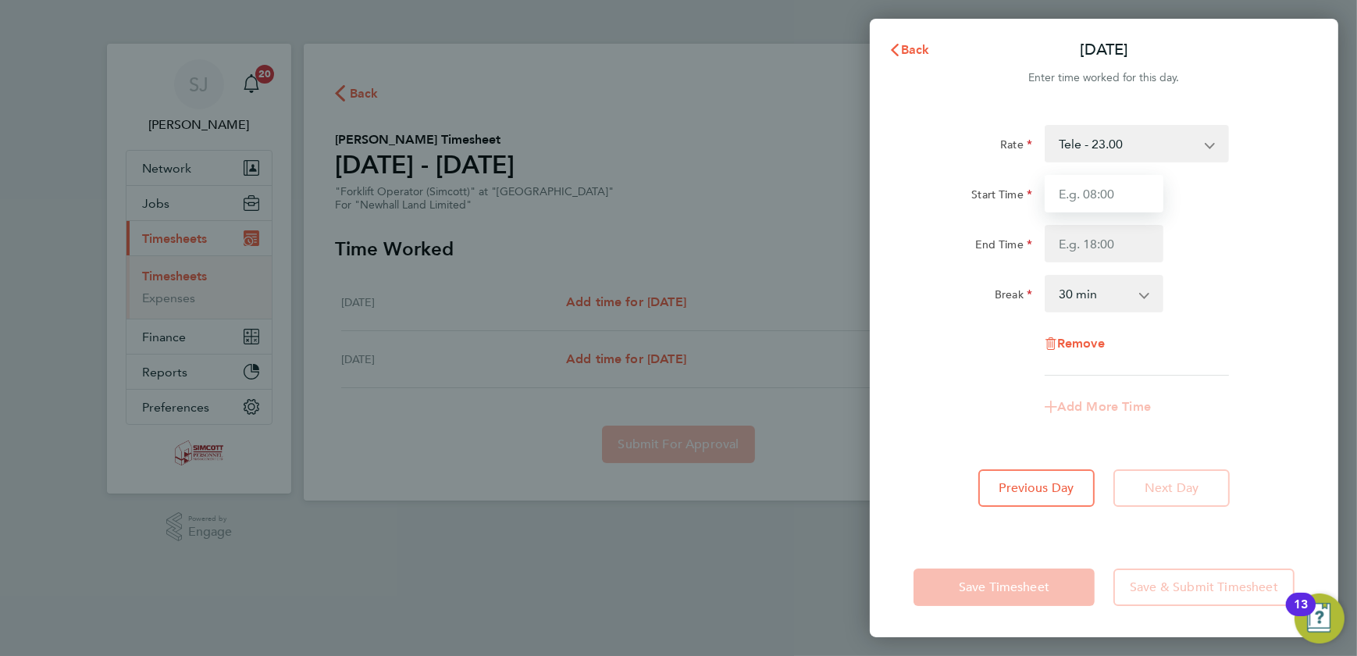
click at [1139, 199] on input "Start Time" at bounding box center [1104, 193] width 119 height 37
type input "07:30"
type input "17:00"
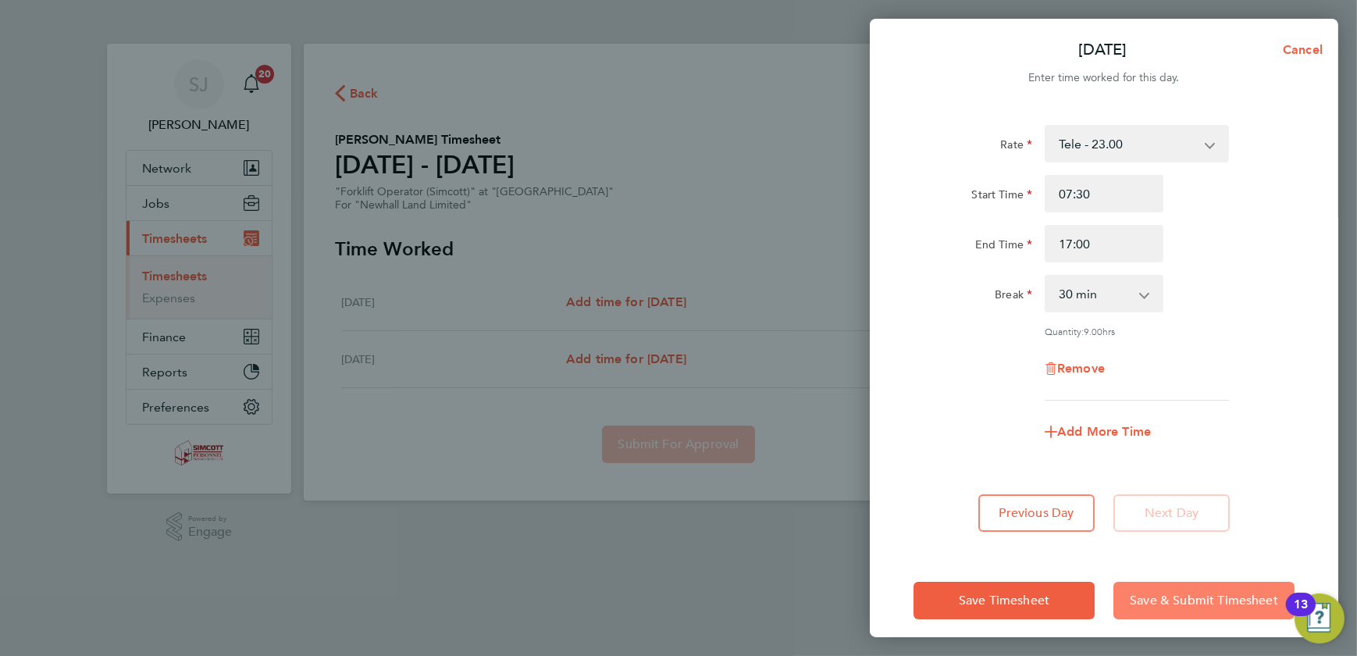
click at [1190, 595] on span "Save & Submit Timesheet" at bounding box center [1204, 601] width 148 height 16
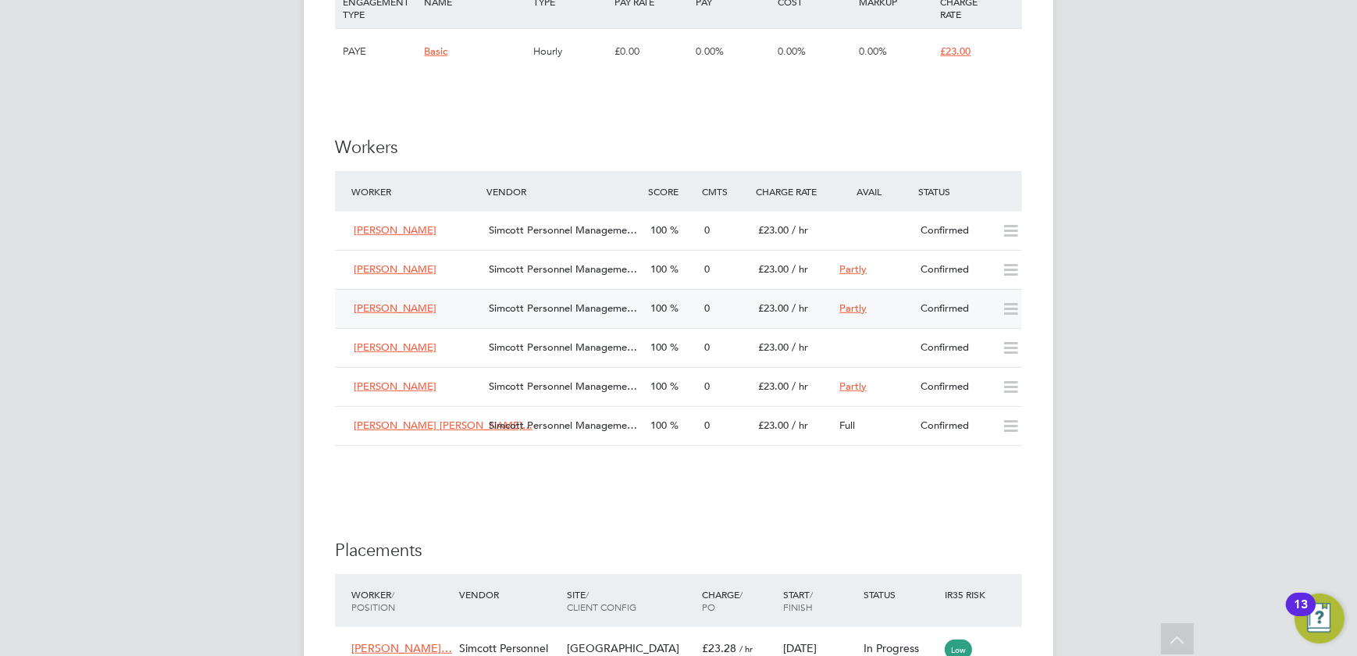
click at [744, 315] on div "0" at bounding box center [725, 309] width 54 height 26
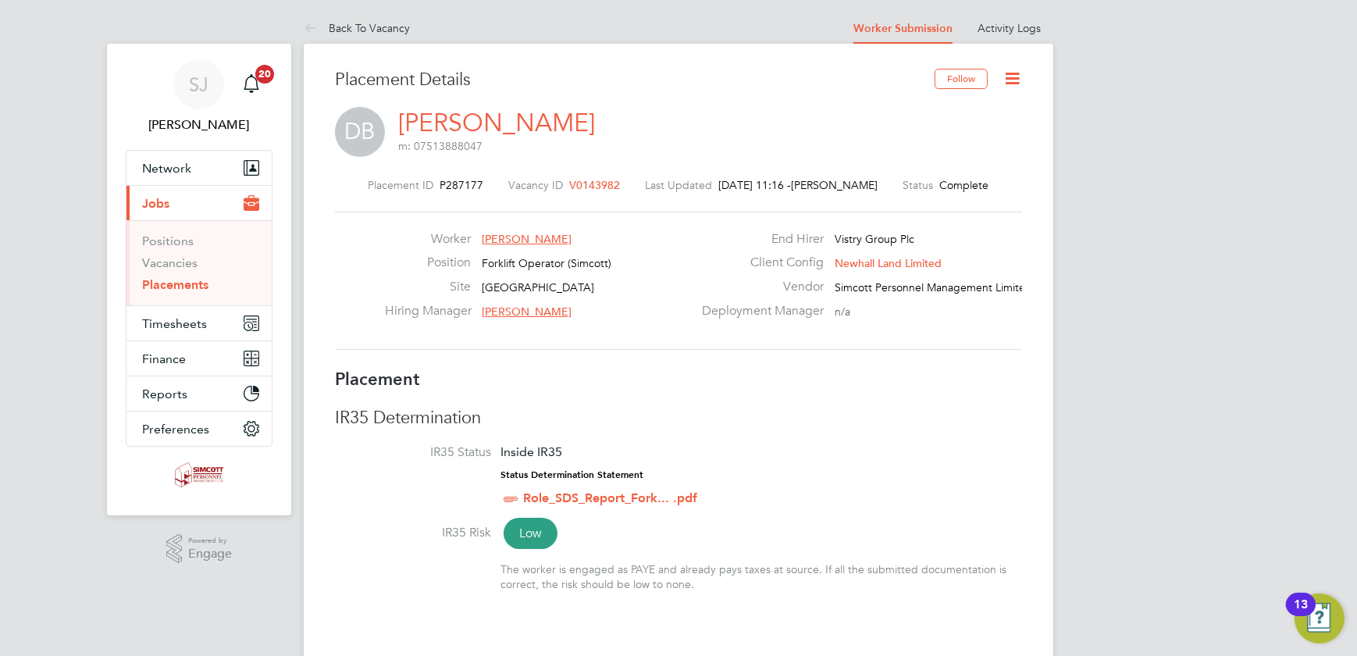
click at [1003, 79] on icon at bounding box center [1013, 79] width 20 height 20
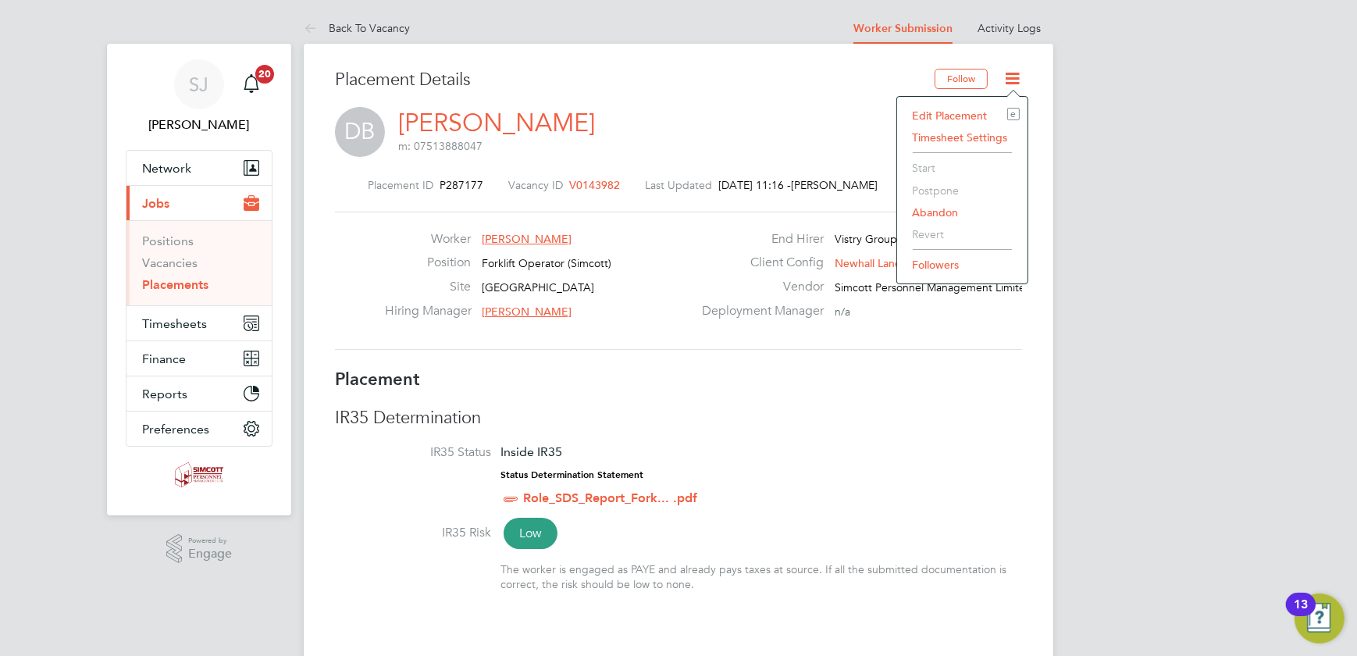
click at [933, 113] on li "Edit Placement e" at bounding box center [962, 116] width 115 height 22
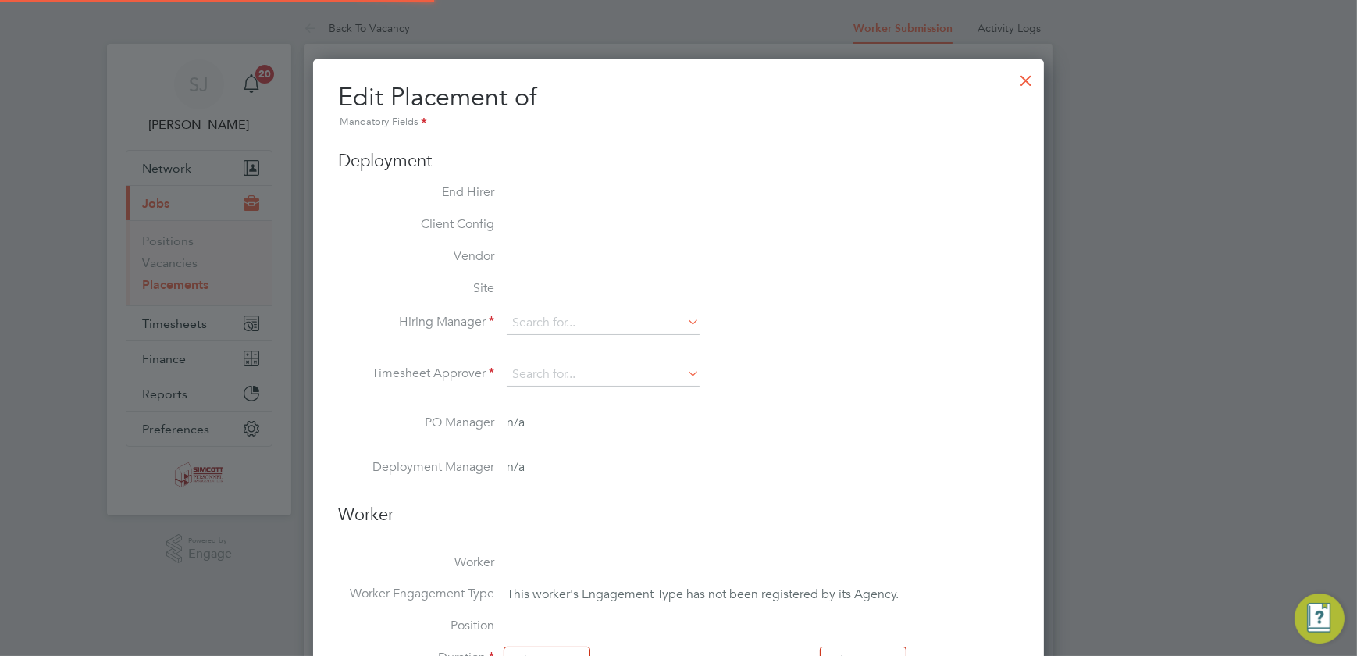
type input "[PERSON_NAME]"
type input "28 Apr 2025"
type input "04 Jul 2025"
type input "08:00"
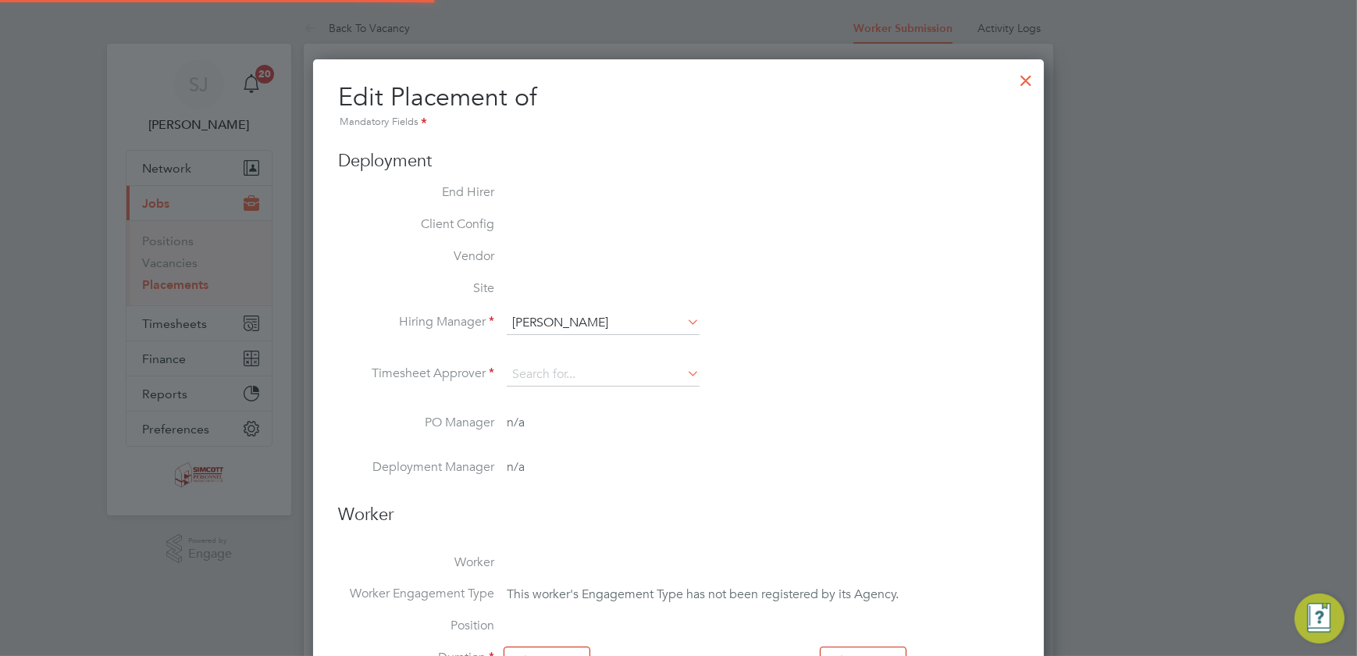
type input "17:00"
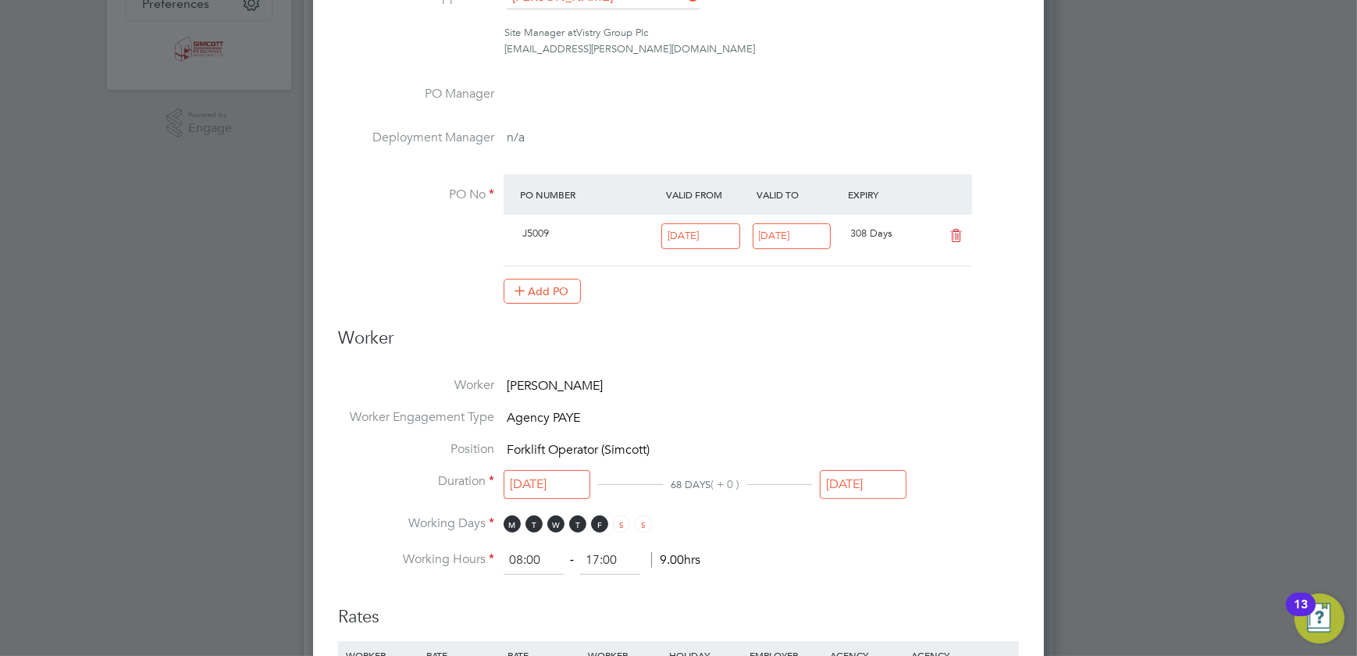
click at [890, 480] on input "04 Jul 2025" at bounding box center [863, 484] width 87 height 29
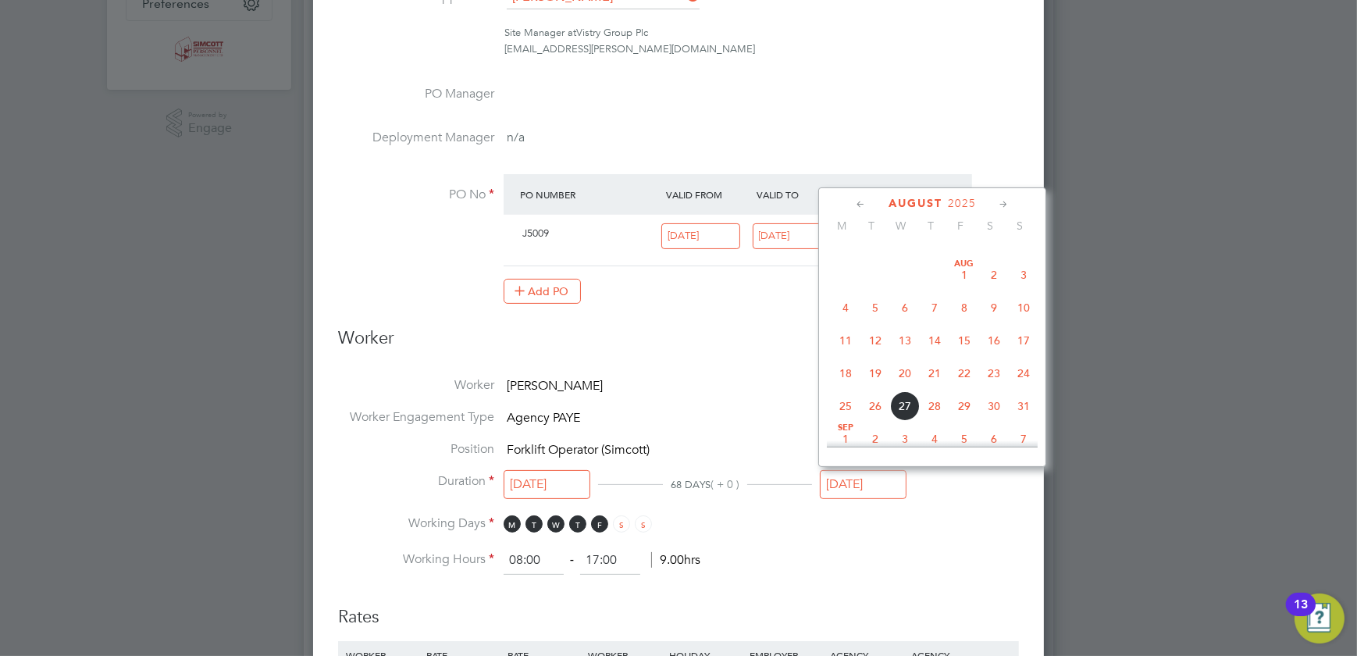
click at [875, 370] on span "19" at bounding box center [876, 374] width 30 height 30
type input "19 Aug 2025"
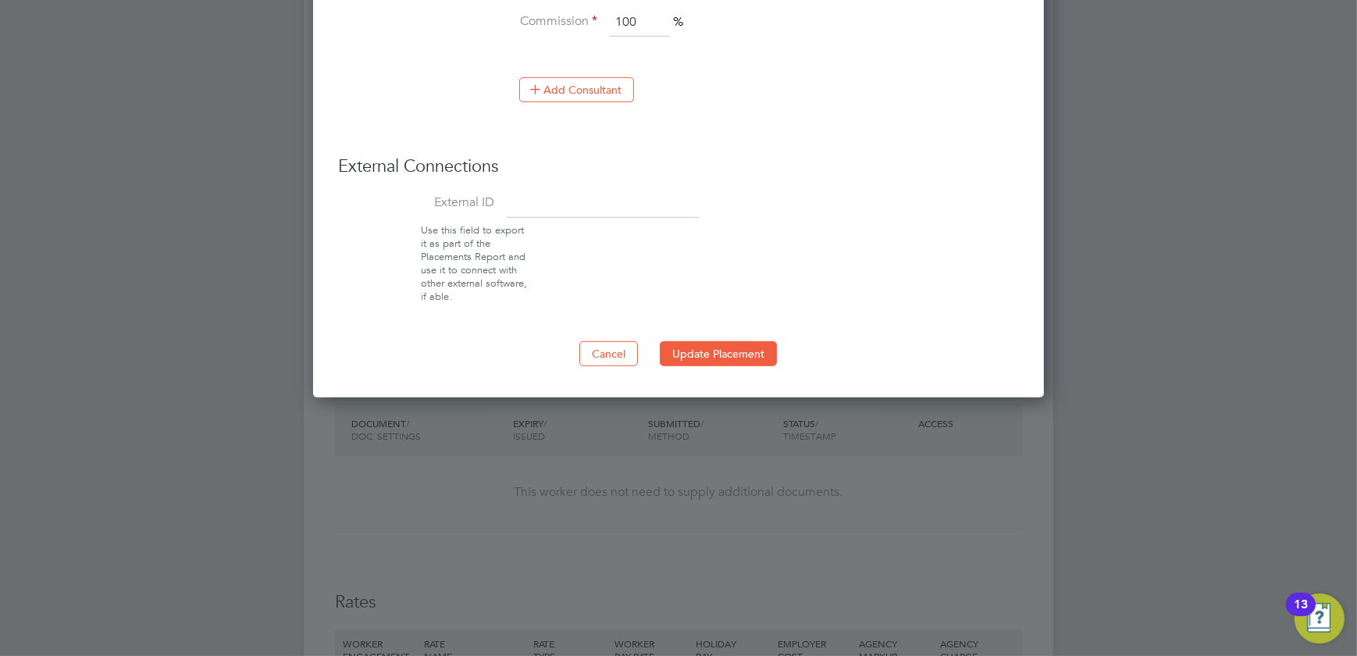
click at [711, 351] on button "Update Placement" at bounding box center [718, 353] width 117 height 25
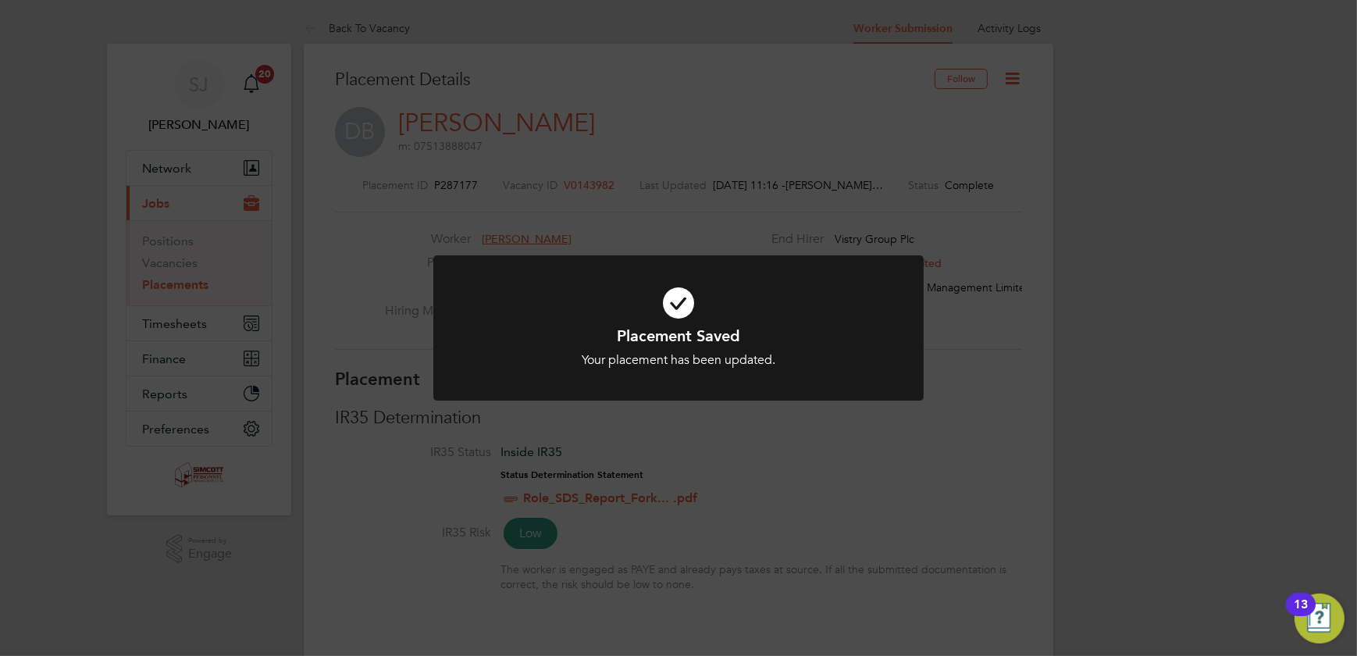
click at [1005, 297] on div "Placement Saved Your placement has been updated. Cancel Okay" at bounding box center [678, 328] width 1357 height 656
